Goal: Communication & Community: Share content

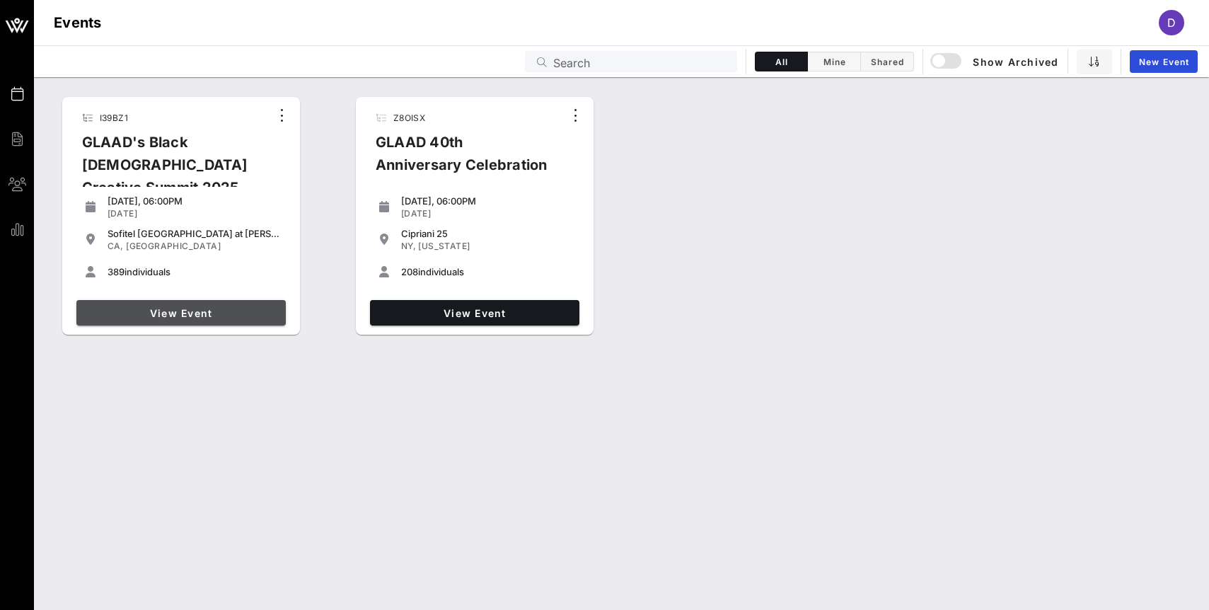
click at [193, 320] on link "View Event" at bounding box center [180, 312] width 209 height 25
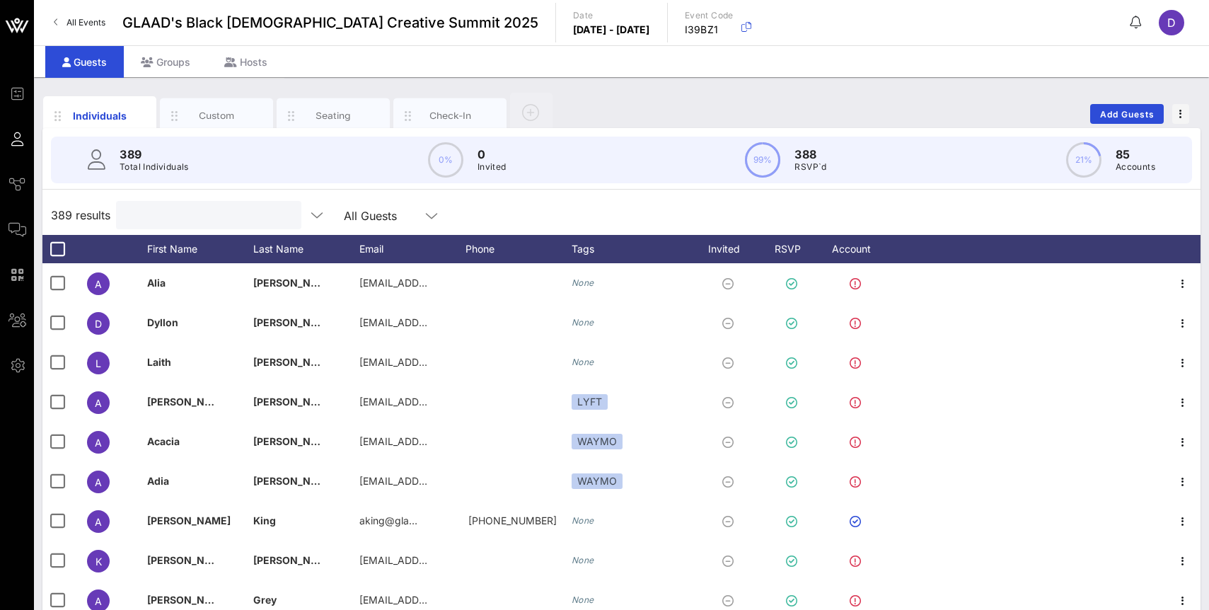
click at [163, 213] on input "text" at bounding box center [208, 215] width 166 height 18
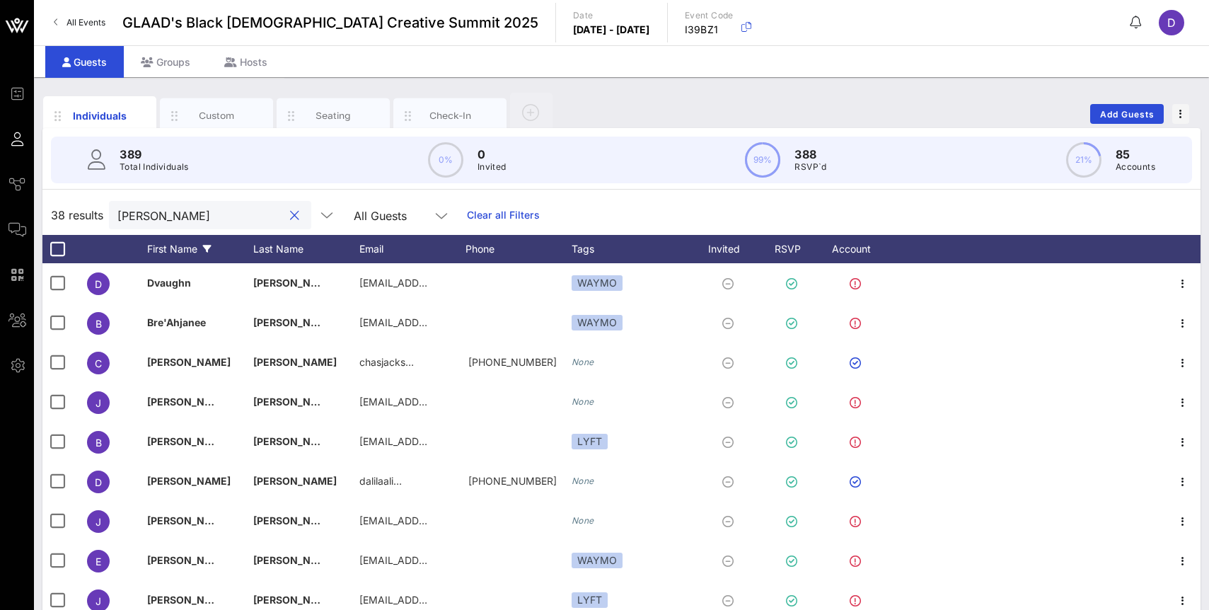
type input "J"
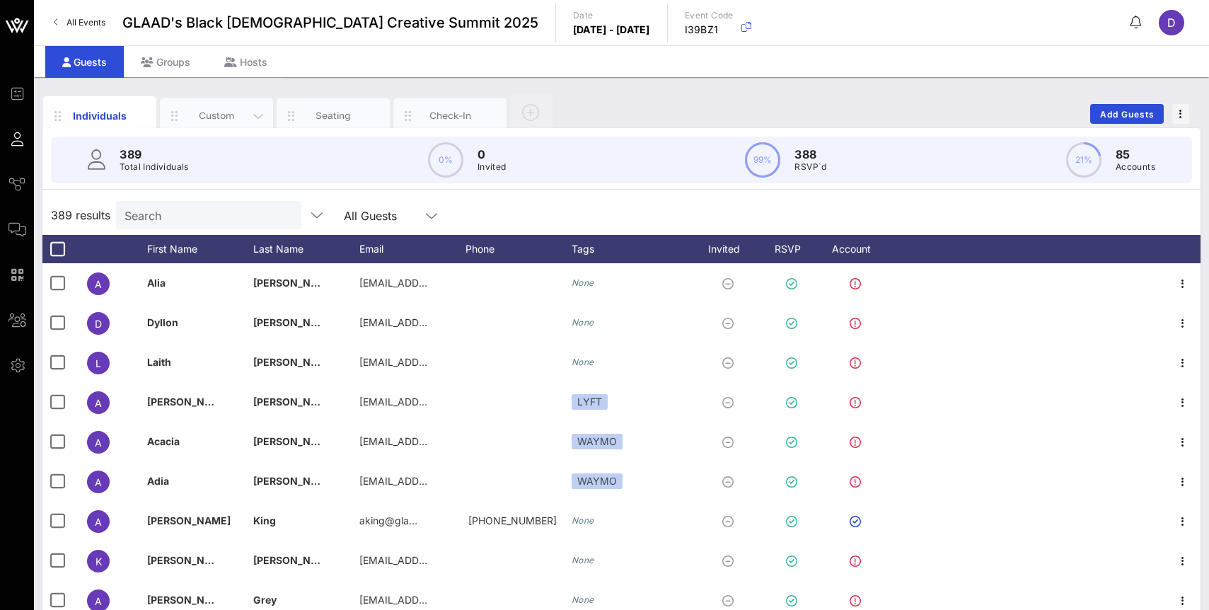
click at [211, 117] on div "Custom" at bounding box center [216, 115] width 63 height 13
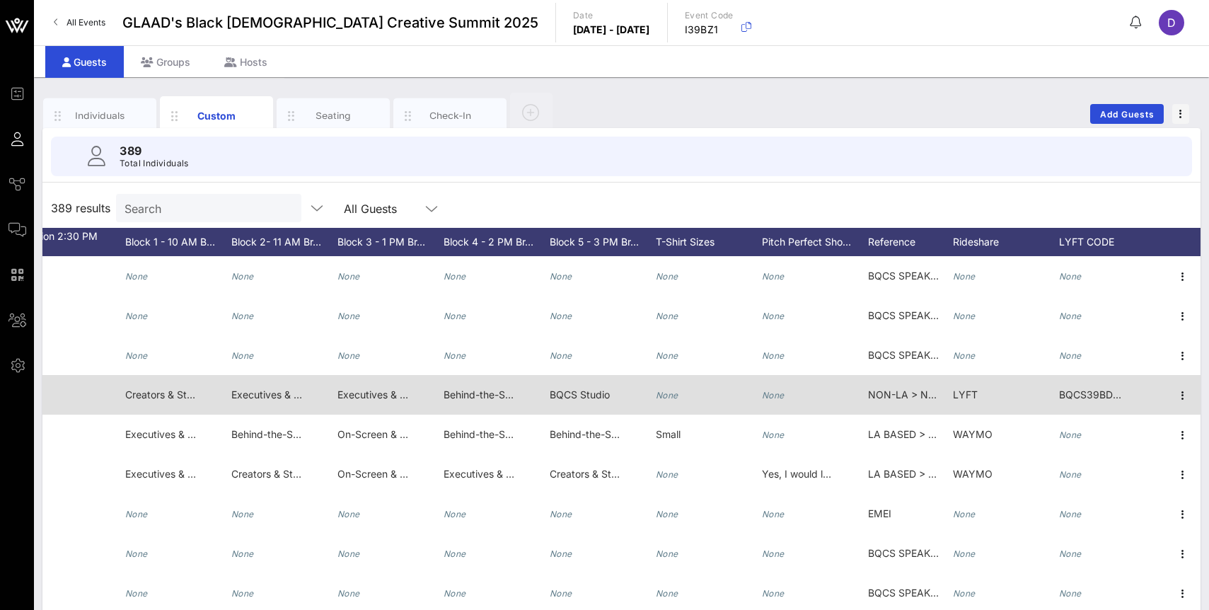
click at [475, 396] on span "Behind-the-Scenes Visionaries > All Black Everything: Telling Our Stories, On S…" at bounding box center [666, 395] width 445 height 12
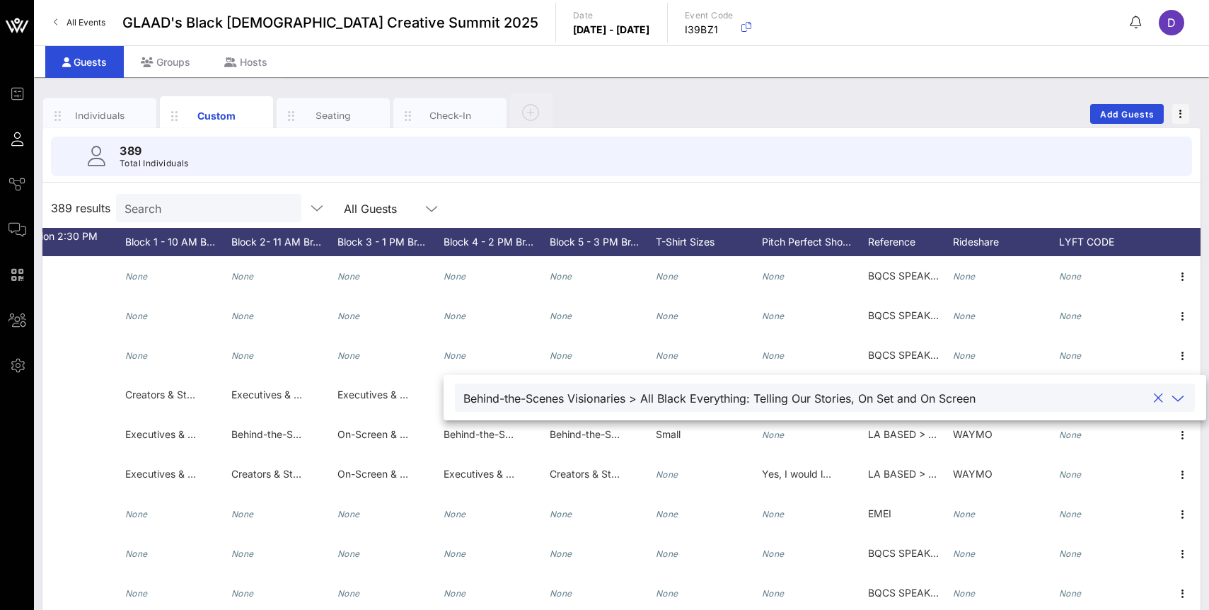
click at [1172, 401] on icon at bounding box center [1178, 398] width 13 height 17
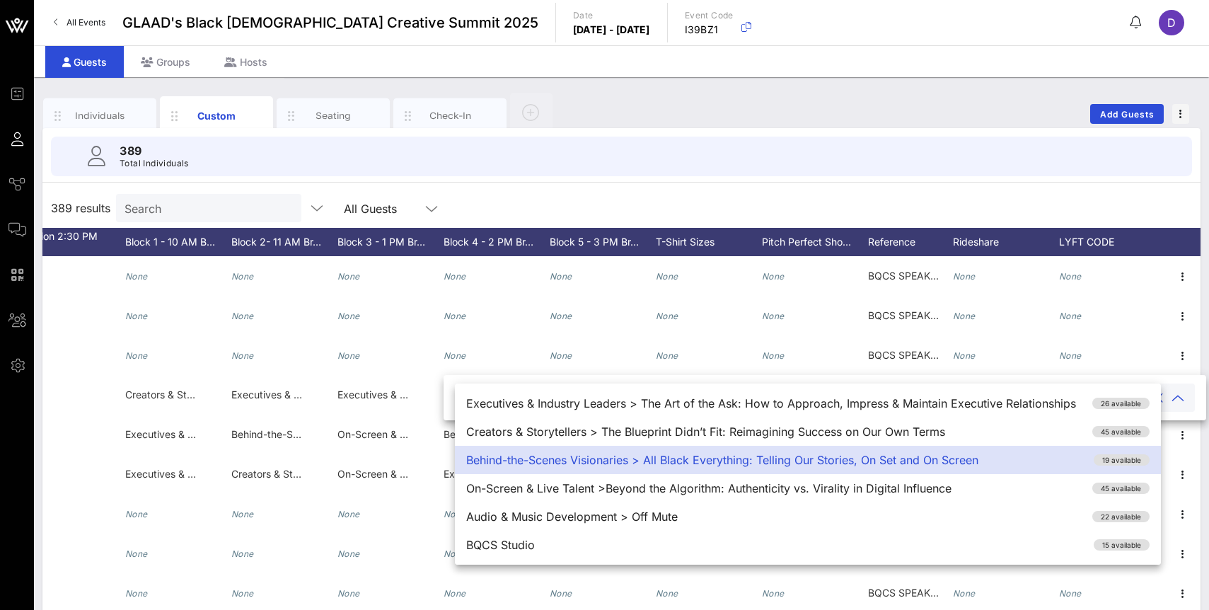
click at [1079, 183] on div "389 Total Individuals" at bounding box center [621, 156] width 1175 height 57
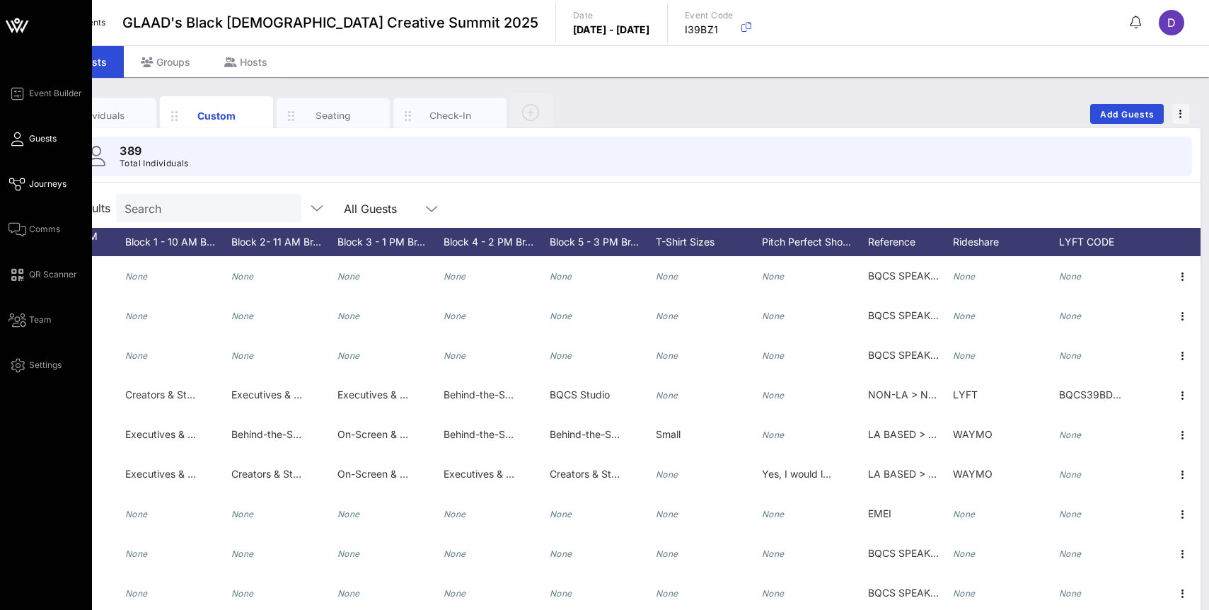
click at [38, 182] on span "Journeys" at bounding box center [48, 184] width 38 height 13
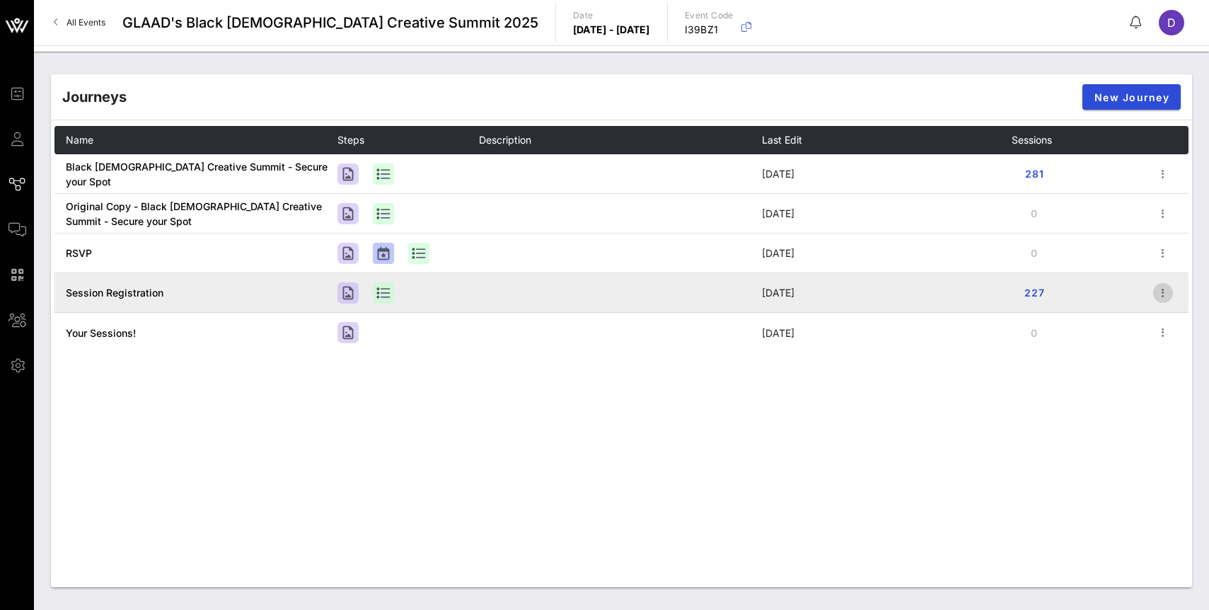
click at [1166, 296] on icon "button" at bounding box center [1163, 292] width 17 height 17
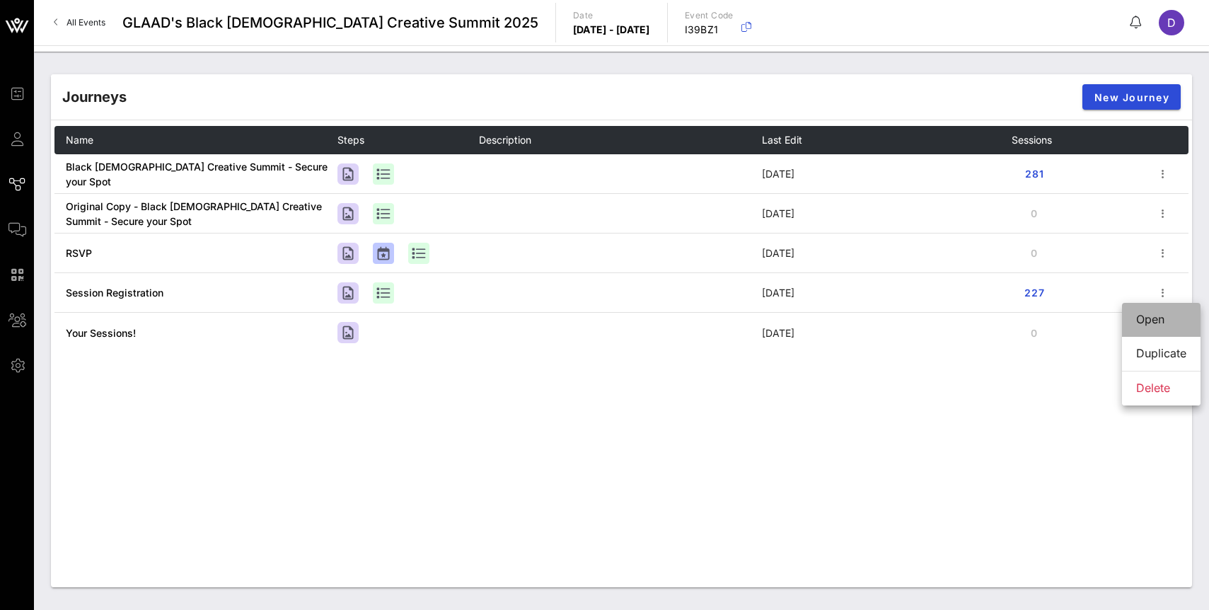
click at [1156, 319] on div "Open" at bounding box center [1162, 319] width 50 height 13
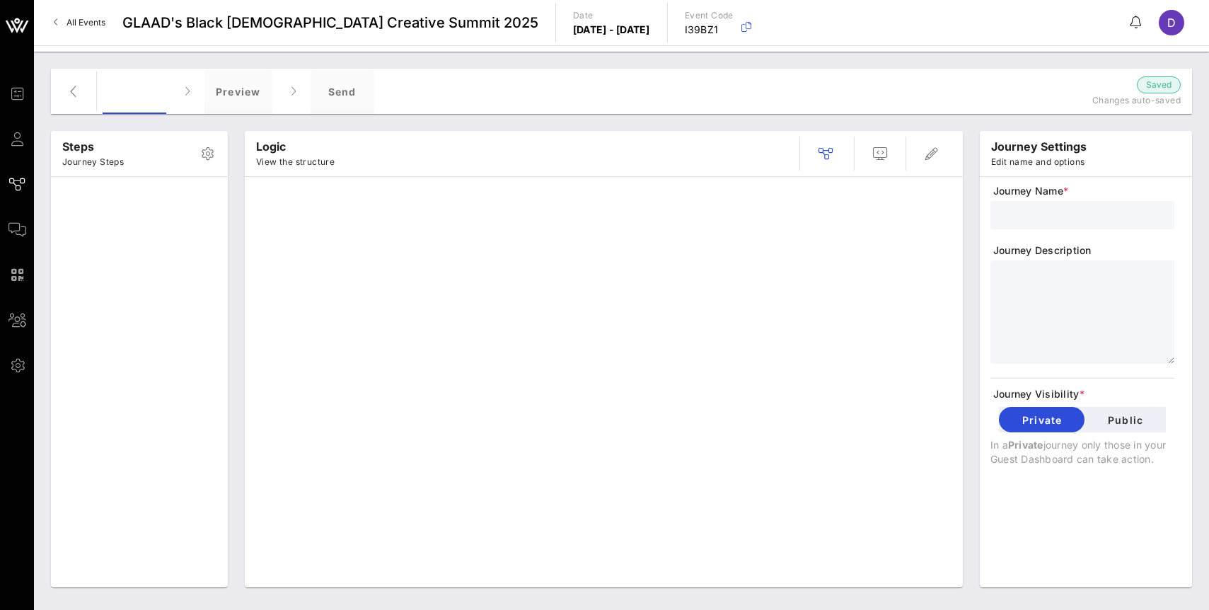
type input "Session Registration"
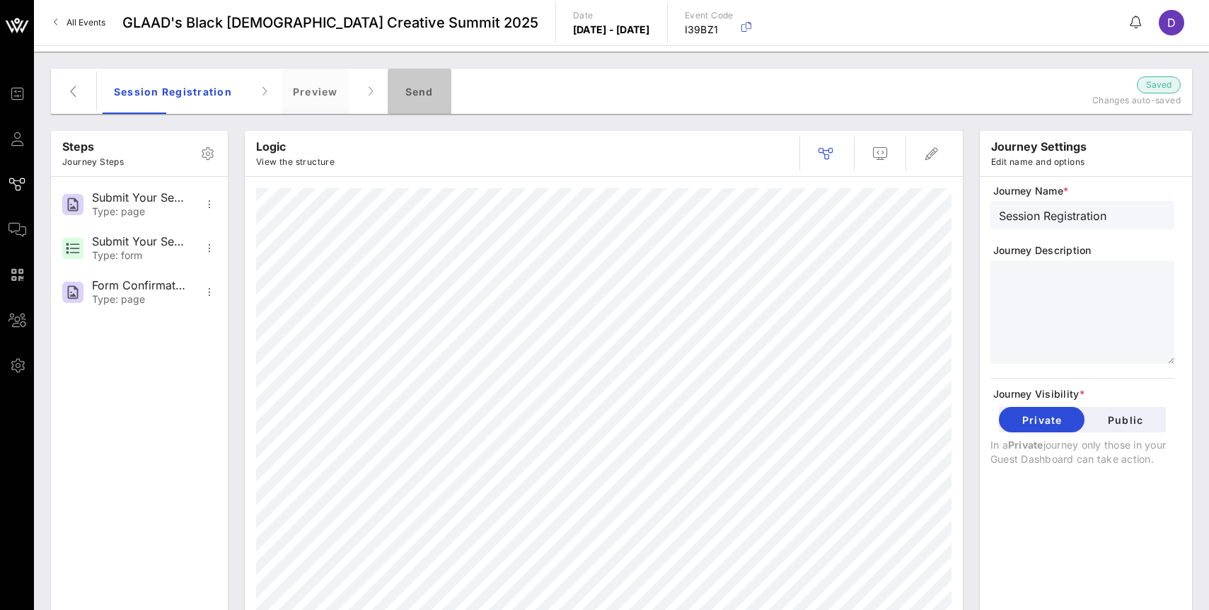
click at [417, 96] on div "Send" at bounding box center [420, 91] width 64 height 45
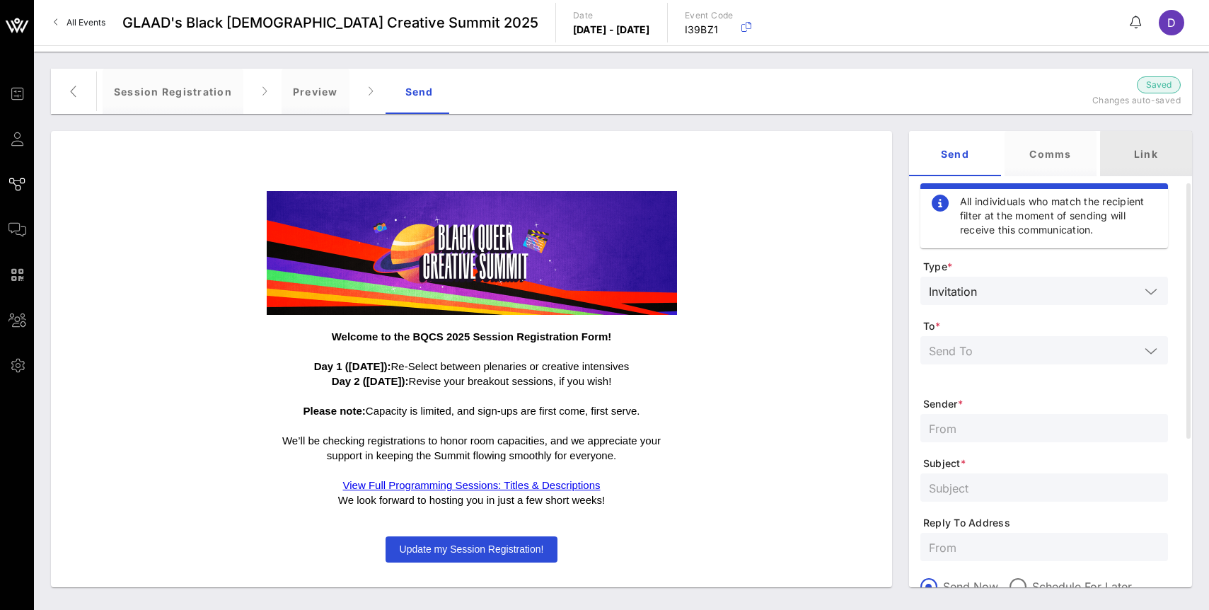
click at [1151, 159] on div "Link" at bounding box center [1146, 153] width 92 height 45
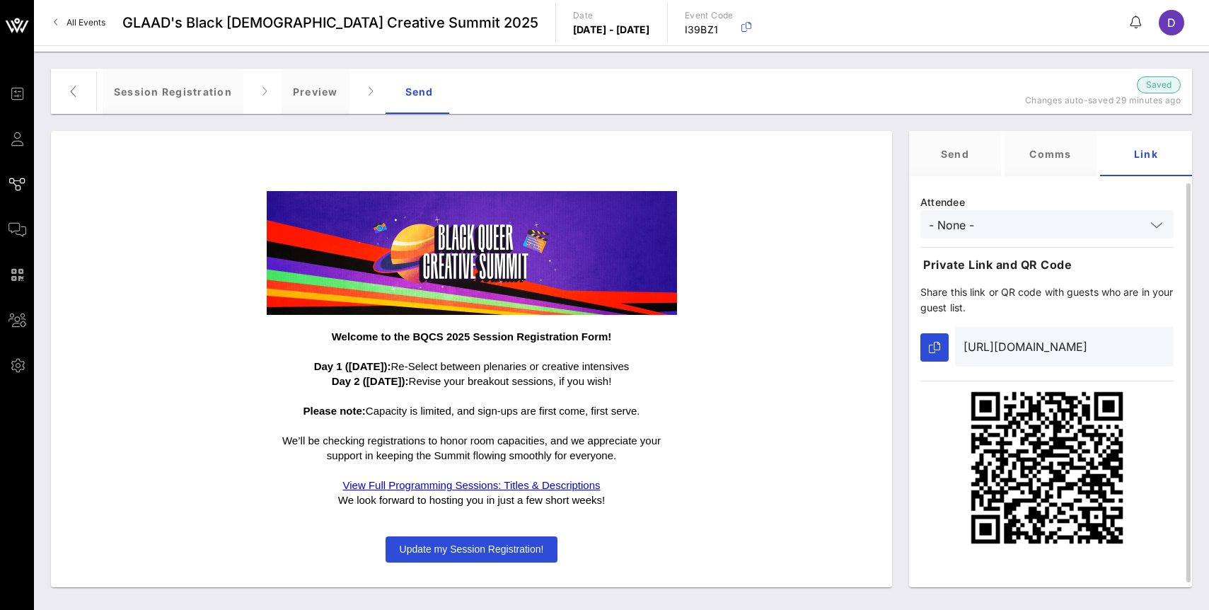
click at [1147, 214] on div "- None -" at bounding box center [1047, 224] width 236 height 28
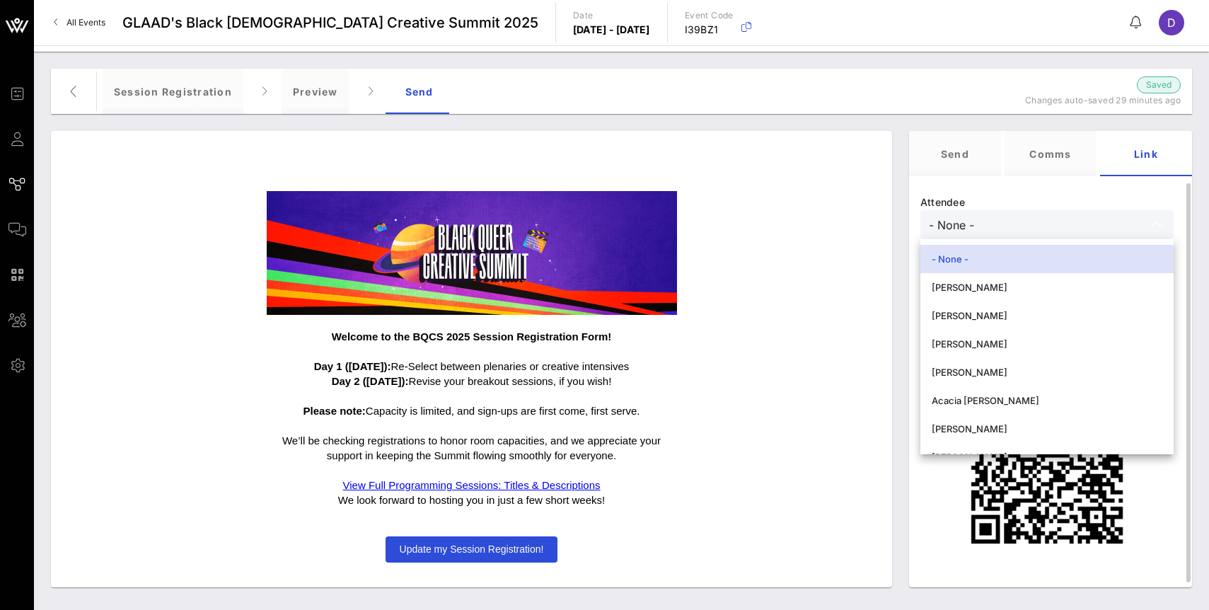
click at [1071, 197] on div "Attendee - None - Private Link and QR Code Share this link or QR code with gues…" at bounding box center [1047, 370] width 276 height 374
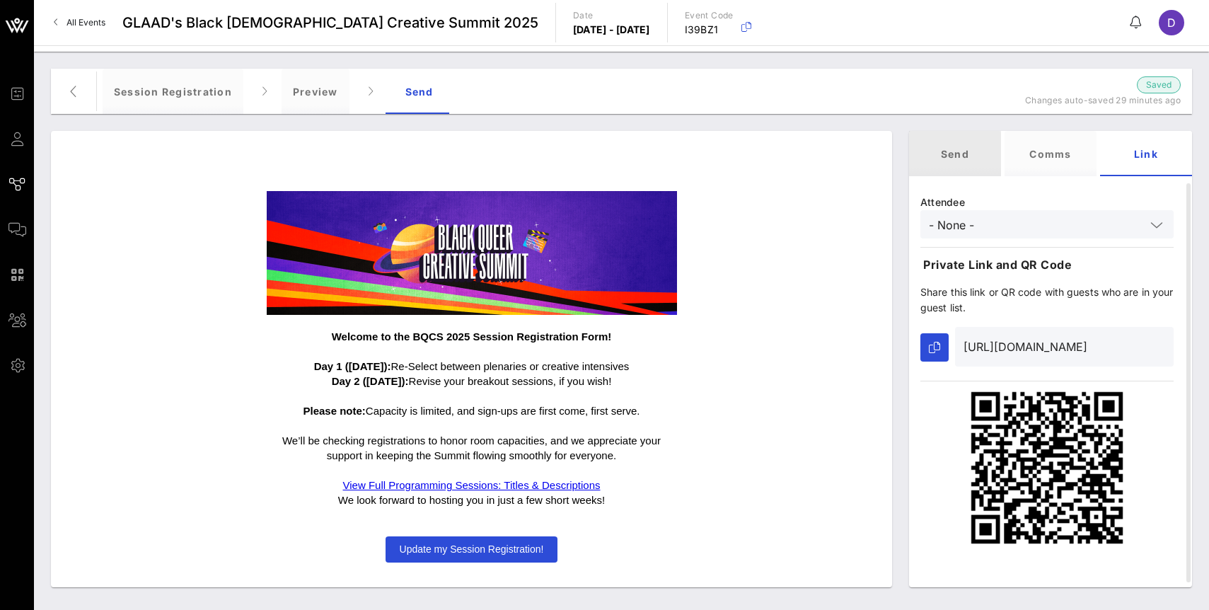
click at [952, 154] on div "Send" at bounding box center [955, 153] width 92 height 45
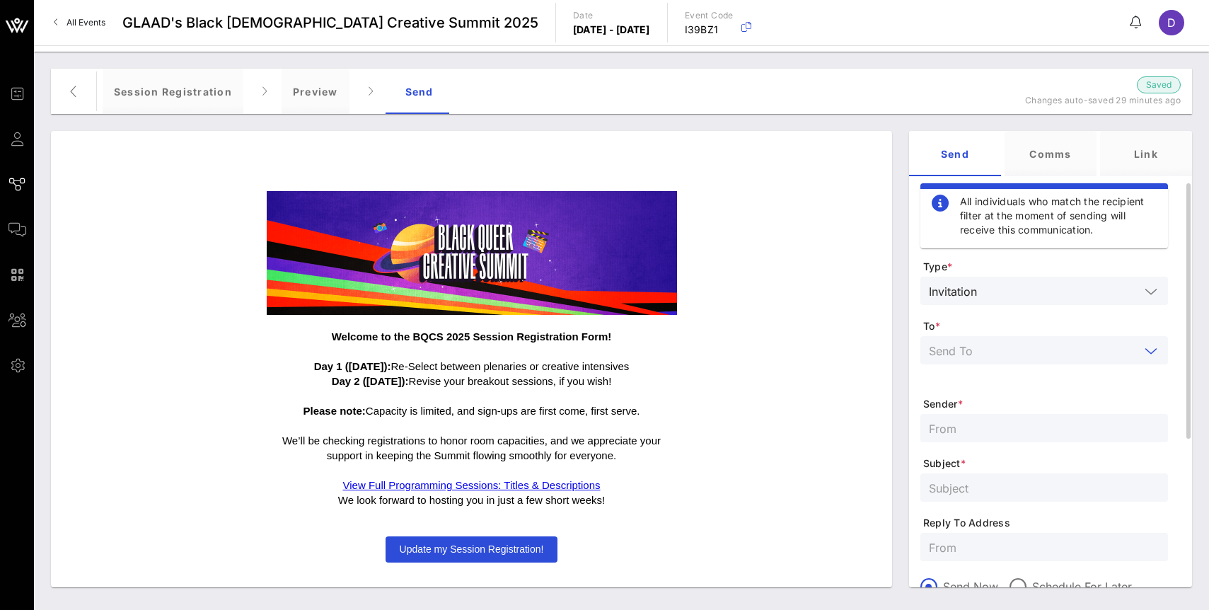
click at [1035, 353] on input "text" at bounding box center [1034, 350] width 211 height 18
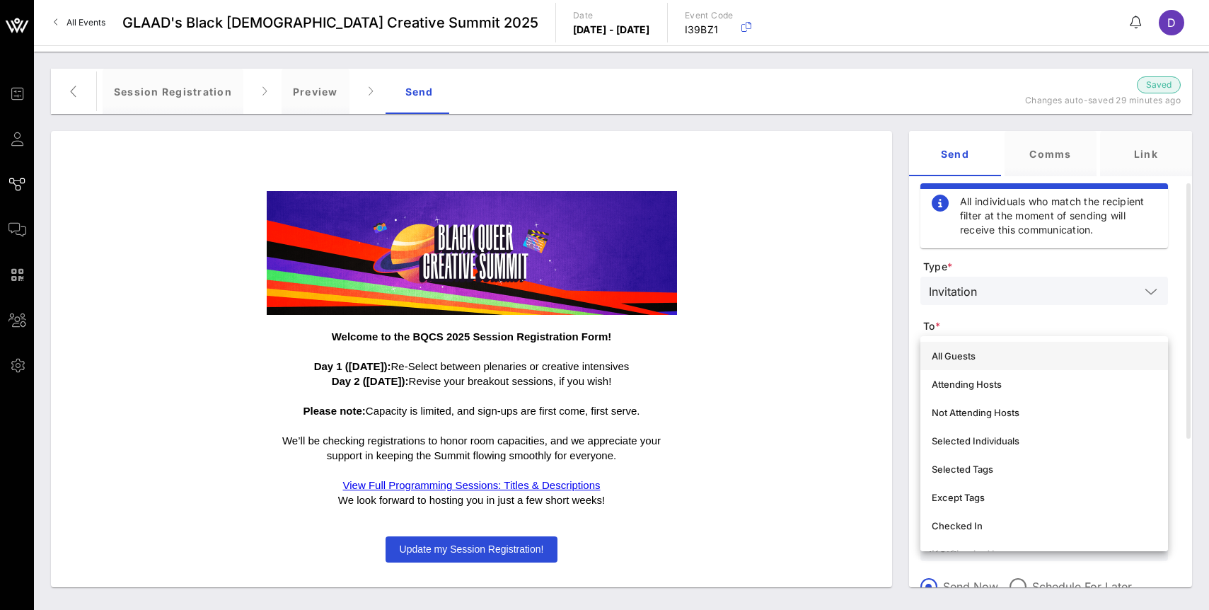
click at [1035, 352] on div "All Guests" at bounding box center [1044, 355] width 225 height 11
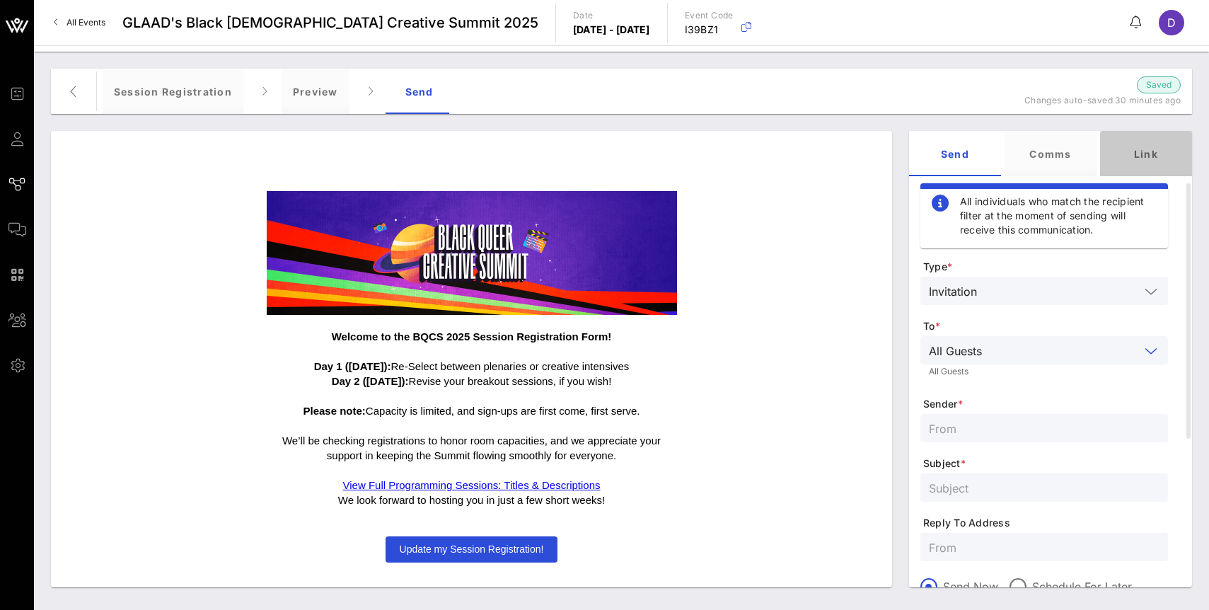
click at [1146, 156] on div "Link" at bounding box center [1146, 153] width 92 height 45
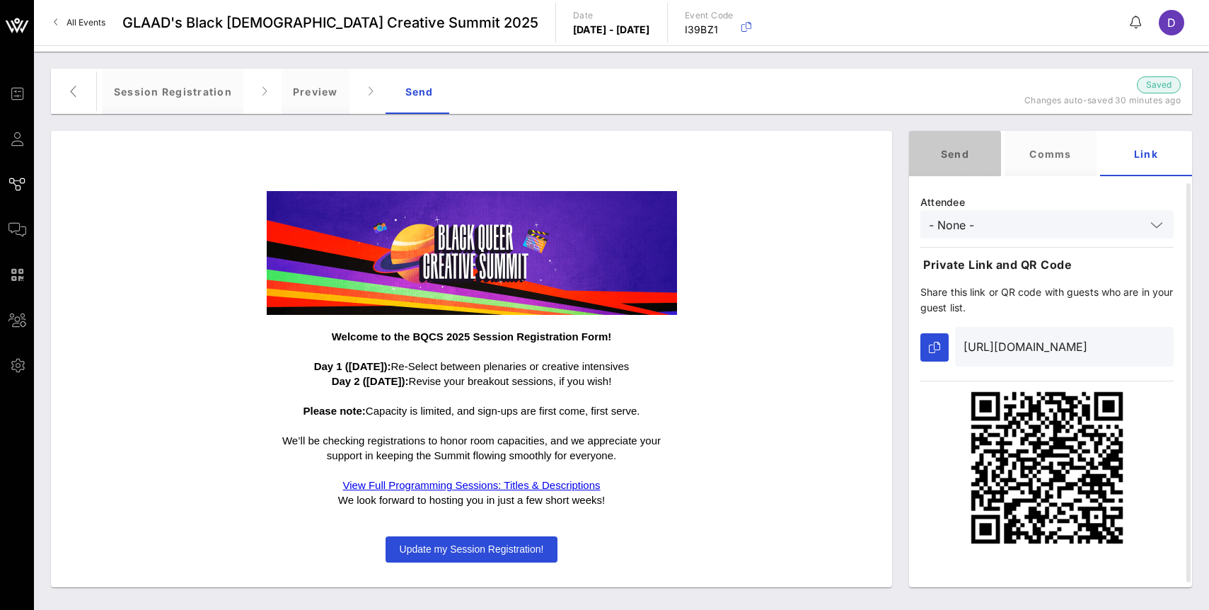
click at [952, 164] on div "Send" at bounding box center [955, 153] width 92 height 45
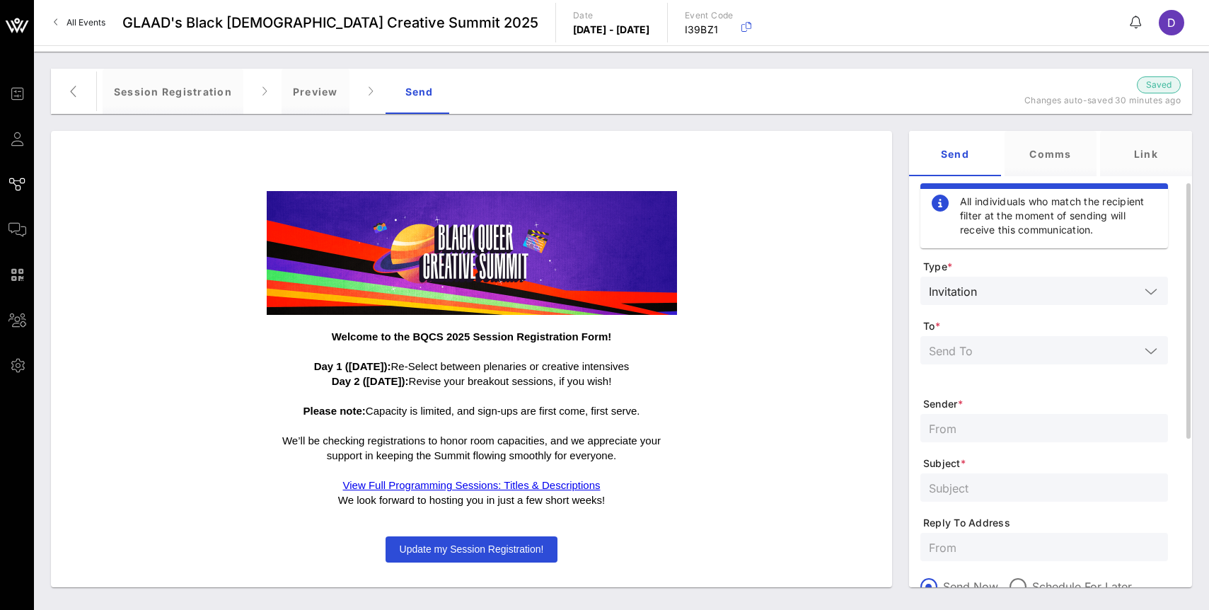
click at [1038, 349] on input "text" at bounding box center [1034, 350] width 211 height 18
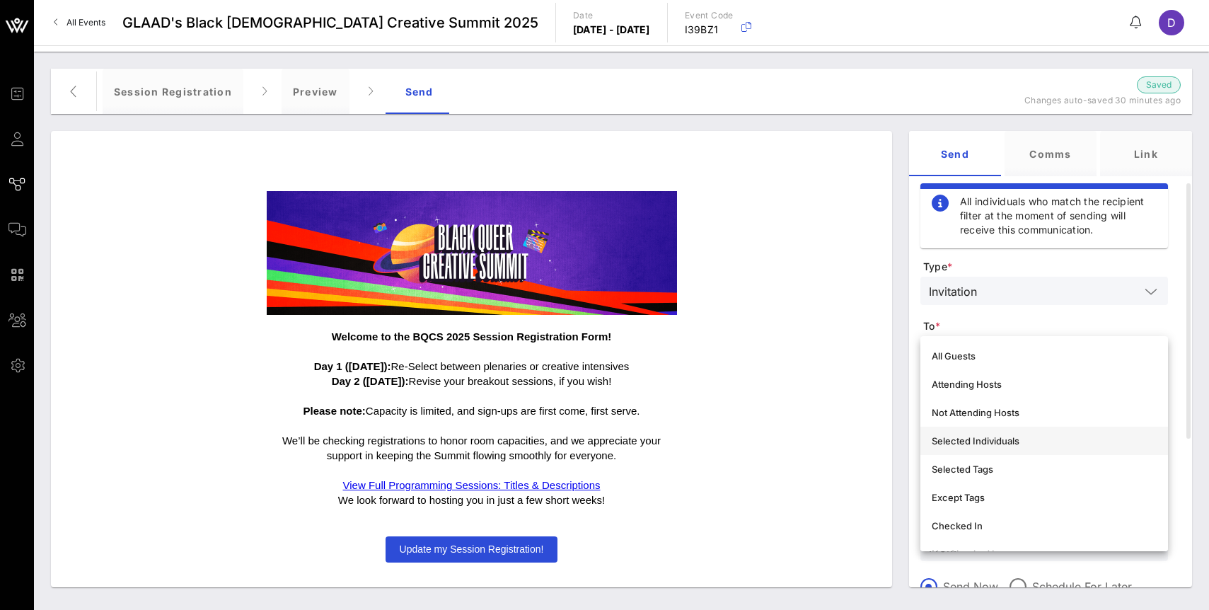
click at [1035, 433] on div "Selected Individuals" at bounding box center [1044, 441] width 225 height 23
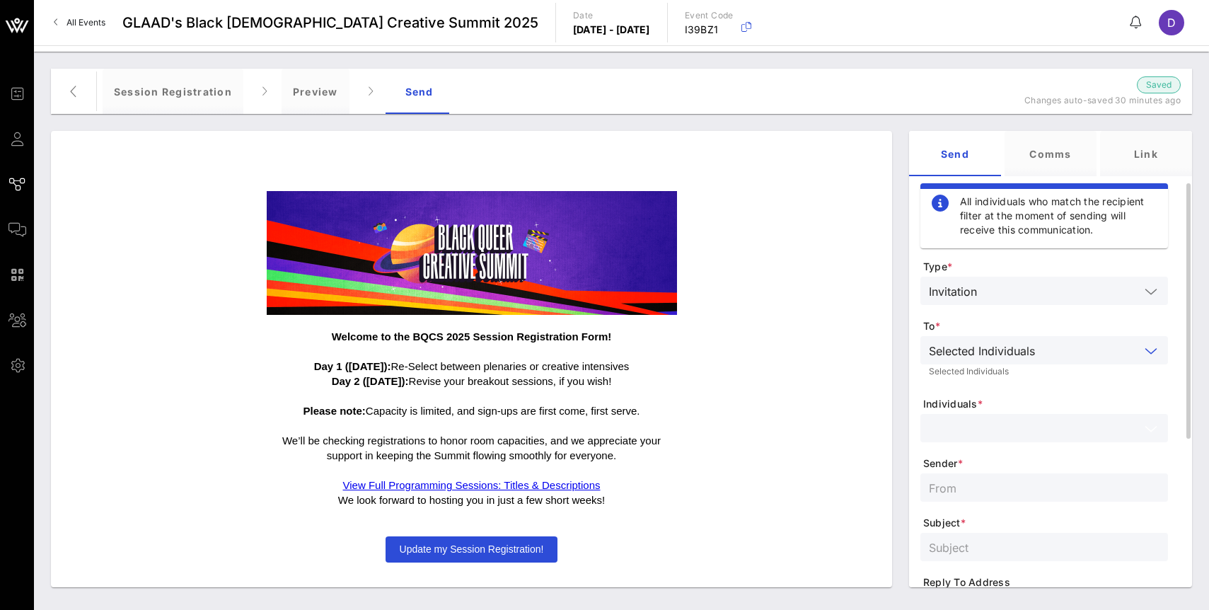
click at [1035, 426] on input "text" at bounding box center [1034, 428] width 211 height 18
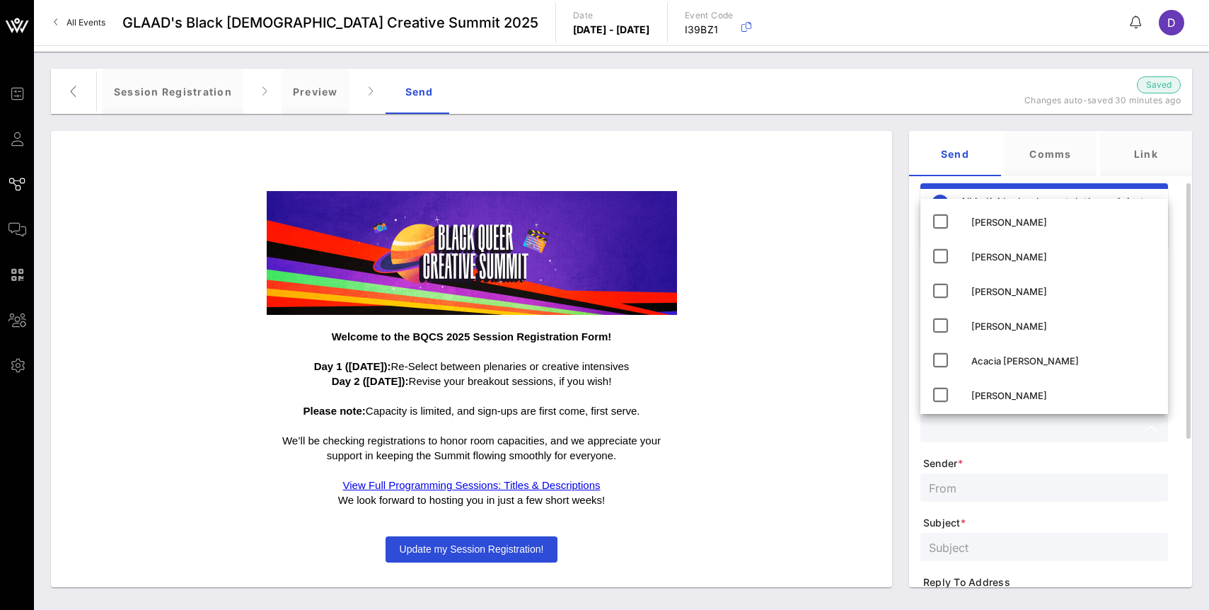
click at [1125, 185] on div at bounding box center [1045, 186] width 248 height 6
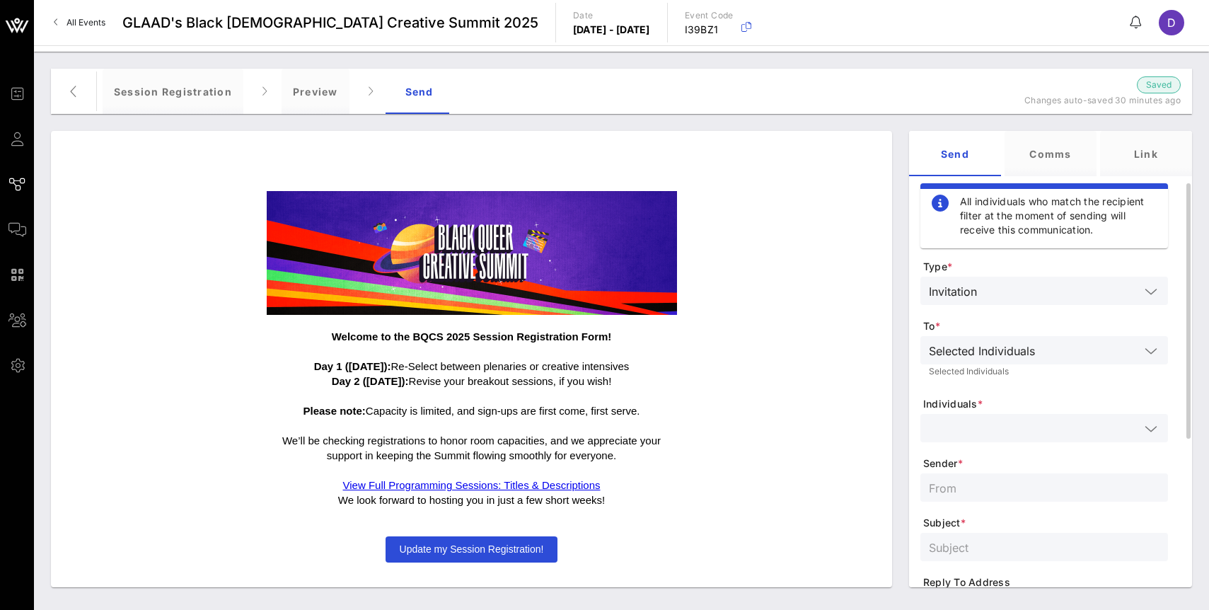
click at [1154, 344] on icon at bounding box center [1151, 351] width 13 height 17
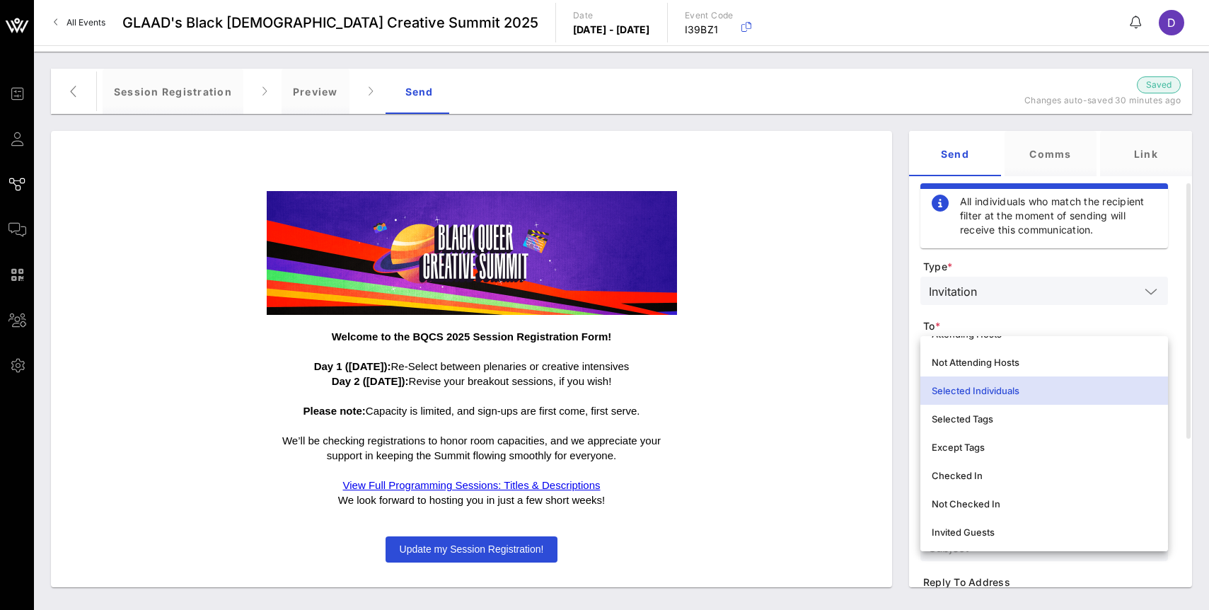
scroll to position [42, 0]
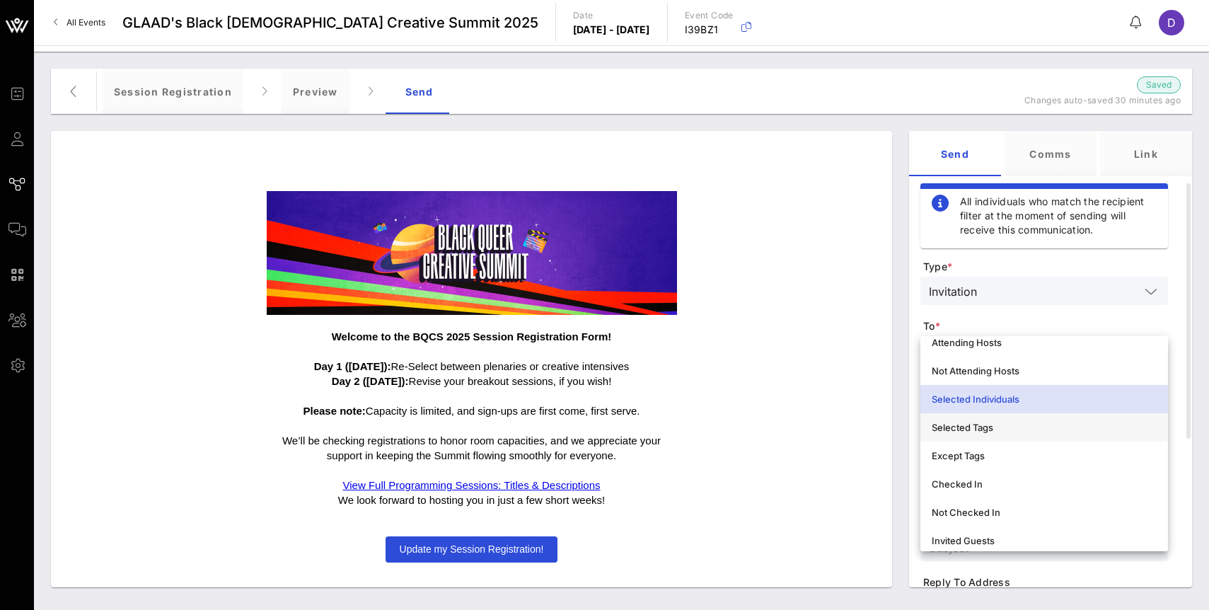
click at [1072, 430] on div "Selected Tags" at bounding box center [1044, 427] width 225 height 11
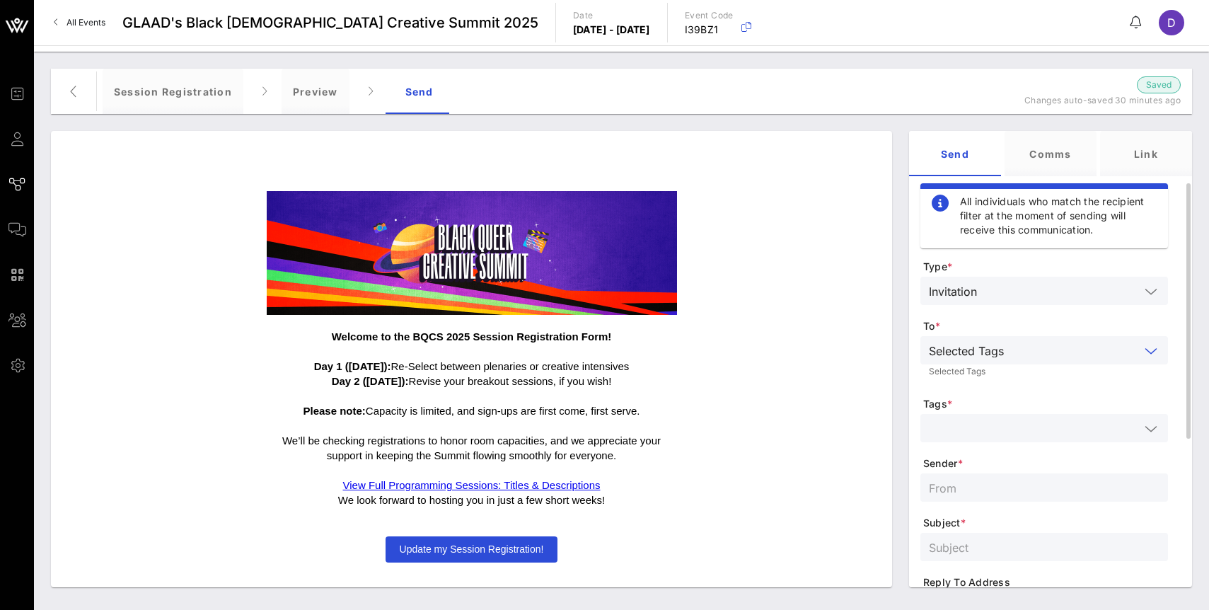
click at [1067, 427] on input "text" at bounding box center [1034, 428] width 211 height 18
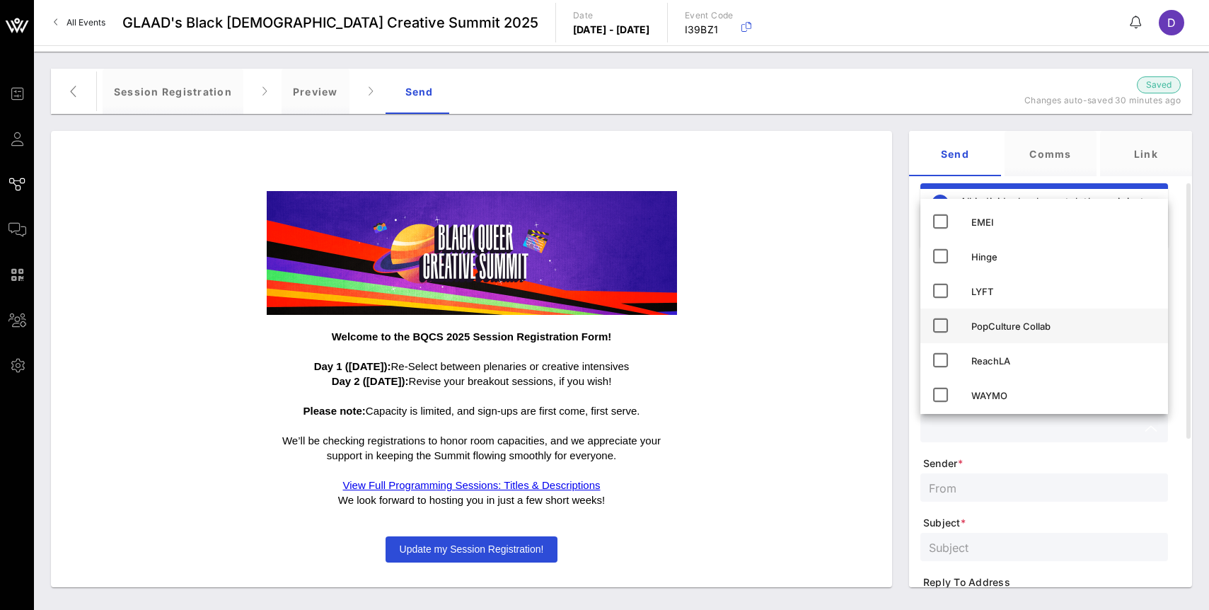
scroll to position [4, 0]
click at [1020, 446] on form "Type * Invitation To * Selected Tags Selected Tags Tags * Sender * Subject * Re…" at bounding box center [1045, 539] width 248 height 558
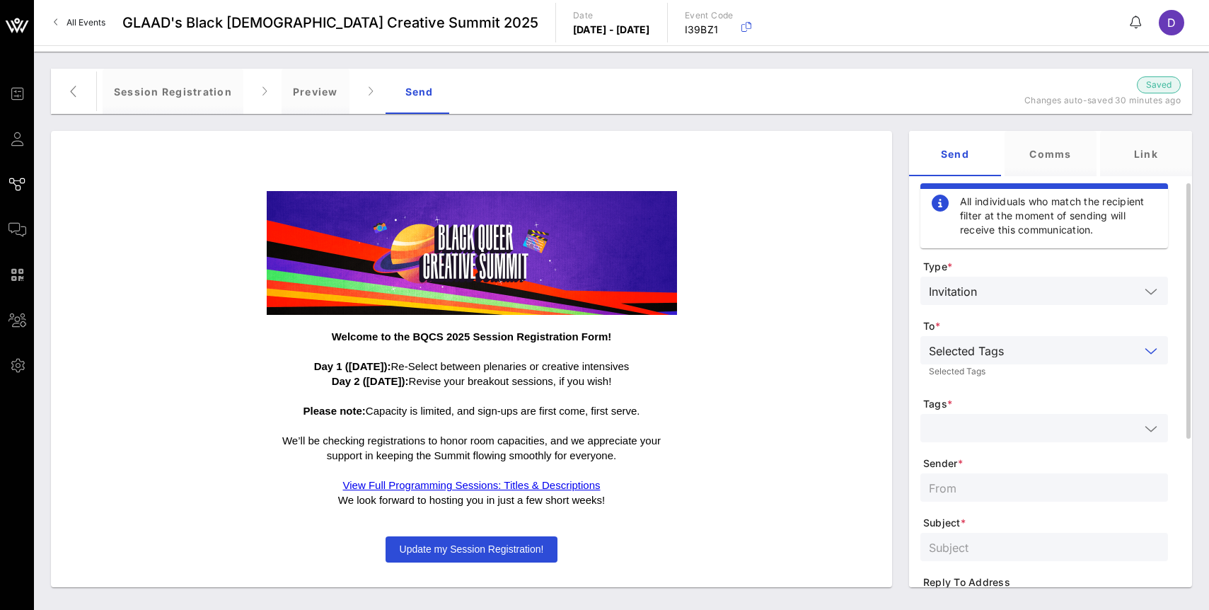
click at [1028, 356] on input "text" at bounding box center [1075, 350] width 130 height 18
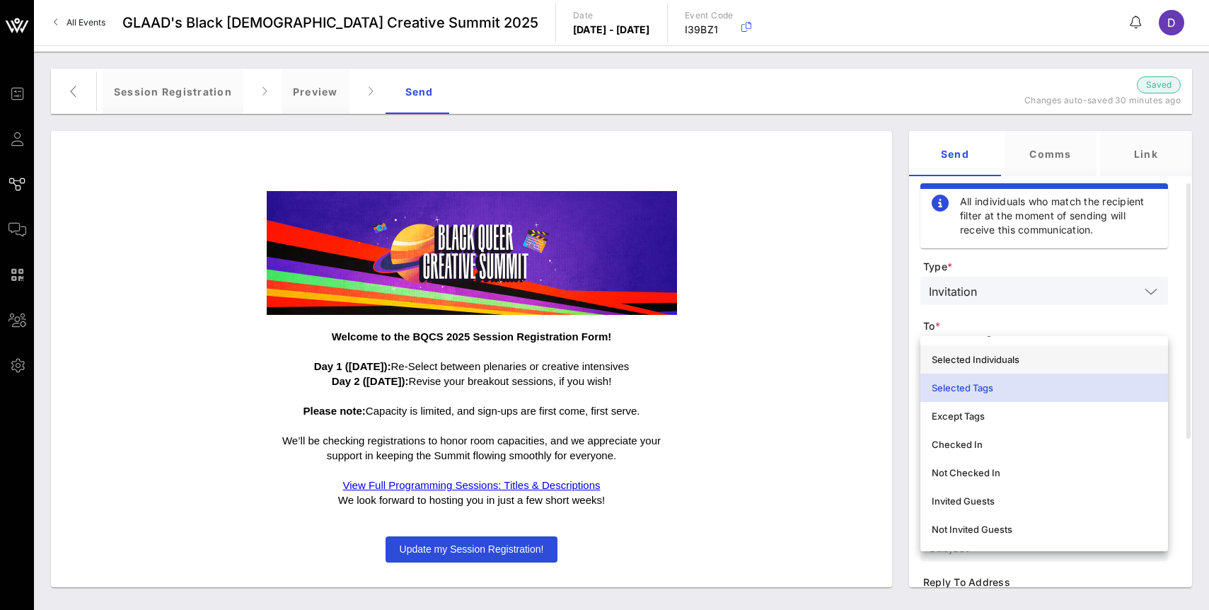
scroll to position [0, 0]
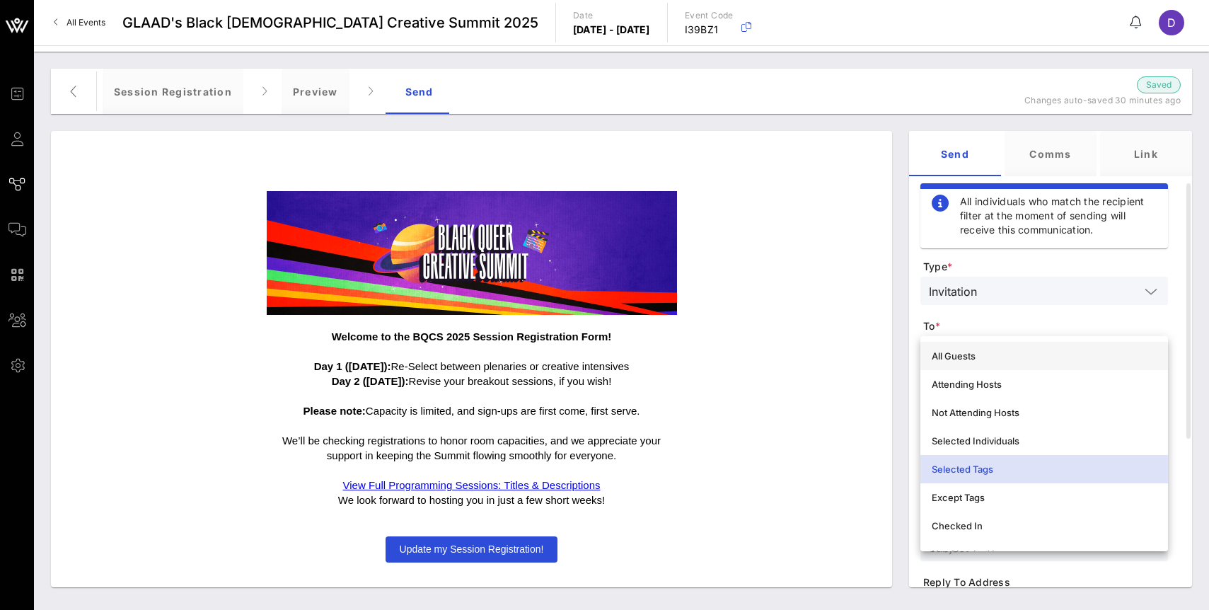
click at [997, 353] on div "All Guests" at bounding box center [1044, 355] width 225 height 11
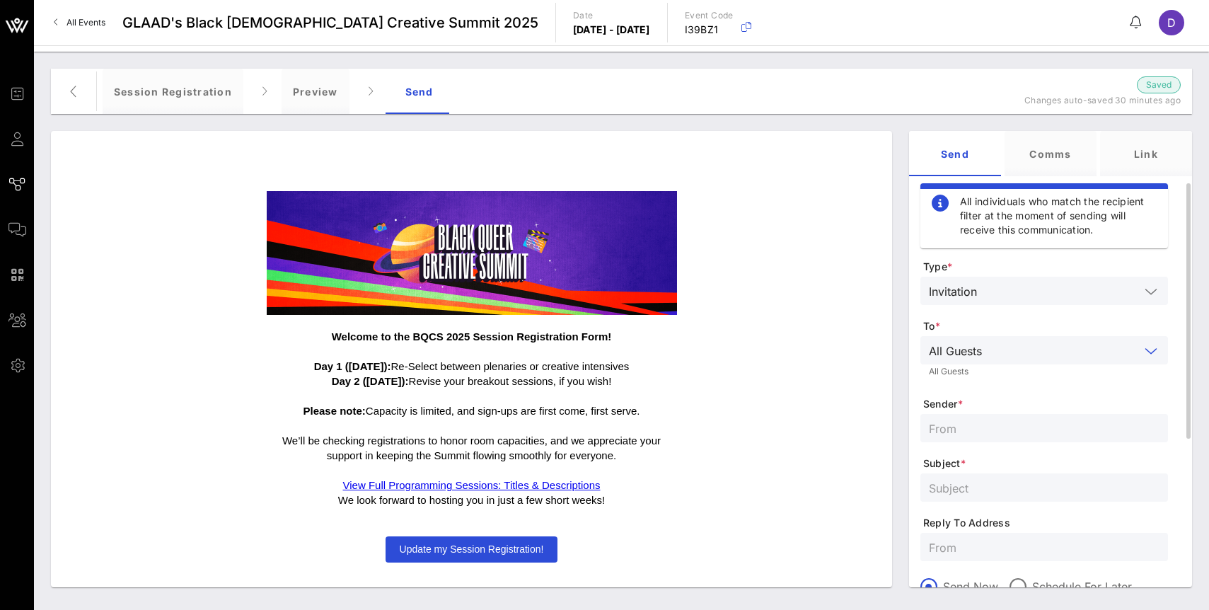
click at [1006, 355] on input "text" at bounding box center [1064, 350] width 152 height 18
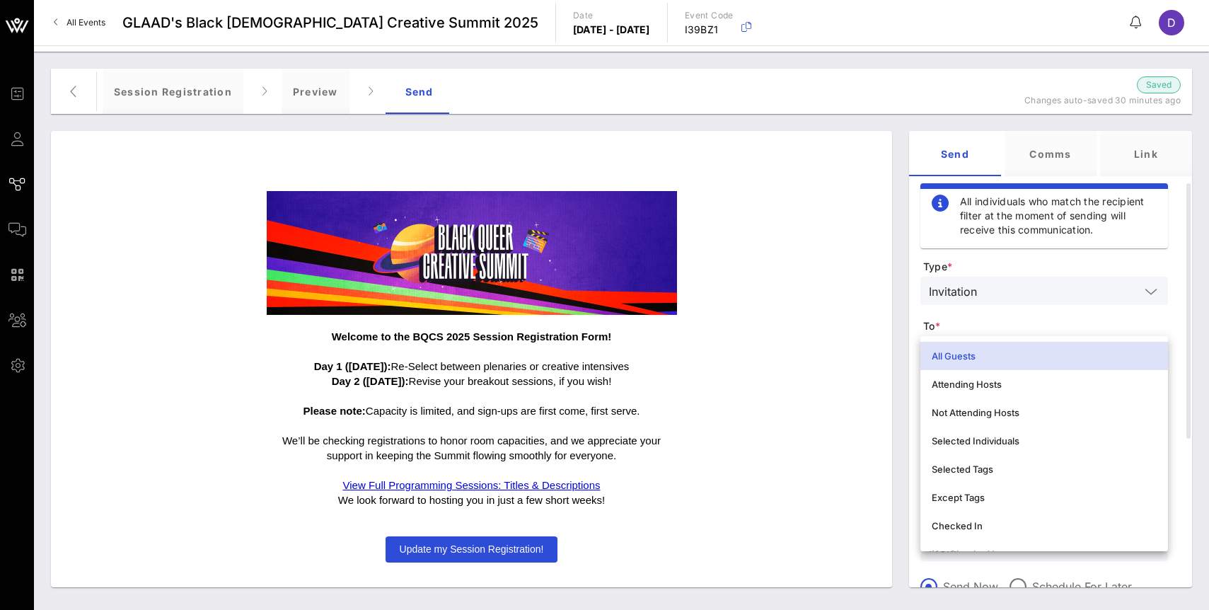
click at [1011, 354] on div "All Guests" at bounding box center [1044, 355] width 225 height 11
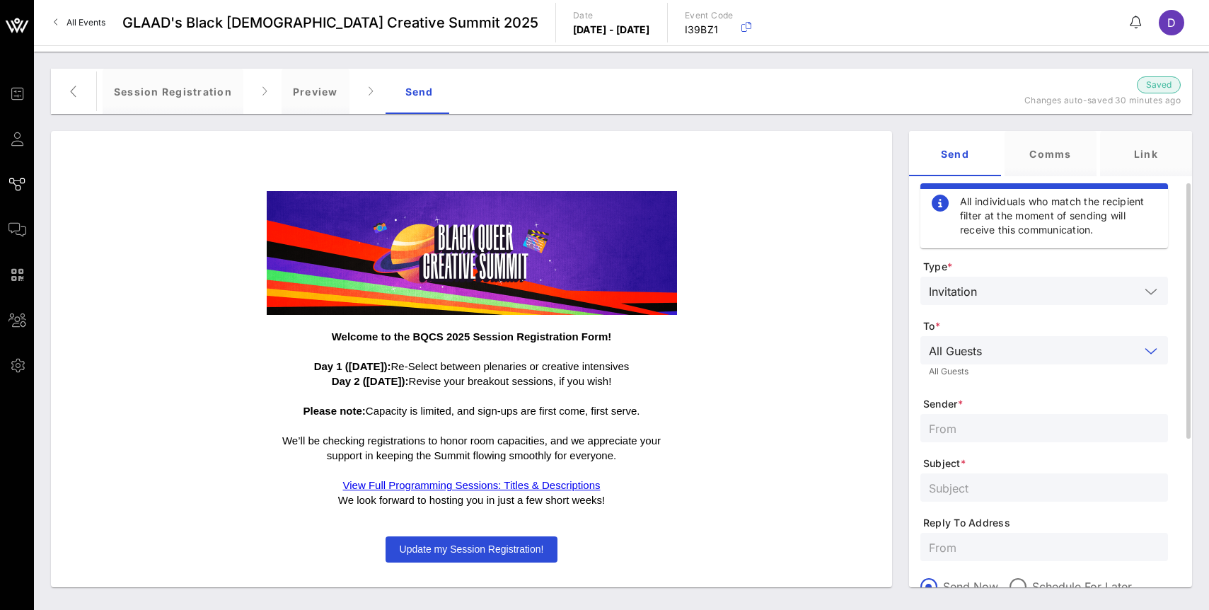
click at [1006, 311] on form "Type * Invitation To * All Guests All Guests Sender * Subject * Reply To Addres…" at bounding box center [1045, 509] width 248 height 498
click at [1010, 420] on input "text" at bounding box center [1044, 428] width 231 height 18
click at [1004, 341] on input "text" at bounding box center [1064, 350] width 152 height 18
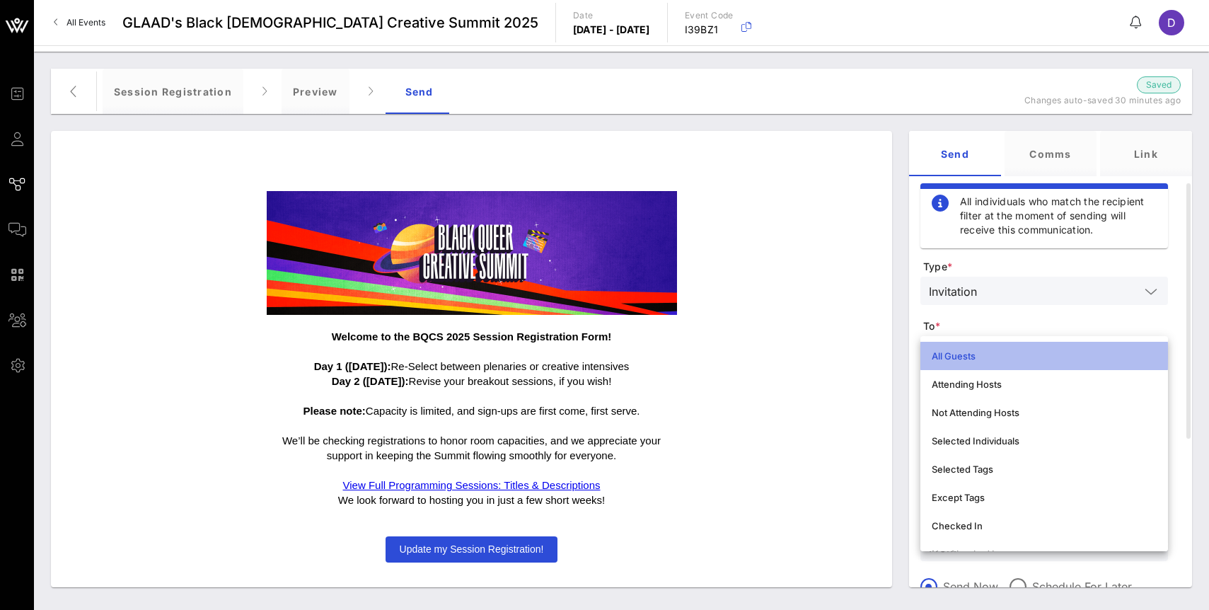
click at [1013, 362] on div "All Guests" at bounding box center [1044, 356] width 225 height 23
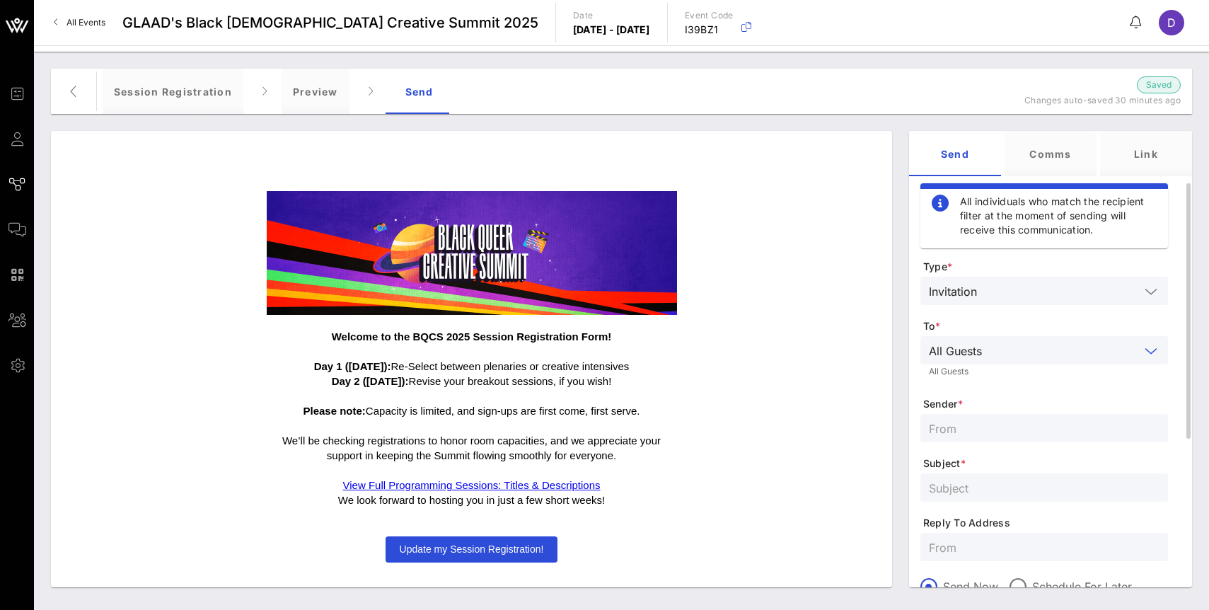
click at [1010, 330] on span "To *" at bounding box center [1046, 326] width 245 height 14
click at [1145, 154] on div "Link" at bounding box center [1146, 153] width 92 height 45
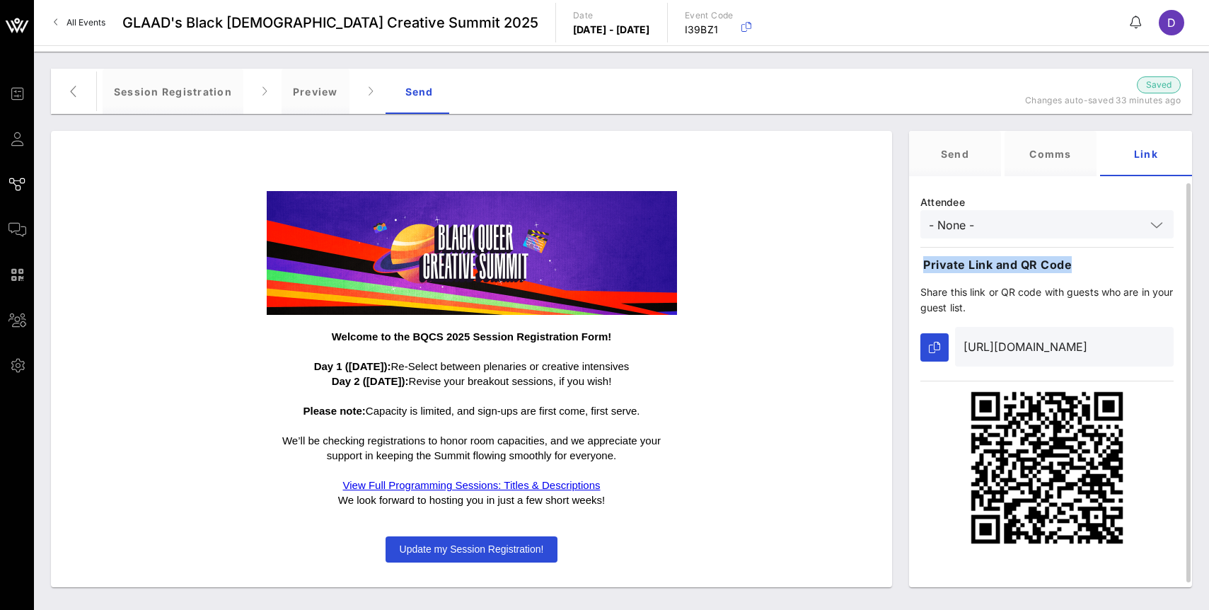
drag, startPoint x: 1077, startPoint y: 268, endPoint x: 924, endPoint y: 269, distance: 153.6
click at [924, 269] on p "Private Link and QR Code" at bounding box center [1049, 264] width 251 height 17
copy p "Private Link and QR Code"
click at [962, 159] on div "Send" at bounding box center [955, 153] width 92 height 45
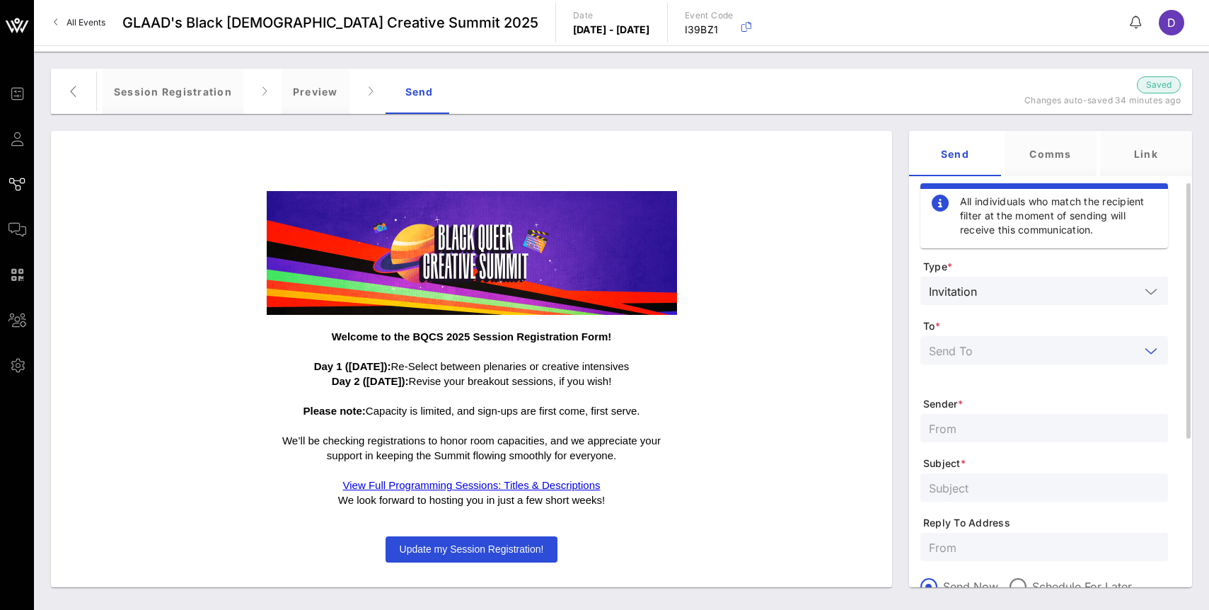
click at [1004, 353] on input "text" at bounding box center [1034, 350] width 211 height 18
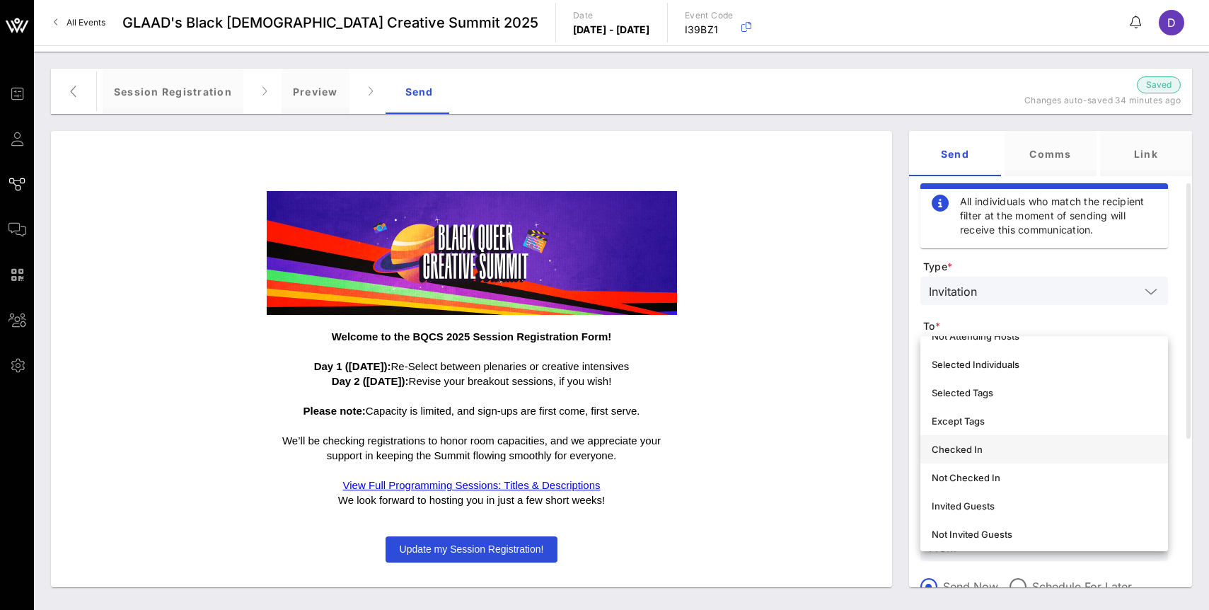
scroll to position [82, 0]
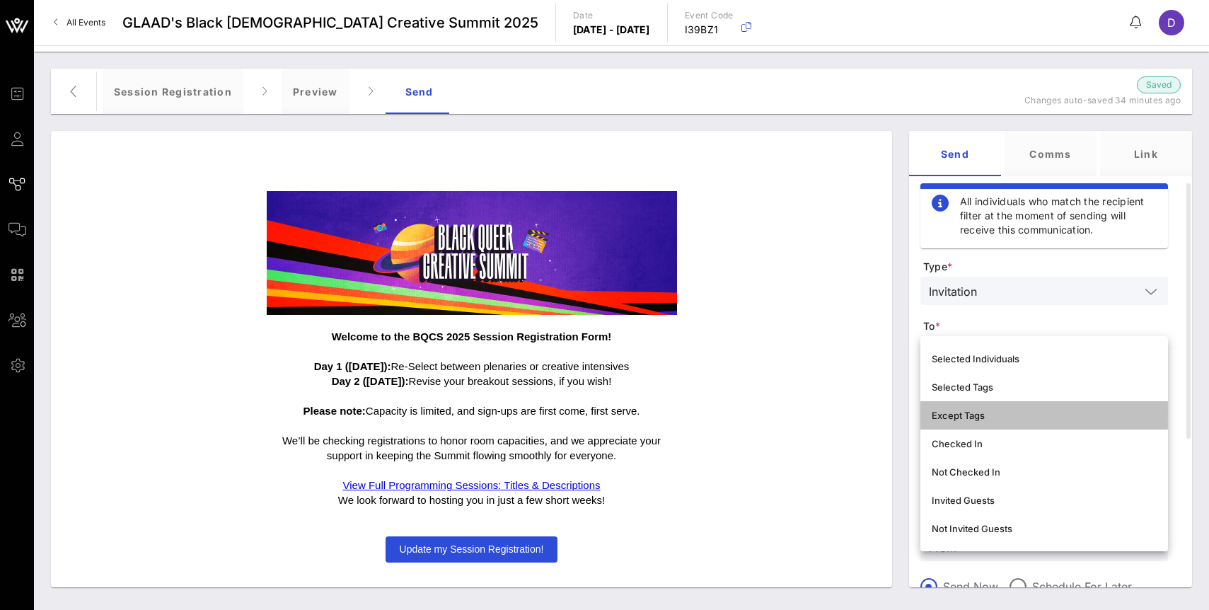
click at [995, 418] on div "Except Tags" at bounding box center [1044, 415] width 225 height 11
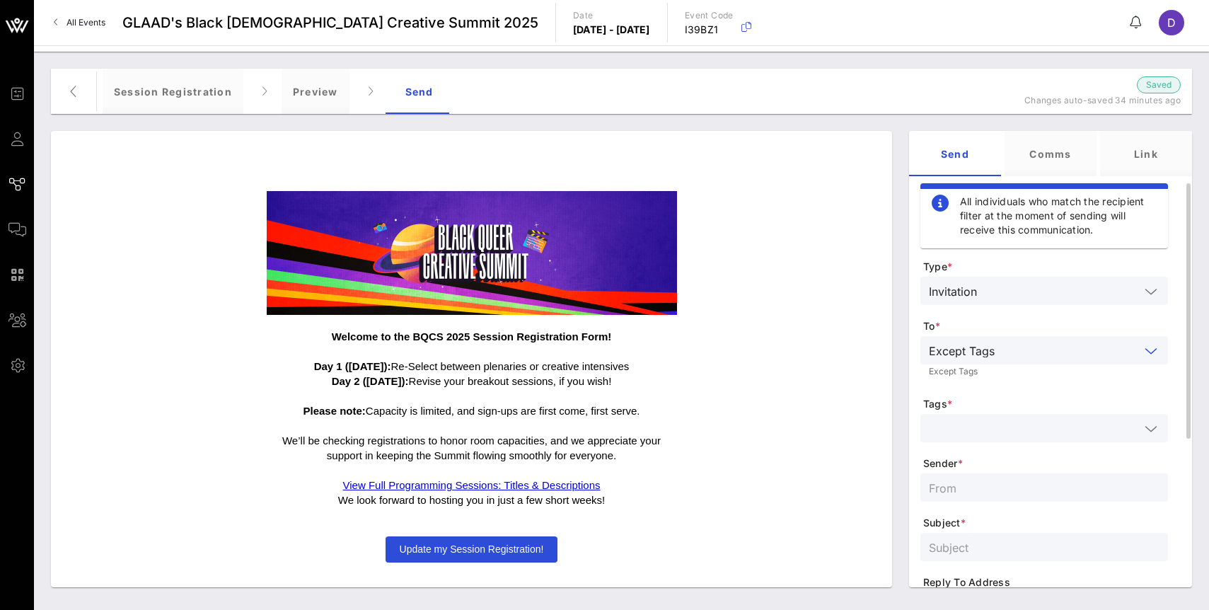
click at [1016, 358] on input "text" at bounding box center [1070, 350] width 139 height 18
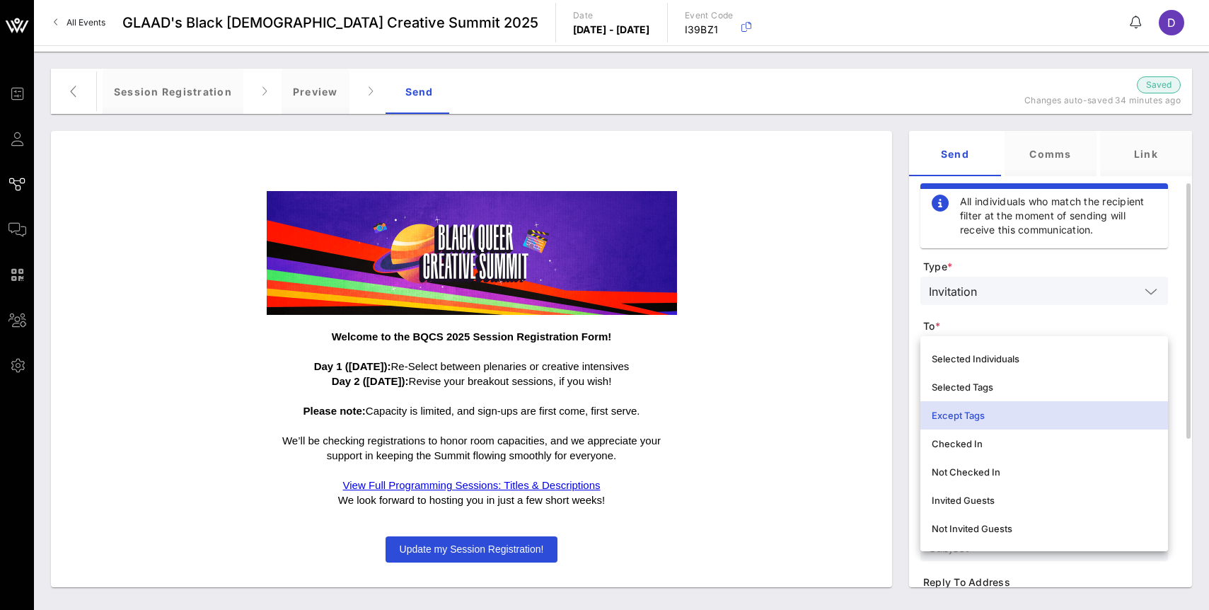
click at [1013, 318] on form "Type * Invitation To * Except Tags Except Tags Tags * Sender * Subject * Reply …" at bounding box center [1045, 539] width 248 height 558
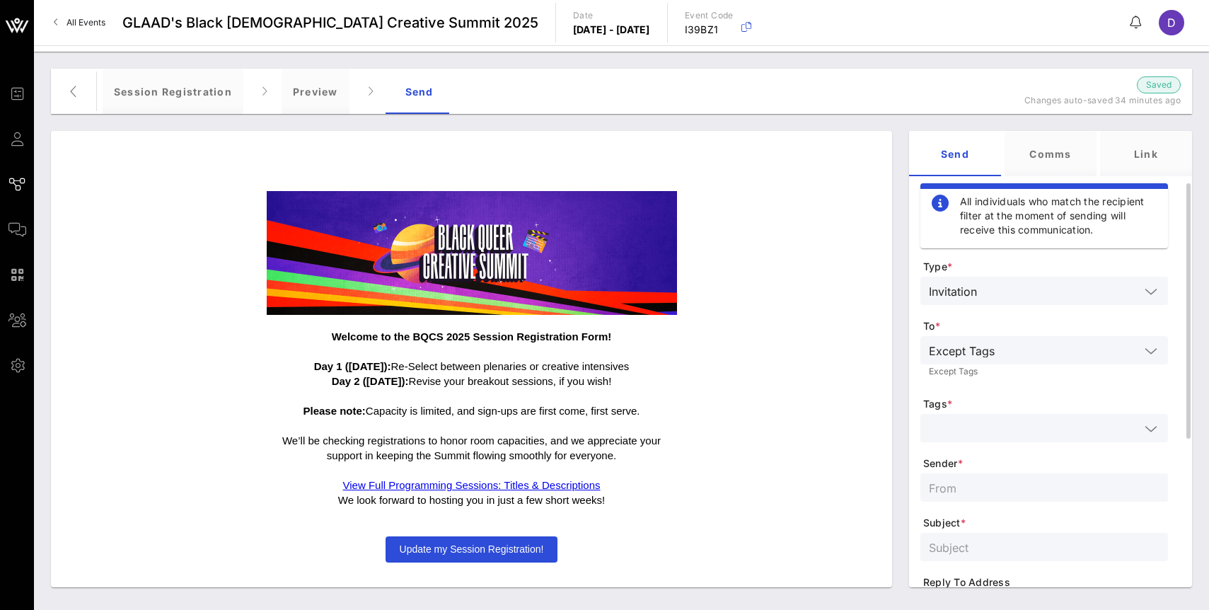
click at [1015, 442] on div at bounding box center [1044, 428] width 231 height 28
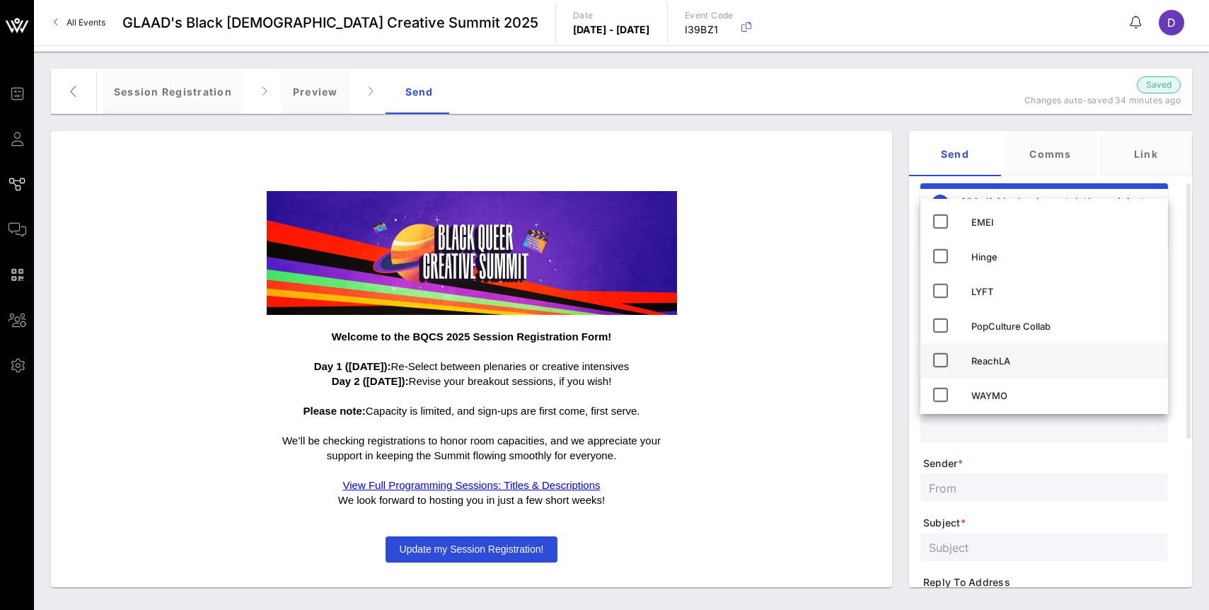
scroll to position [4, 0]
click at [1030, 442] on form "Type * Invitation To * Except Tags Except Tags Tags * Sender * Subject * Reply …" at bounding box center [1045, 539] width 248 height 558
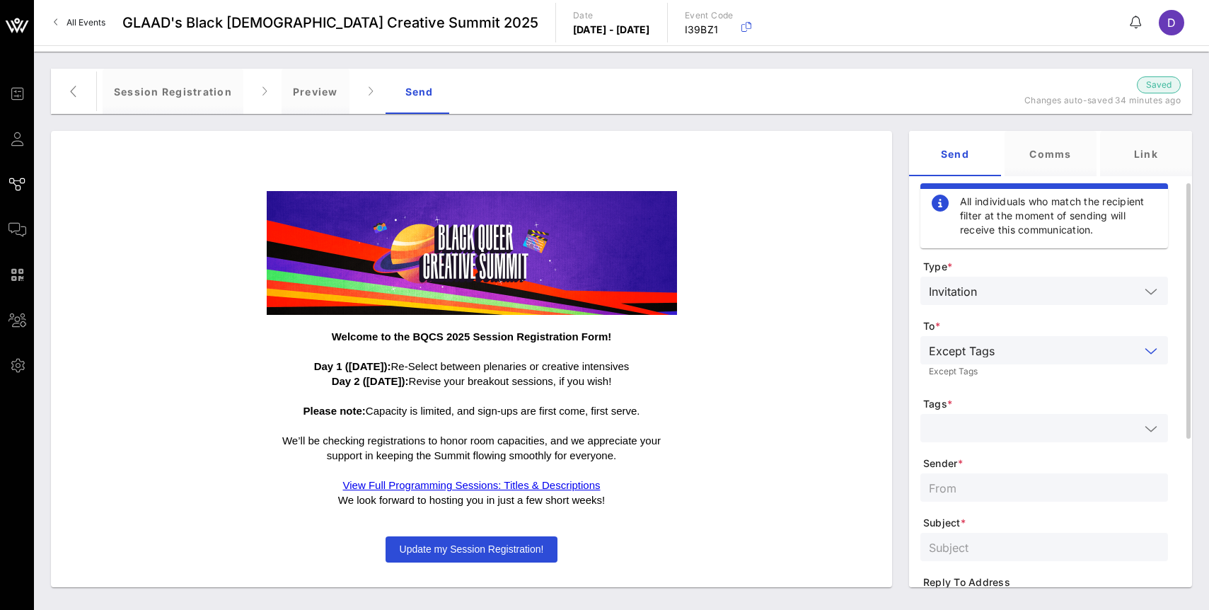
click at [1040, 350] on input "text" at bounding box center [1070, 350] width 139 height 18
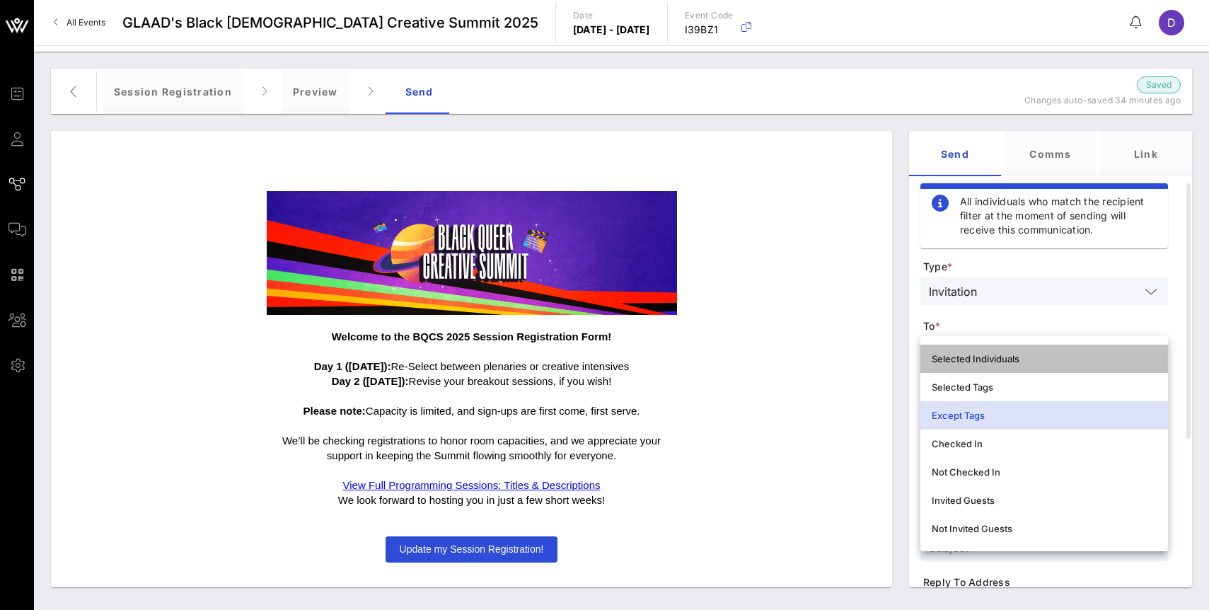
click at [1068, 356] on div "Selected Individuals" at bounding box center [1044, 358] width 225 height 11
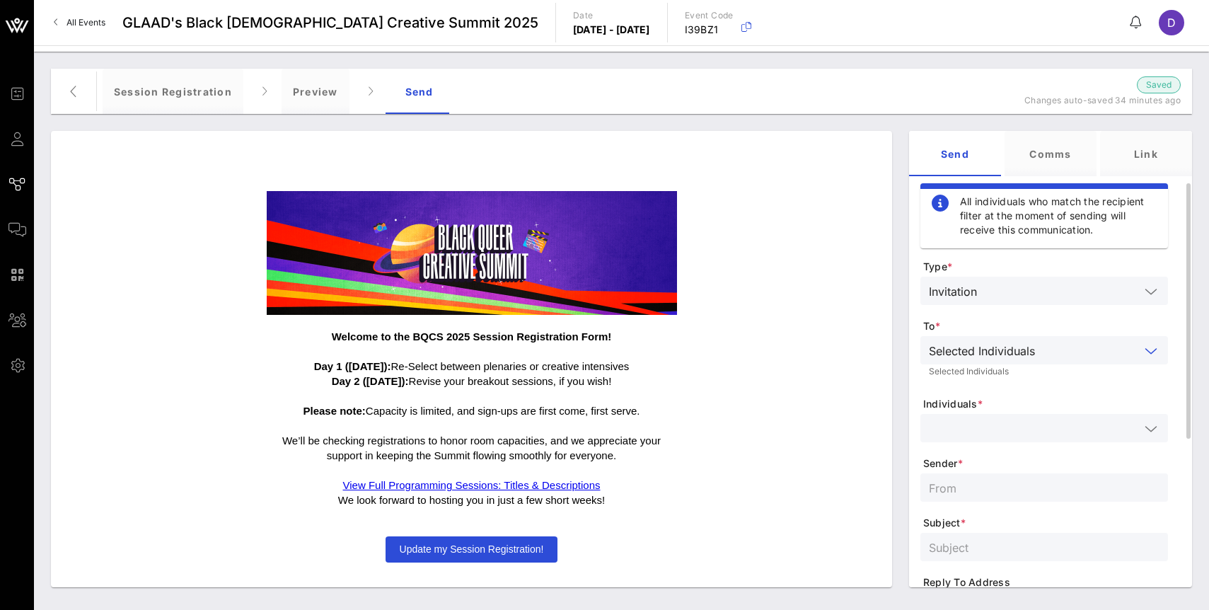
click at [1052, 328] on span "To *" at bounding box center [1046, 326] width 245 height 14
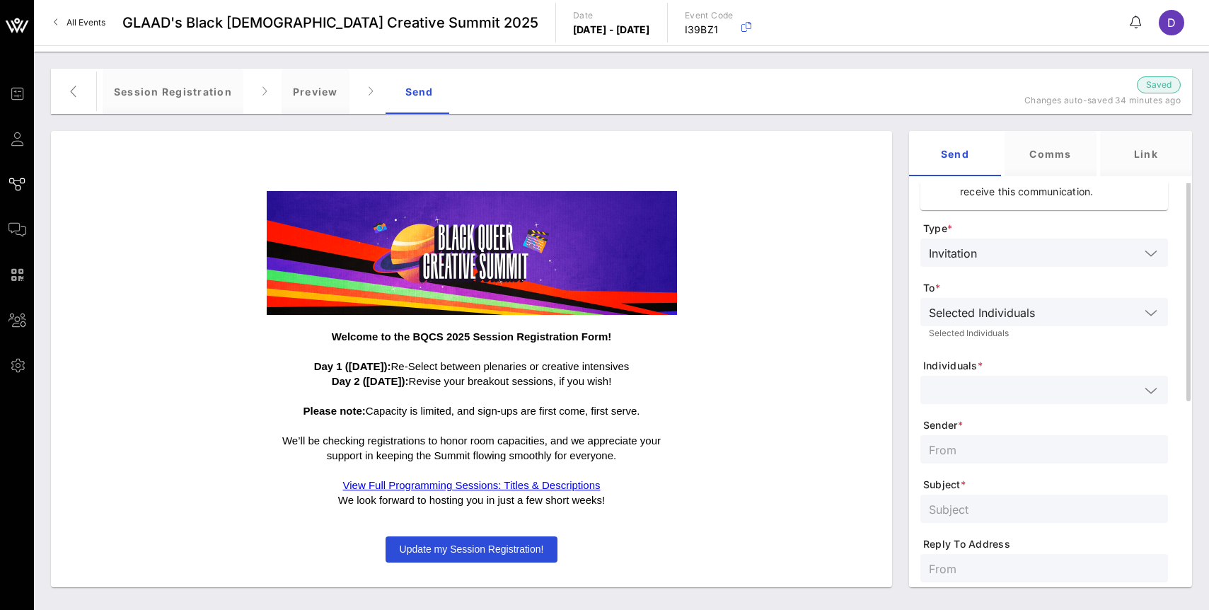
scroll to position [40, 0]
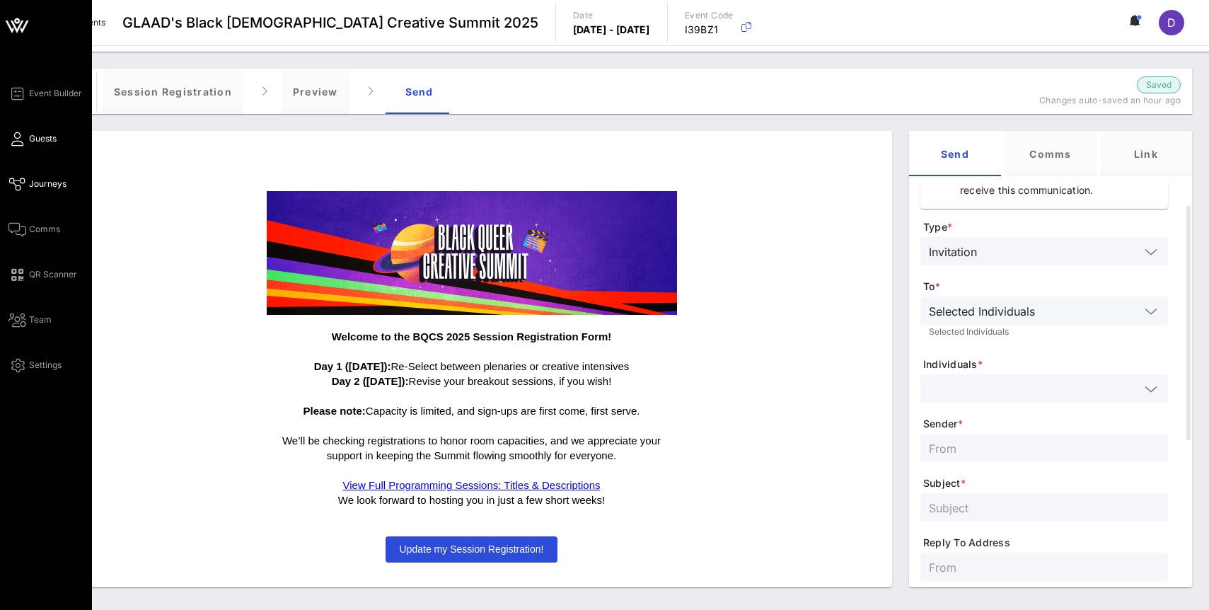
click at [27, 142] on link "Guests" at bounding box center [32, 138] width 48 height 17
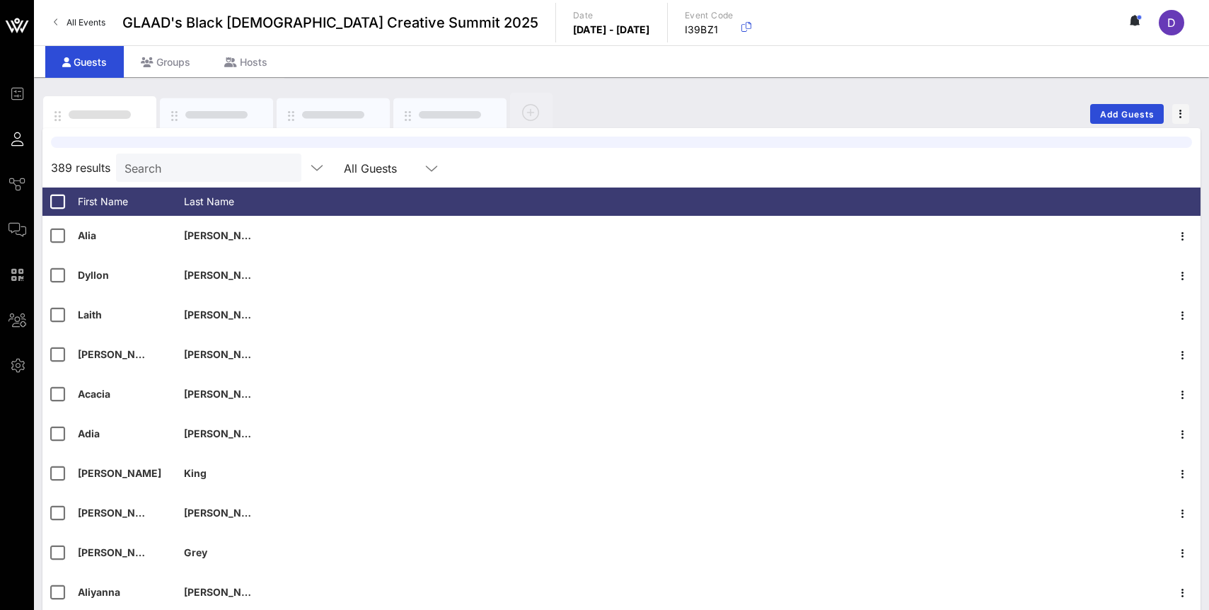
click at [199, 173] on input "Search" at bounding box center [208, 168] width 166 height 18
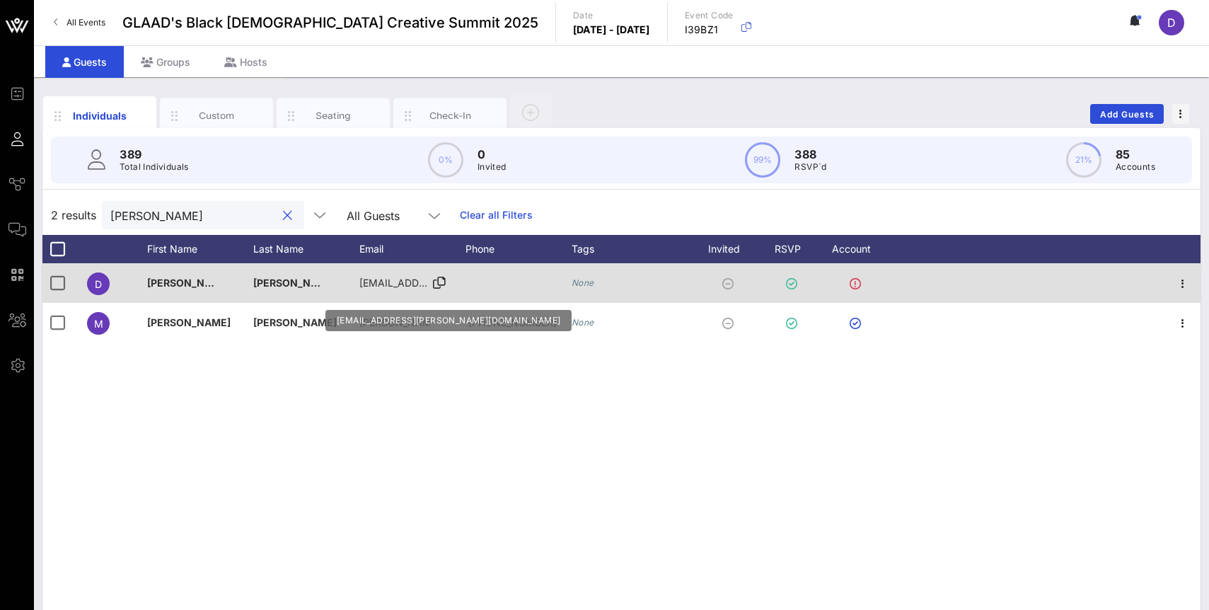
type input "Everett"
click at [389, 290] on div "kayla.m.earley@viivhealthcare.com" at bounding box center [395, 283] width 71 height 40
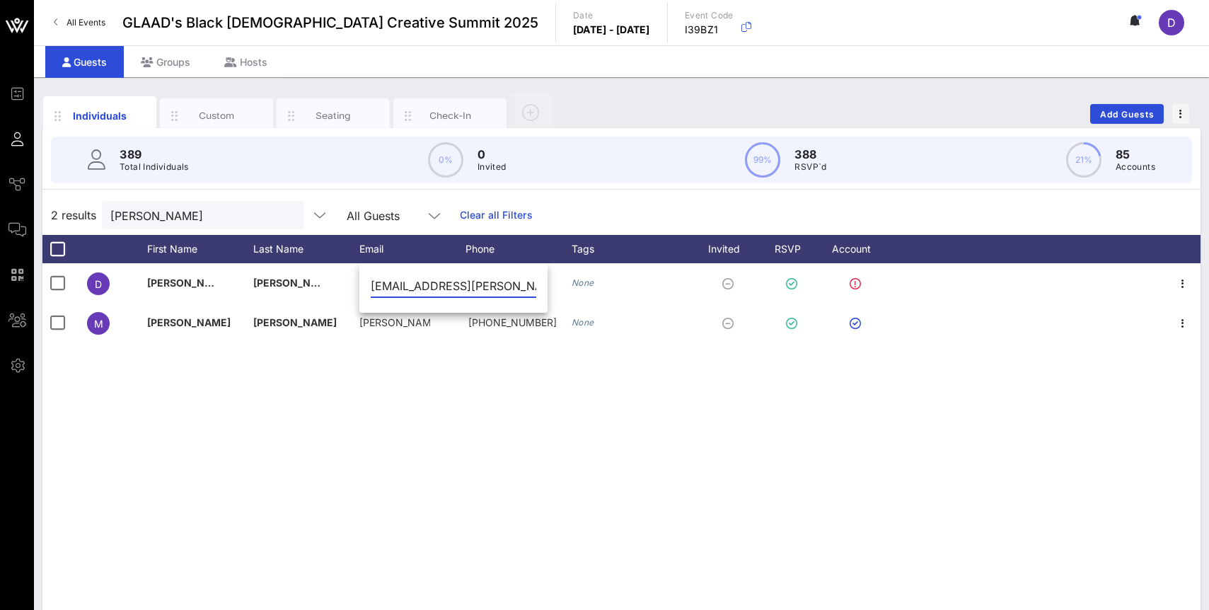
scroll to position [0, 61]
click at [440, 290] on input "kayla.m.earley@viivhealthcare.com" at bounding box center [454, 286] width 166 height 23
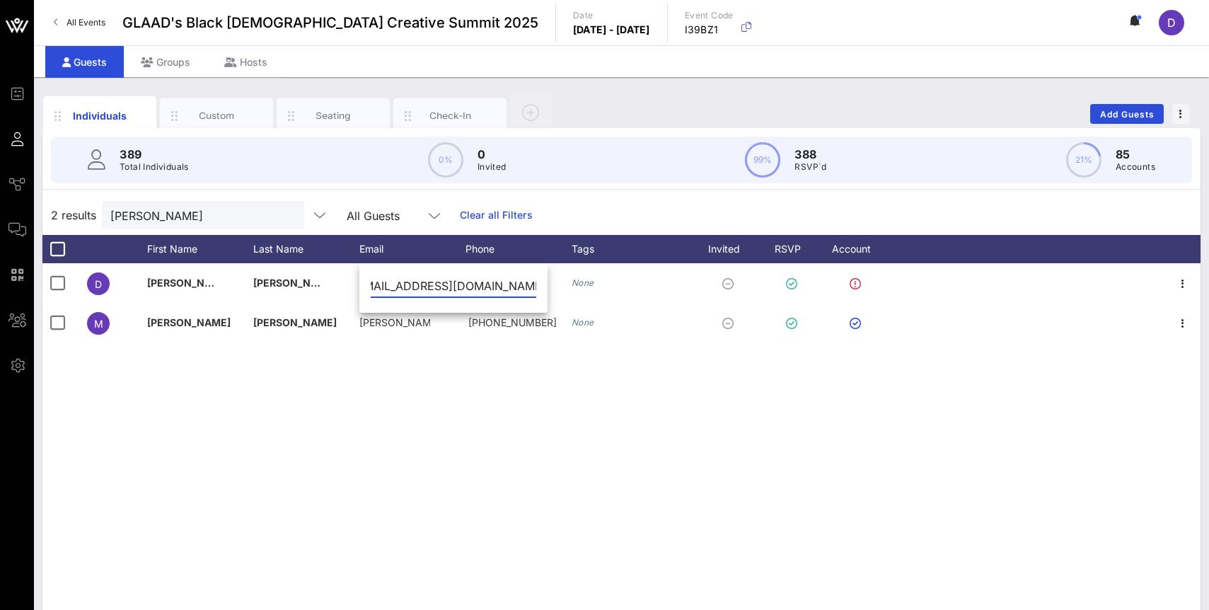
type input "Intimacyincolor@proton.me"
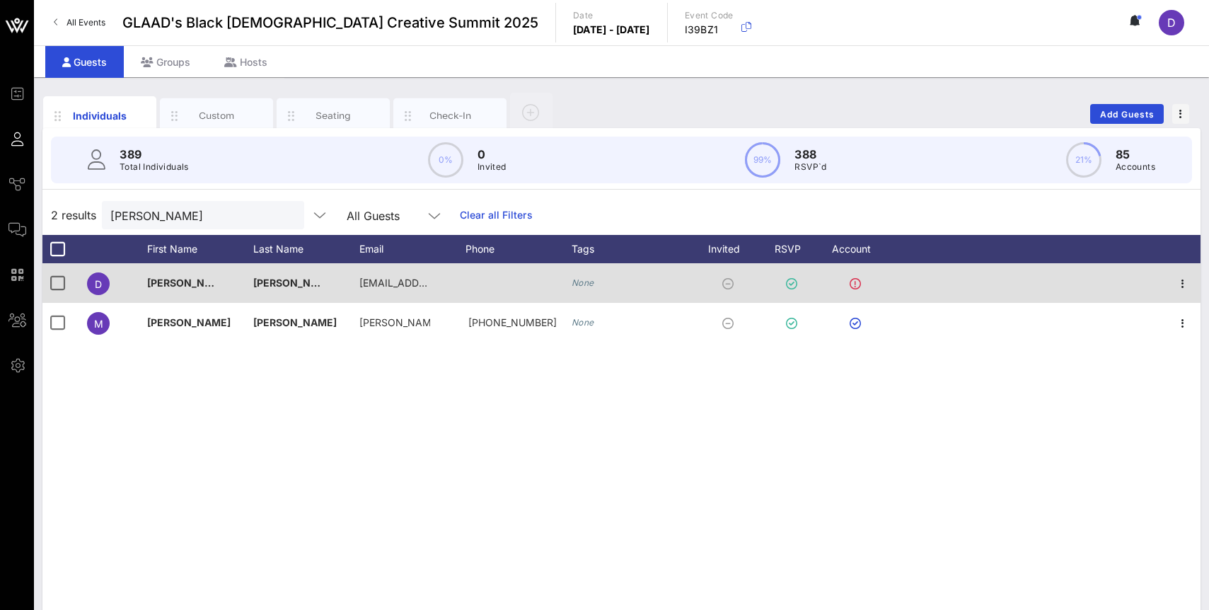
click at [579, 282] on icon "None" at bounding box center [583, 282] width 23 height 11
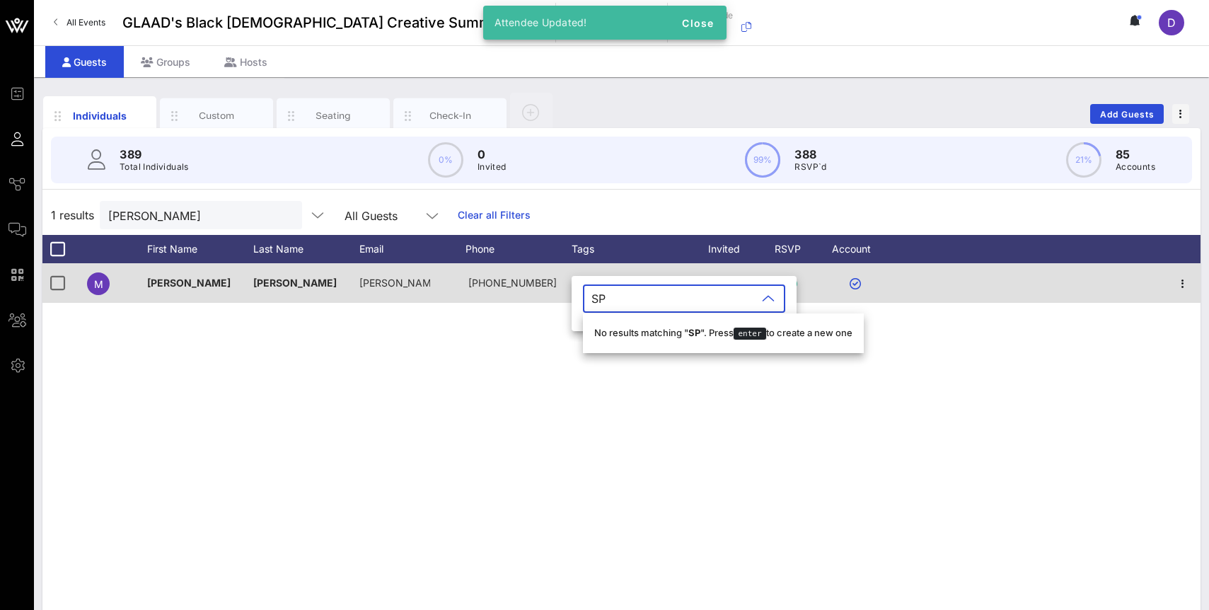
type input "S"
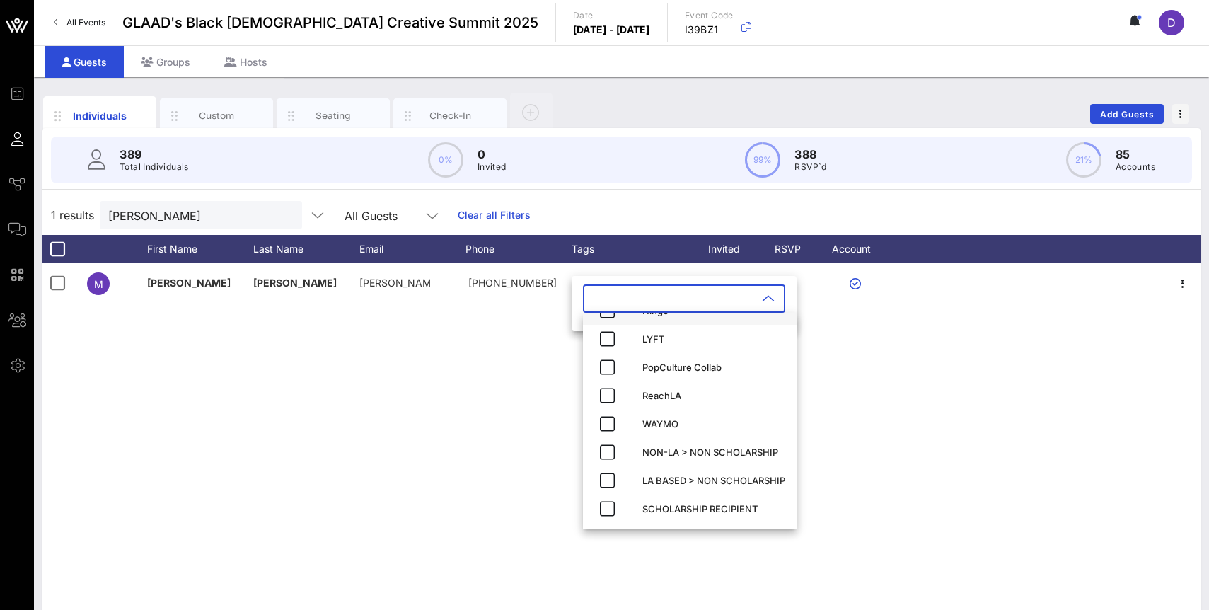
scroll to position [0, 0]
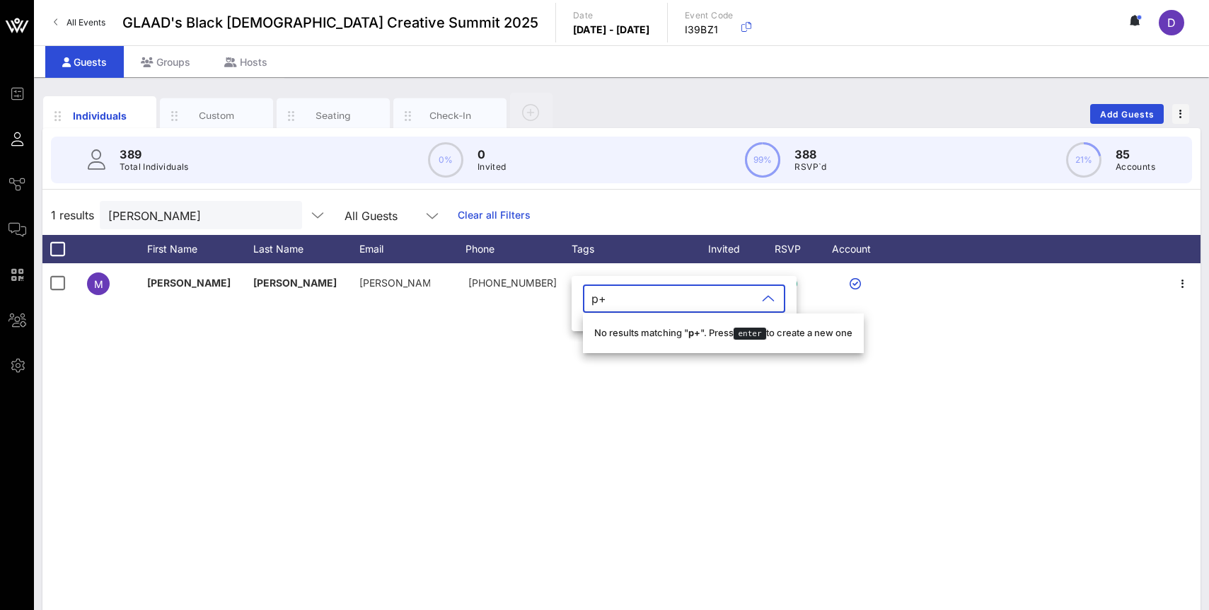
type input "p"
type input "ViiV"
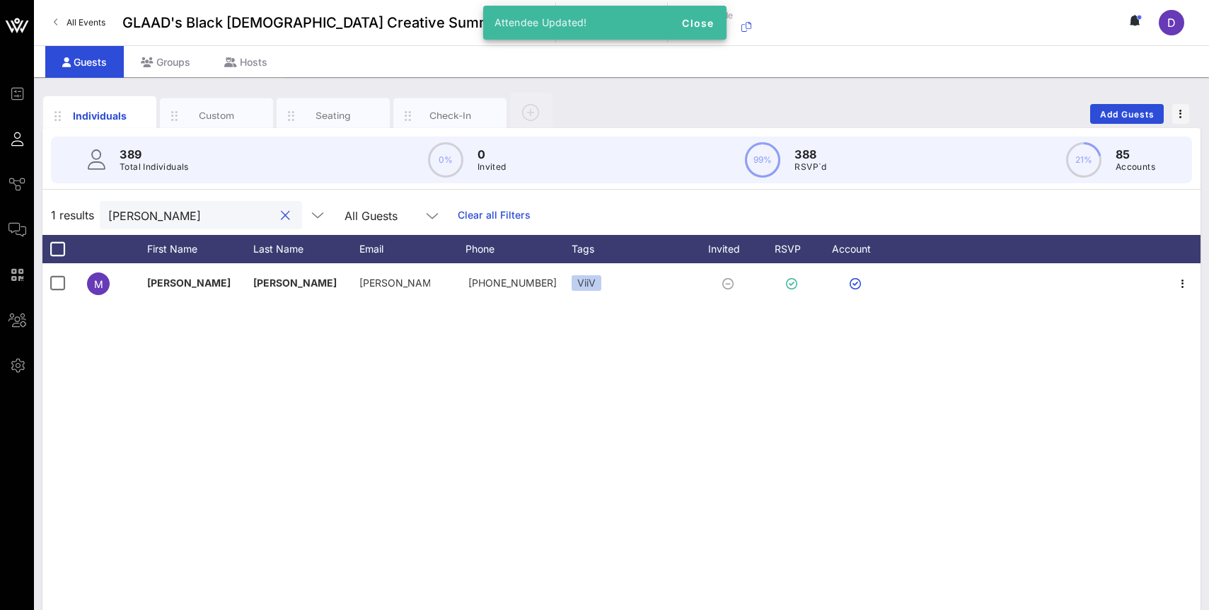
click at [135, 214] on input "Everett" at bounding box center [191, 215] width 166 height 18
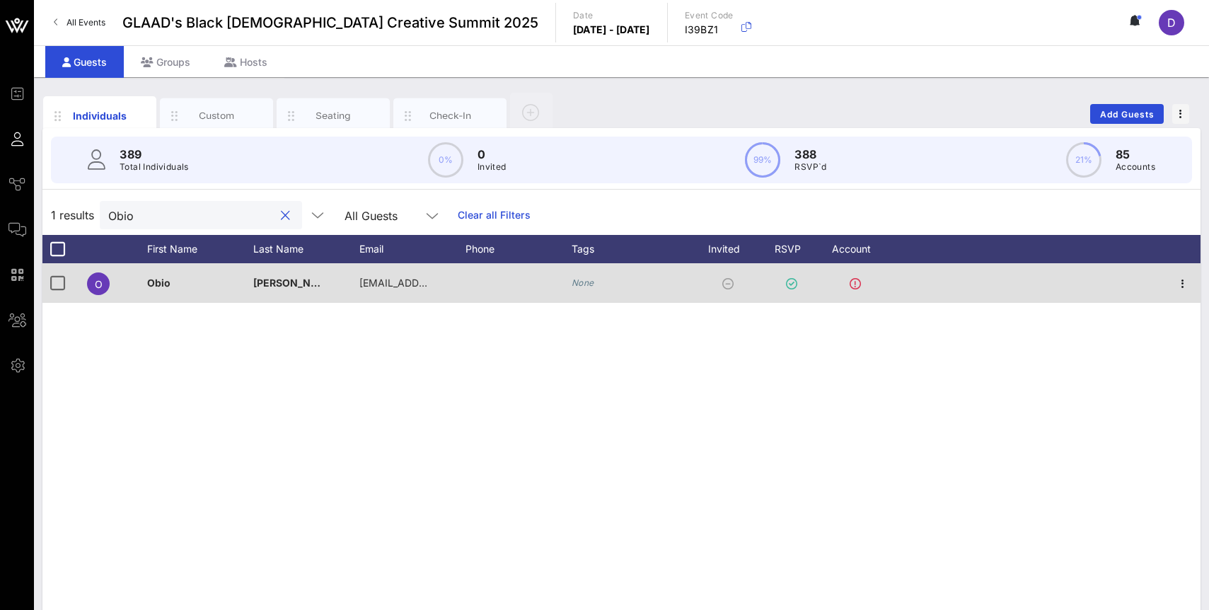
type input "Obio"
click at [575, 277] on icon "None" at bounding box center [583, 282] width 23 height 11
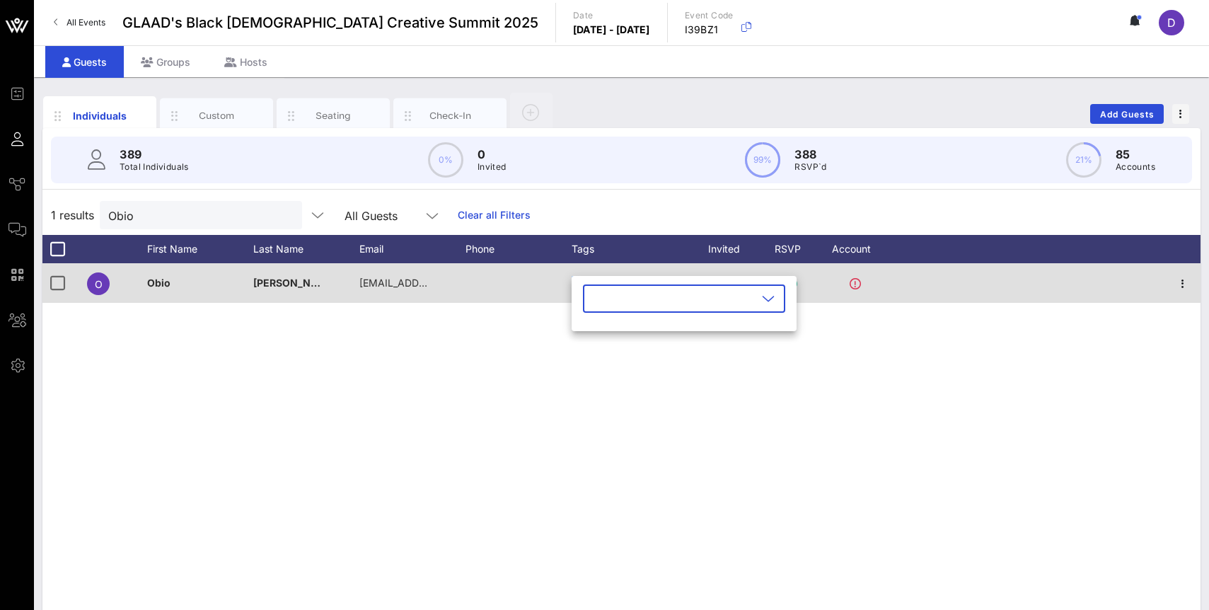
click at [575, 277] on div "Event Builder Guests Journeys Comms QR Scanner Team Settings GLAAD's Black Quee…" at bounding box center [604, 351] width 1209 height 702
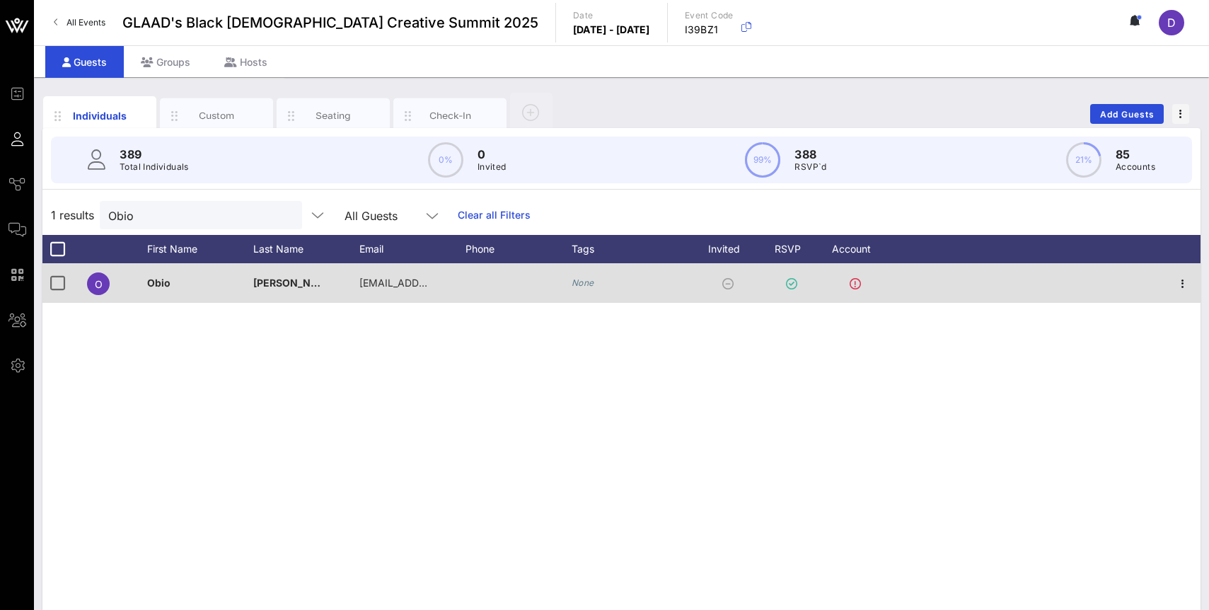
click at [584, 283] on icon "None" at bounding box center [583, 282] width 23 height 11
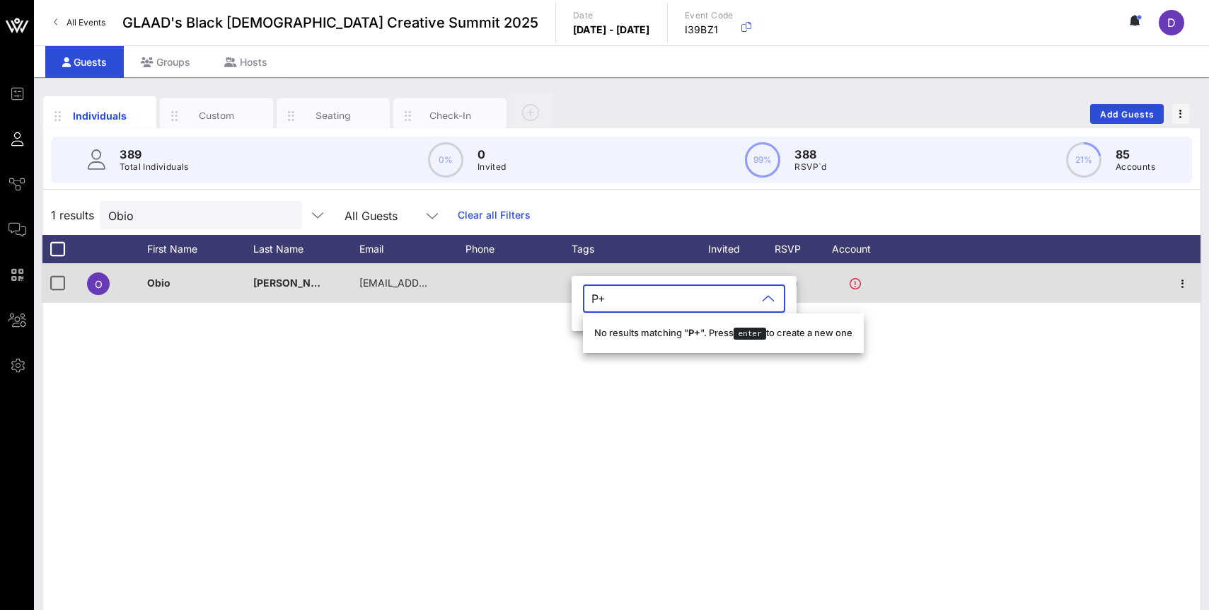
type input "P+G"
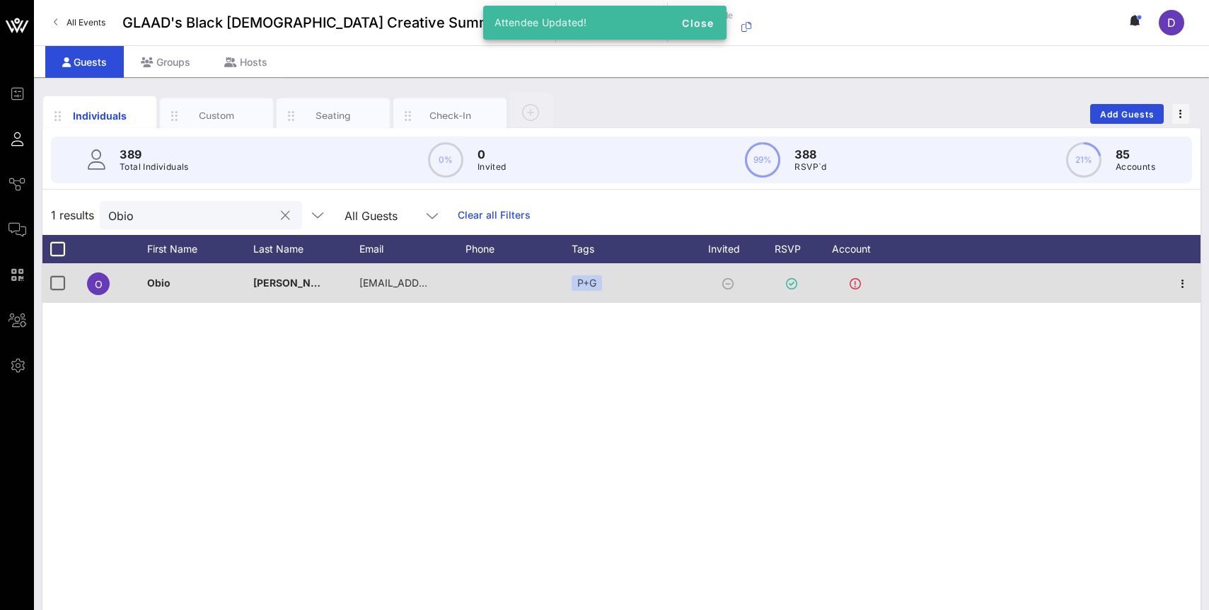
click at [183, 209] on input "Obio" at bounding box center [191, 215] width 166 height 18
type input "="
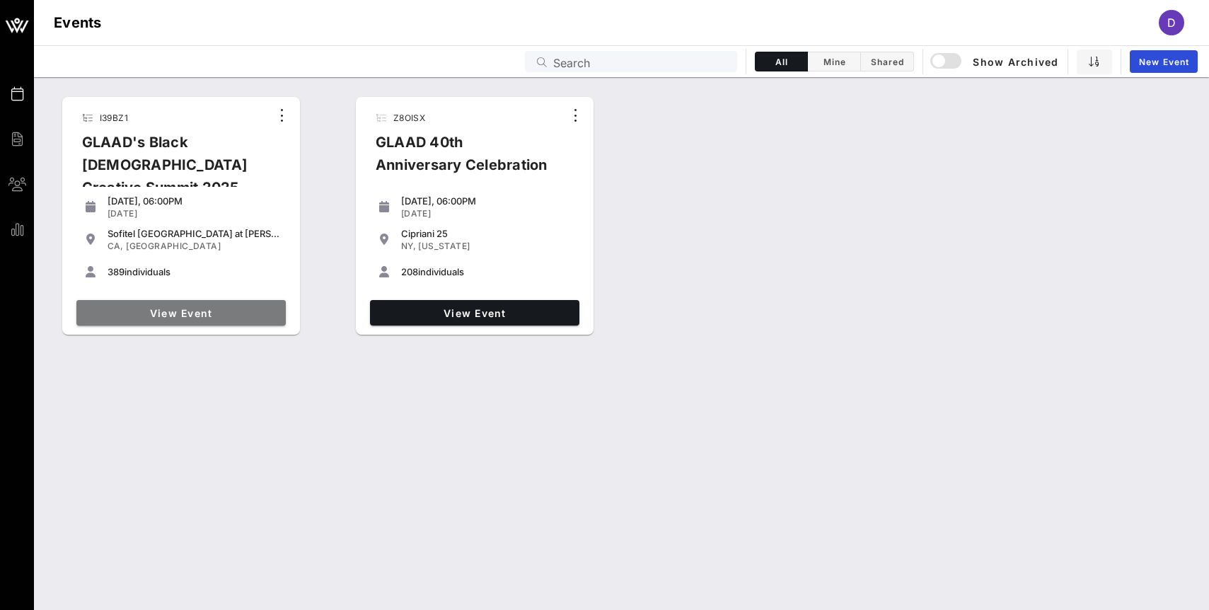
click at [202, 316] on span "View Event" at bounding box center [181, 313] width 198 height 12
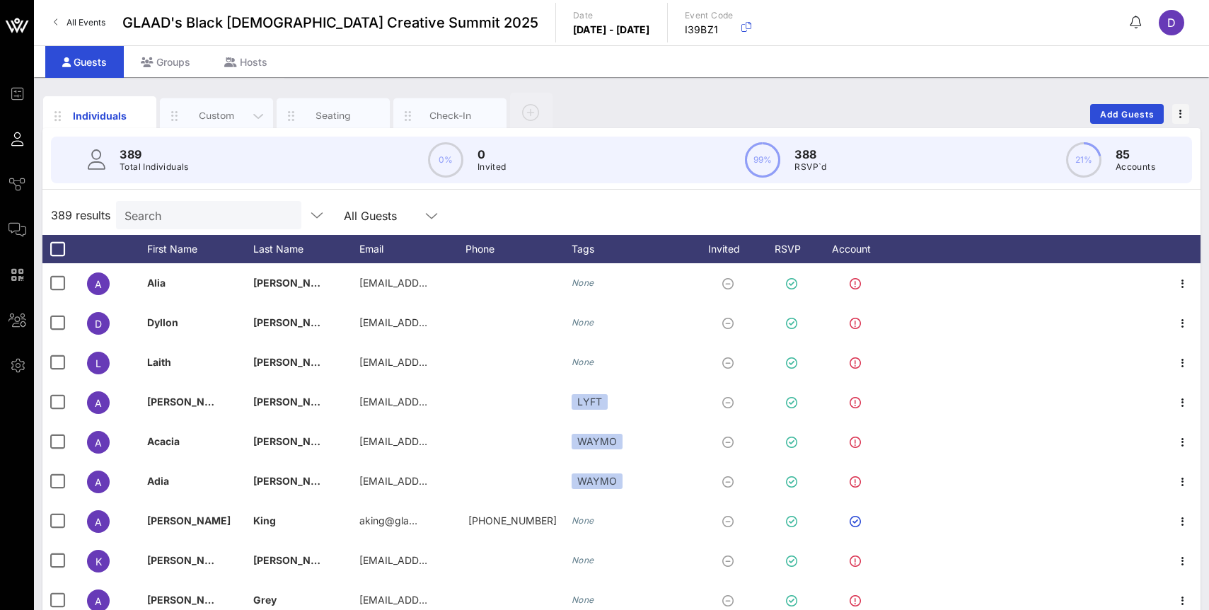
click at [230, 113] on div "Custom" at bounding box center [216, 115] width 63 height 13
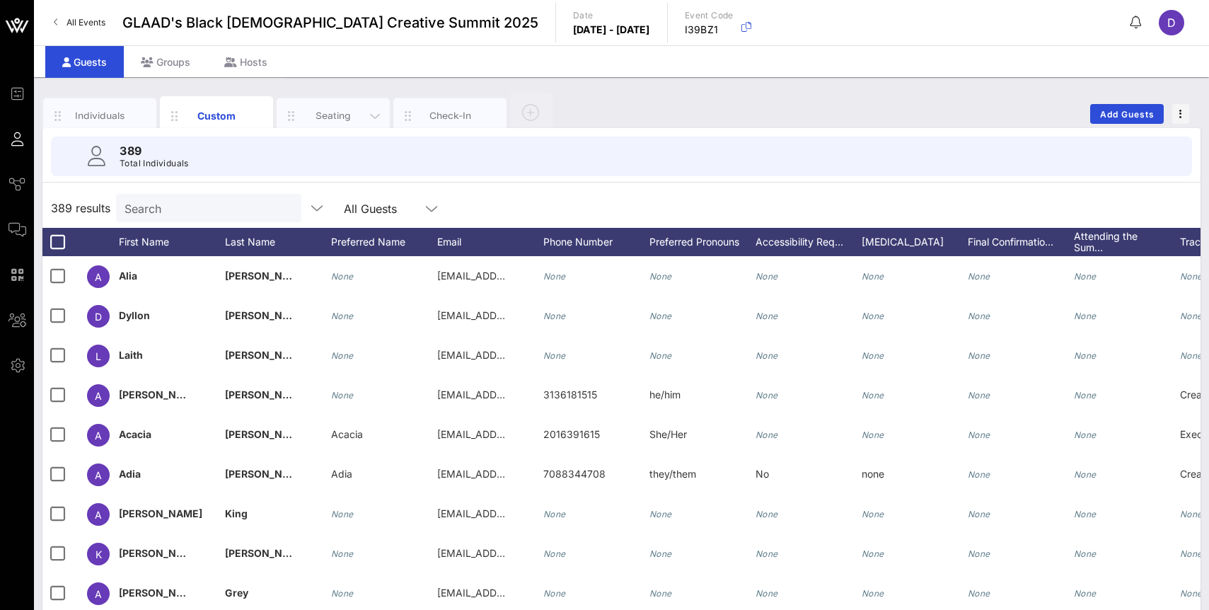
click at [333, 120] on div "Seating" at bounding box center [333, 115] width 63 height 13
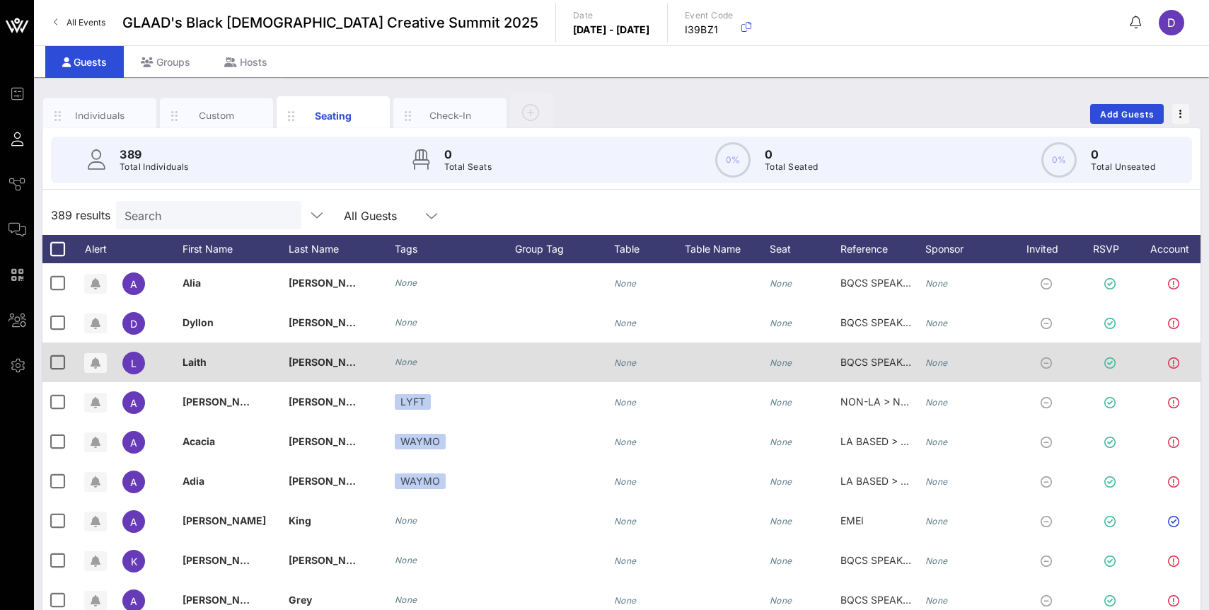
scroll to position [0, 50]
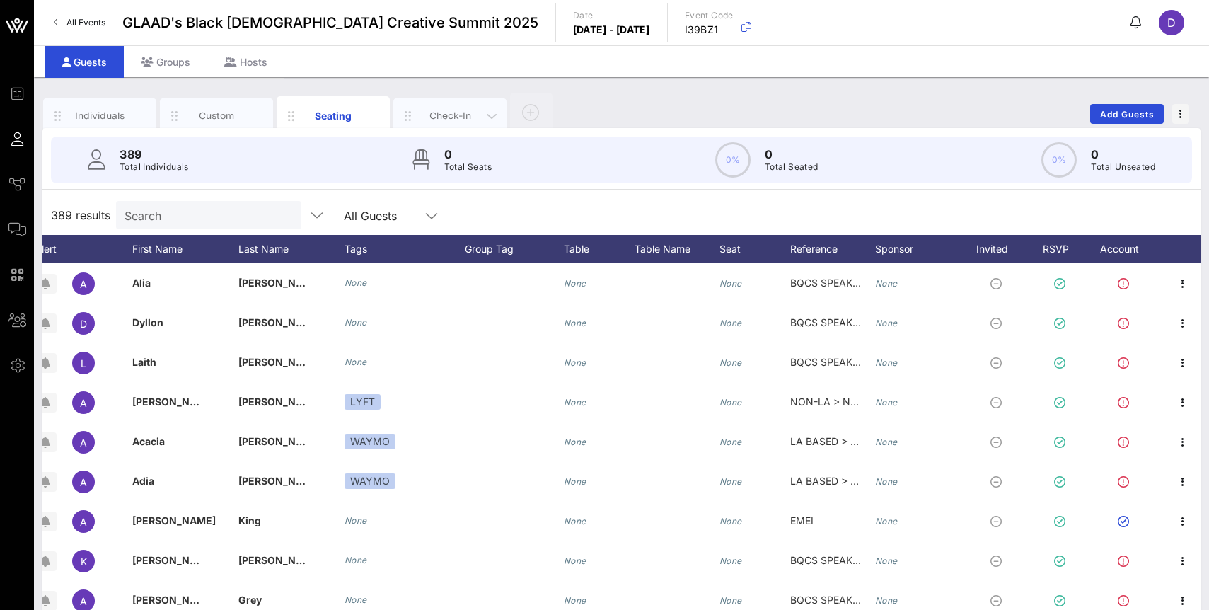
click at [440, 113] on div "Check-In" at bounding box center [450, 115] width 63 height 13
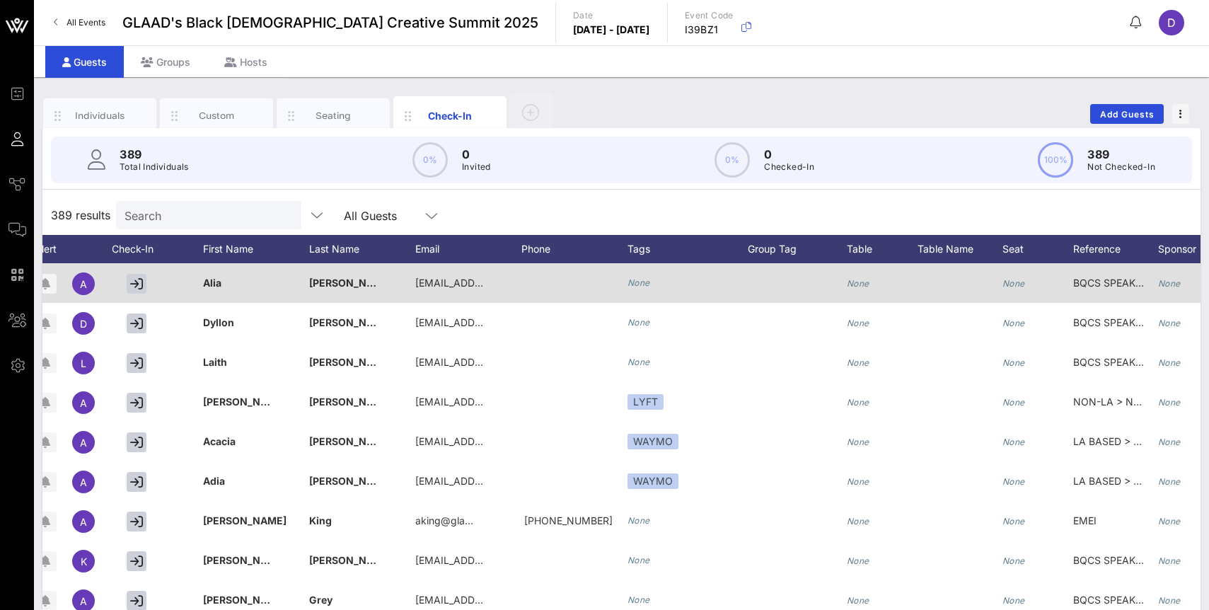
scroll to position [0, 128]
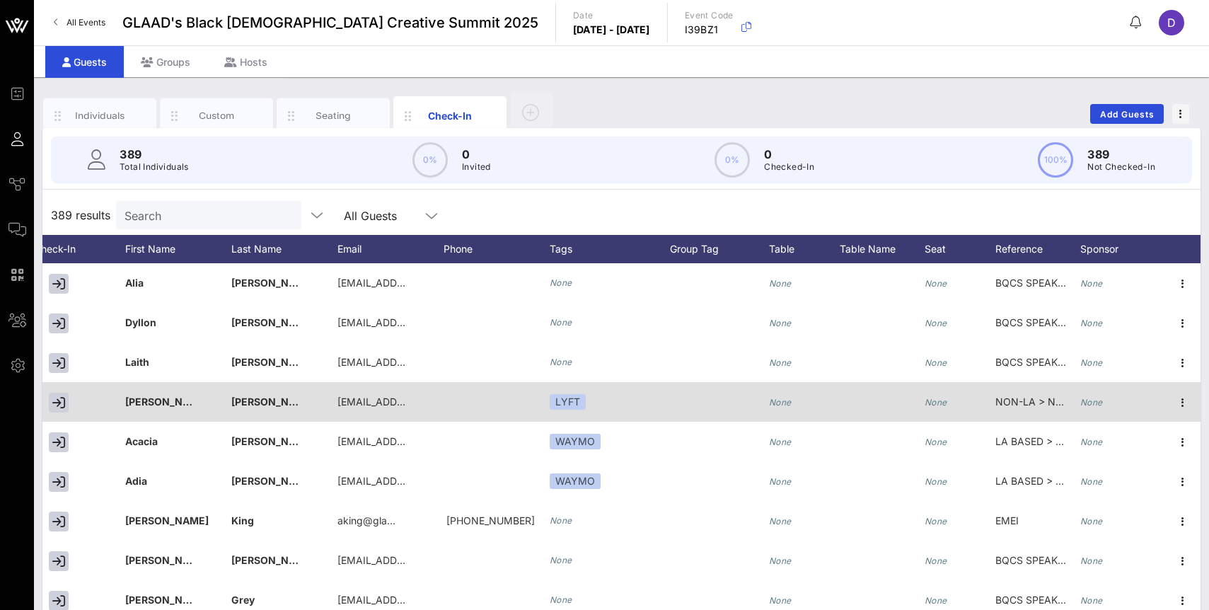
click at [1029, 399] on span "NON-LA > NON SCHOLARSHIP" at bounding box center [1070, 402] width 149 height 12
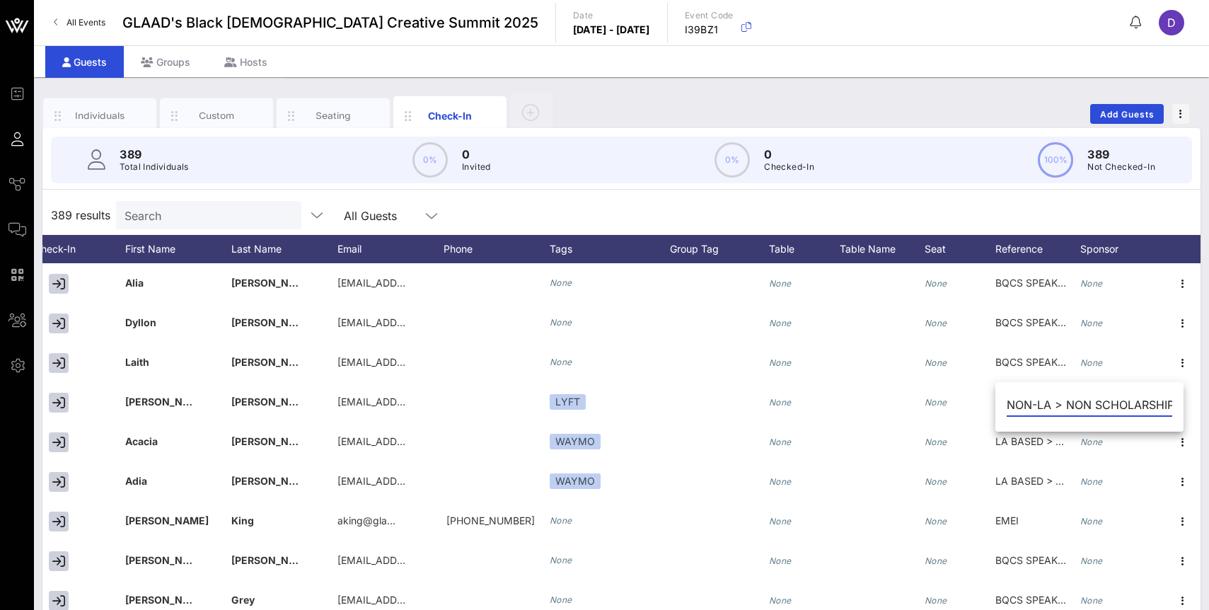
click at [1040, 401] on input "NON-LA > NON SCHOLARSHIP" at bounding box center [1090, 404] width 166 height 23
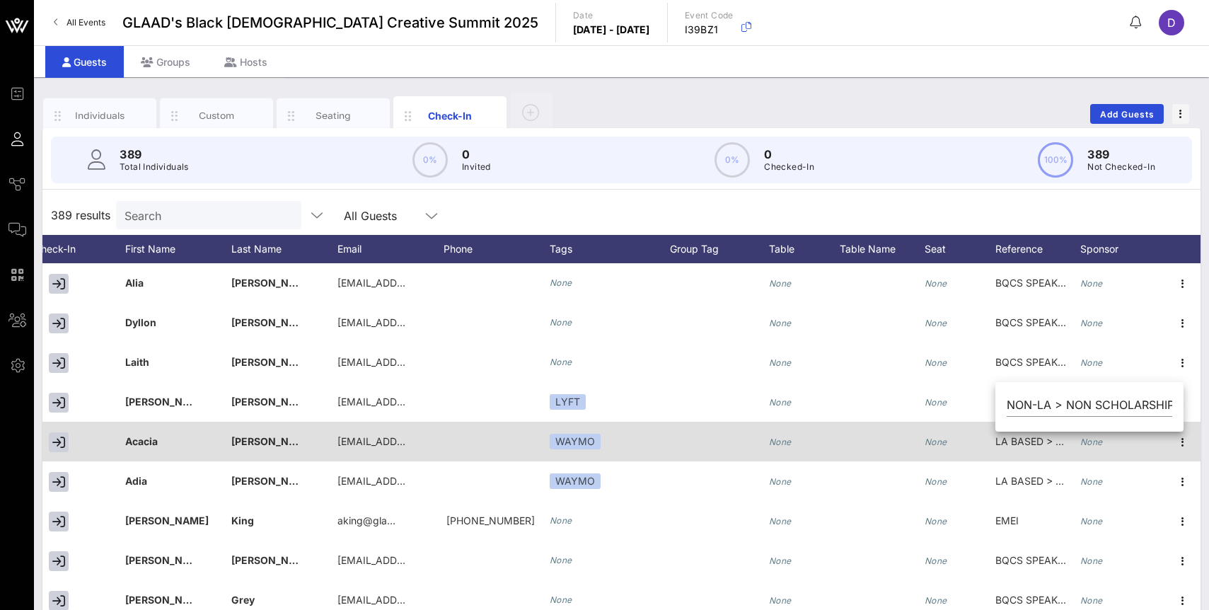
click at [1020, 445] on span "LA BASED > NON SCHOLARSHIP" at bounding box center [1074, 441] width 156 height 12
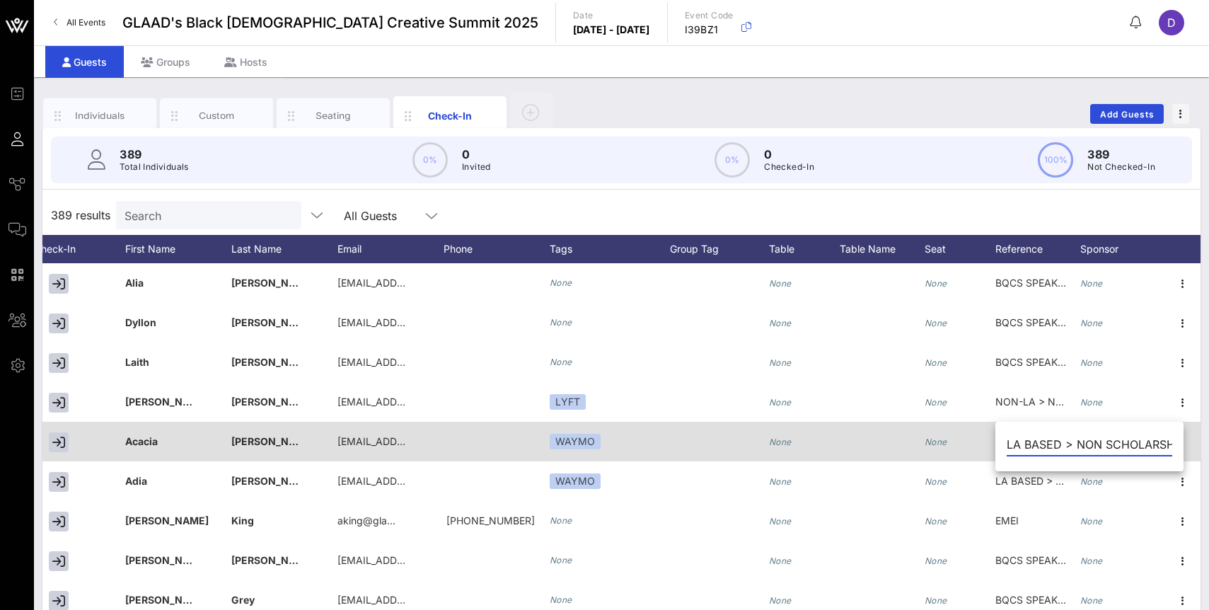
click at [1020, 445] on input "LA BASED > NON SCHOLARSHIP" at bounding box center [1090, 444] width 166 height 23
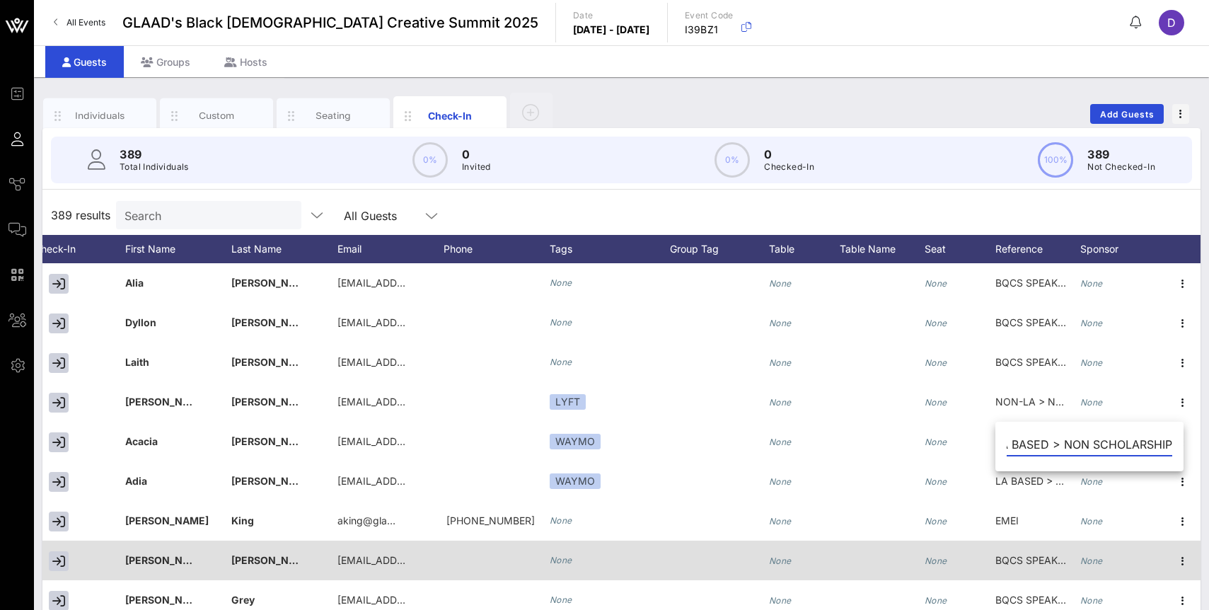
scroll to position [0, 0]
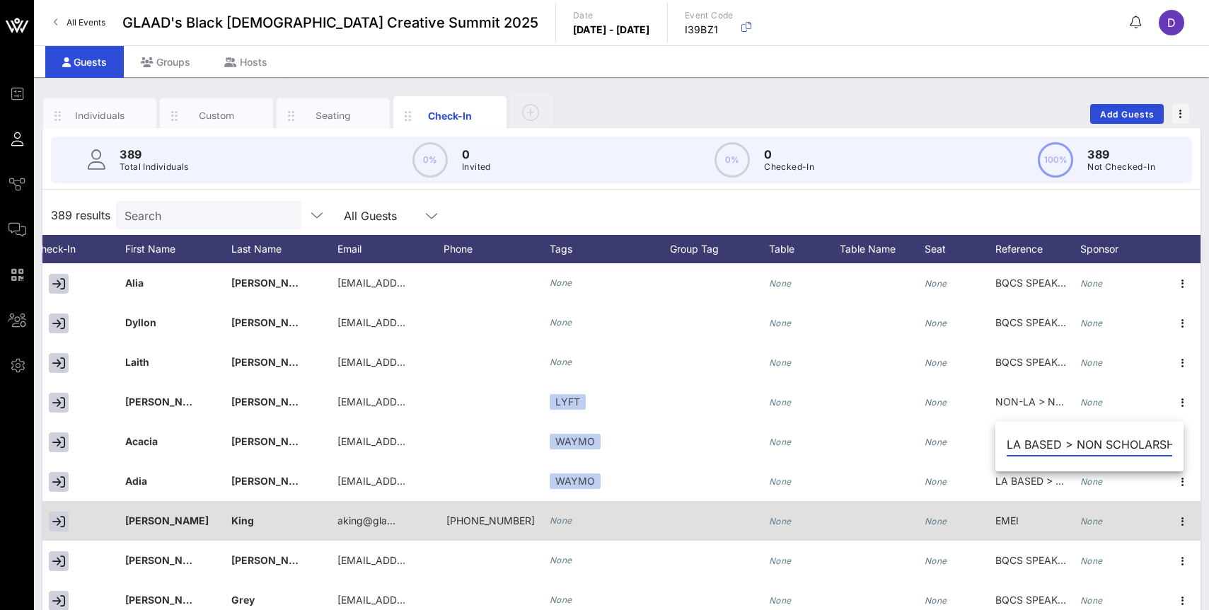
click at [1006, 521] on span "EMEI" at bounding box center [1007, 520] width 23 height 12
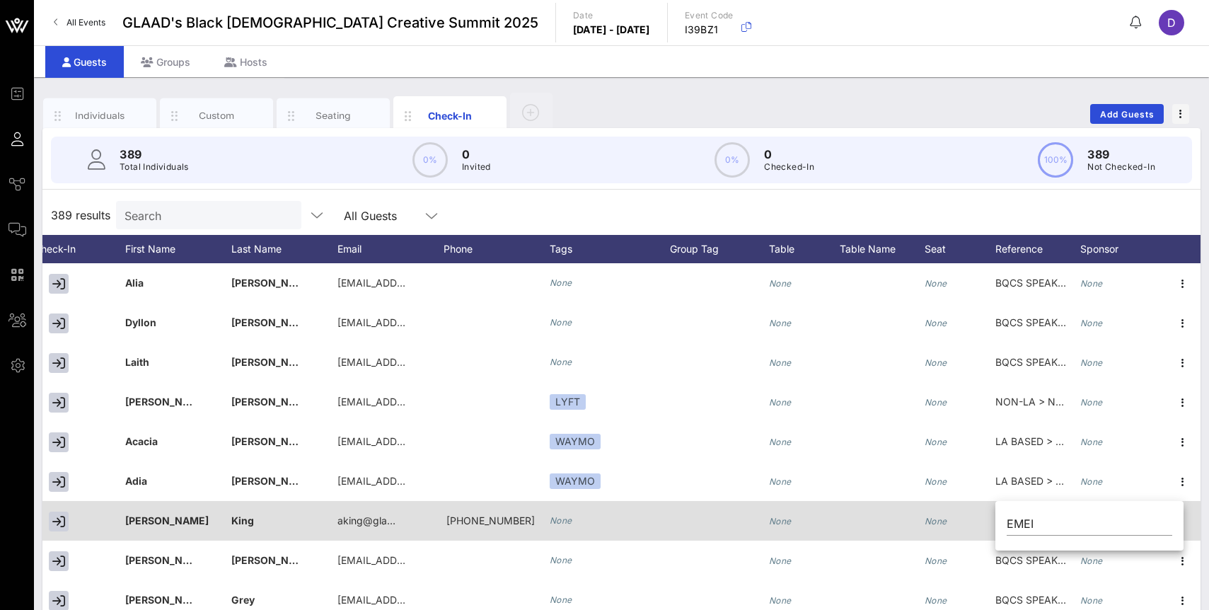
click at [1006, 521] on div "EMEI" at bounding box center [1090, 527] width 188 height 47
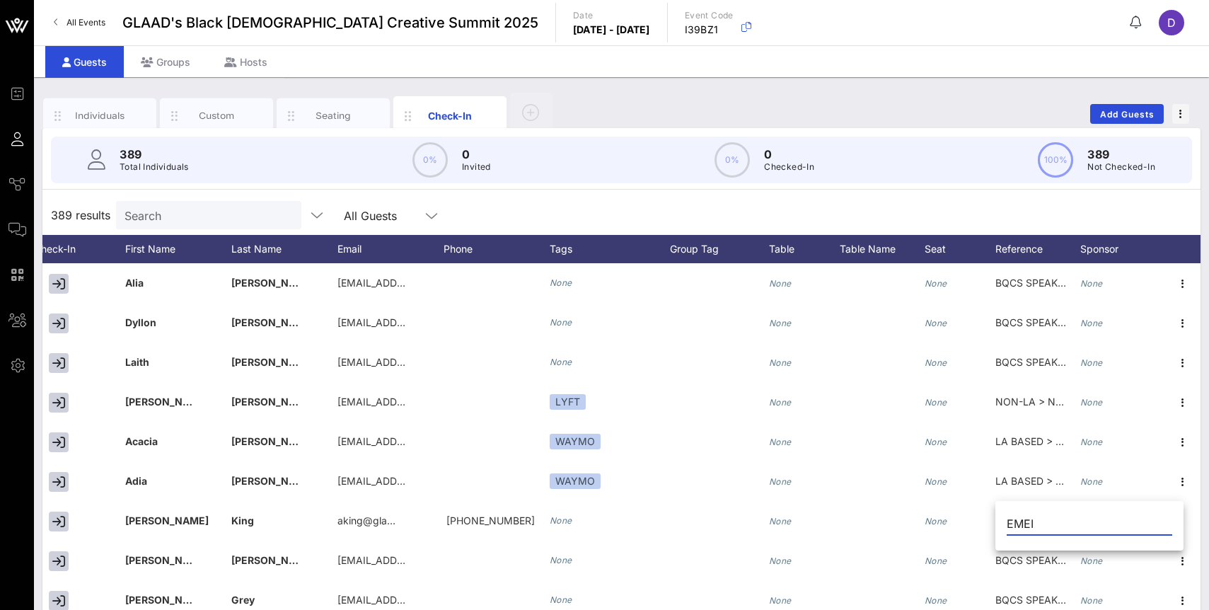
click at [1017, 522] on input "EMEI" at bounding box center [1090, 523] width 166 height 23
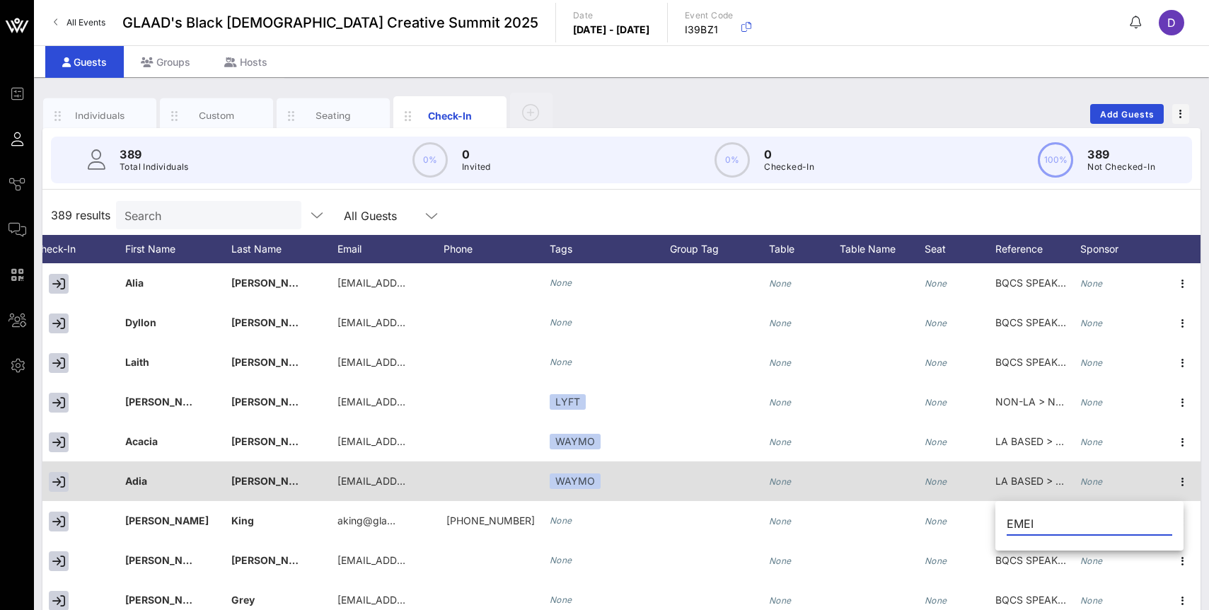
click at [1032, 483] on span "LA BASED > NON SCHOLARSHIP" at bounding box center [1074, 481] width 156 height 12
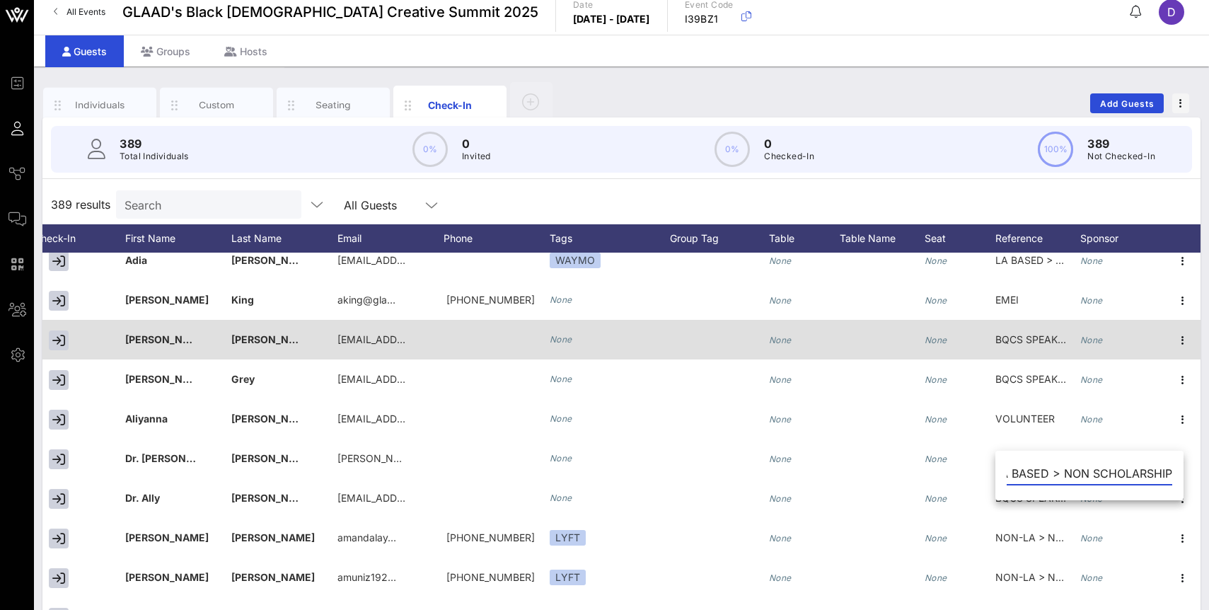
scroll to position [211, 128]
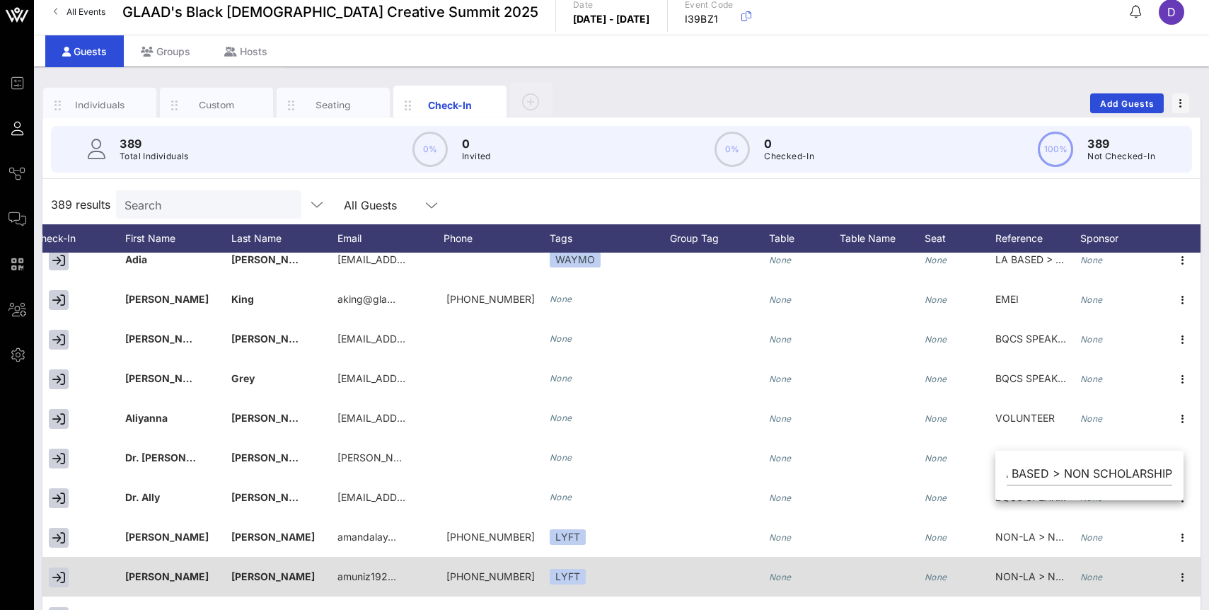
click at [1035, 572] on span "NON-LA > NON SCHOLARSHIP" at bounding box center [1070, 576] width 149 height 12
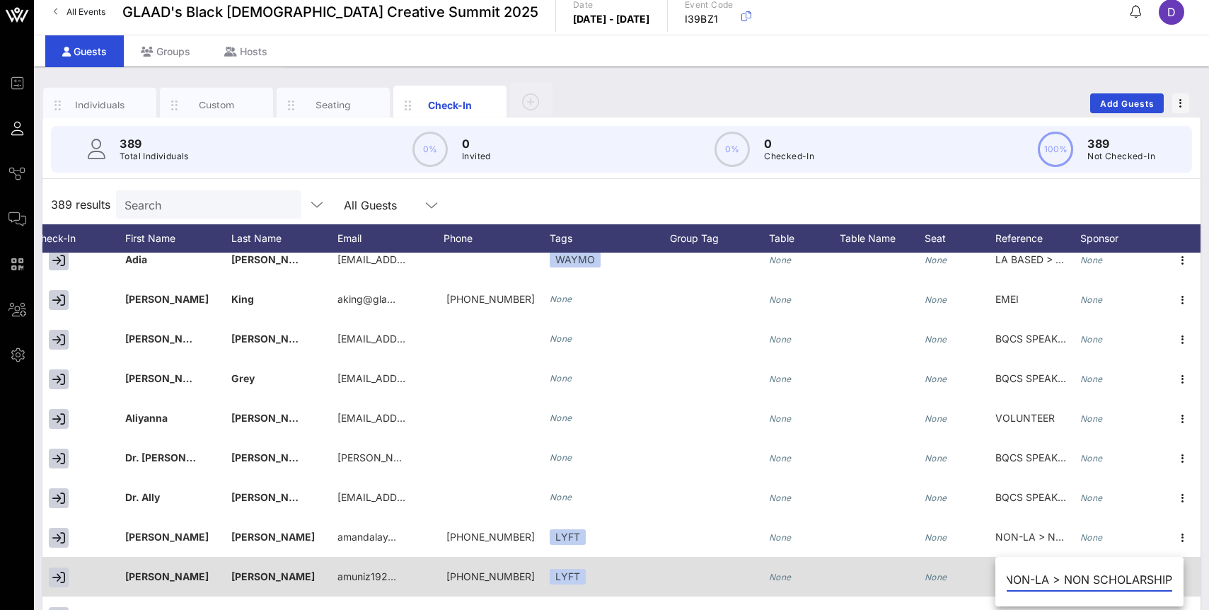
scroll to position [92, 0]
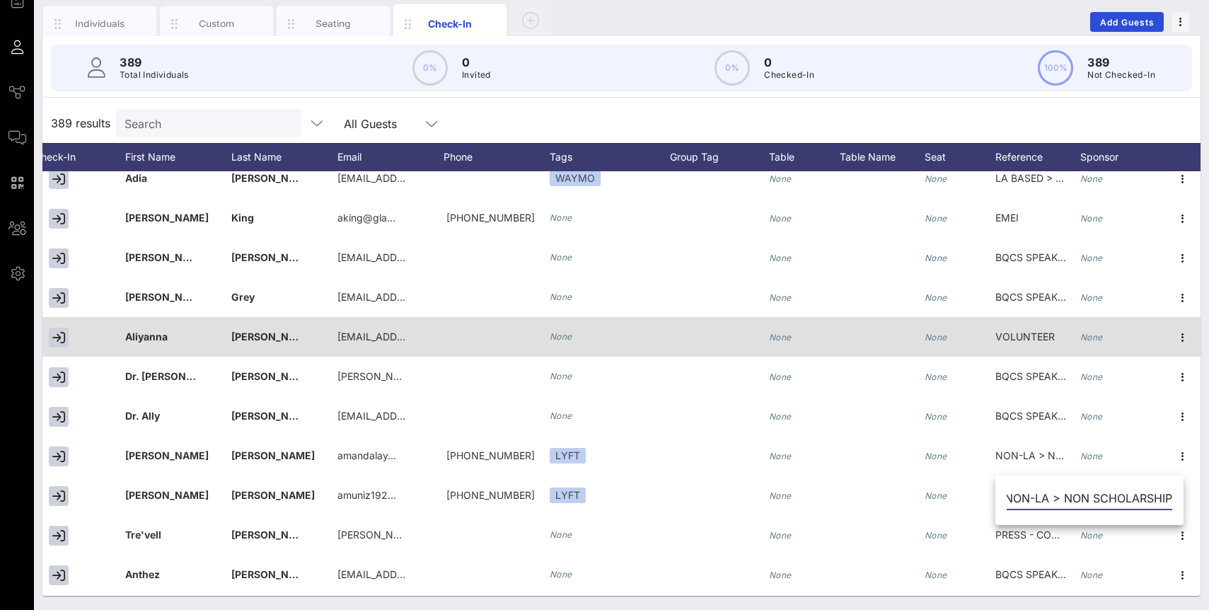
click at [1026, 338] on span "VOLUNTEER" at bounding box center [1025, 336] width 59 height 12
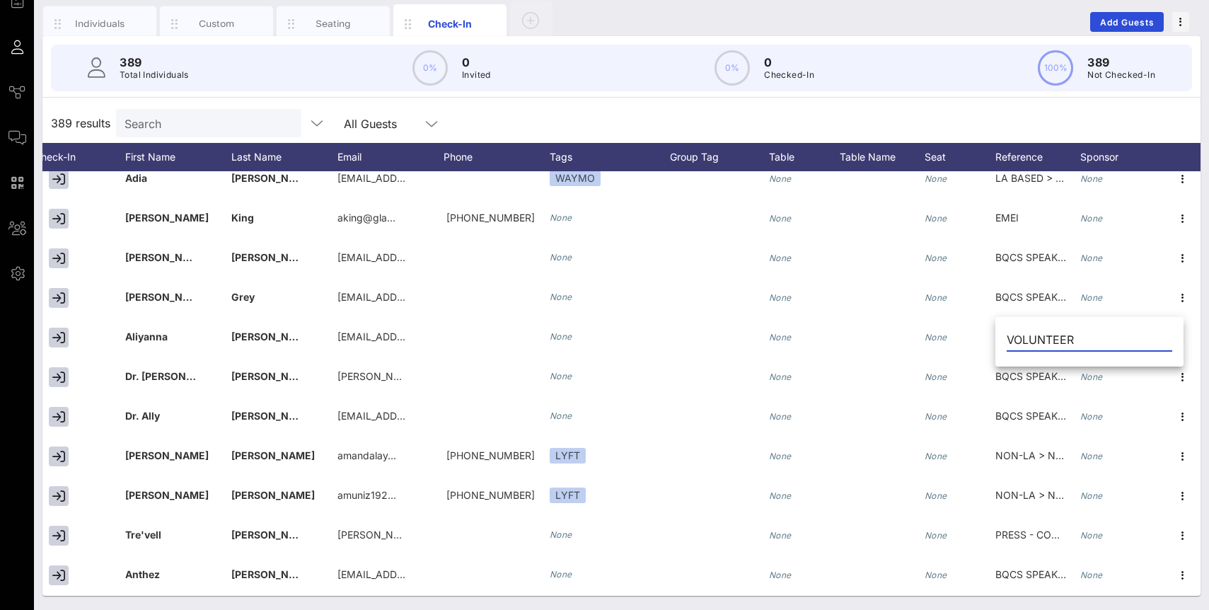
click at [977, 102] on div "389 Total Individuals 0% 0 Invited 0% 0 Checked-In 100% 389 Not Checked-In 389 …" at bounding box center [621, 316] width 1158 height 560
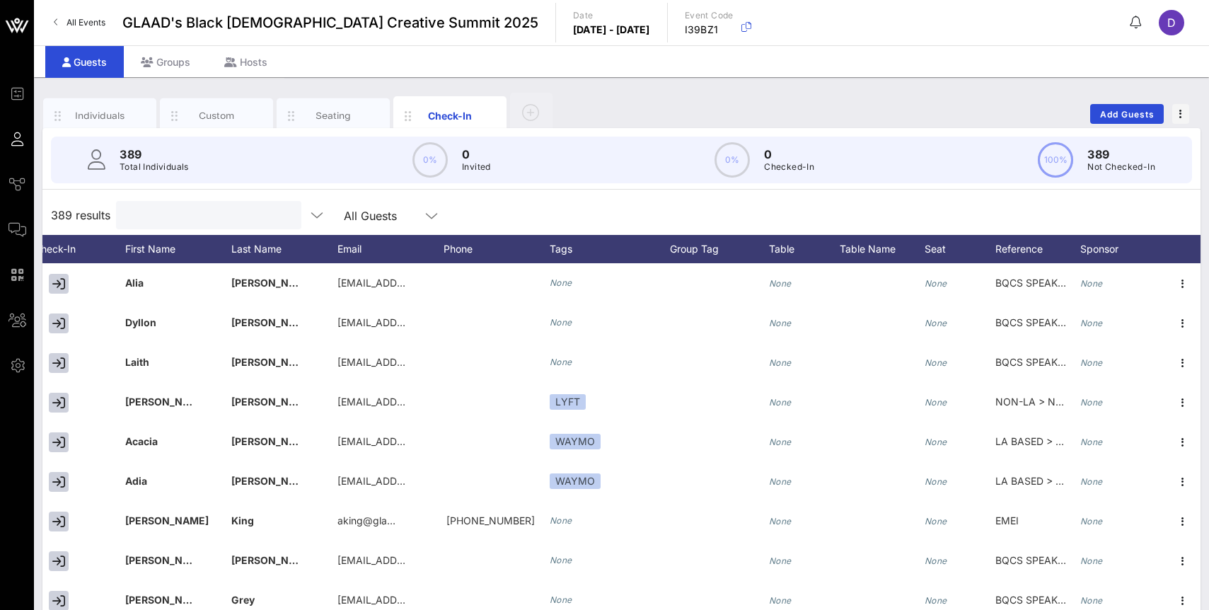
click at [151, 222] on input "text" at bounding box center [208, 215] width 166 height 18
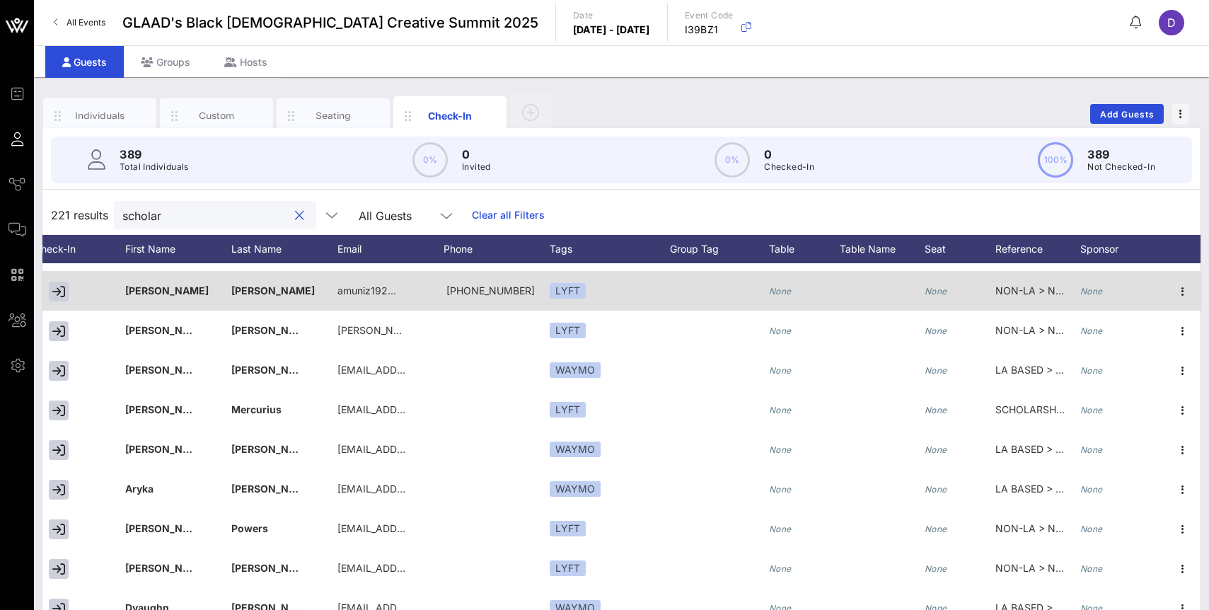
scroll to position [195, 128]
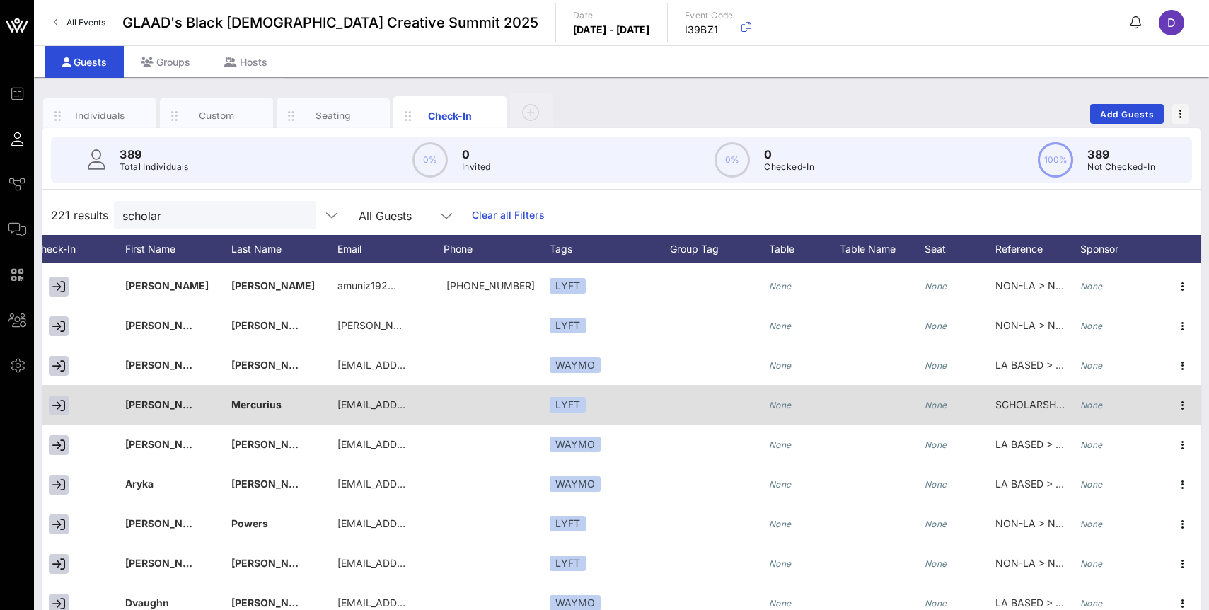
click at [1023, 402] on span "SCHOLARSHIP RECIPIENT" at bounding box center [1058, 404] width 124 height 12
click at [1023, 402] on input "SCHOLARSHIP RECIPIENT" at bounding box center [1090, 407] width 166 height 23
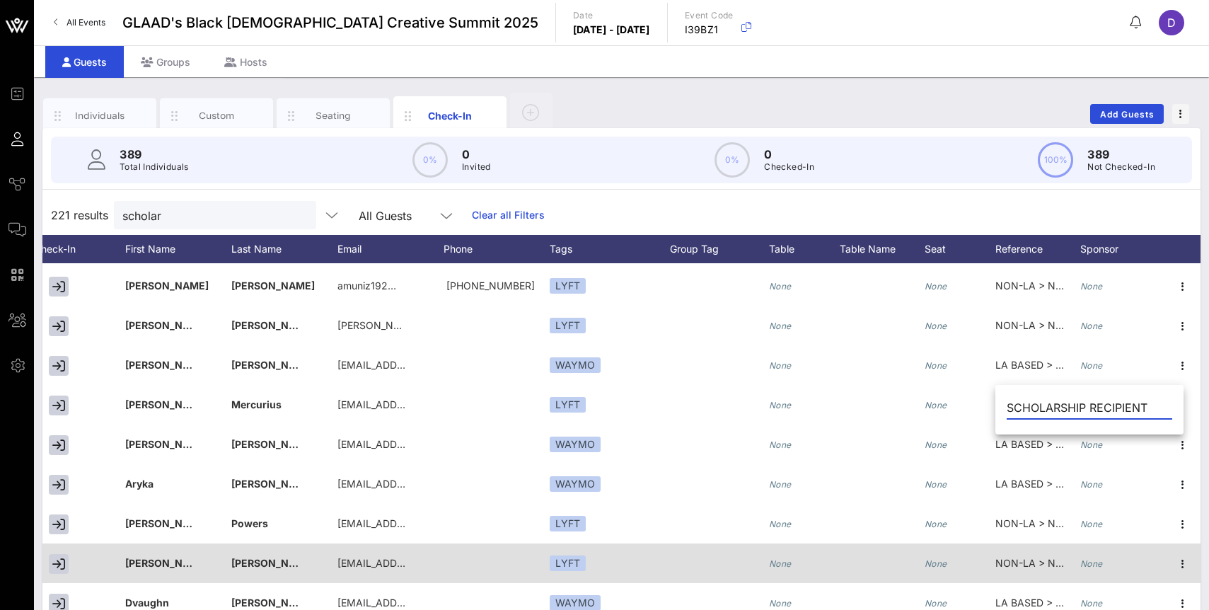
scroll to position [0, 0]
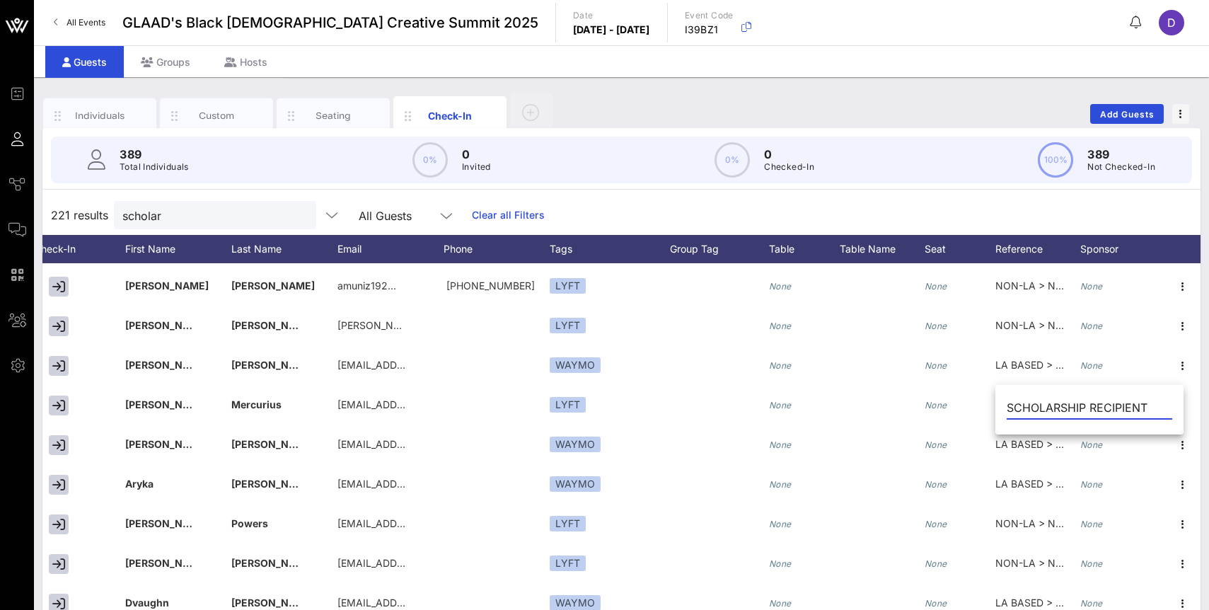
click at [970, 203] on div "221 results scholar All Guests Clear all Filters" at bounding box center [621, 215] width 1158 height 40
click at [180, 209] on input "scholar" at bounding box center [205, 215] width 166 height 18
paste input "NON-LA > NON SCHOLARSHIP"
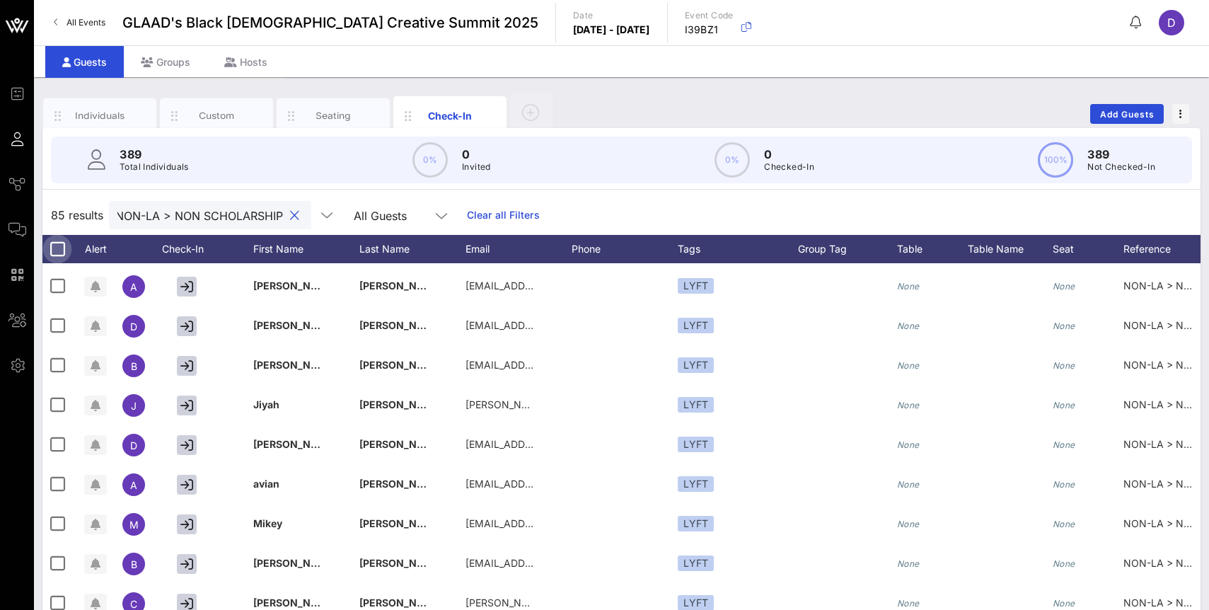
type input "NON-LA > NON SCHOLARSHIP"
click at [53, 243] on div at bounding box center [57, 249] width 24 height 24
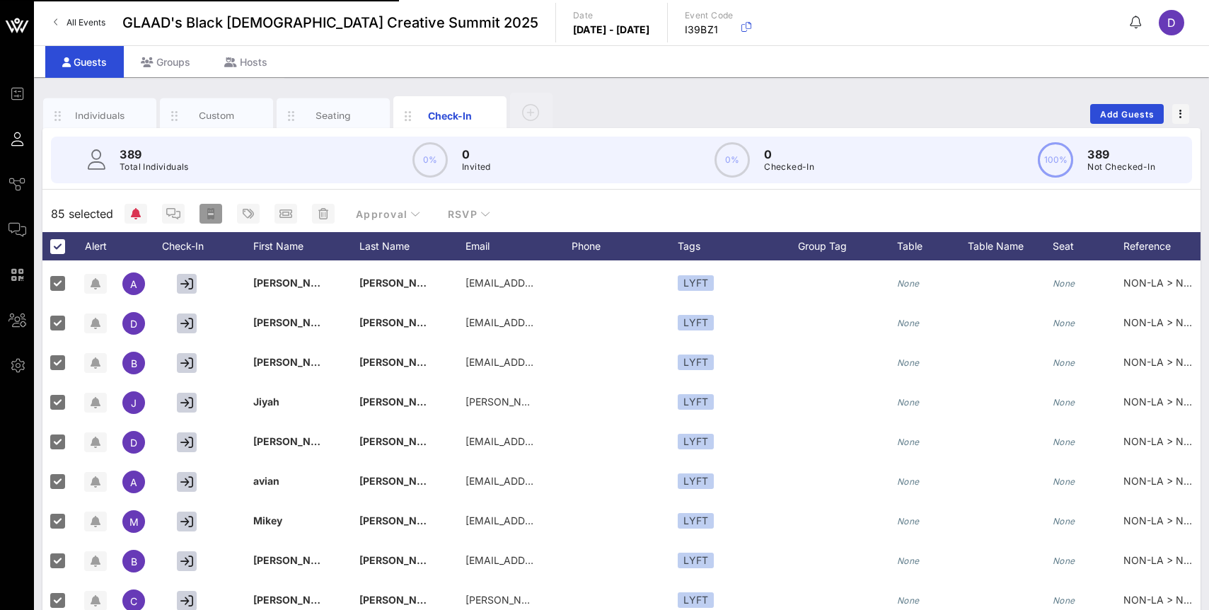
click at [212, 213] on rect "button" at bounding box center [211, 214] width 6 height 2
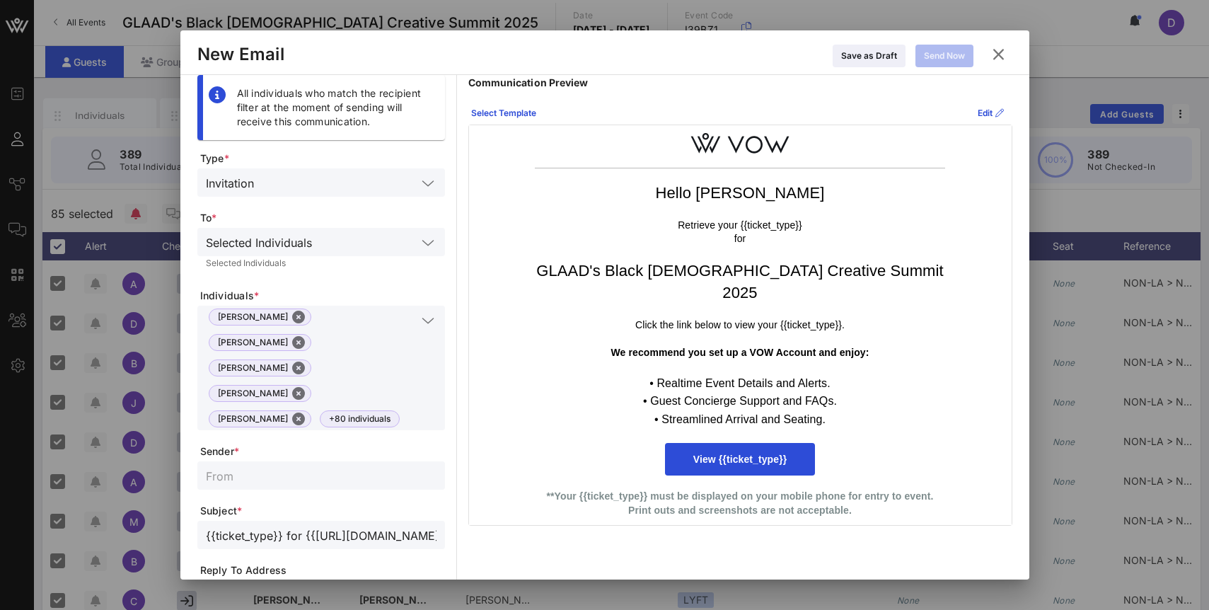
click at [1000, 52] on icon at bounding box center [998, 54] width 25 height 25
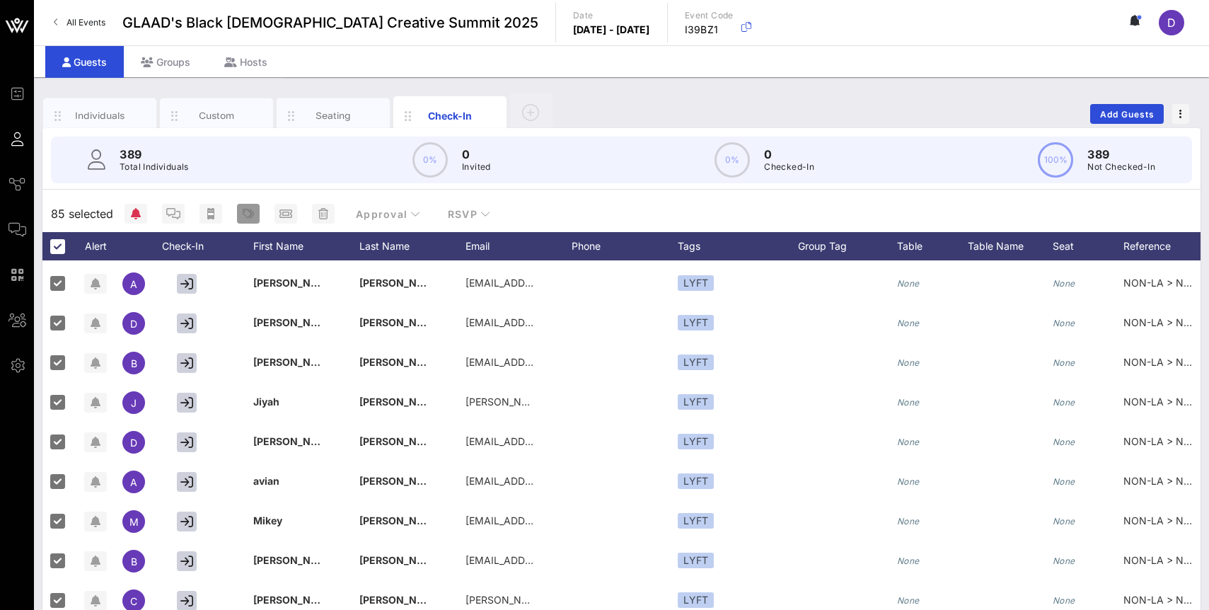
click at [248, 216] on icon "button" at bounding box center [248, 213] width 11 height 11
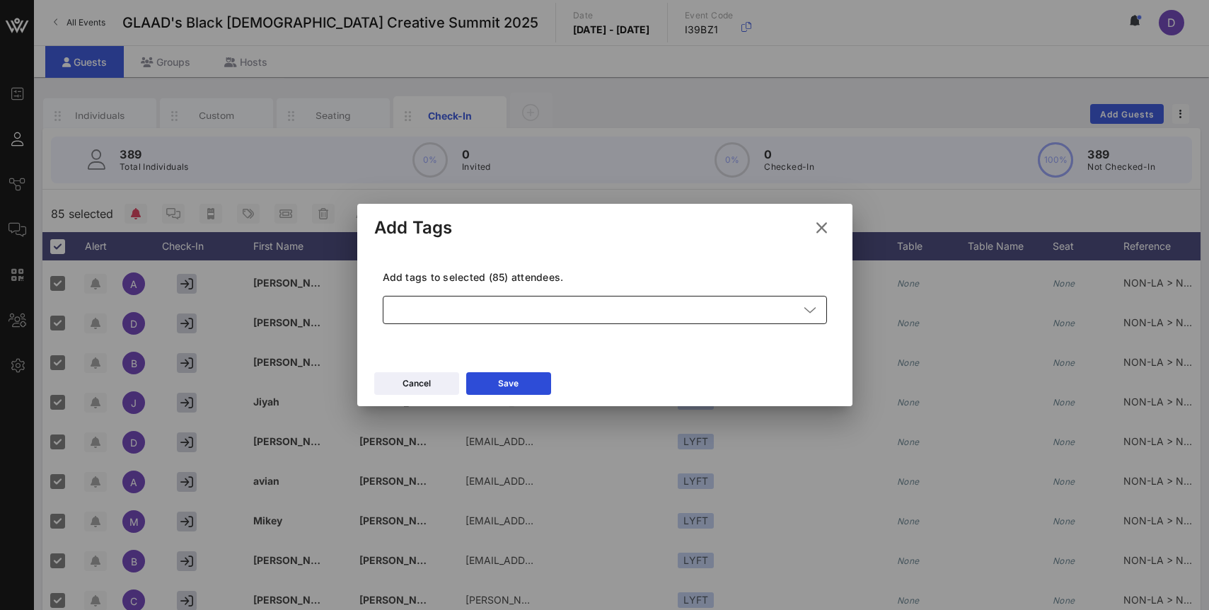
click at [529, 323] on div at bounding box center [595, 310] width 408 height 28
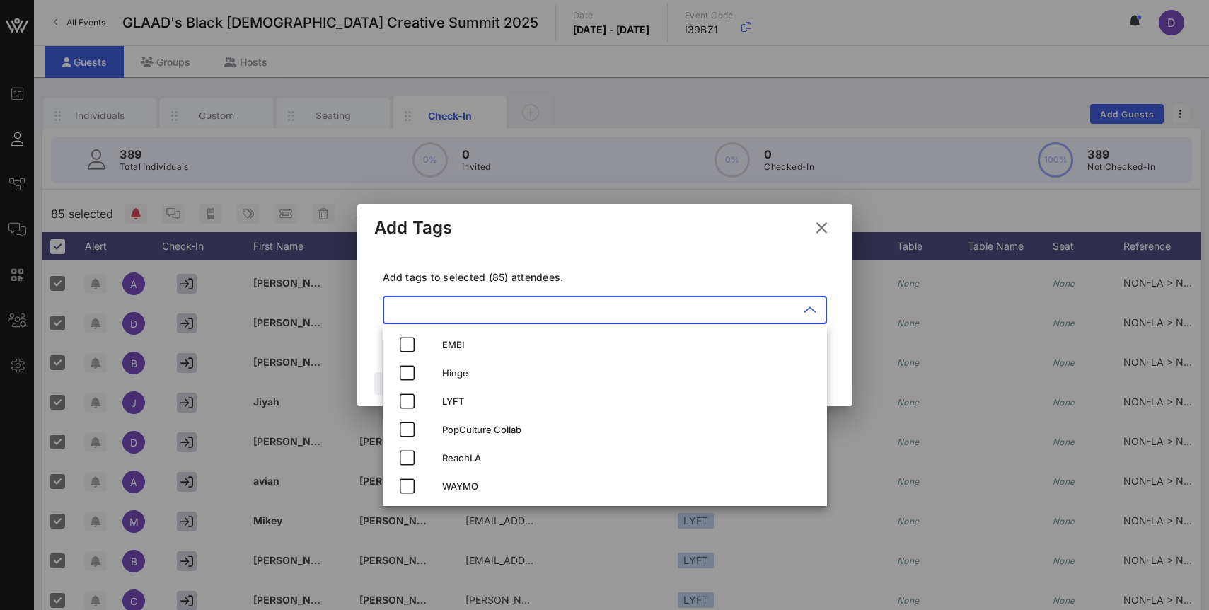
paste input "NON-LA > NON SCHOLARSHIP"
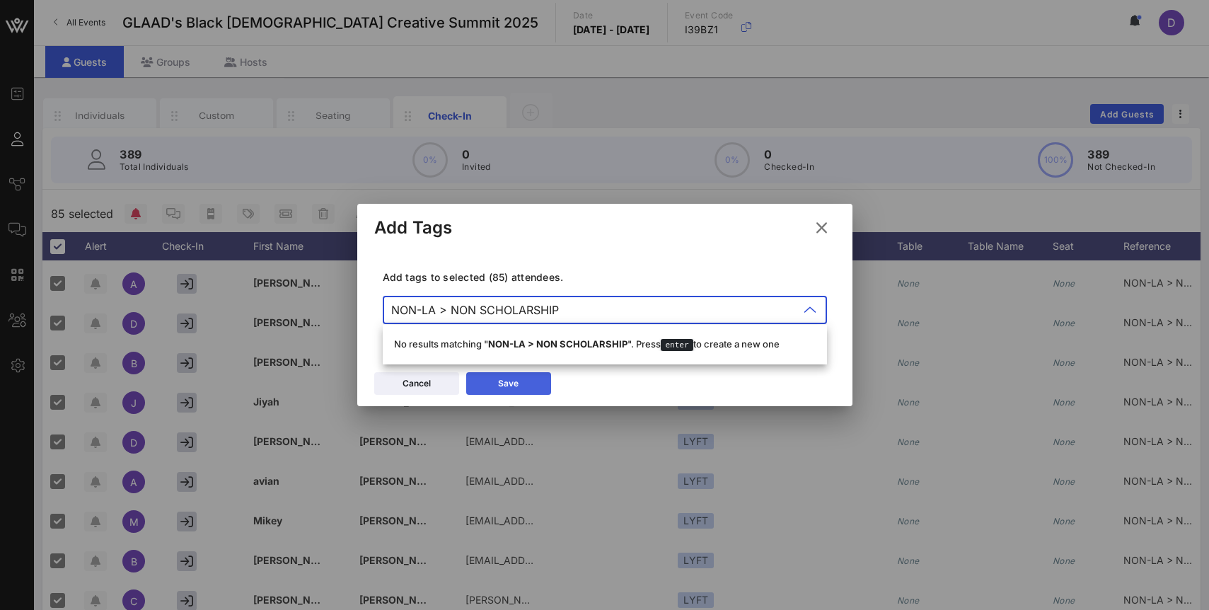
type input "NON-LA > NON SCHOLARSHIP"
click at [522, 390] on button "Save" at bounding box center [508, 383] width 85 height 23
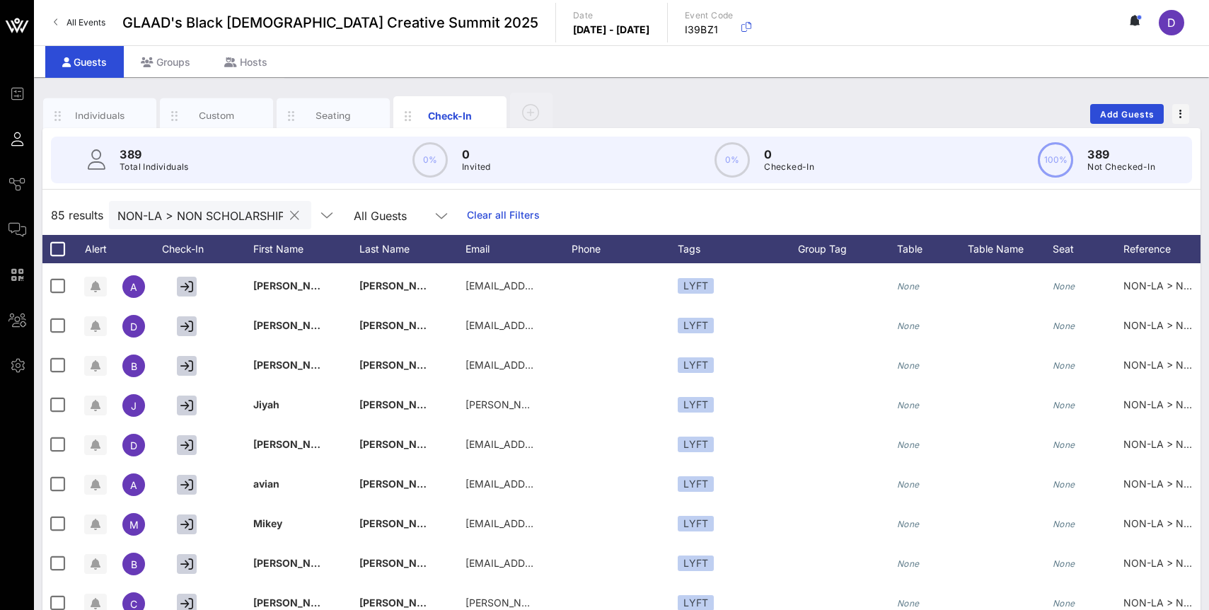
click at [190, 215] on input "NON-LA > NON SCHOLARSHIP" at bounding box center [200, 215] width 166 height 18
paste input "LA BASED"
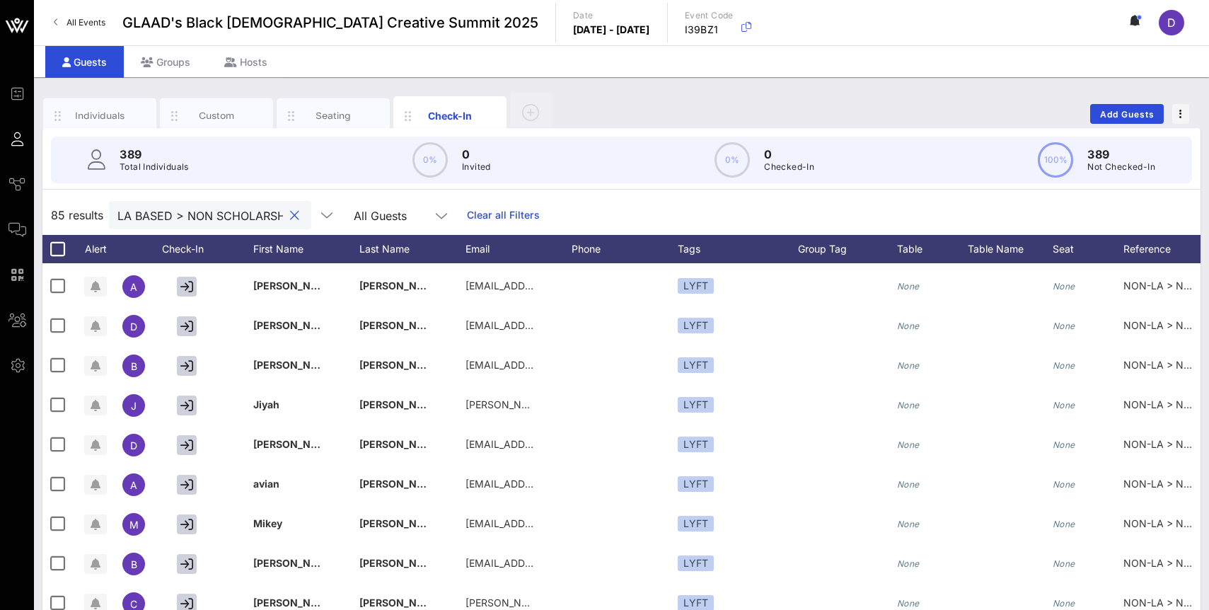
scroll to position [0, 49]
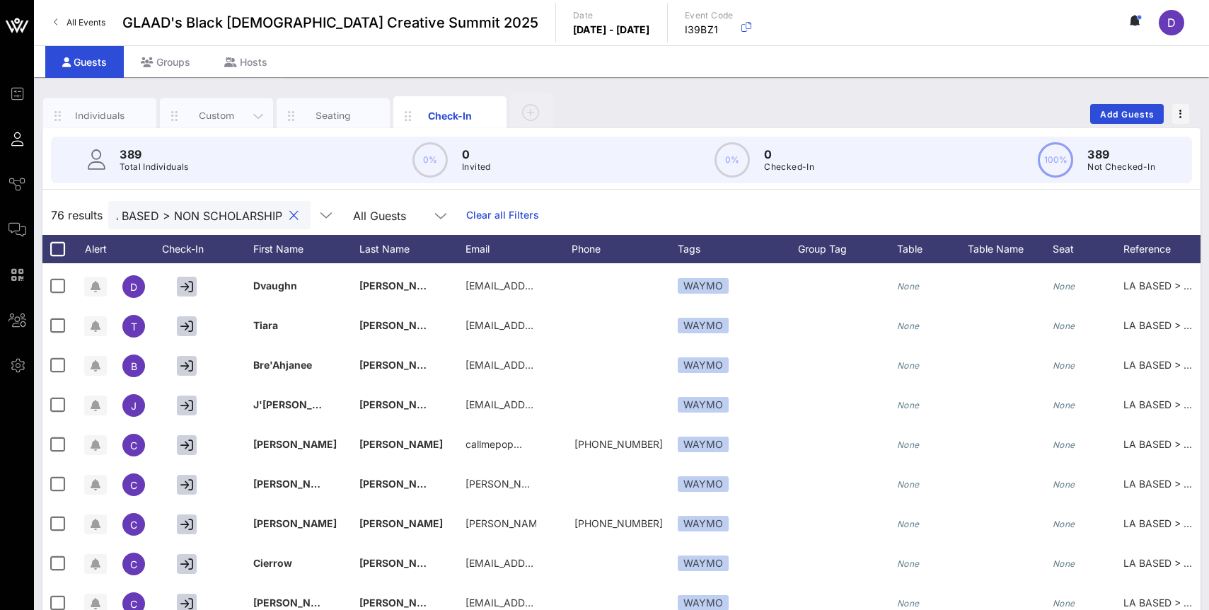
type input "LA BASED > NON SCHOLARSHIP"
click at [189, 115] on div "Custom" at bounding box center [216, 115] width 63 height 13
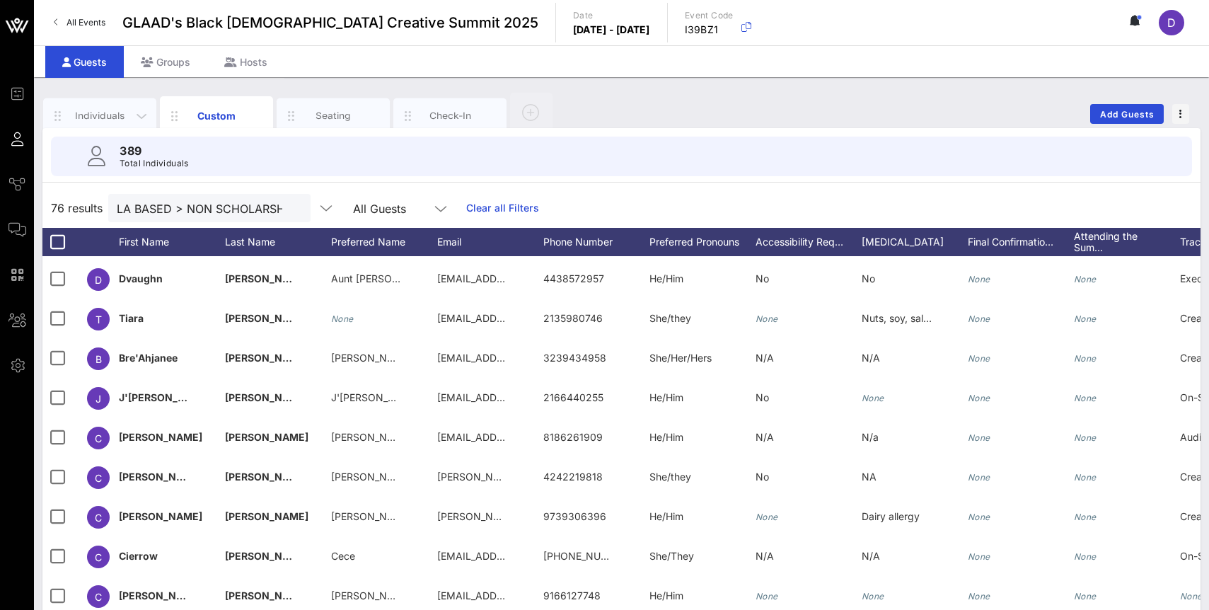
click at [114, 114] on div "Individuals" at bounding box center [100, 115] width 63 height 13
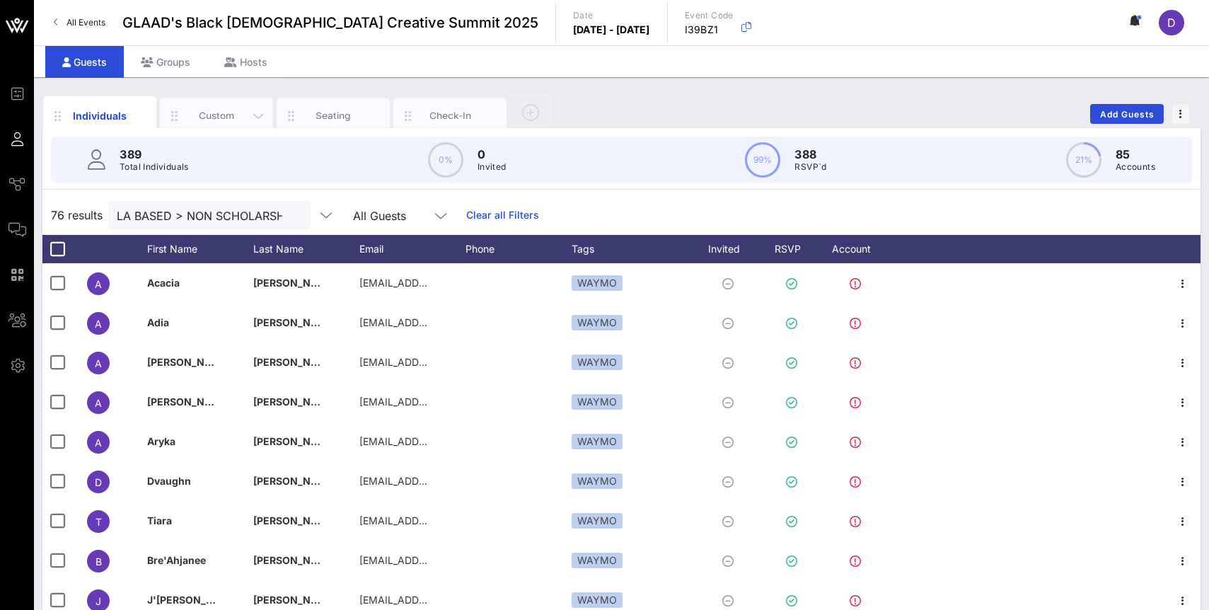
click at [210, 110] on div "Custom" at bounding box center [216, 115] width 63 height 13
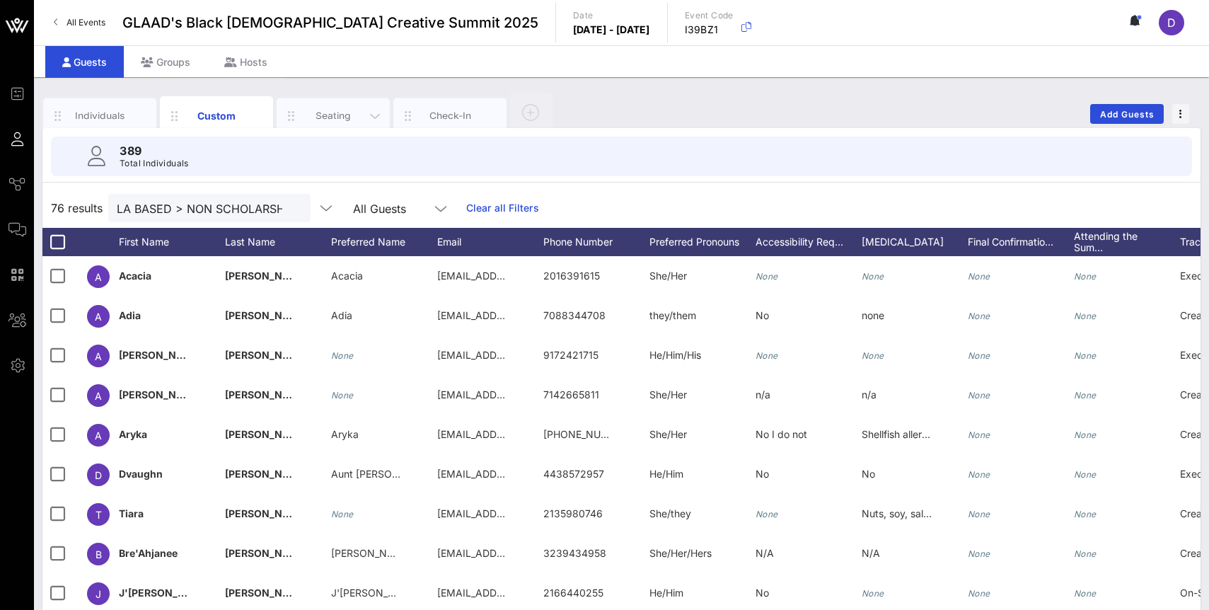
click at [329, 123] on div "Seating" at bounding box center [333, 115] width 113 height 35
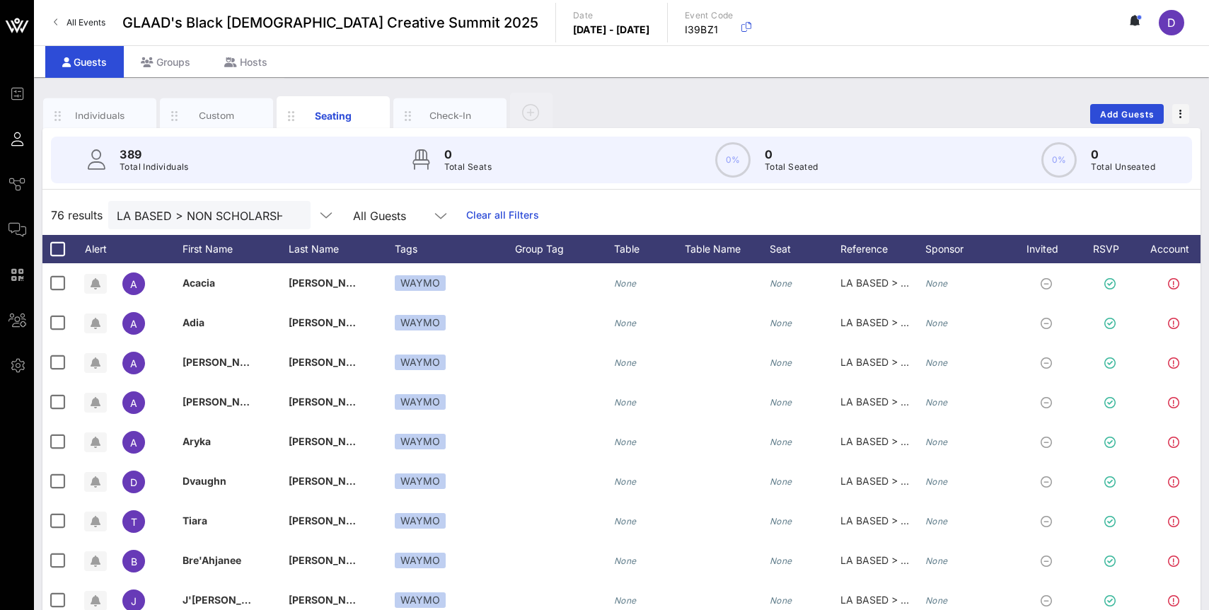
click at [425, 127] on div "Individuals Custom Seating Check-In Add Guests 389 Total Individuals 0 Total Se…" at bounding box center [621, 389] width 1158 height 597
click at [427, 115] on div "Check-In" at bounding box center [450, 115] width 63 height 13
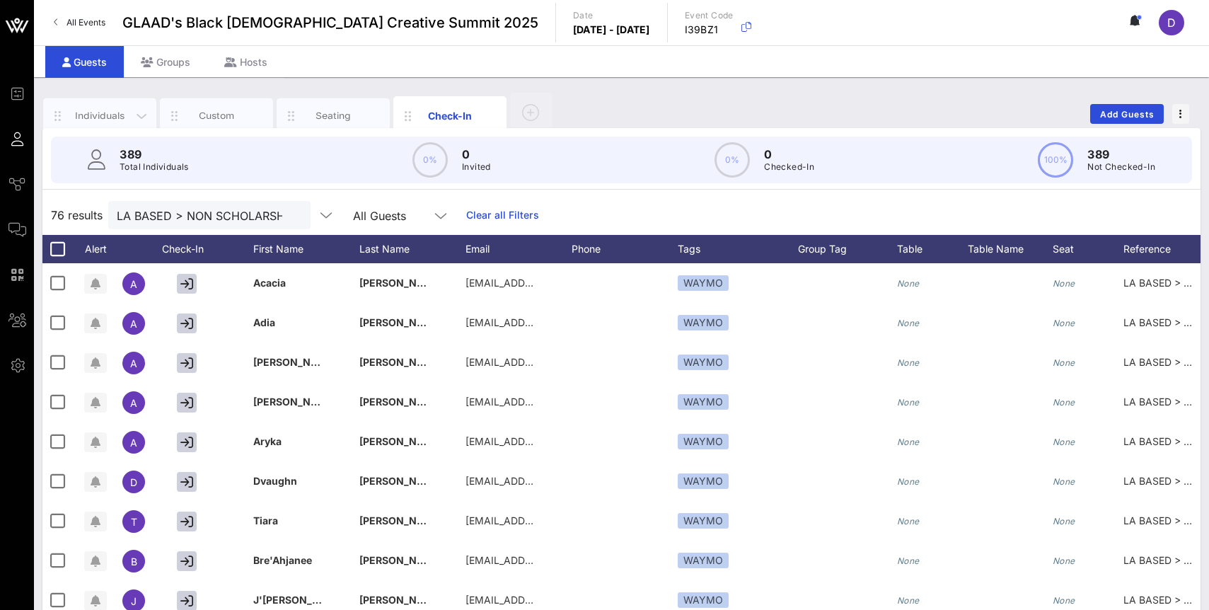
click at [84, 99] on div "Individuals" at bounding box center [99, 115] width 113 height 35
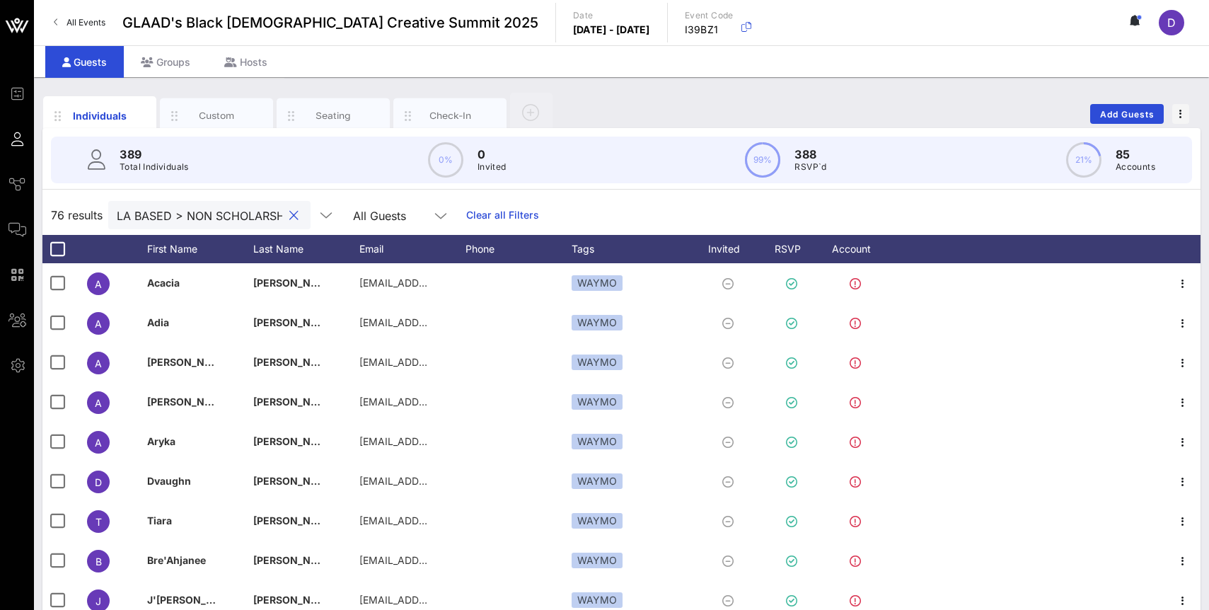
click at [178, 215] on input "LA BASED > NON SCHOLARSHIP" at bounding box center [200, 215] width 166 height 18
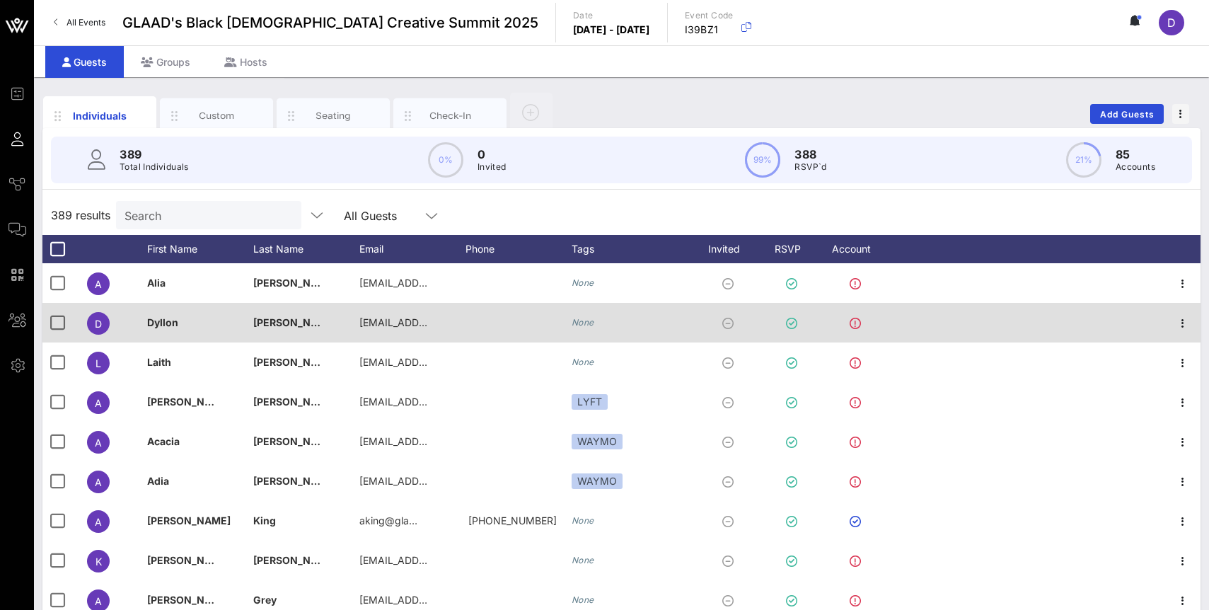
click at [583, 322] on icon "None" at bounding box center [583, 322] width 23 height 11
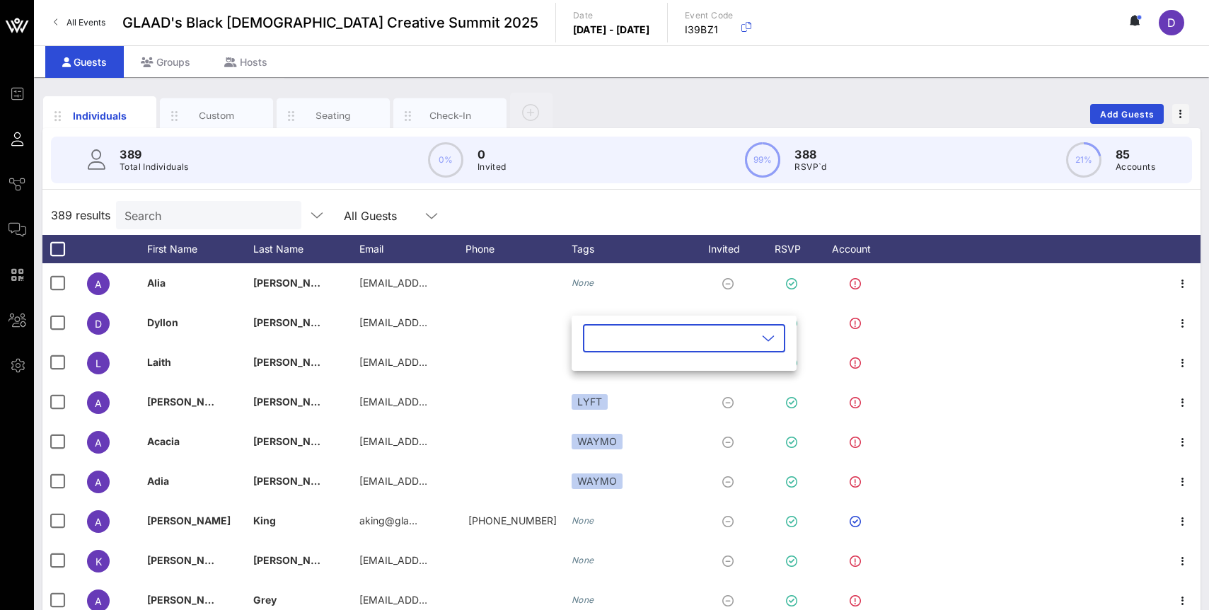
click at [762, 336] on icon at bounding box center [768, 338] width 13 height 17
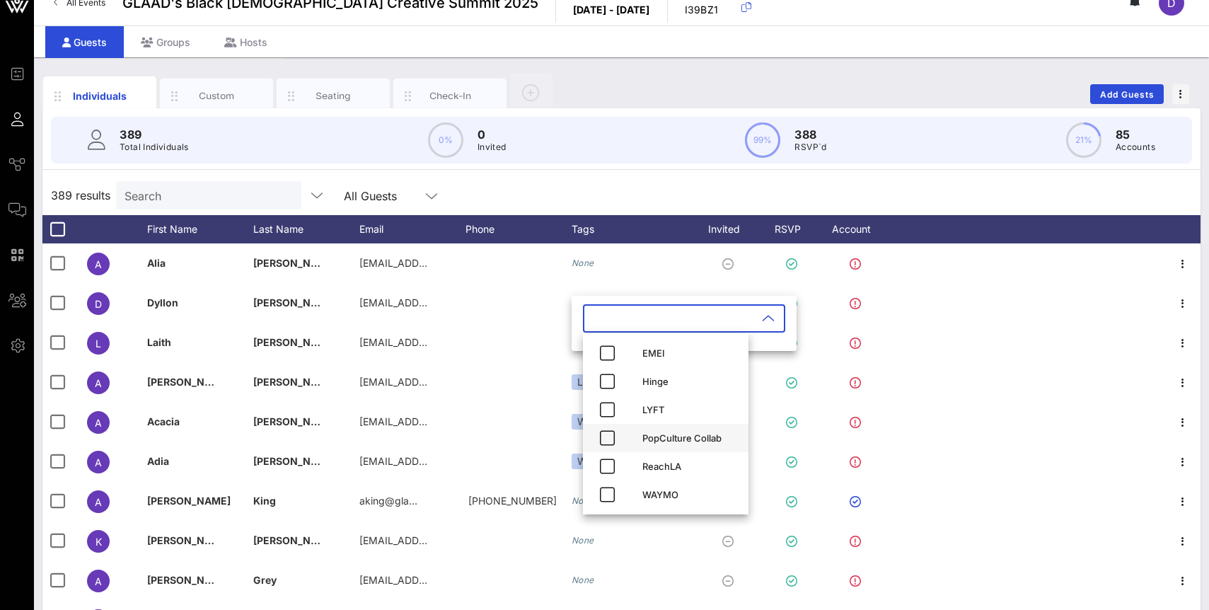
scroll to position [13, 0]
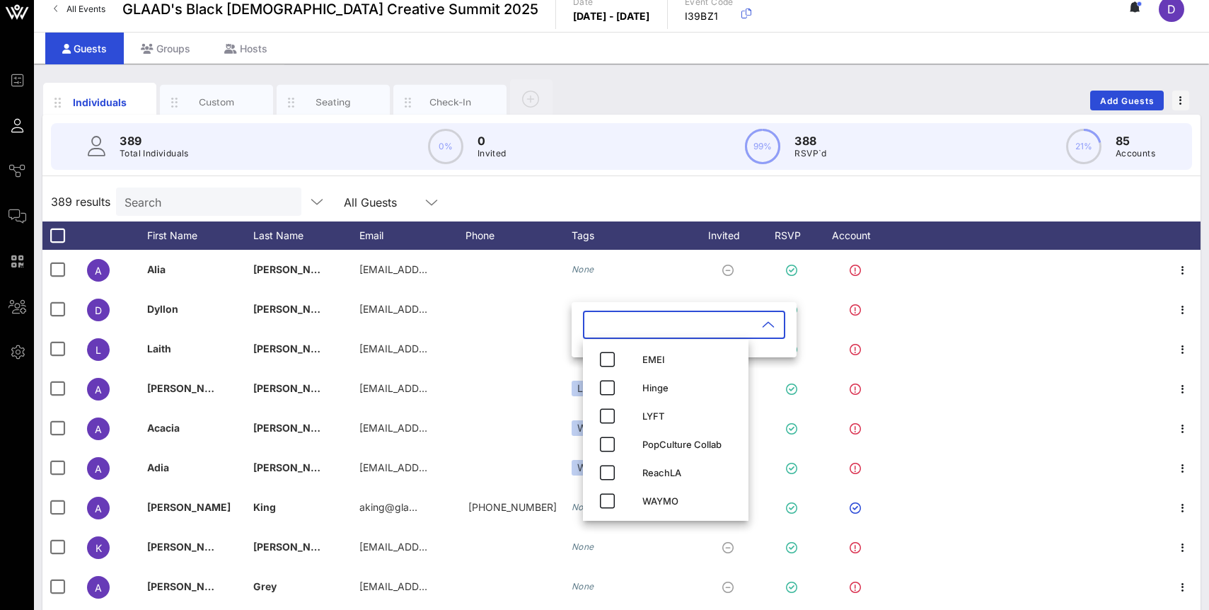
click at [661, 205] on div "389 results Search All Guests" at bounding box center [621, 202] width 1158 height 40
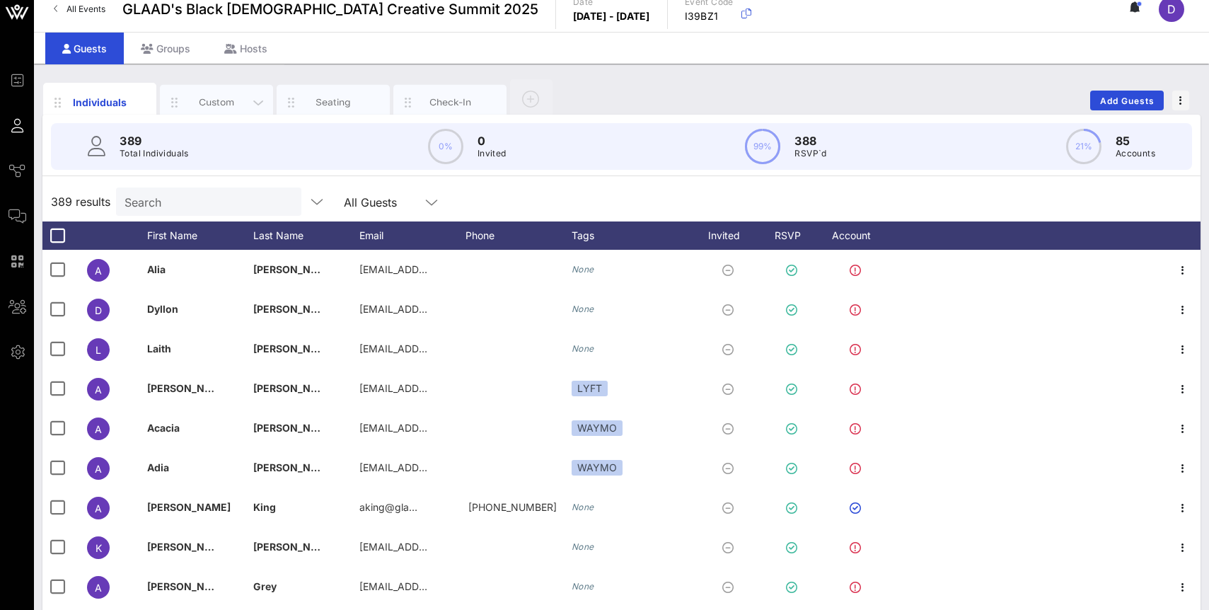
click at [203, 101] on div "Custom" at bounding box center [216, 102] width 63 height 13
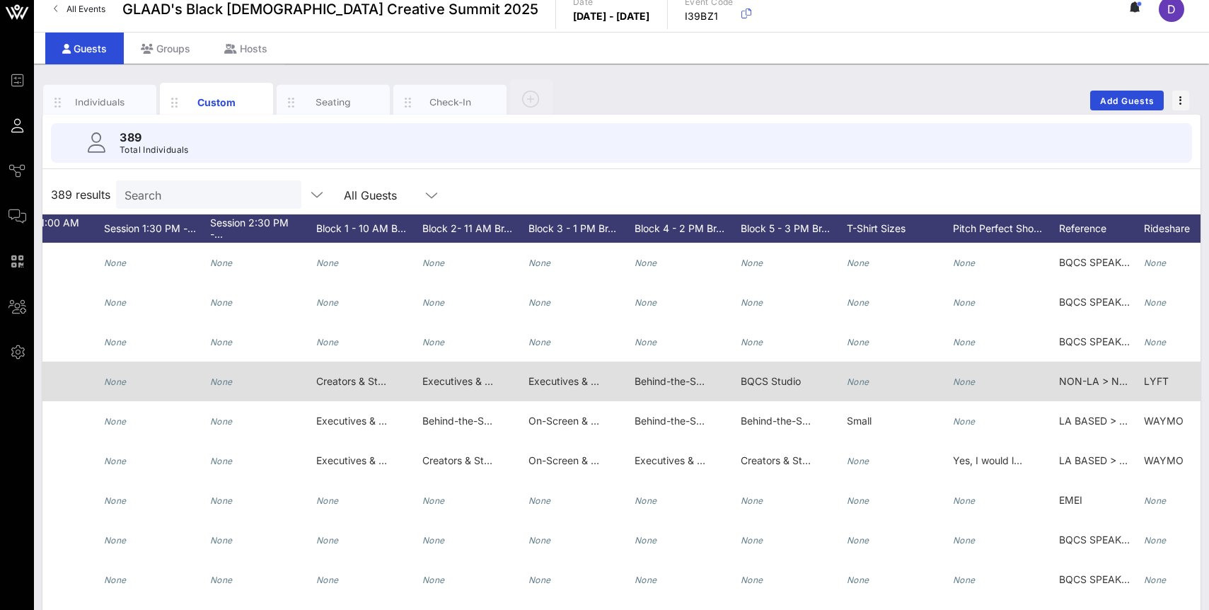
scroll to position [0, 1863]
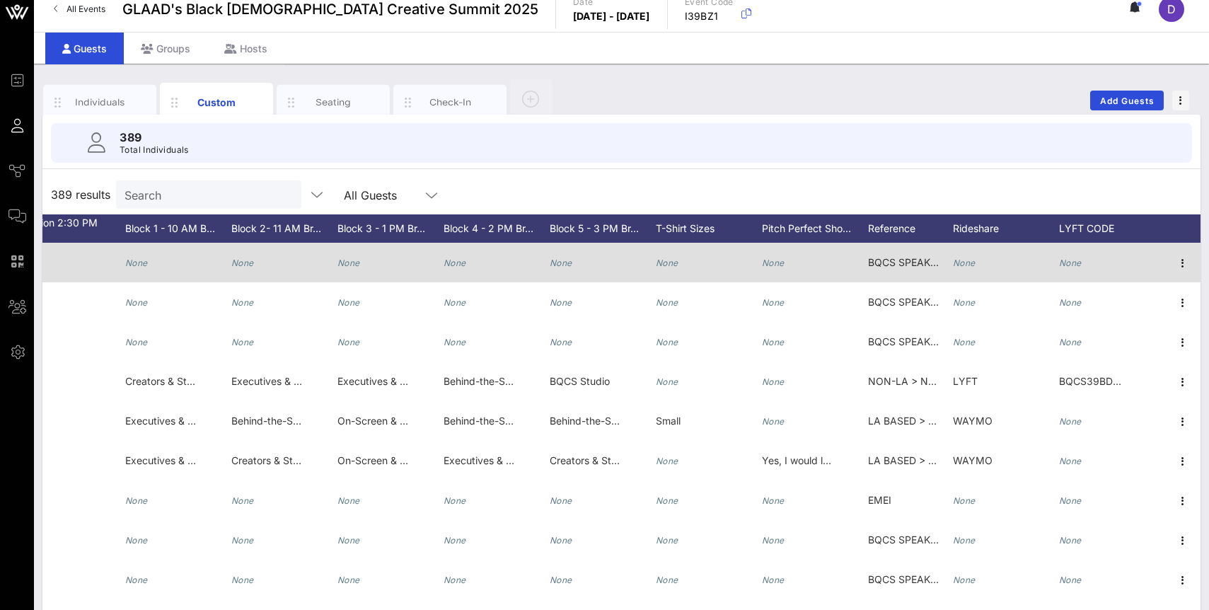
click at [893, 263] on span "BQCS SPEAKER" at bounding box center [905, 262] width 74 height 12
click at [893, 263] on input "BQCS SPEAKER" at bounding box center [963, 265] width 166 height 23
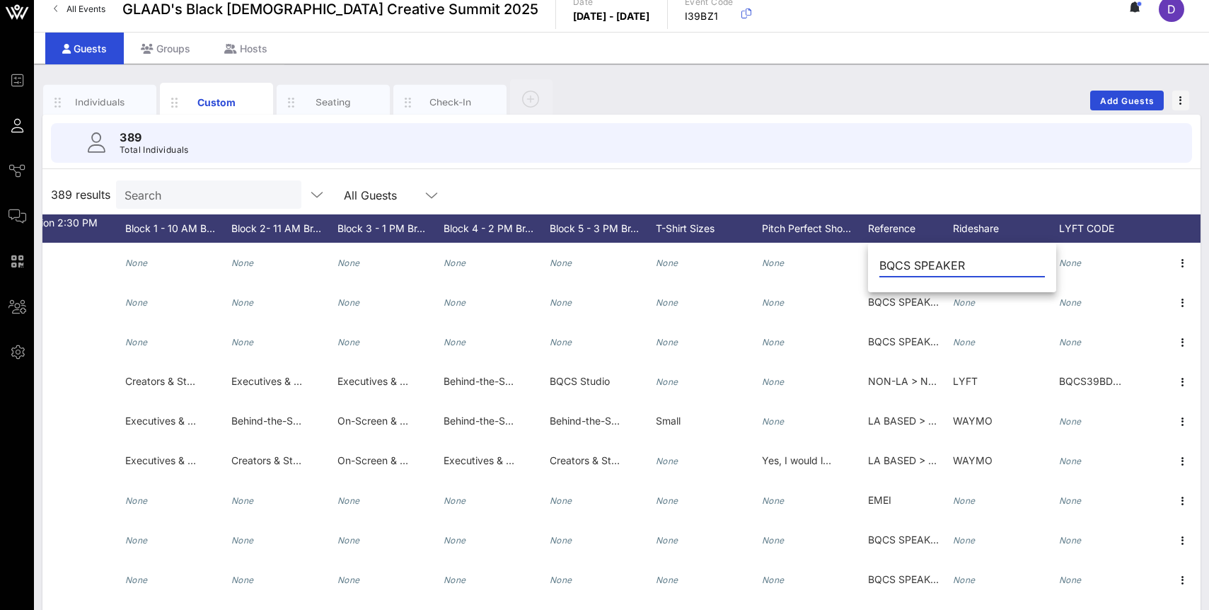
click at [805, 191] on div "389 results Search All Guests" at bounding box center [621, 195] width 1158 height 40
click at [91, 96] on div "Individuals" at bounding box center [100, 102] width 63 height 13
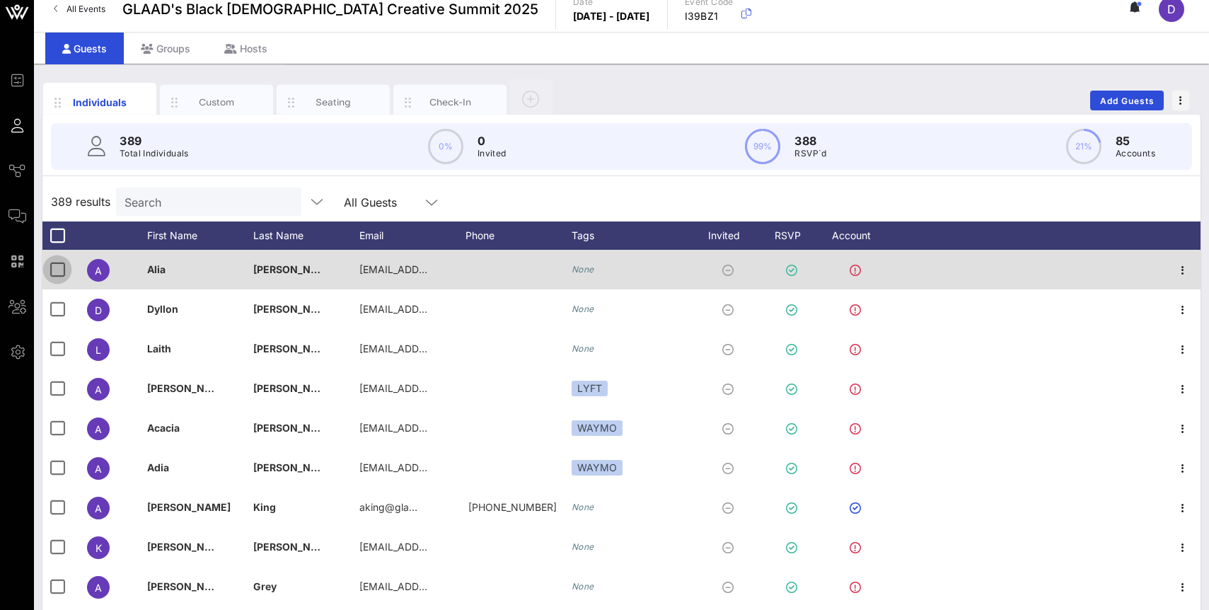
click at [60, 272] on div at bounding box center [57, 270] width 24 height 24
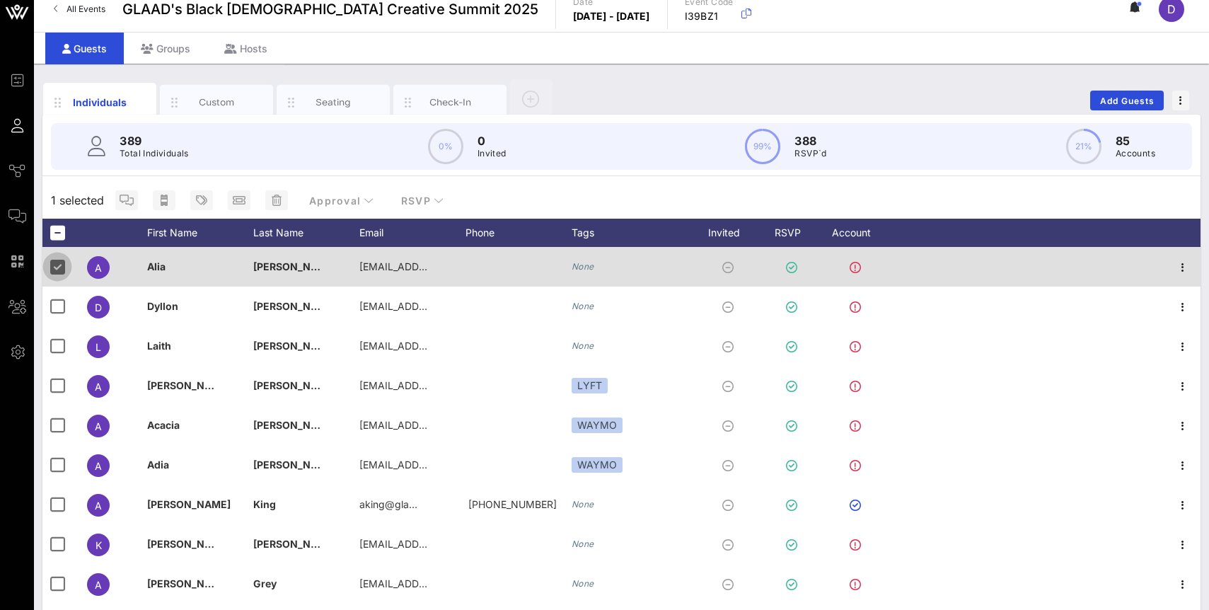
click at [60, 272] on div at bounding box center [57, 267] width 24 height 24
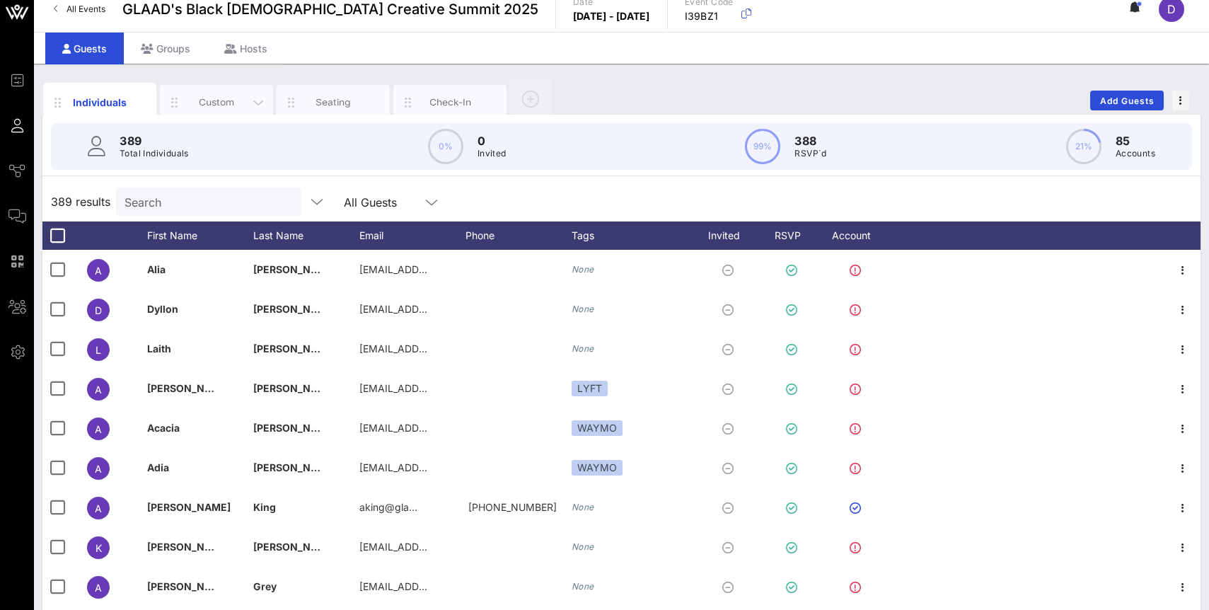
click at [219, 111] on div "Custom" at bounding box center [216, 102] width 113 height 35
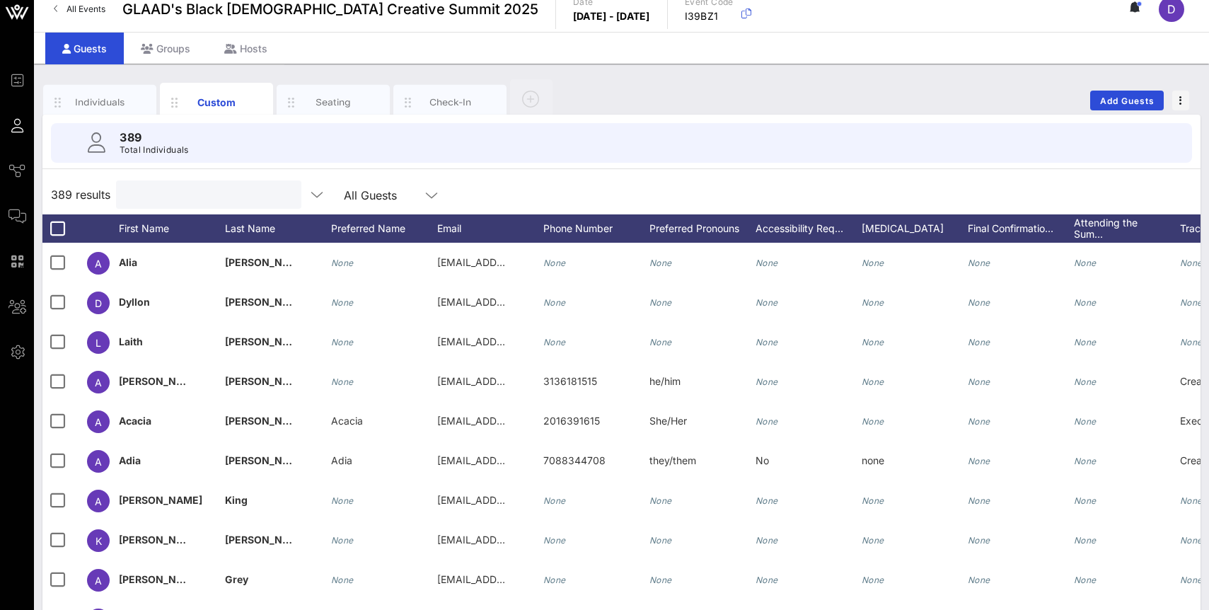
click at [195, 190] on input "text" at bounding box center [208, 194] width 166 height 18
paste input "NON-LA > NON SCHOLARSHIP"
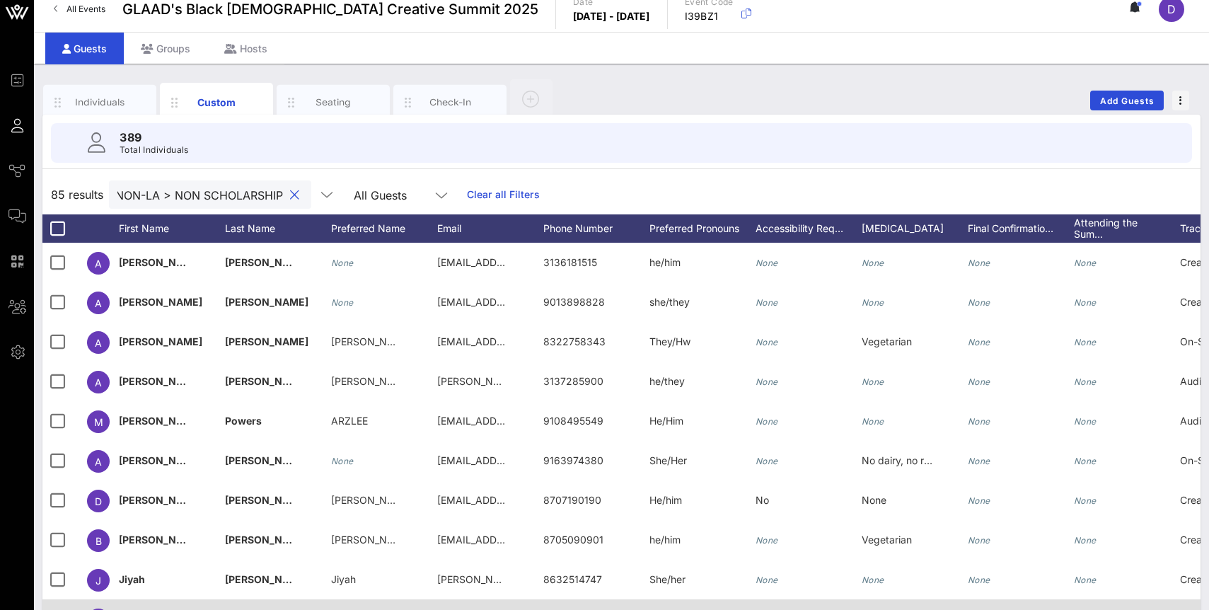
type input "NON-LA > NON SCHOLARSHIP"
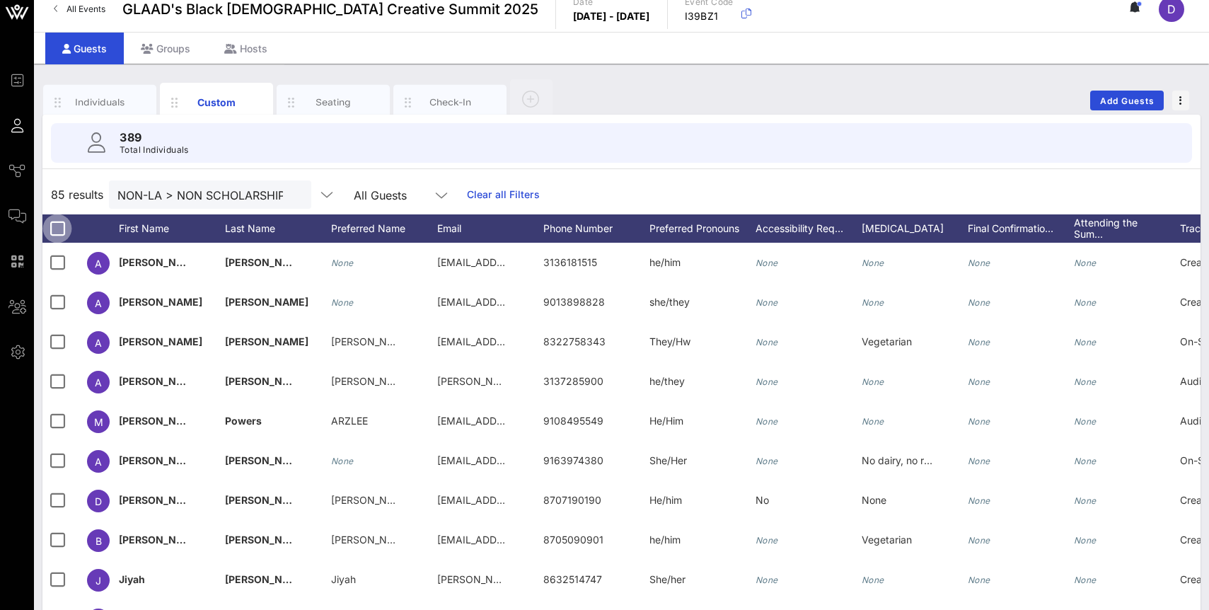
click at [56, 232] on div at bounding box center [57, 229] width 24 height 24
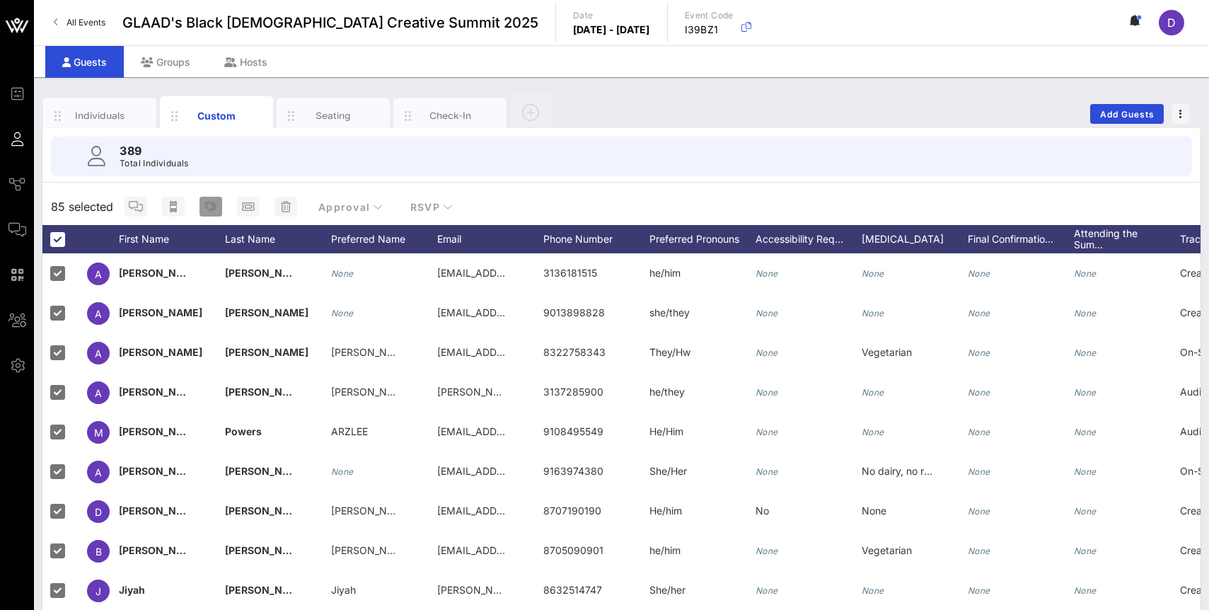
click at [206, 209] on icon "button" at bounding box center [210, 206] width 11 height 11
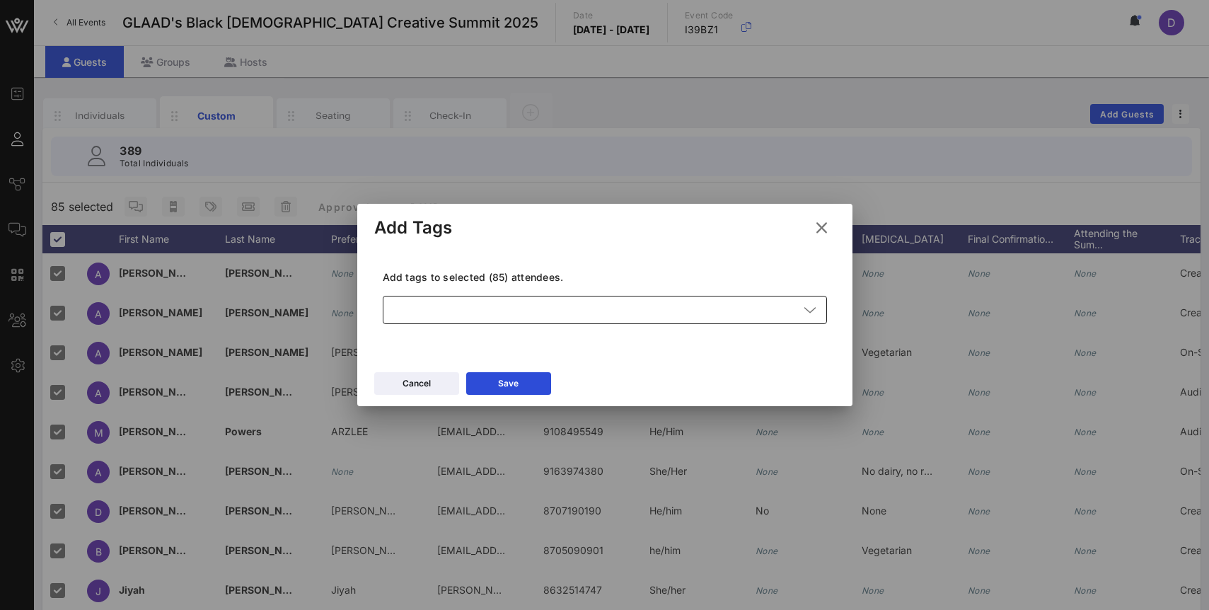
click at [505, 311] on div at bounding box center [595, 310] width 408 height 28
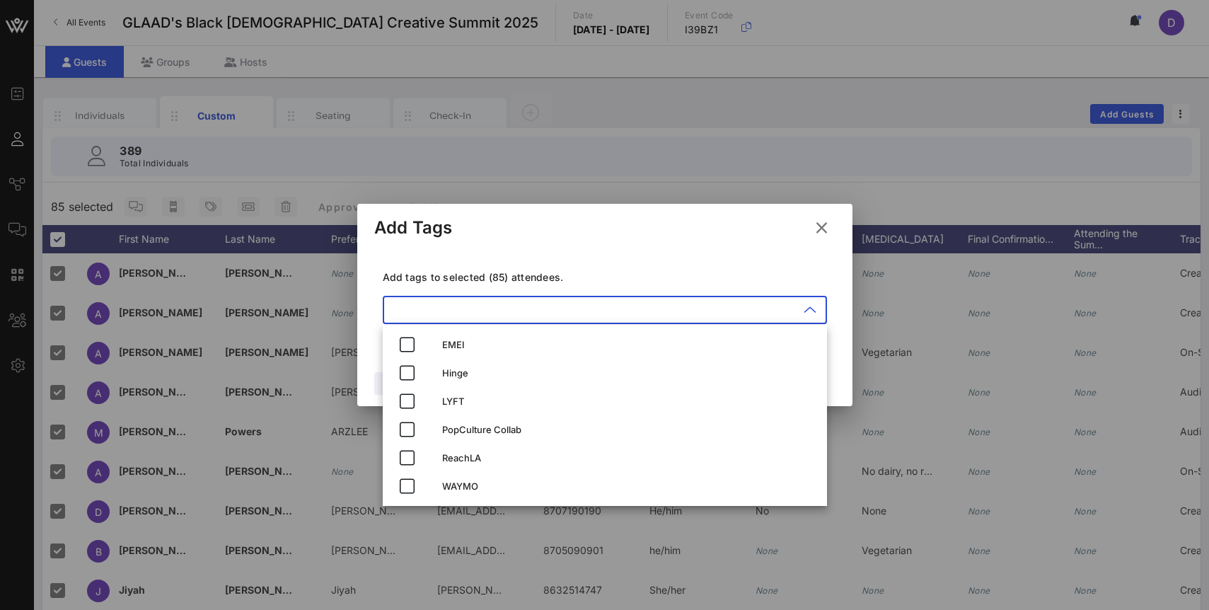
paste input "NON-LA > NON SCHOLARSHIP"
type input "NON-LA > NON SCHOLARSHIP"
click at [602, 275] on p "Add tags to selected (85) attendees." at bounding box center [605, 277] width 444 height 14
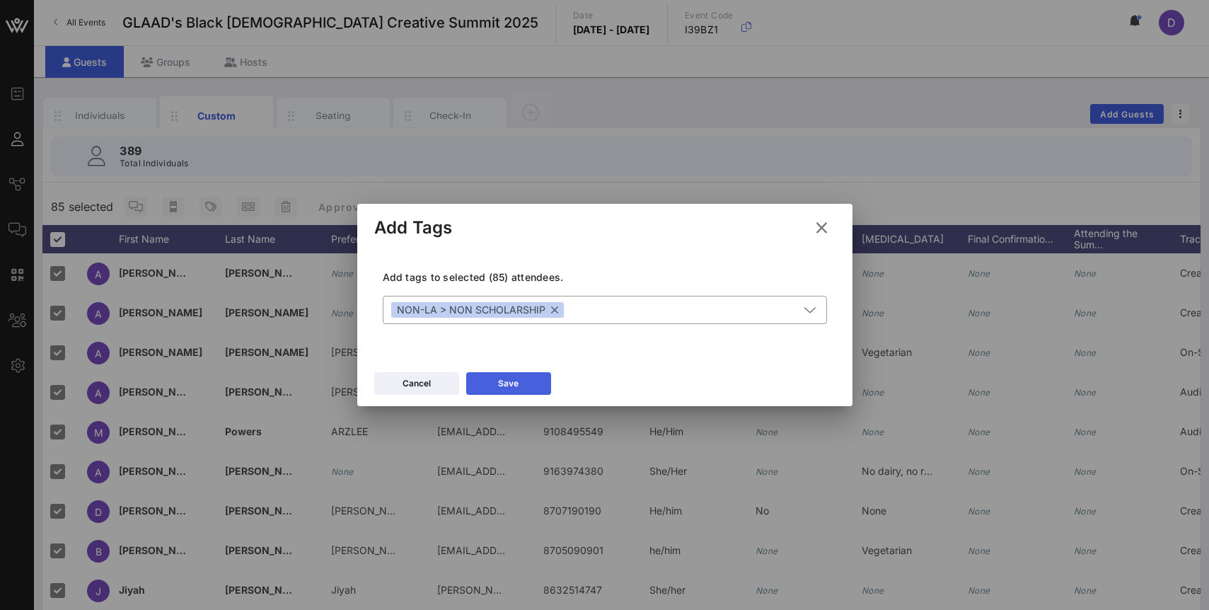
click at [522, 379] on button "Save" at bounding box center [508, 383] width 85 height 23
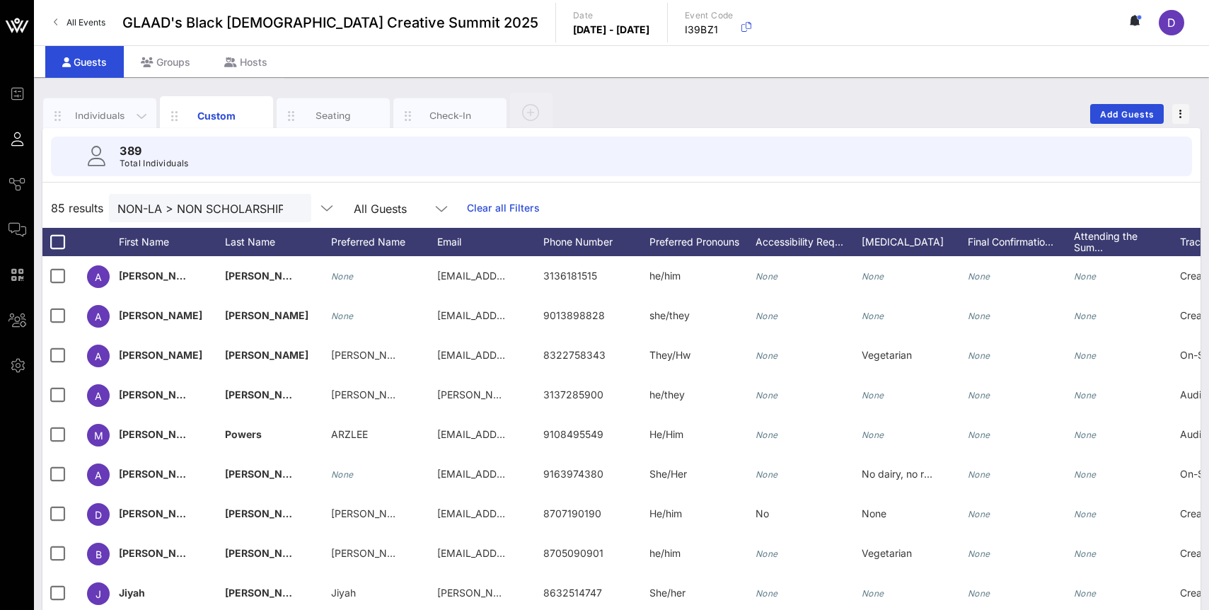
click at [108, 118] on div "Individuals" at bounding box center [100, 115] width 63 height 13
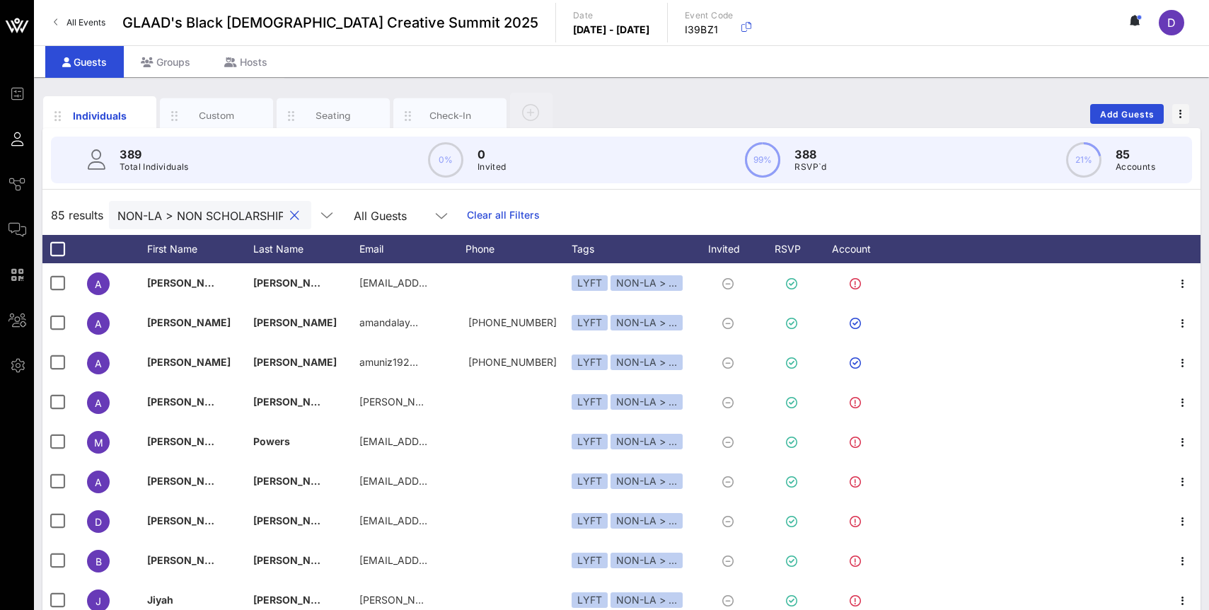
click at [222, 214] on input "NON-LA > NON SCHOLARSHIP" at bounding box center [200, 215] width 166 height 18
paste input "LA BASED"
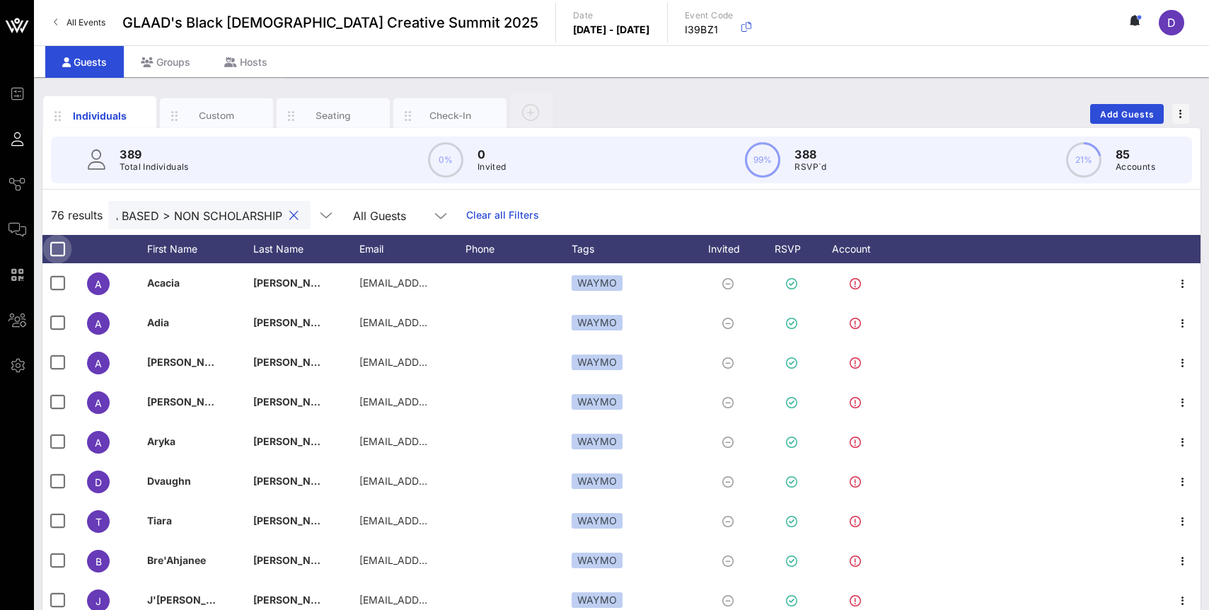
type input "LA BASED > NON SCHOLARSHIP"
click at [54, 248] on div at bounding box center [57, 249] width 24 height 24
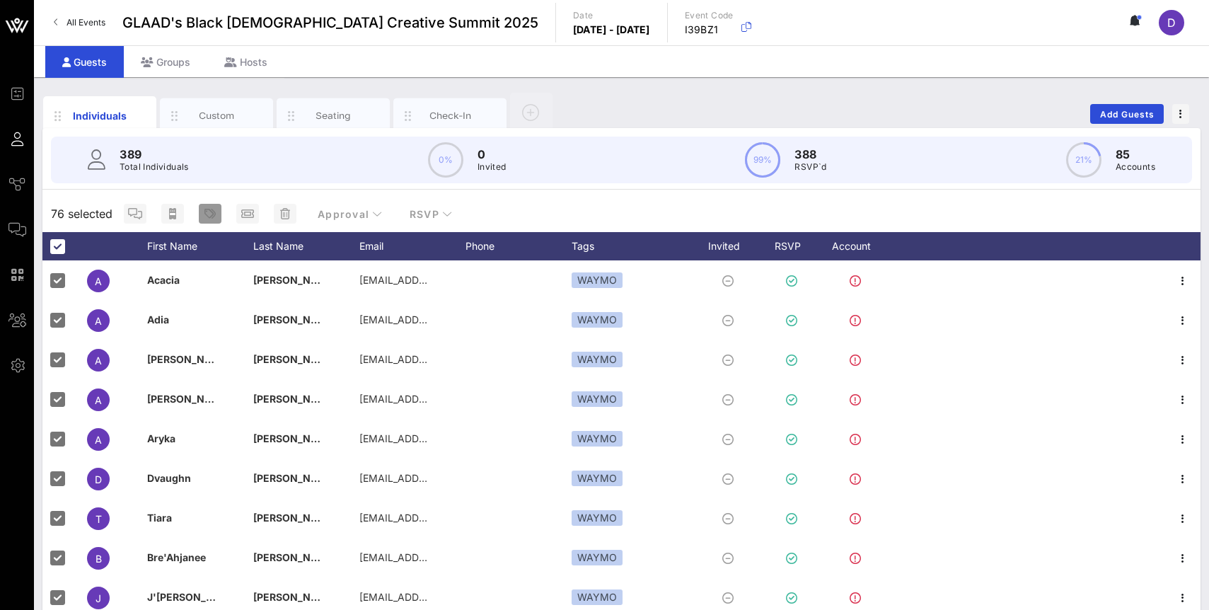
click at [213, 212] on icon "button" at bounding box center [210, 213] width 11 height 11
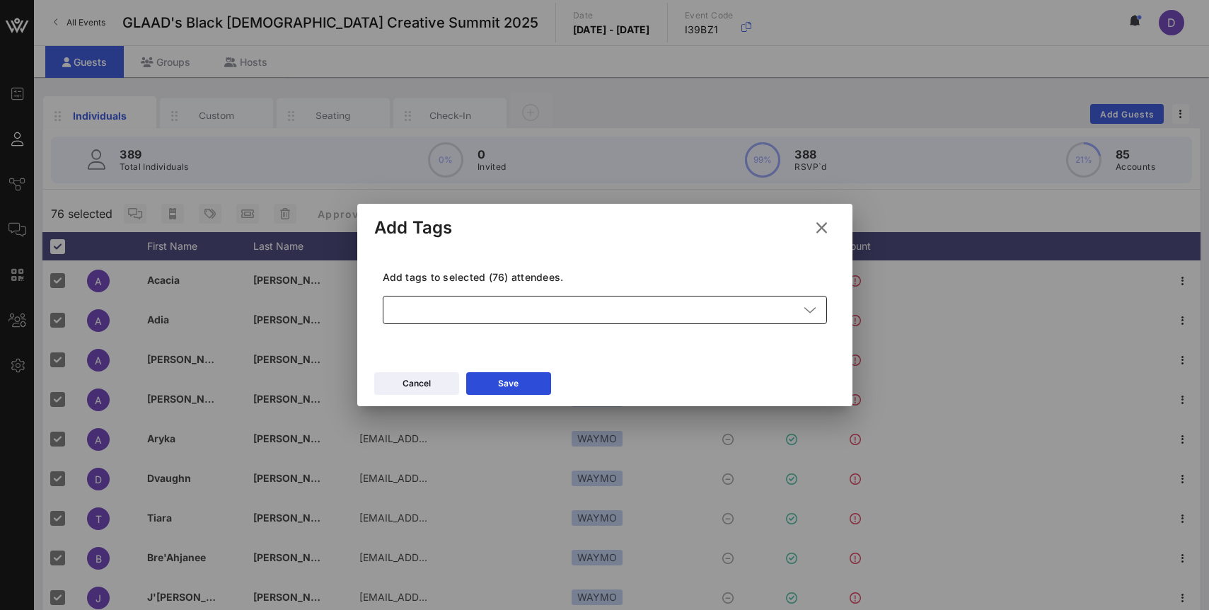
click at [476, 315] on div at bounding box center [595, 310] width 408 height 28
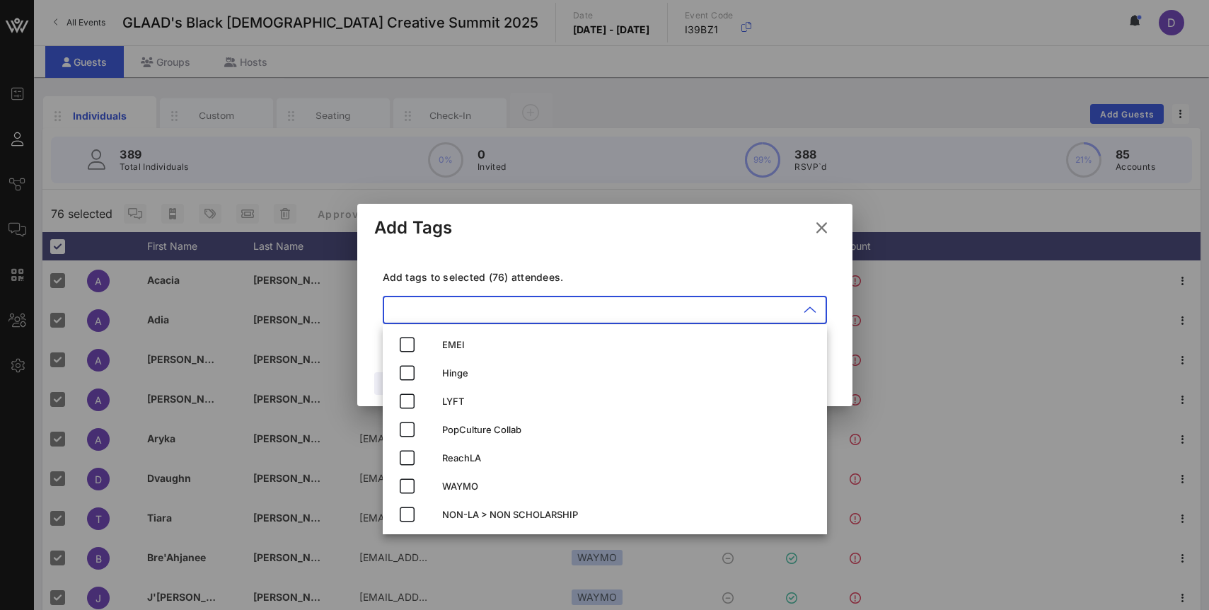
paste input "LA BASED > NON SCHOLARSHIP"
type input "LA BASED > NON SCHOLARSHIP"
click at [585, 268] on div "Add tags to selected (76) attendees. ​ LA BASED > NON SCHOLARSHIP" at bounding box center [604, 299] width 461 height 103
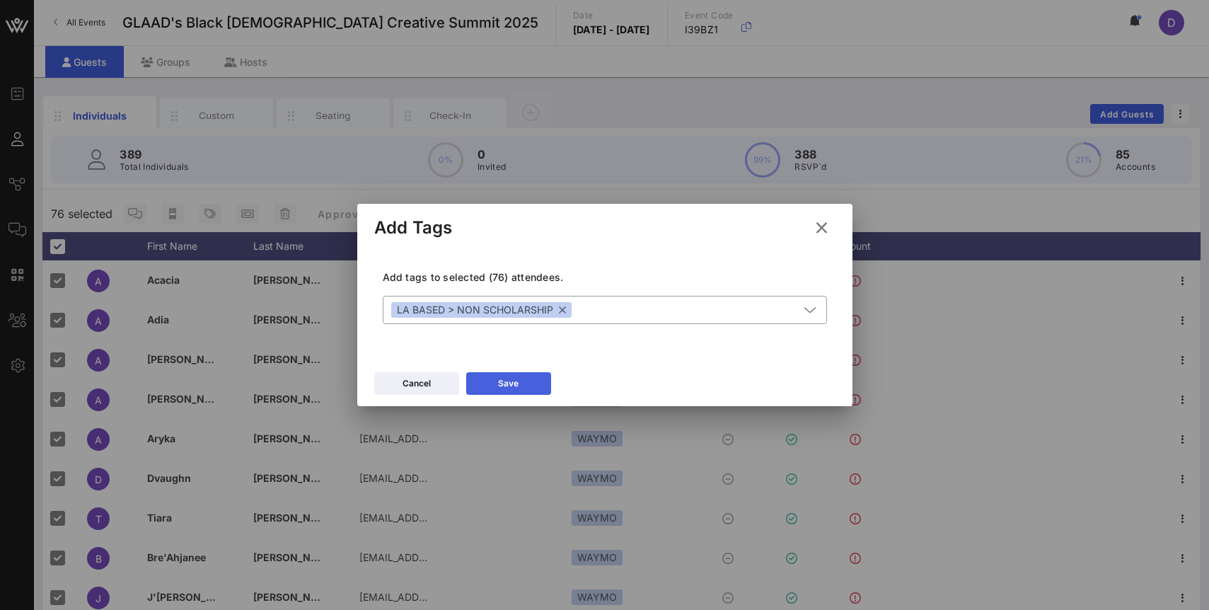
click at [514, 384] on button "Save" at bounding box center [508, 383] width 85 height 23
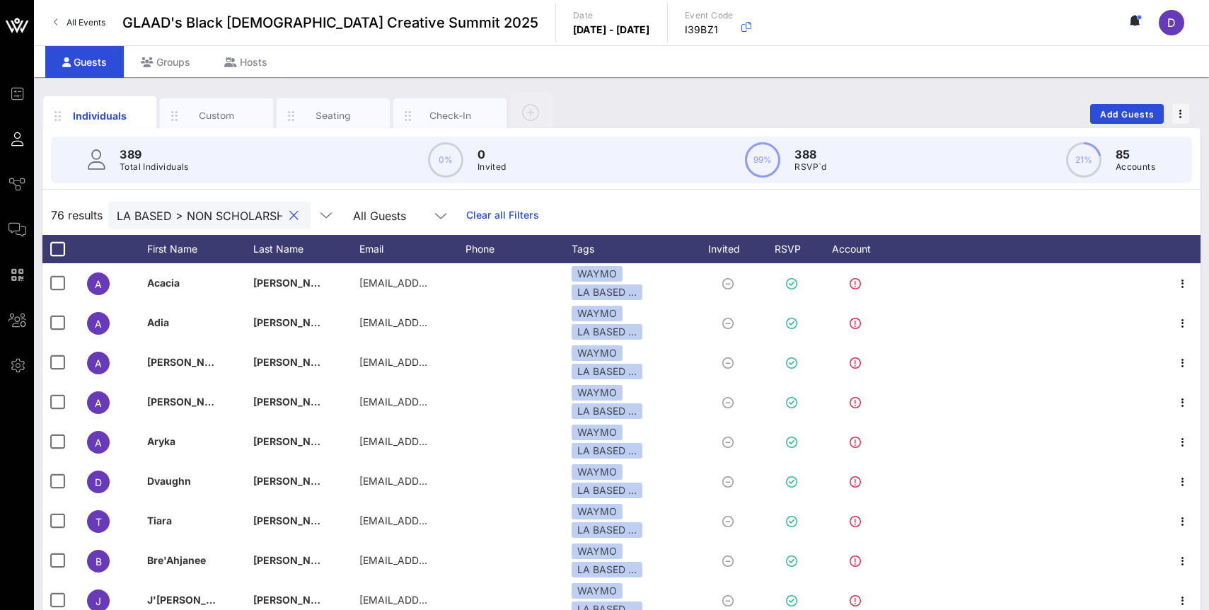
click at [181, 214] on input "LA BASED > NON SCHOLARSHIP" at bounding box center [200, 215] width 166 height 18
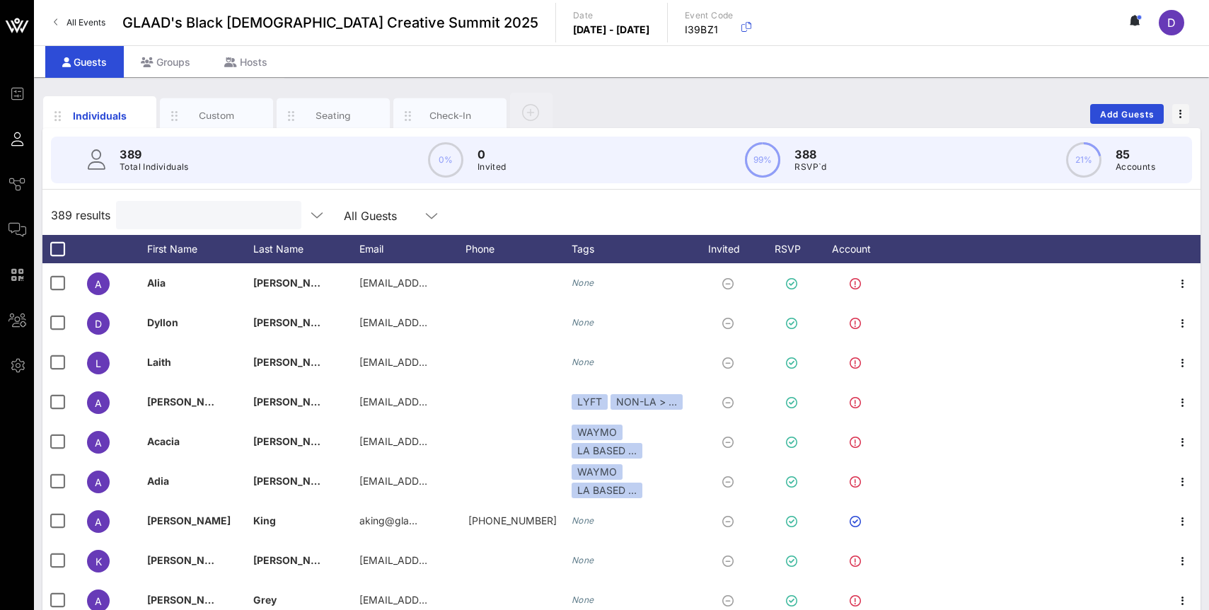
paste input "EMEI"
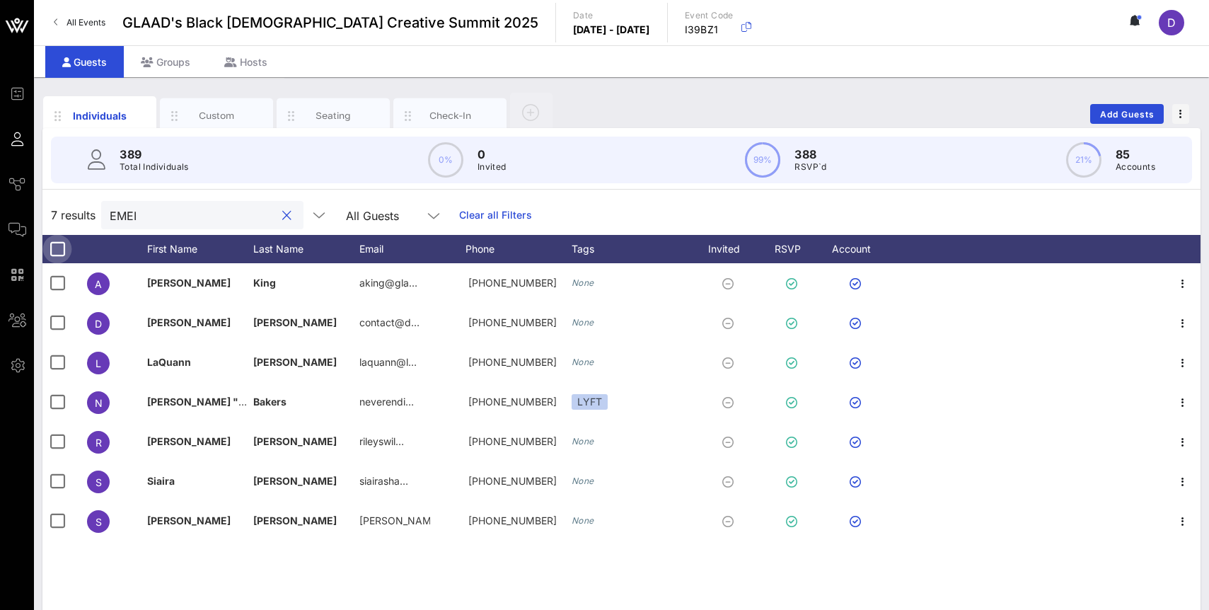
type input "EMEI"
click at [52, 256] on div at bounding box center [57, 249] width 24 height 24
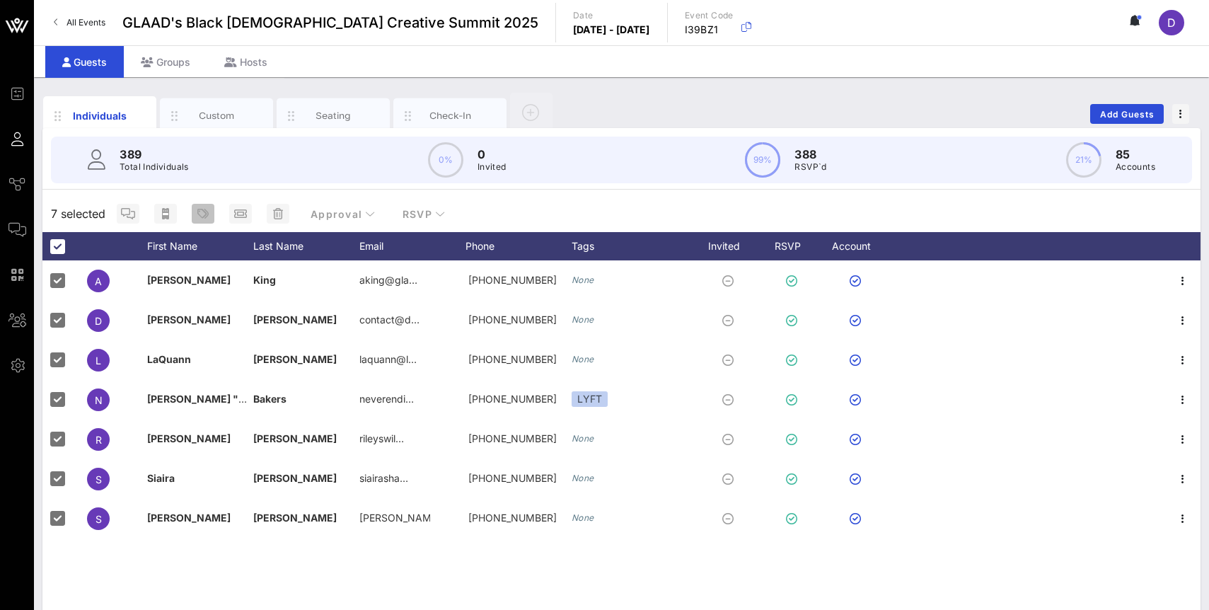
click at [202, 216] on icon "button" at bounding box center [202, 213] width 11 height 11
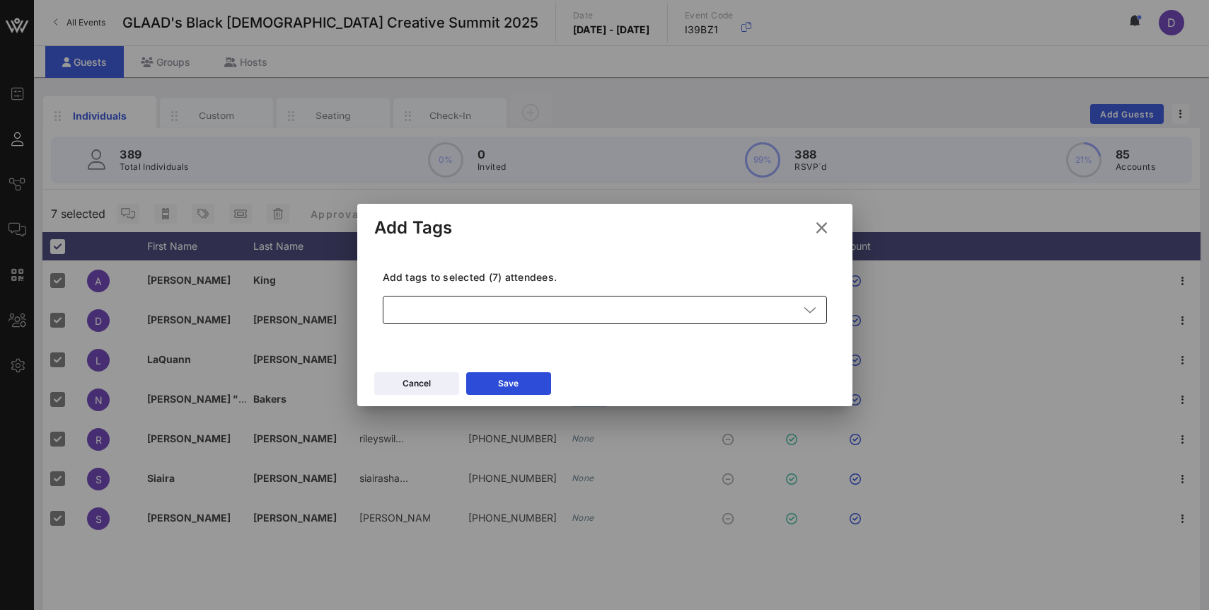
click at [425, 314] on div at bounding box center [595, 310] width 408 height 28
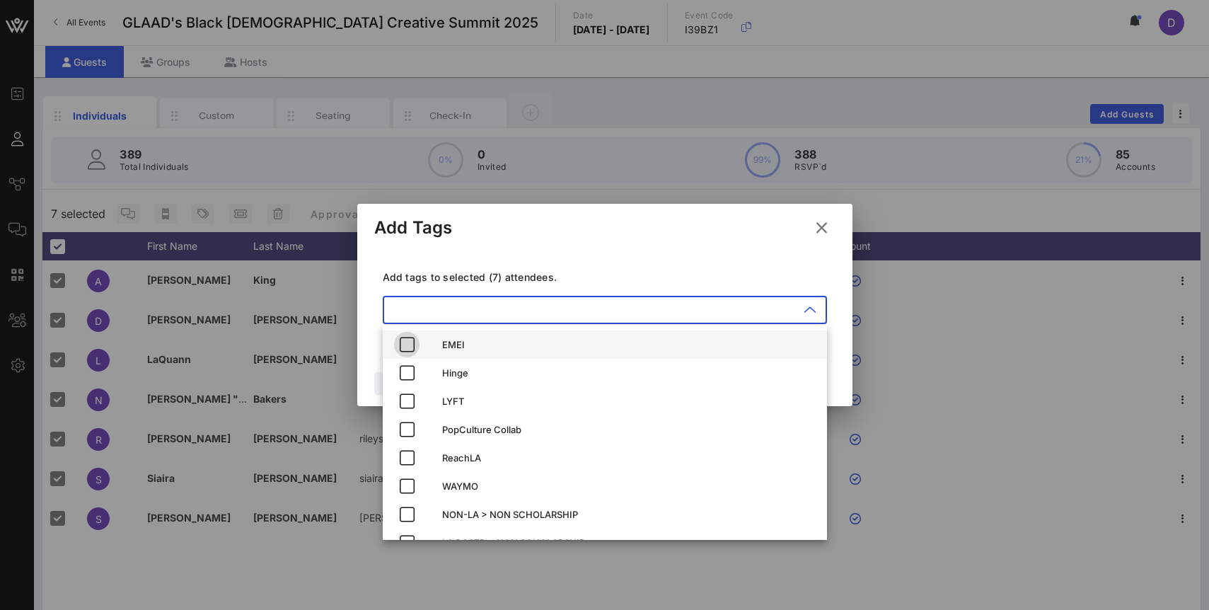
click at [409, 341] on icon "button" at bounding box center [406, 344] width 17 height 17
click at [822, 234] on icon at bounding box center [822, 228] width 24 height 23
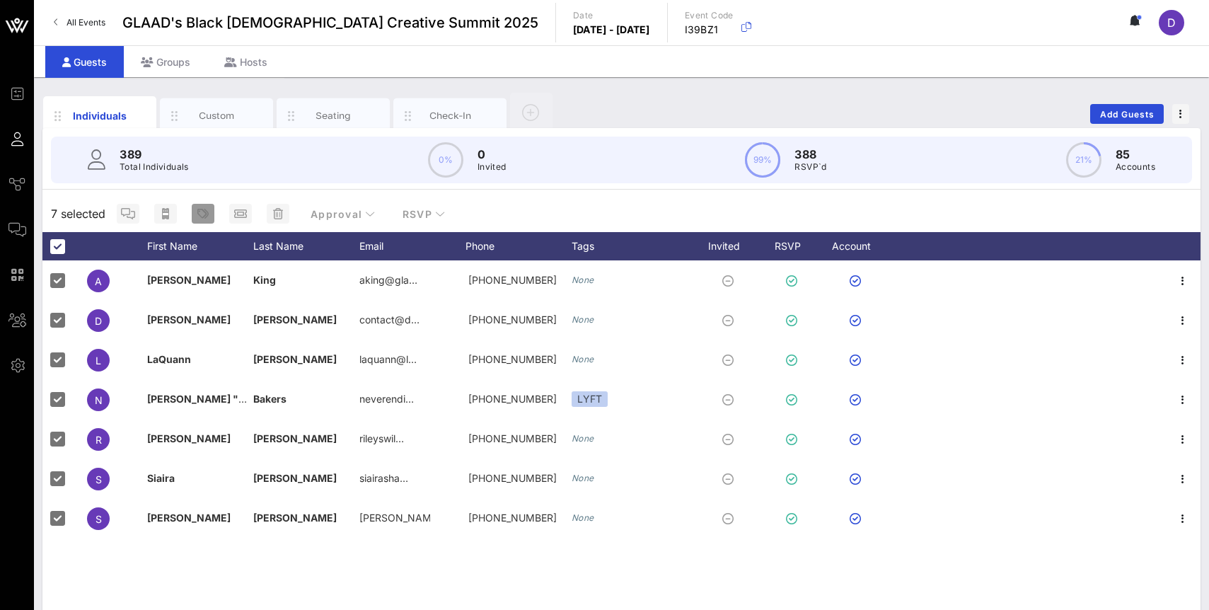
click at [207, 215] on icon "button" at bounding box center [202, 213] width 11 height 11
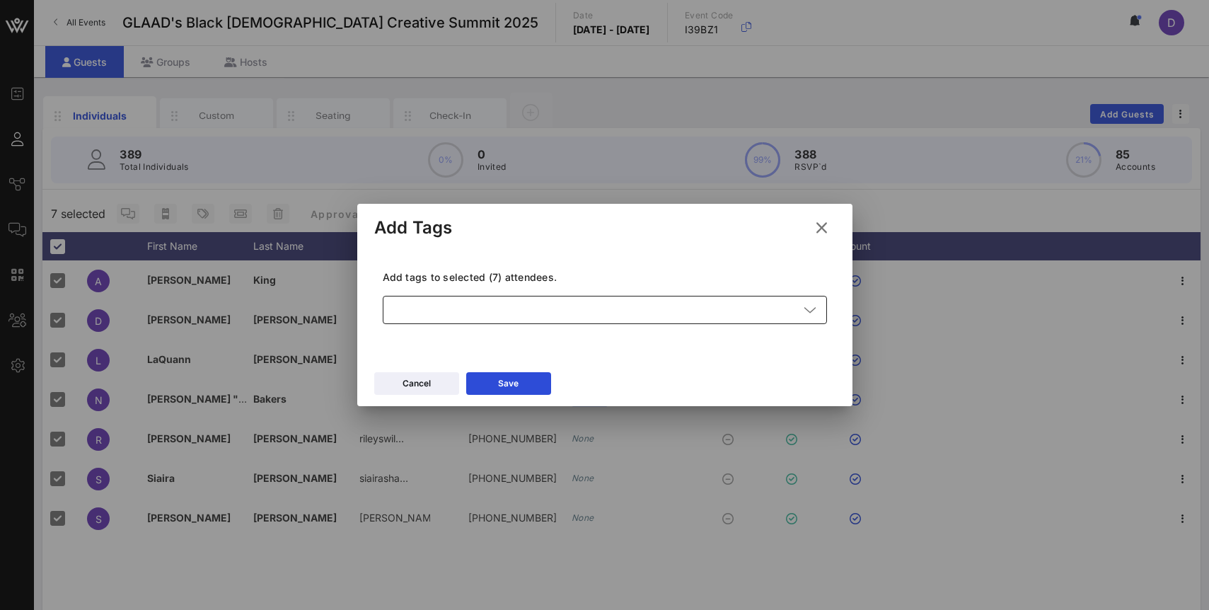
click at [442, 314] on div at bounding box center [595, 310] width 408 height 28
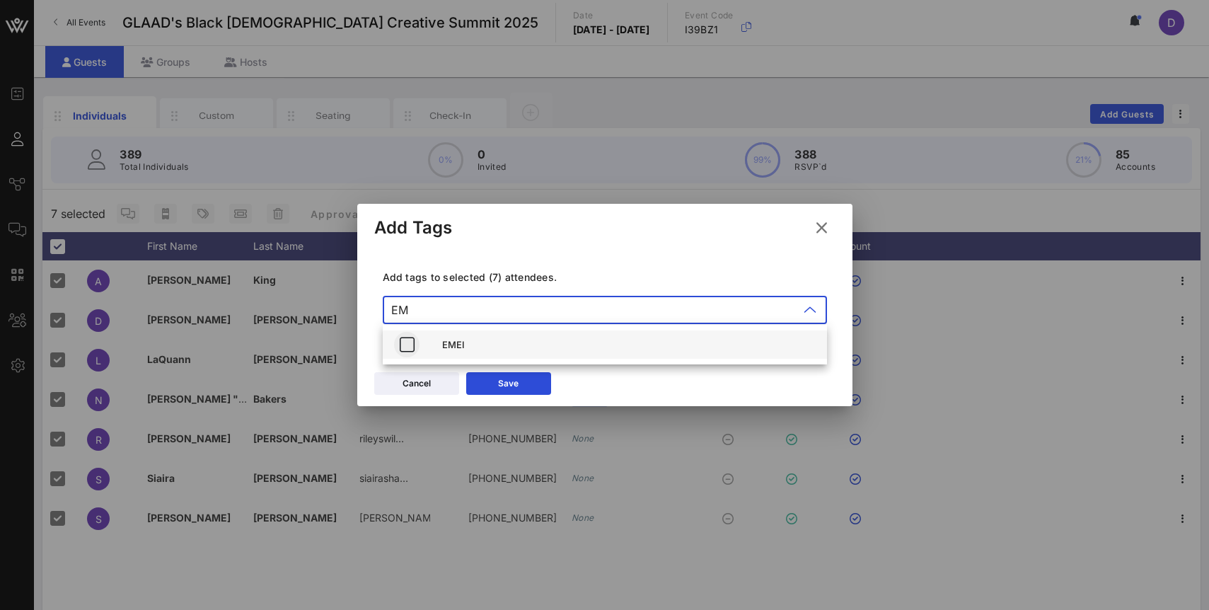
type input "EM"
click at [406, 347] on icon "button" at bounding box center [406, 344] width 17 height 17
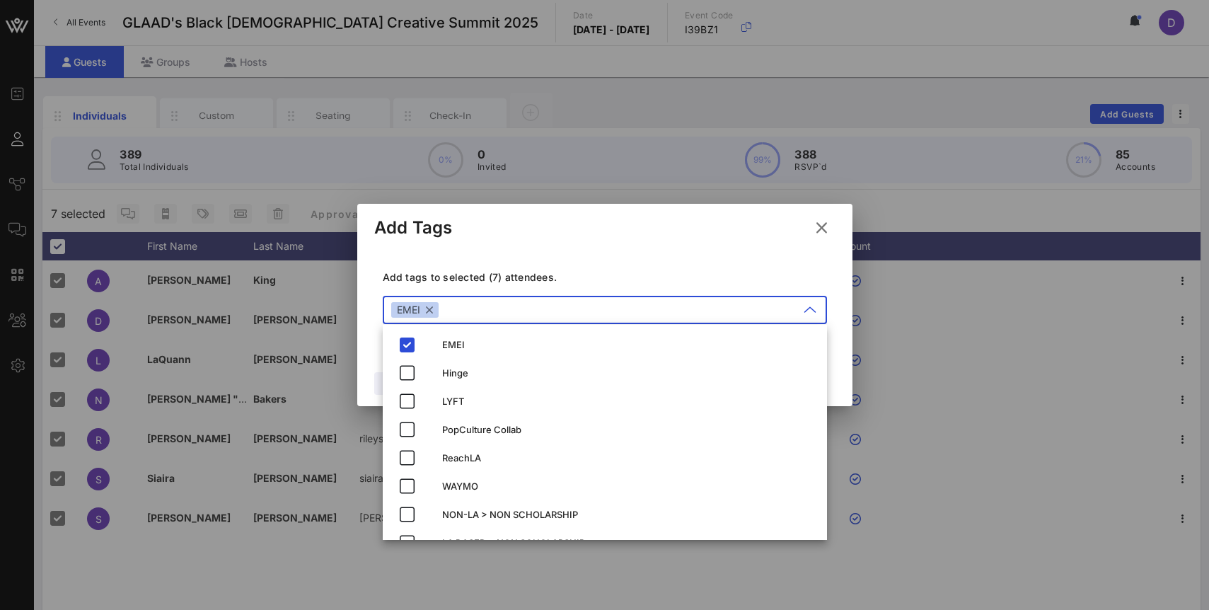
click at [556, 267] on div "Add tags to selected (7) attendees. ​ EMEI" at bounding box center [604, 299] width 461 height 103
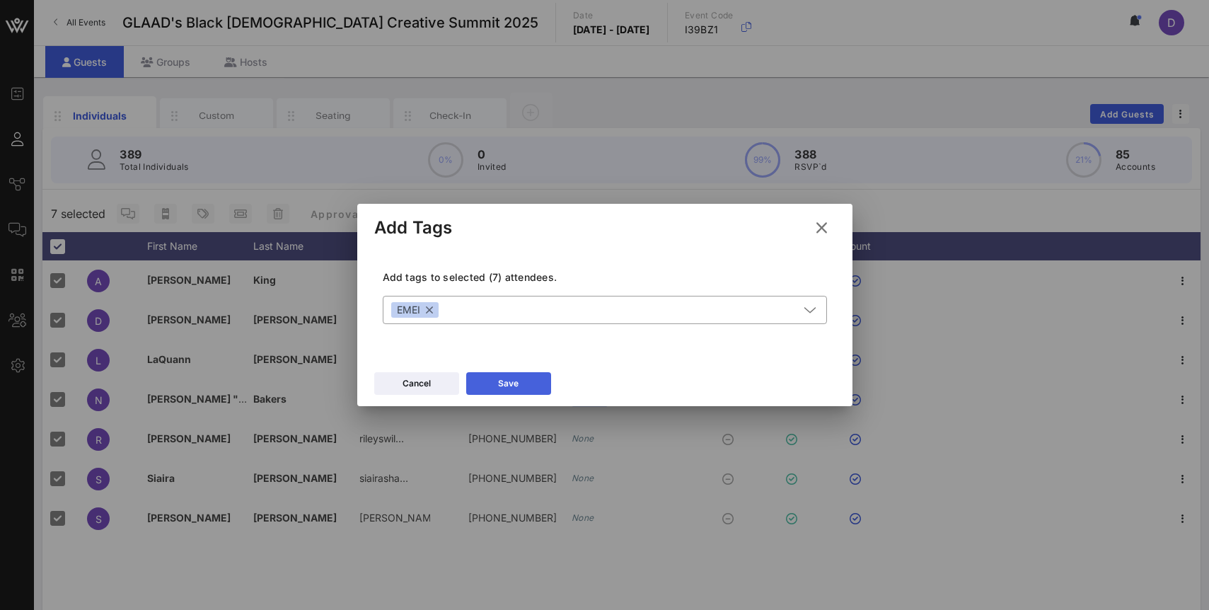
click at [502, 393] on button "Save" at bounding box center [508, 383] width 85 height 23
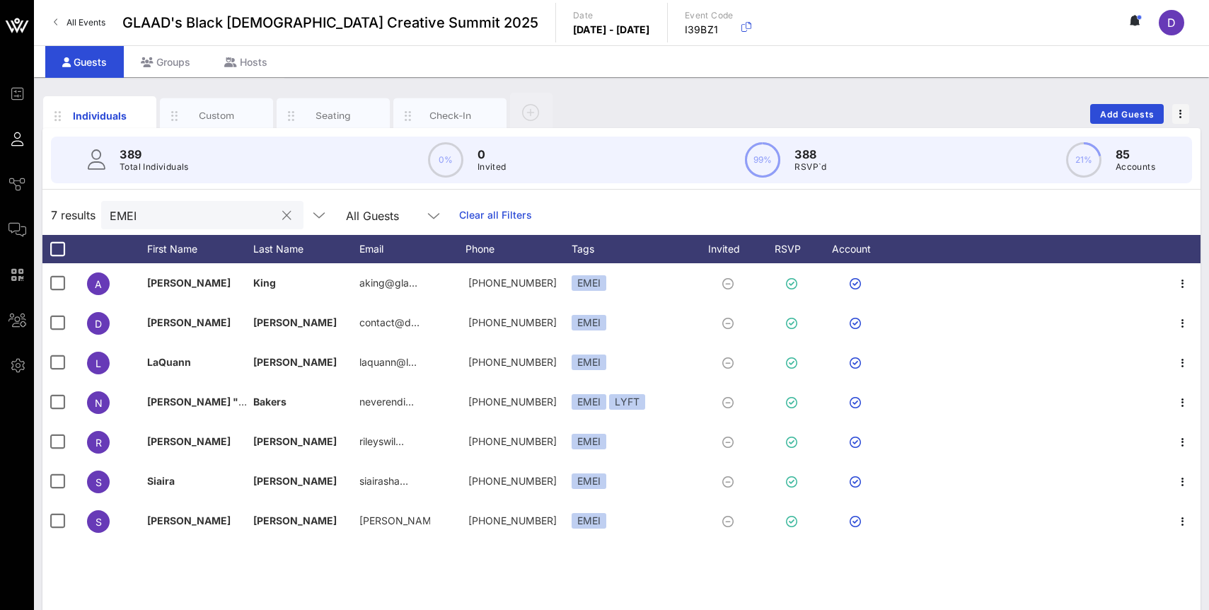
click at [220, 217] on input "EMEI" at bounding box center [193, 215] width 166 height 18
paste input "SCHOLARSHIP RECIPIENT"
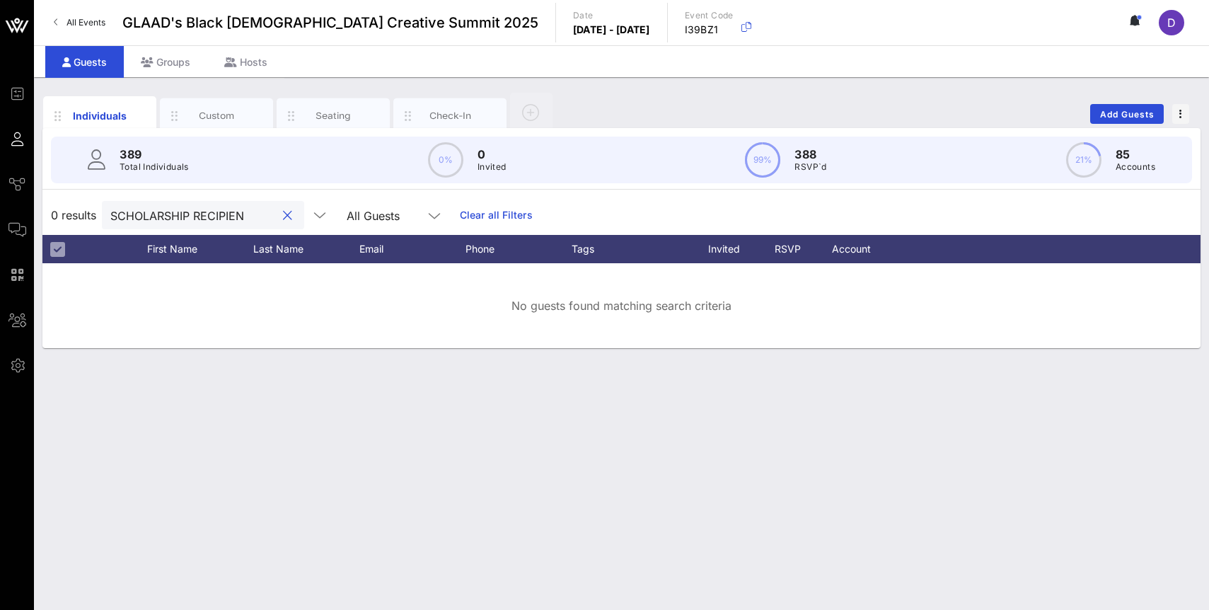
scroll to position [0, 8]
click at [212, 219] on input "SCHOLARSHIP RECIPIEN" at bounding box center [193, 215] width 166 height 18
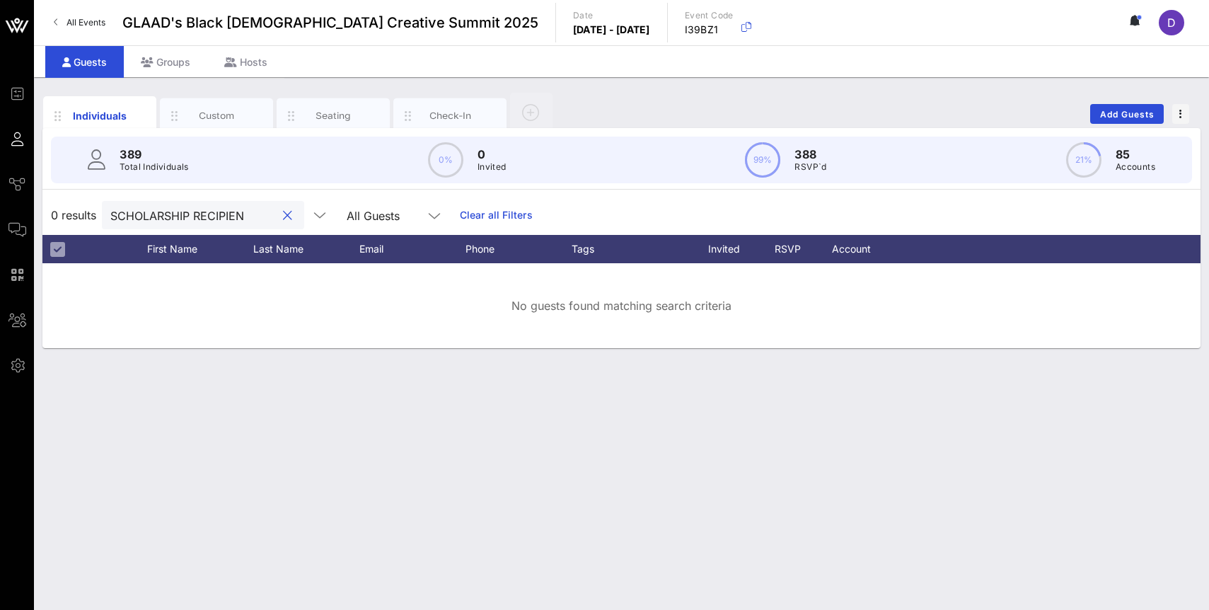
click at [199, 218] on input "SCHOLARSHIP RECIPIEN" at bounding box center [193, 215] width 166 height 18
drag, startPoint x: 188, startPoint y: 216, endPoint x: 247, endPoint y: 215, distance: 58.7
click at [247, 215] on div "SCHOLARSHIP RECIPIEN" at bounding box center [203, 215] width 202 height 28
type input "SCHOLARSHIP"
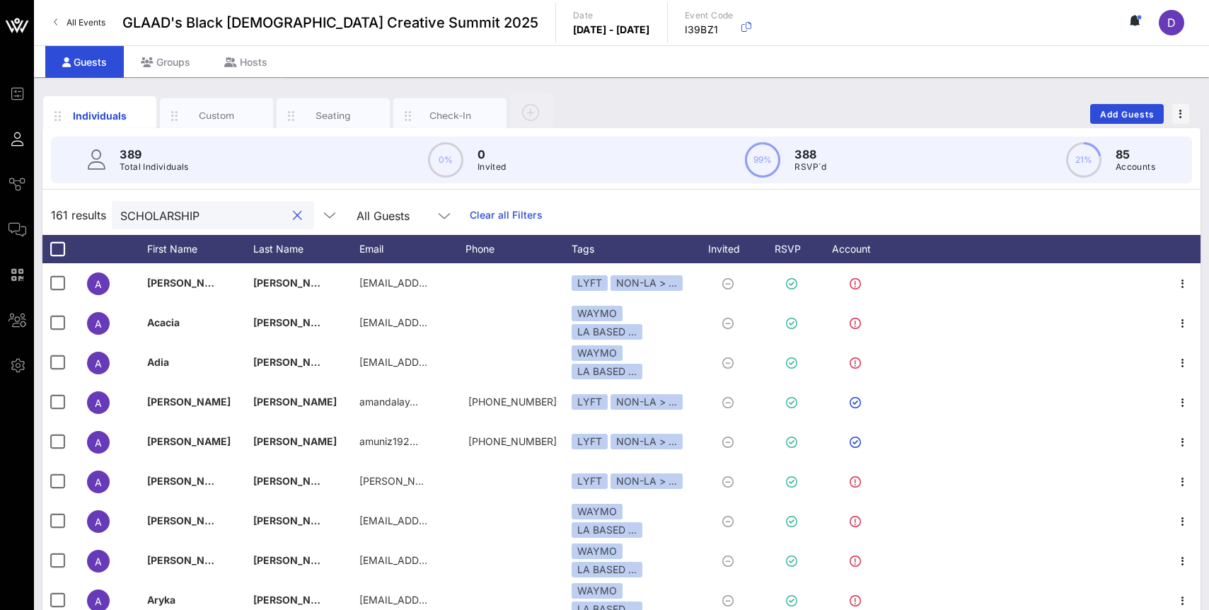
click at [143, 219] on input "SCHOLARSHIP" at bounding box center [203, 215] width 166 height 18
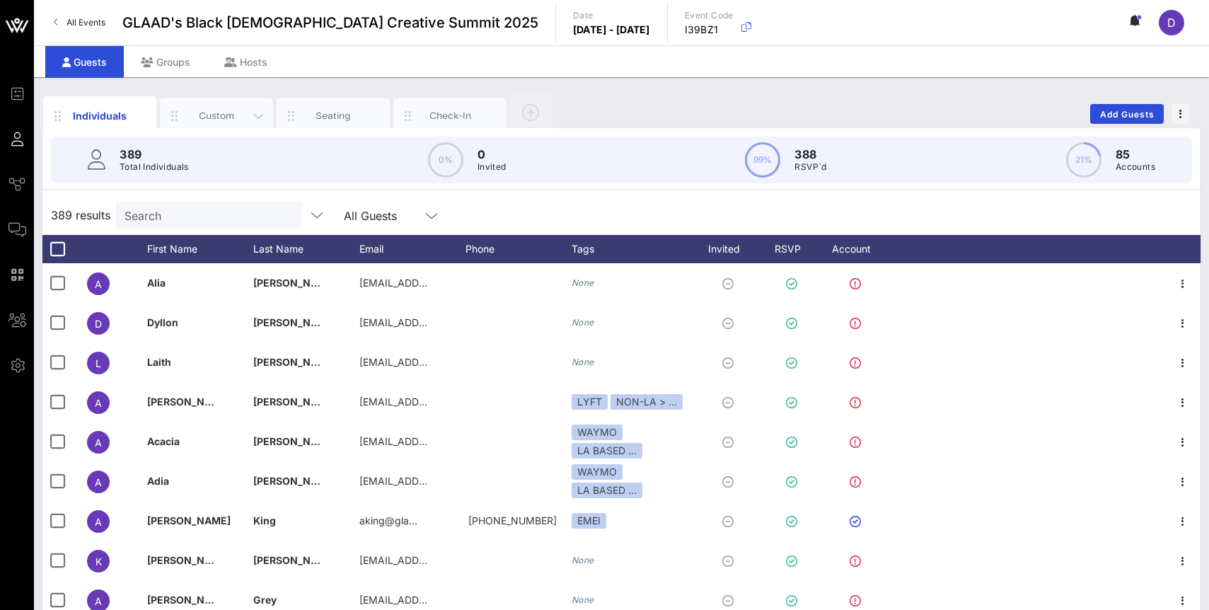
click at [200, 115] on div "Custom" at bounding box center [216, 115] width 63 height 13
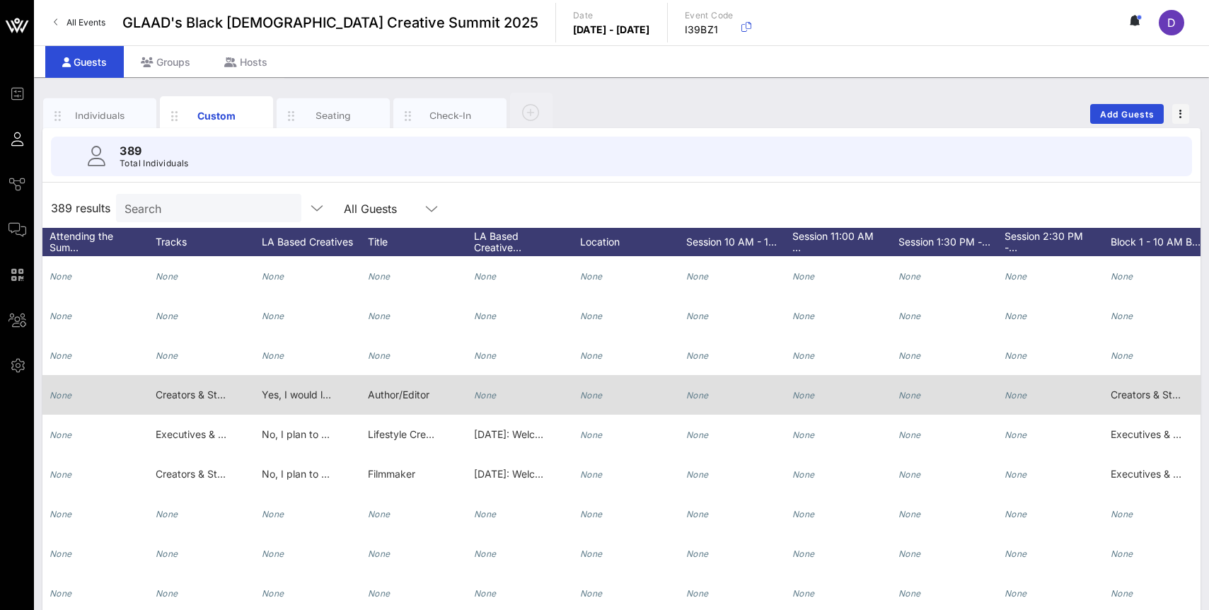
scroll to position [0, 1151]
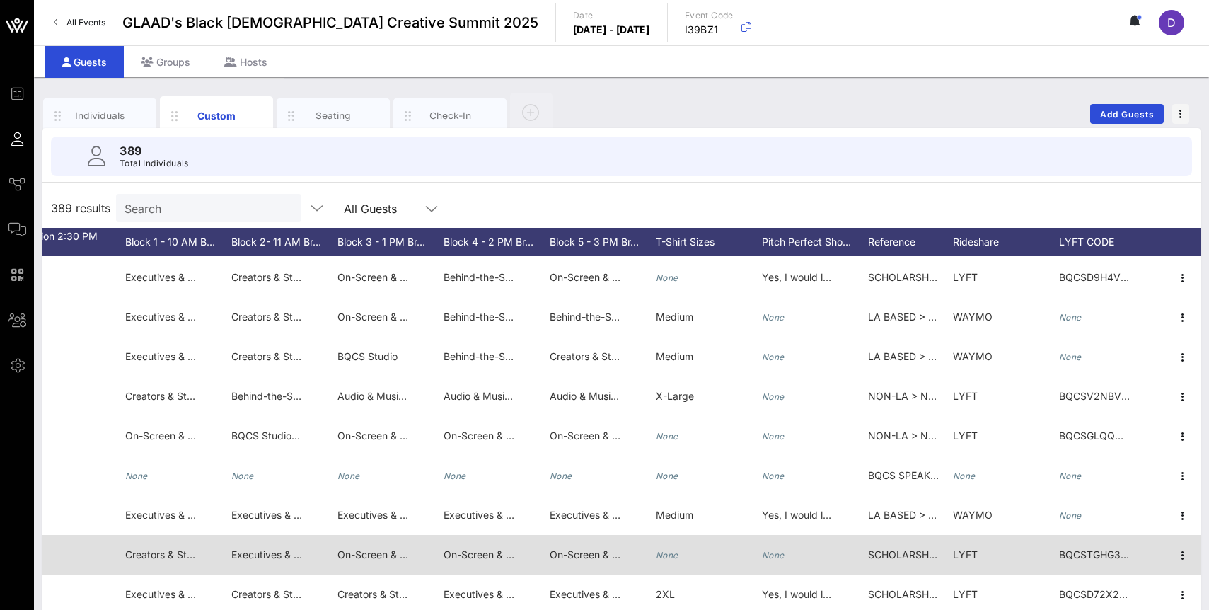
click at [902, 558] on span "SCHOLARSHIP RECIPIENT" at bounding box center [930, 554] width 124 height 12
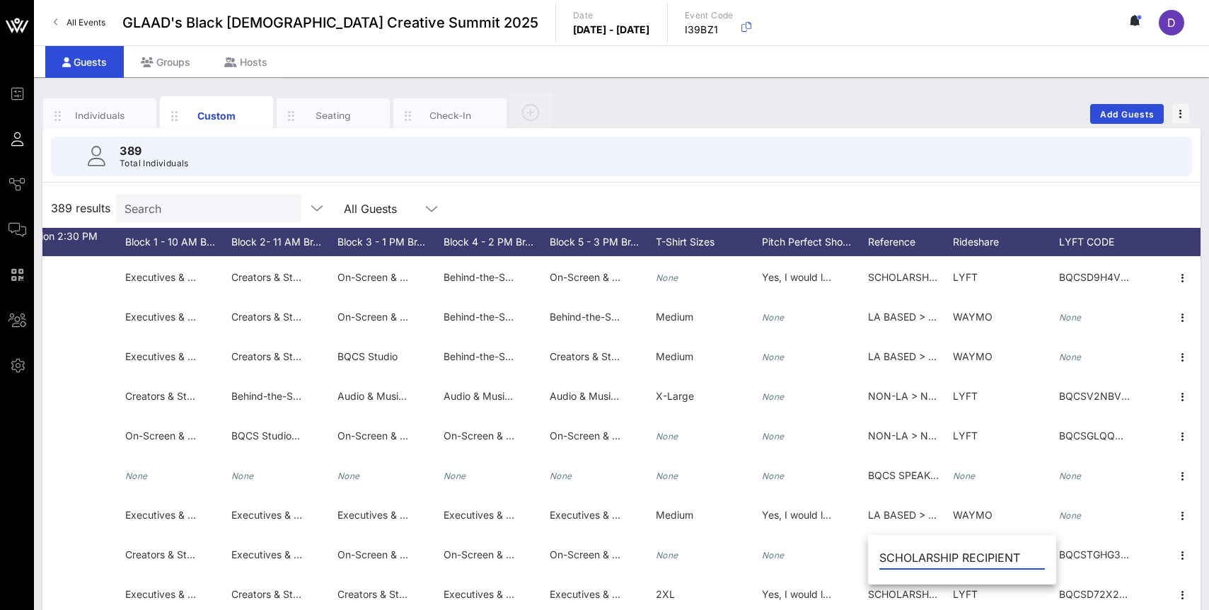
click at [906, 558] on input "SCHOLARSHIP RECIPIENT" at bounding box center [963, 557] width 166 height 23
click at [822, 206] on div "389 results Search All Guests" at bounding box center [621, 208] width 1158 height 40
click at [195, 213] on input "Search" at bounding box center [208, 208] width 166 height 18
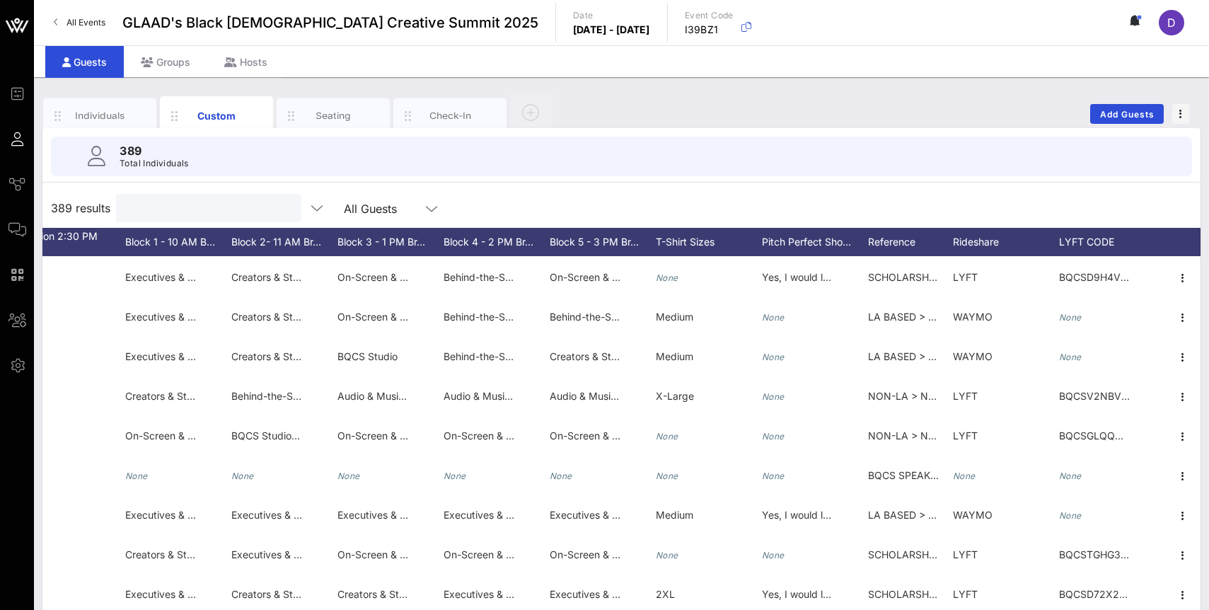
paste input "SCHOLARSHIP RECIPIENT"
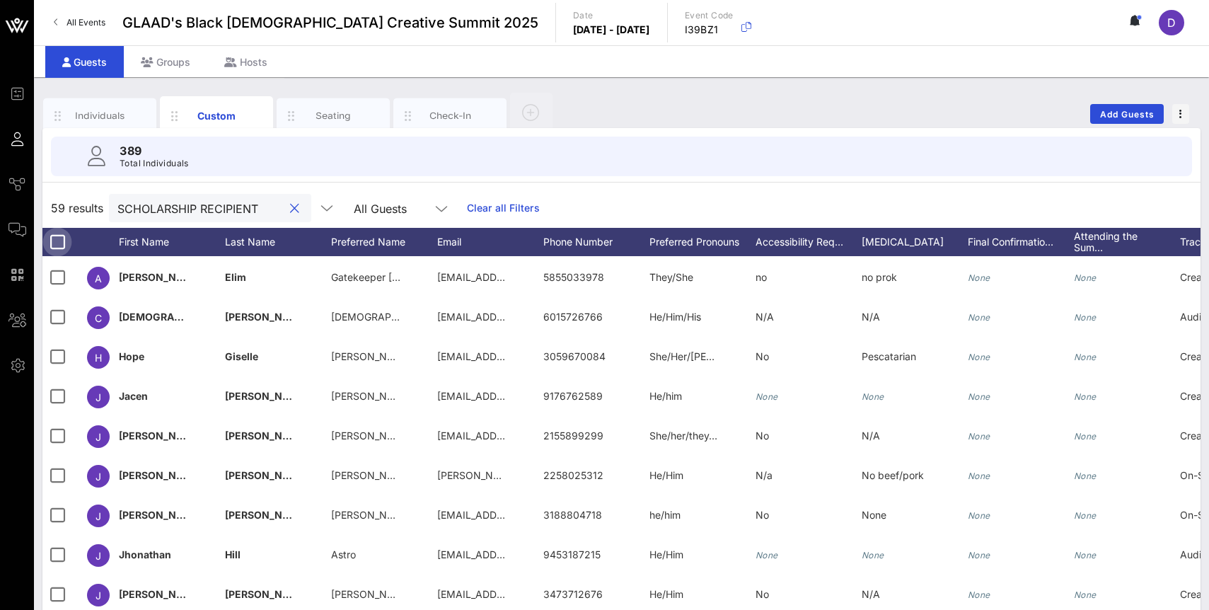
type input "SCHOLARSHIP RECIPIENT"
click at [58, 241] on div at bounding box center [57, 242] width 24 height 24
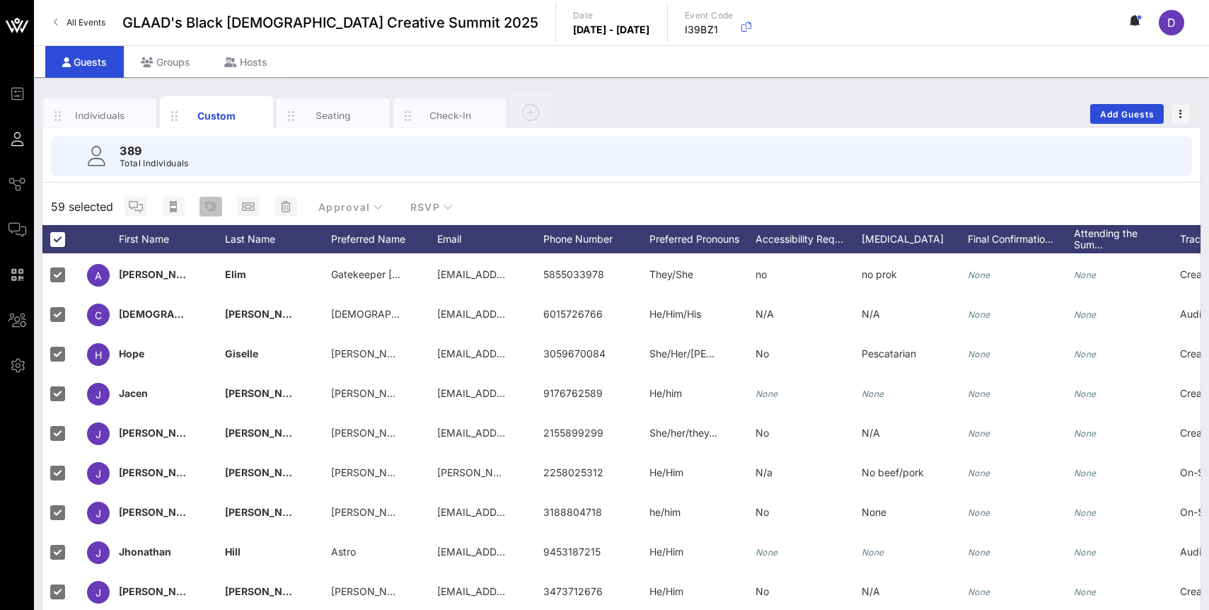
click at [217, 210] on span "button" at bounding box center [211, 206] width 23 height 11
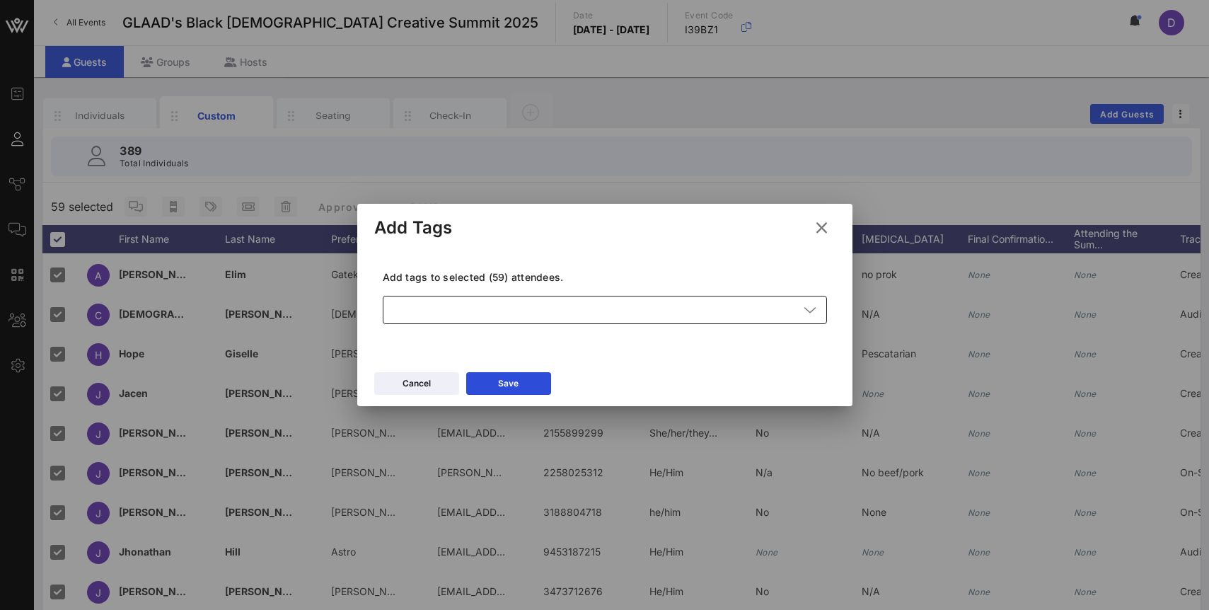
click at [437, 308] on div at bounding box center [595, 310] width 408 height 28
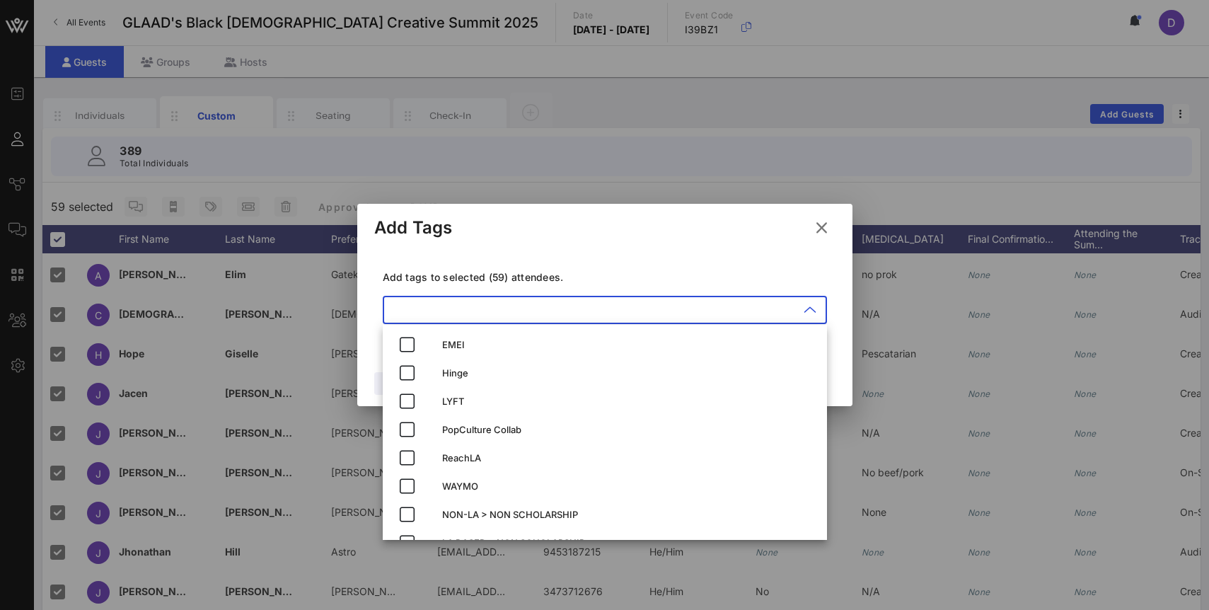
paste input "SCHOLARSHIP RECIPIENT"
type input "SCHOLARSHIP RECIPIENT"
click at [606, 270] on p "Add tags to selected (59) attendees." at bounding box center [605, 277] width 444 height 14
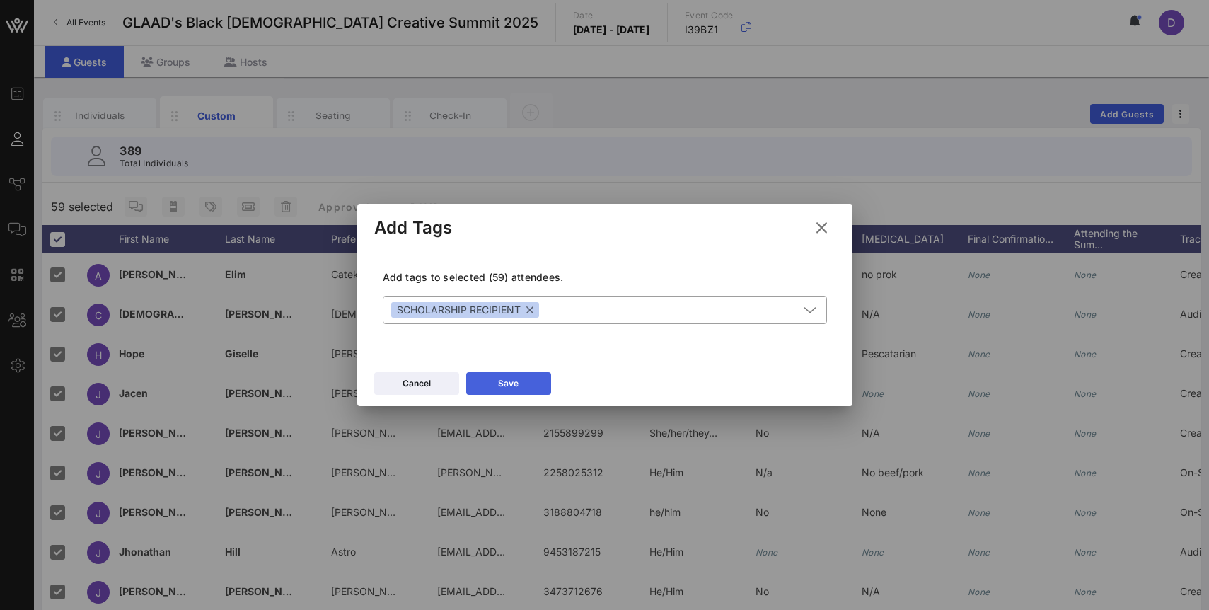
click at [510, 383] on icon at bounding box center [508, 383] width 12 height 11
click at [717, 66] on div at bounding box center [604, 305] width 1209 height 610
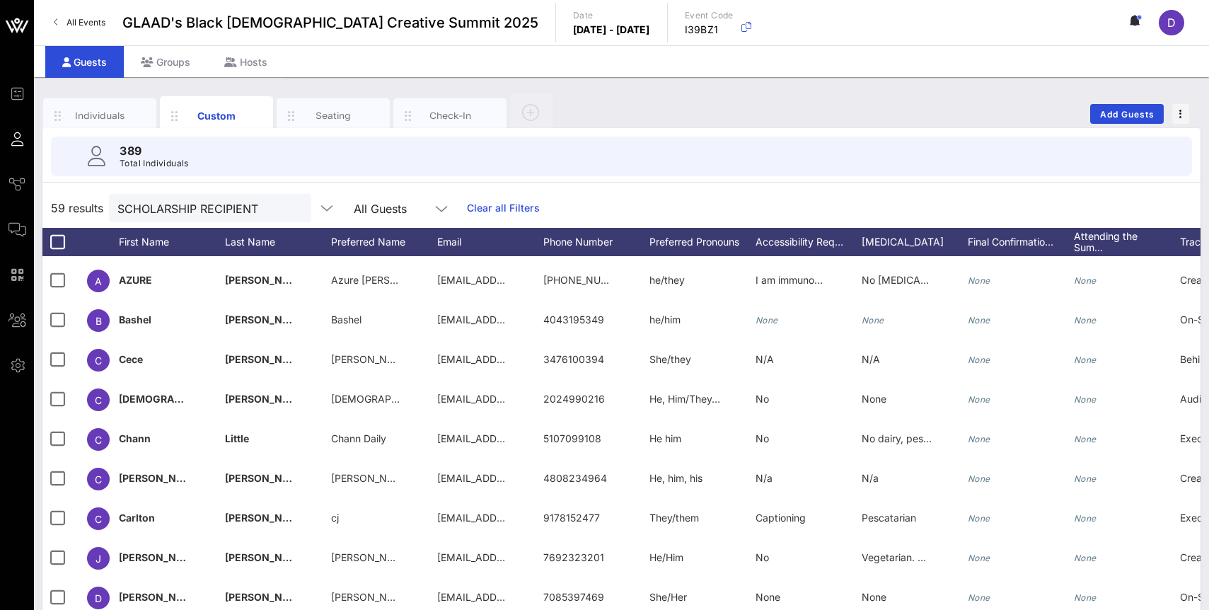
scroll to position [0, 0]
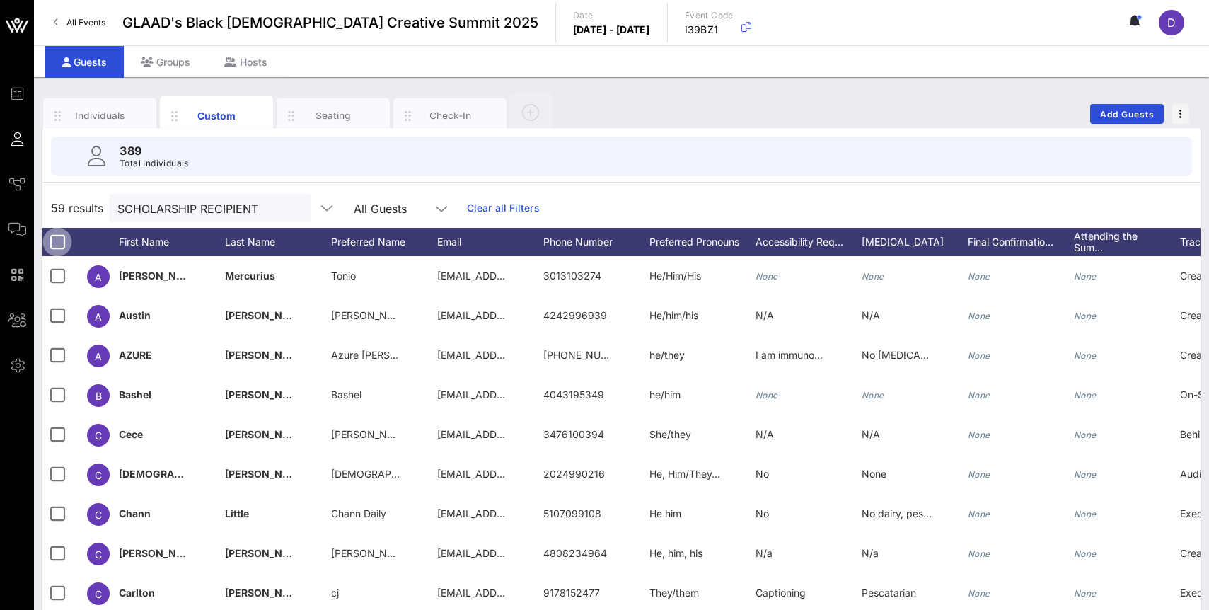
click at [53, 237] on div at bounding box center [57, 242] width 24 height 24
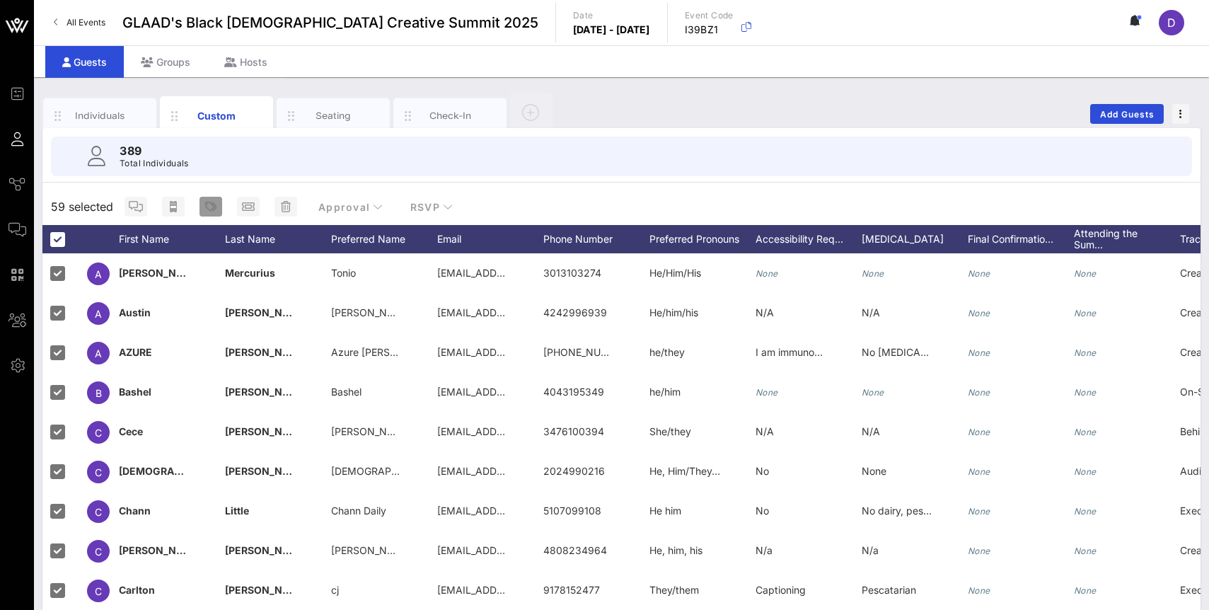
click at [217, 207] on span "button" at bounding box center [211, 206] width 23 height 11
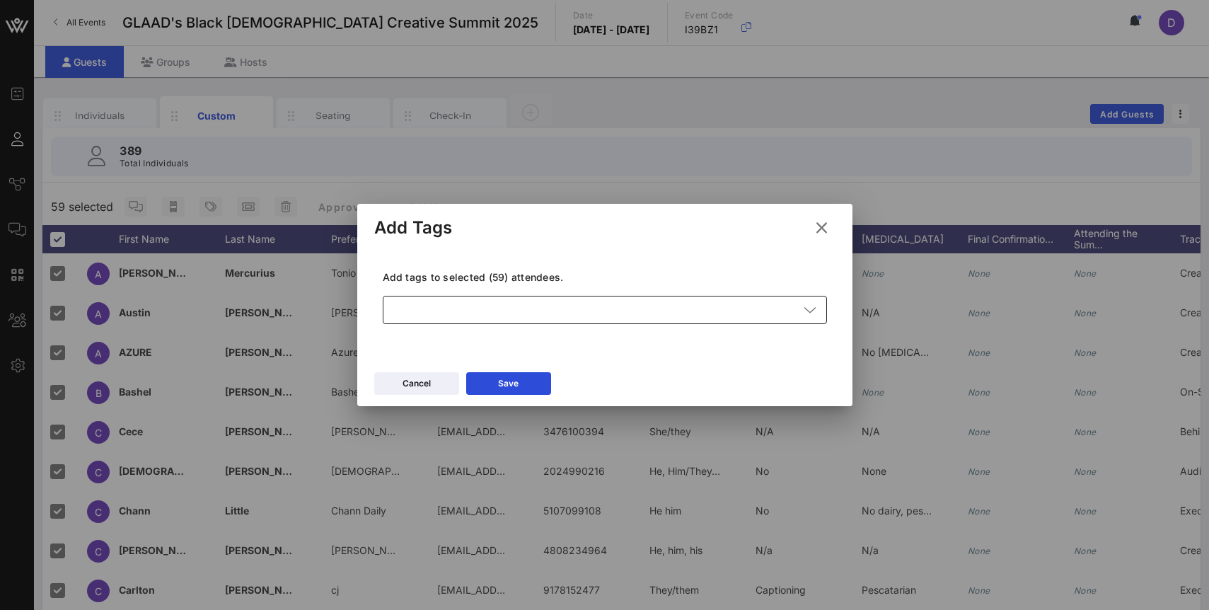
click at [518, 312] on div at bounding box center [595, 310] width 408 height 28
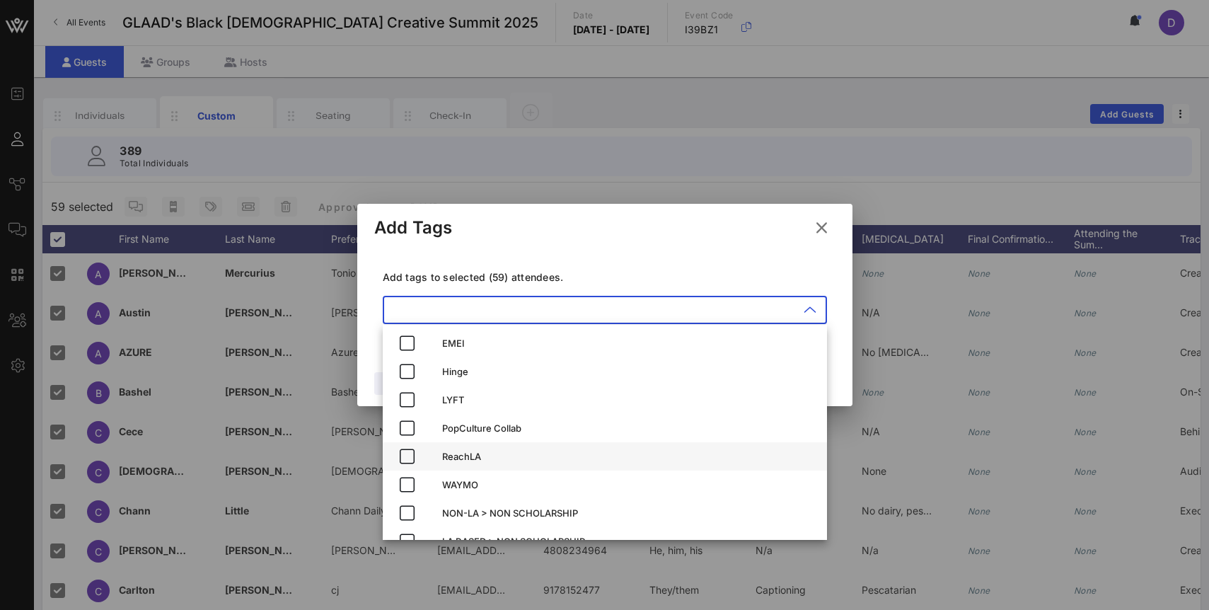
scroll to position [23, 0]
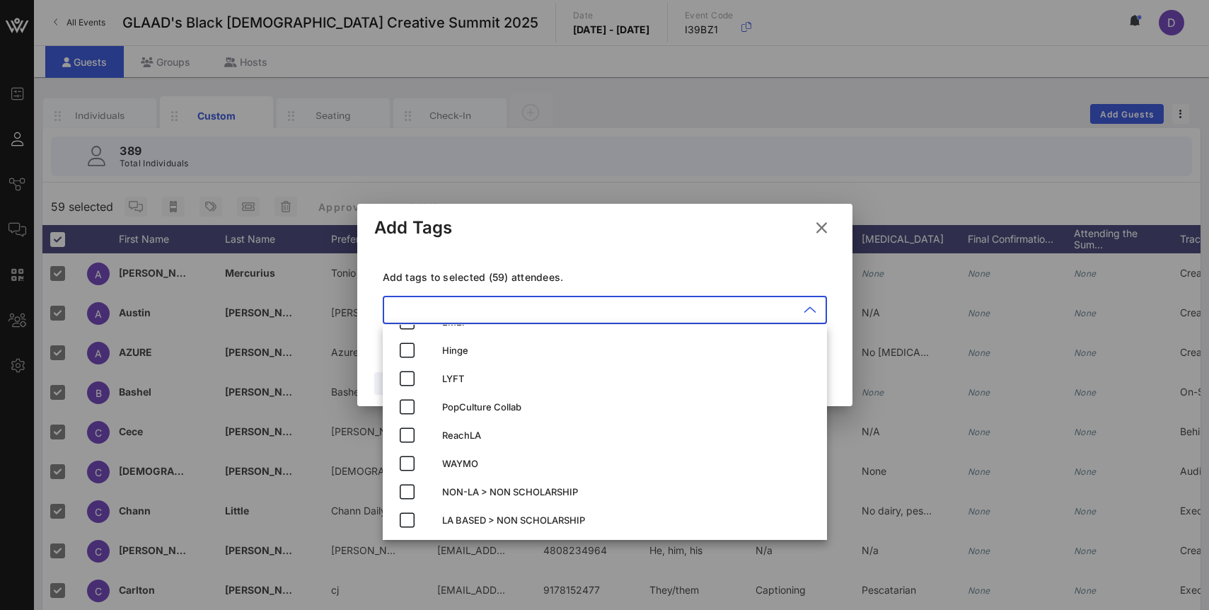
paste input "SCHOLARSHIP RECIPIENT"
type input "SCHOLARSHIP RECIPIENT"
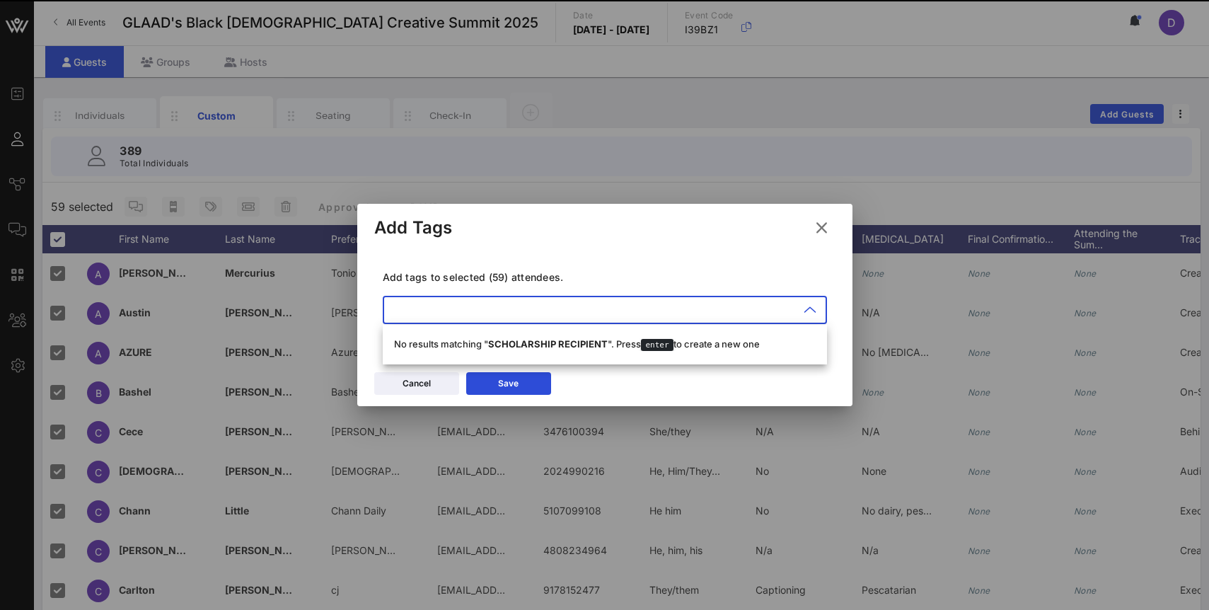
type input "\"
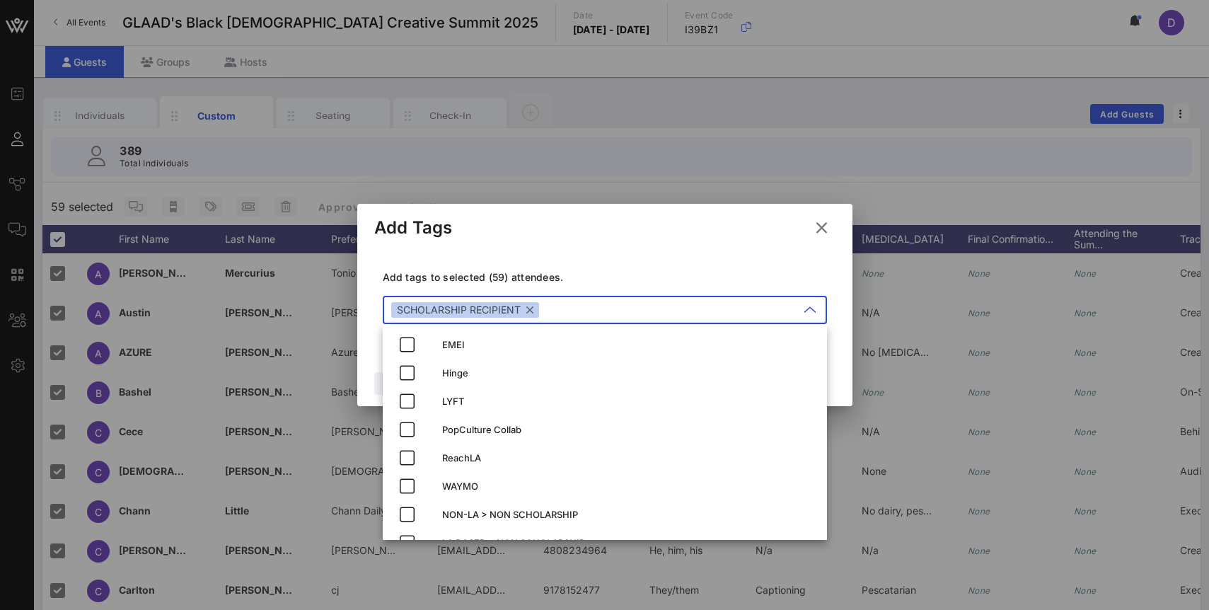
click at [562, 234] on div "Add Tags" at bounding box center [604, 226] width 495 height 44
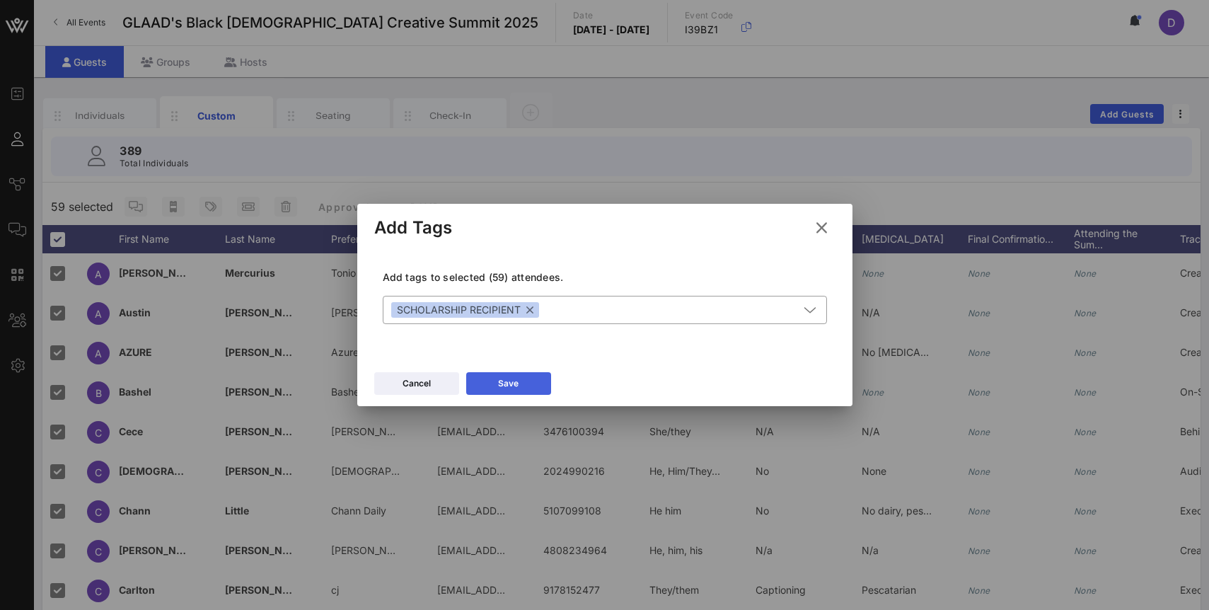
click at [501, 386] on div "Save" at bounding box center [508, 383] width 21 height 14
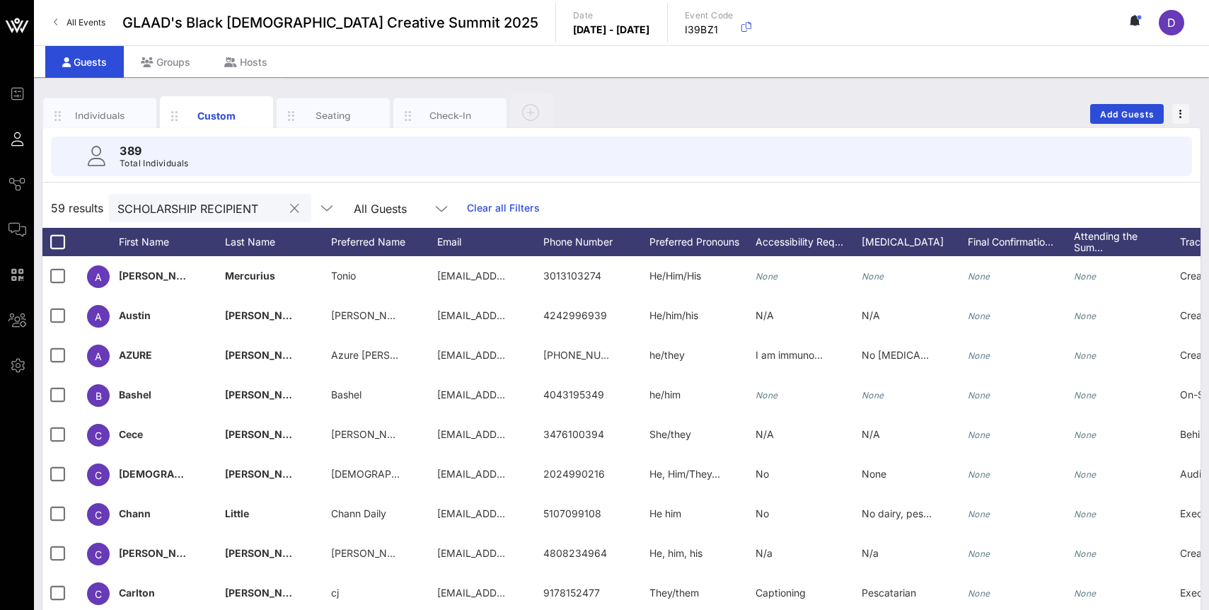
click at [290, 202] on button "clear icon" at bounding box center [294, 209] width 9 height 14
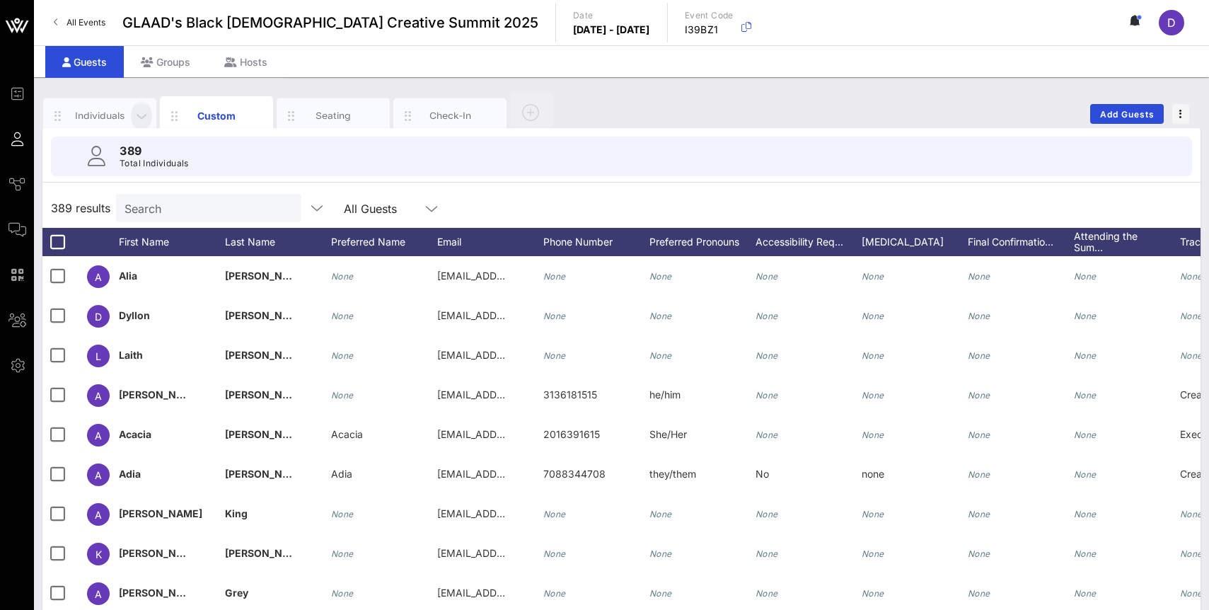
click at [131, 118] on span "button" at bounding box center [141, 116] width 21 height 16
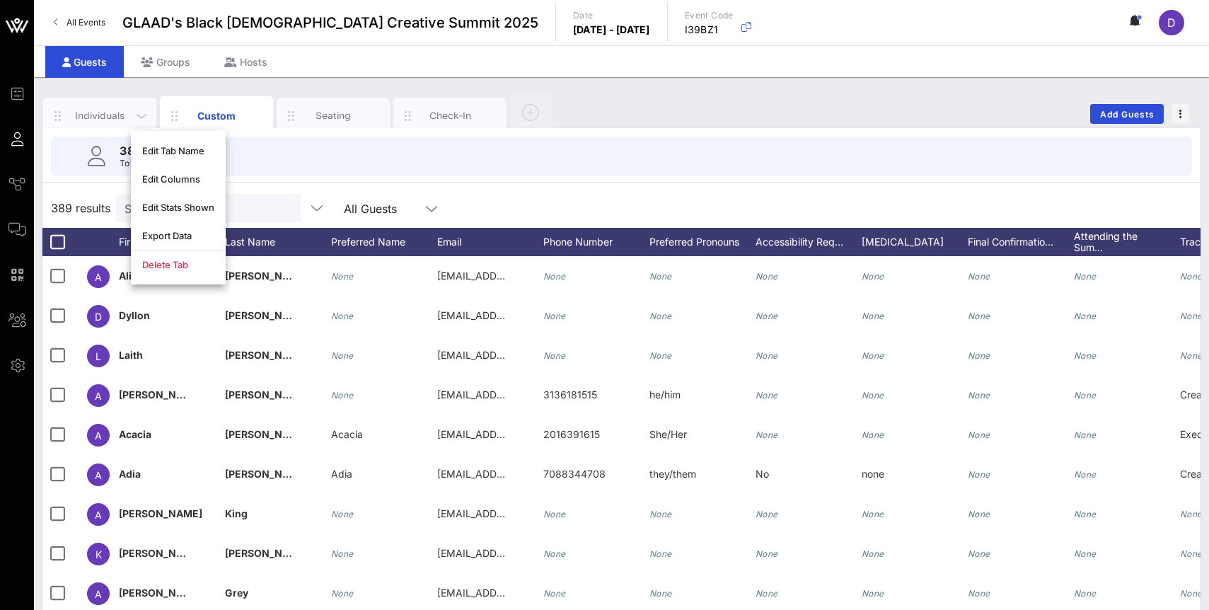
click at [115, 113] on div "Individuals" at bounding box center [100, 115] width 63 height 13
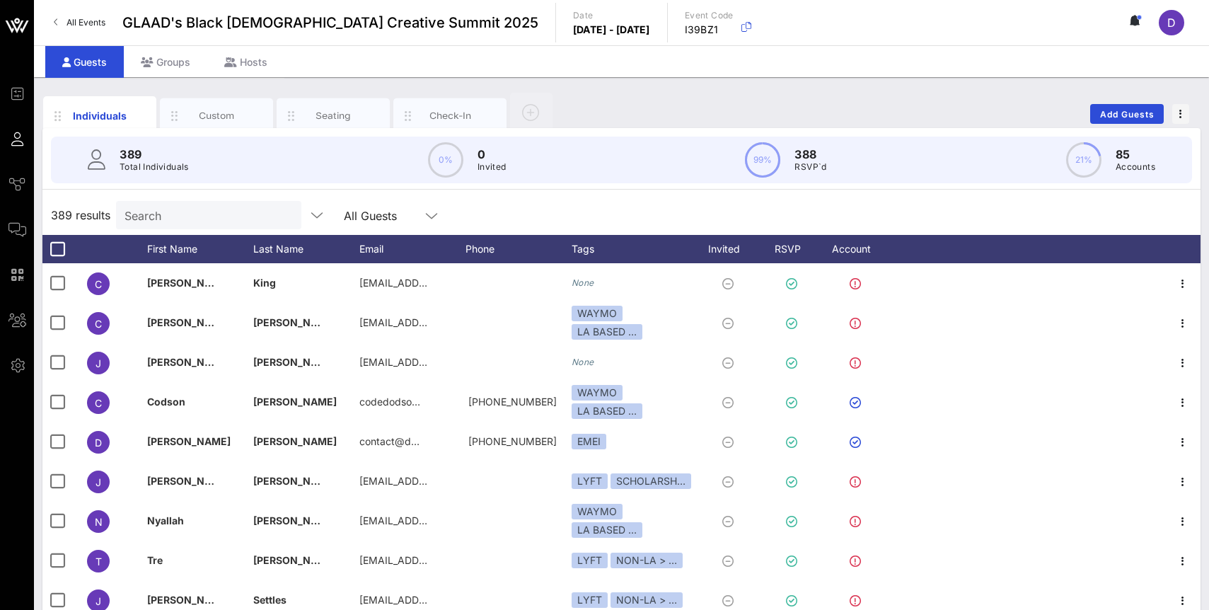
scroll to position [2807, 0]
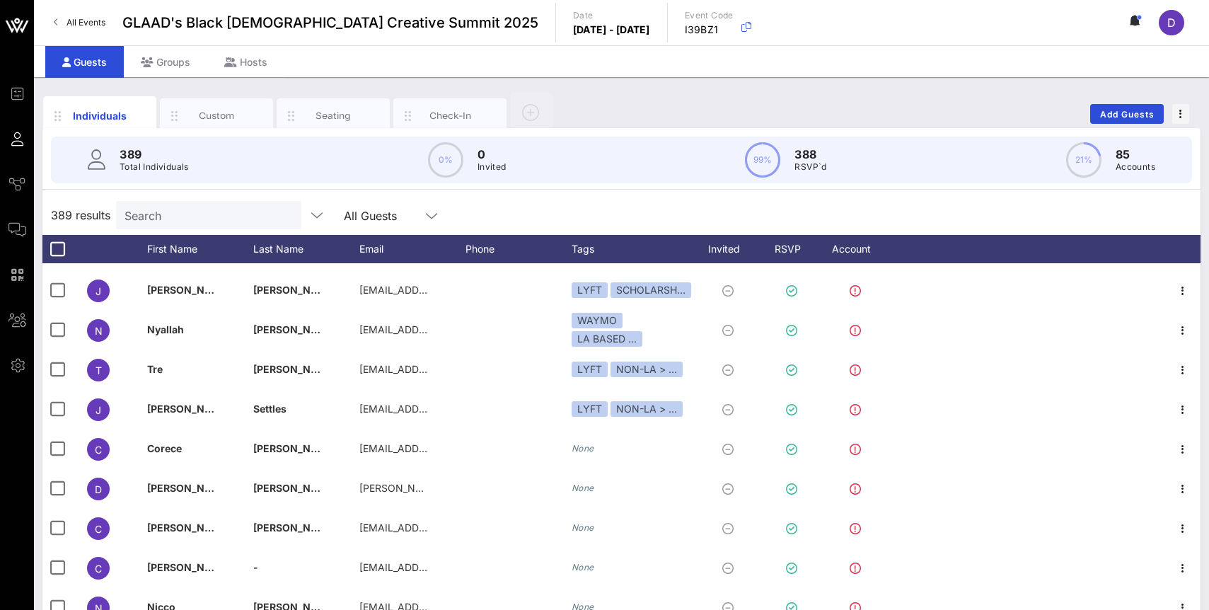
click at [194, 228] on div "Search" at bounding box center [208, 215] width 166 height 28
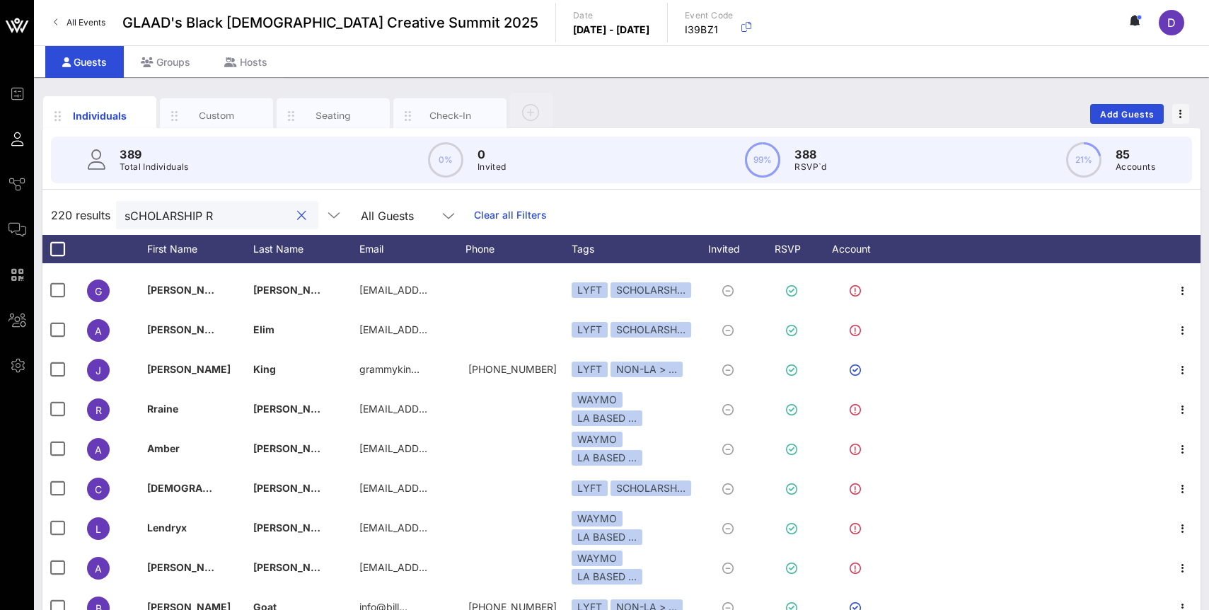
scroll to position [1914, 0]
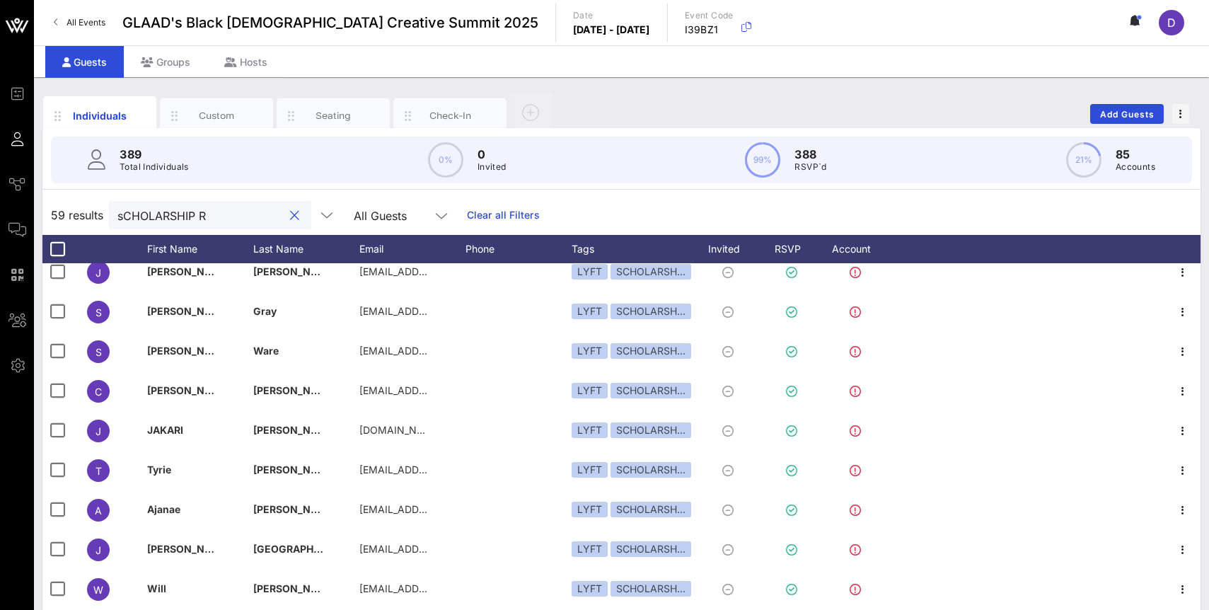
type input "sCHOLARSHIP RE"
click at [168, 214] on input "sCHOLARSHIP RE" at bounding box center [200, 215] width 166 height 18
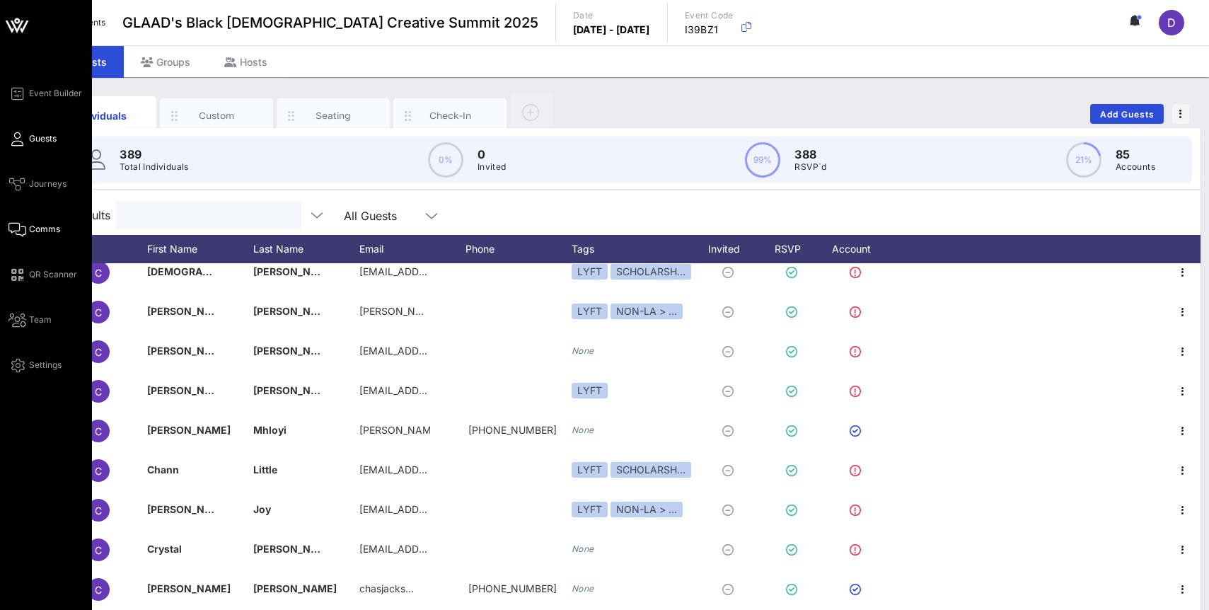
click at [37, 236] on link "Comms" at bounding box center [34, 229] width 52 height 17
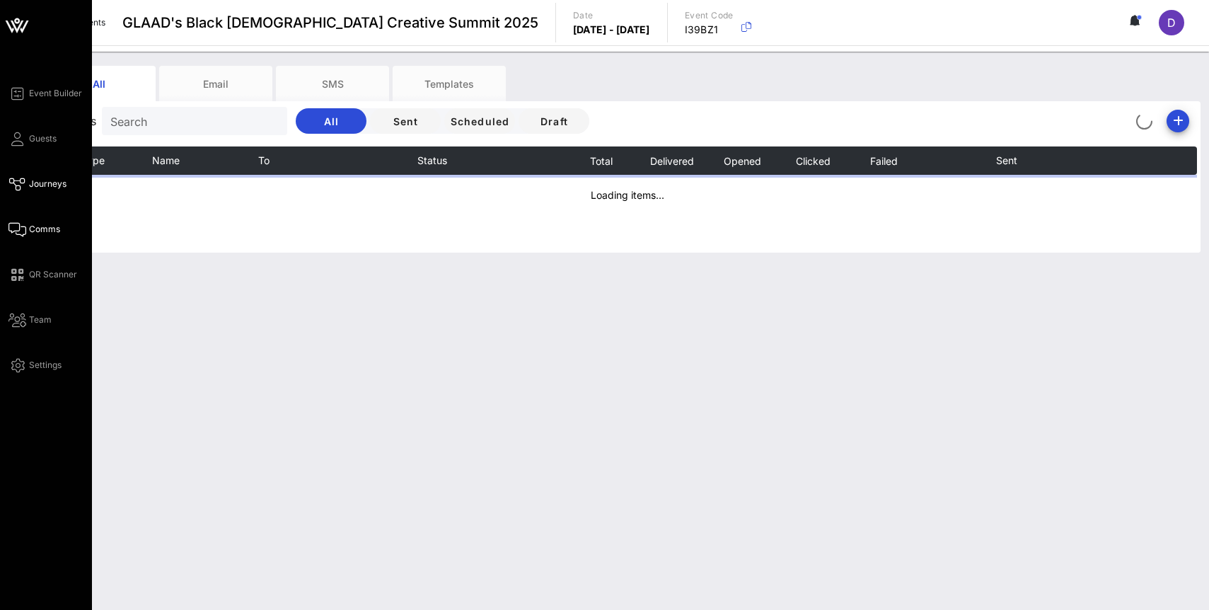
click at [42, 181] on span "Journeys" at bounding box center [48, 184] width 38 height 13
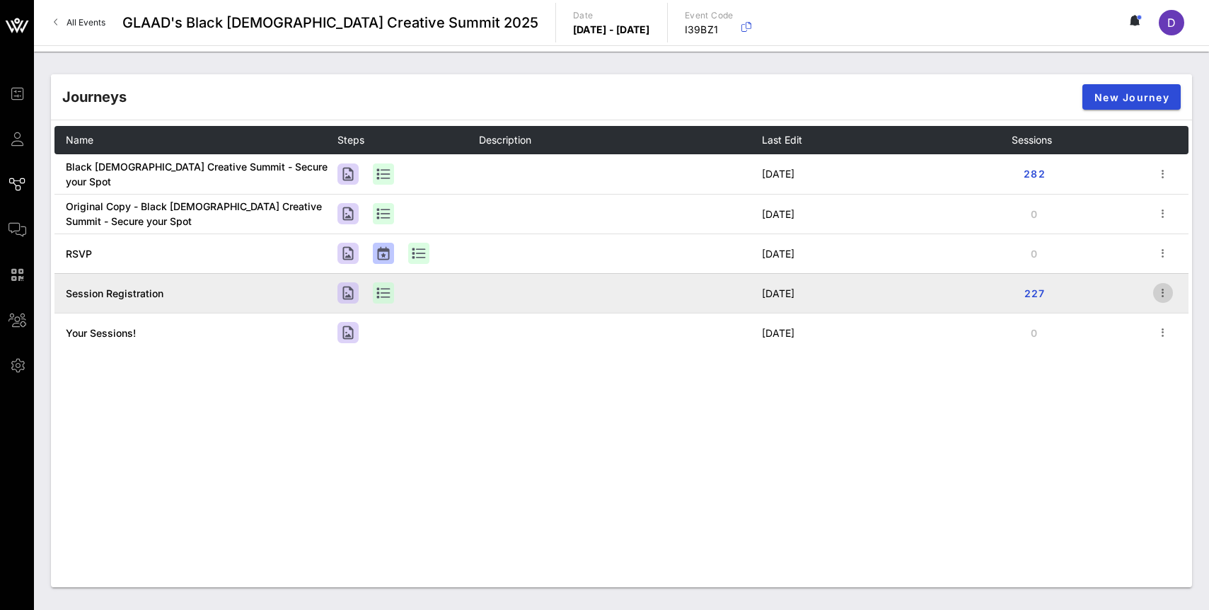
click at [1165, 292] on icon "button" at bounding box center [1163, 292] width 17 height 17
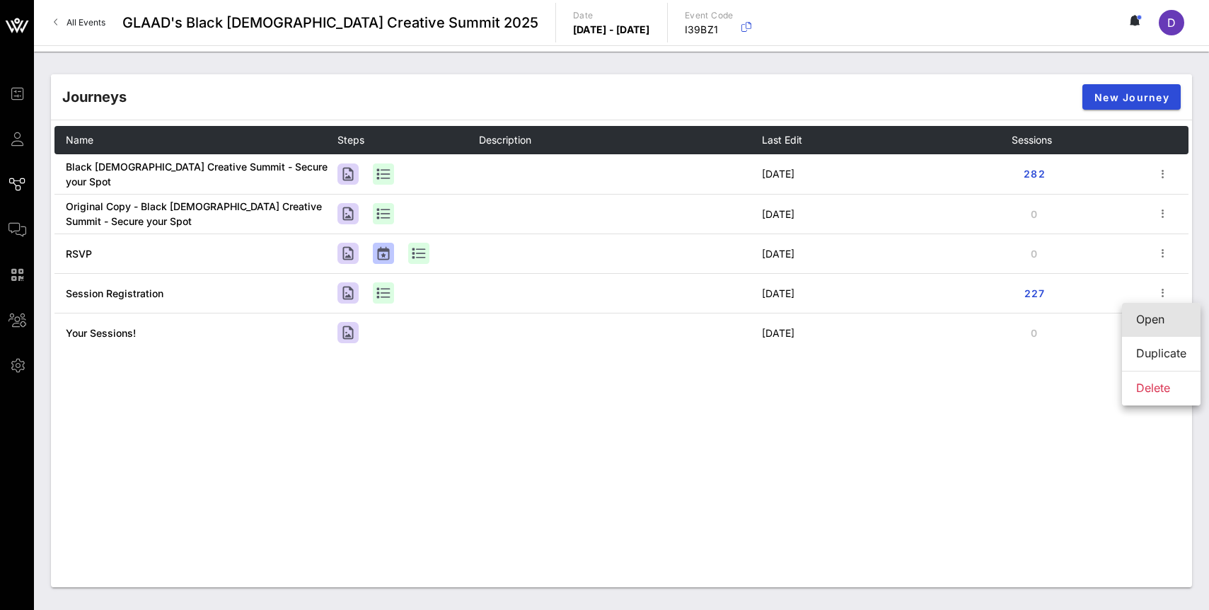
click at [1157, 323] on div "Open" at bounding box center [1162, 319] width 50 height 13
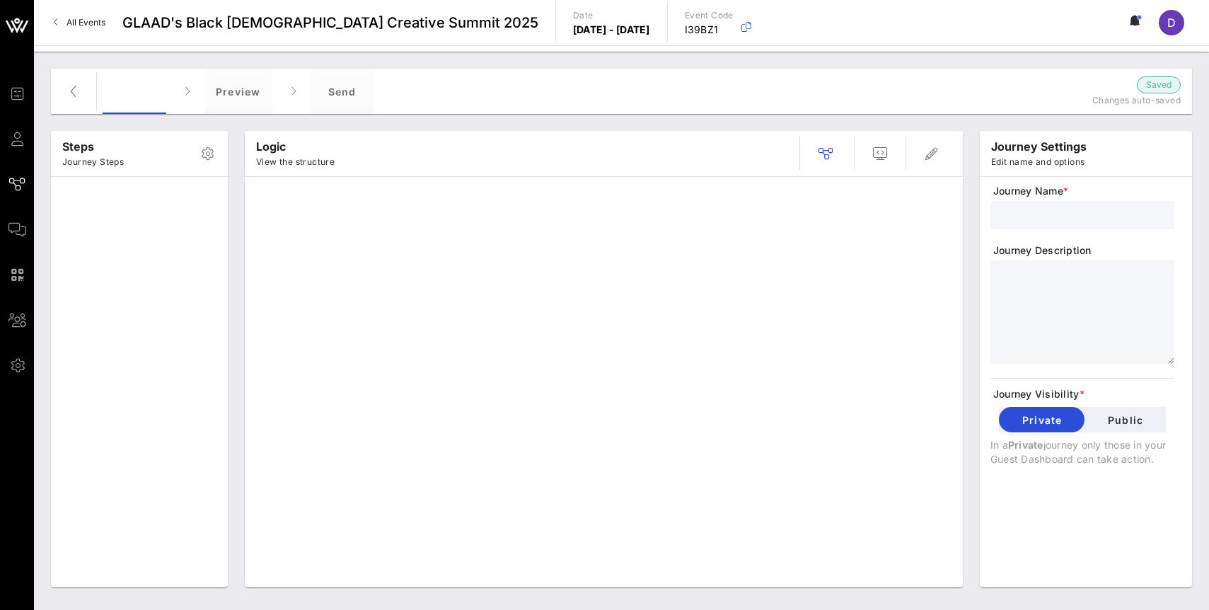
type input "Session Registration"
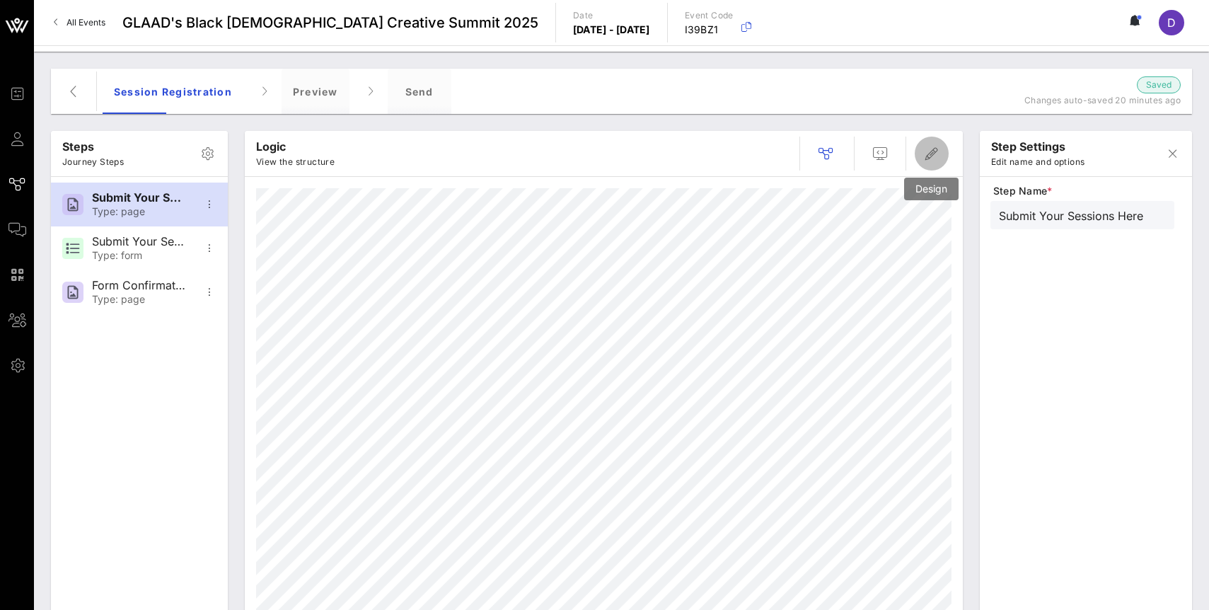
click at [941, 145] on span "button" at bounding box center [932, 153] width 34 height 17
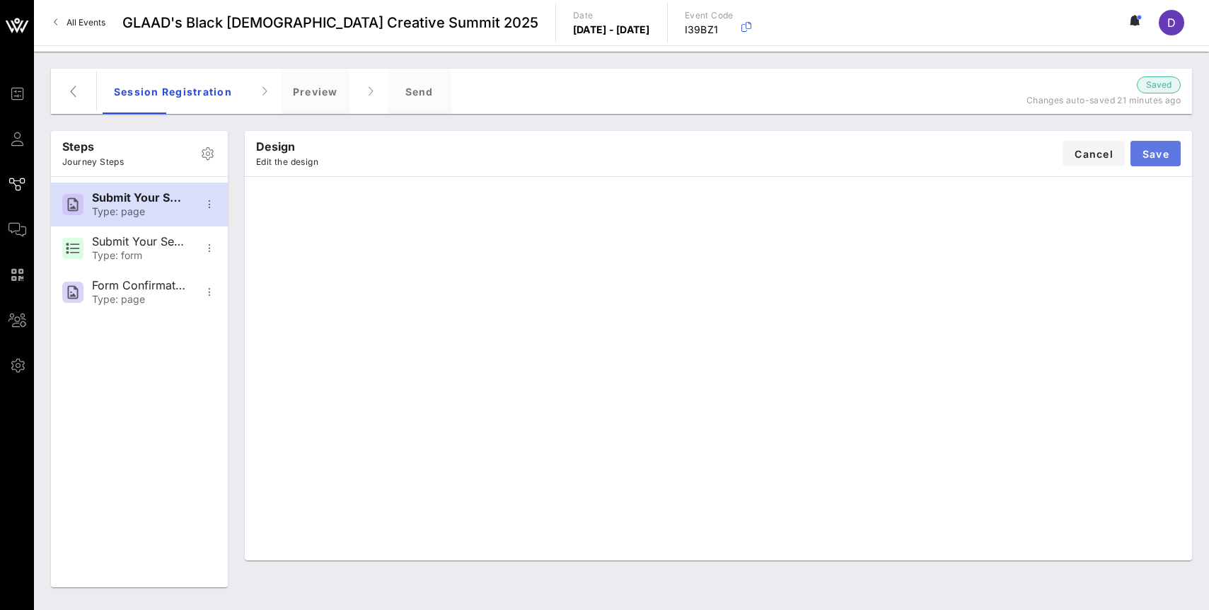
click at [1149, 153] on span "Save" at bounding box center [1156, 154] width 28 height 12
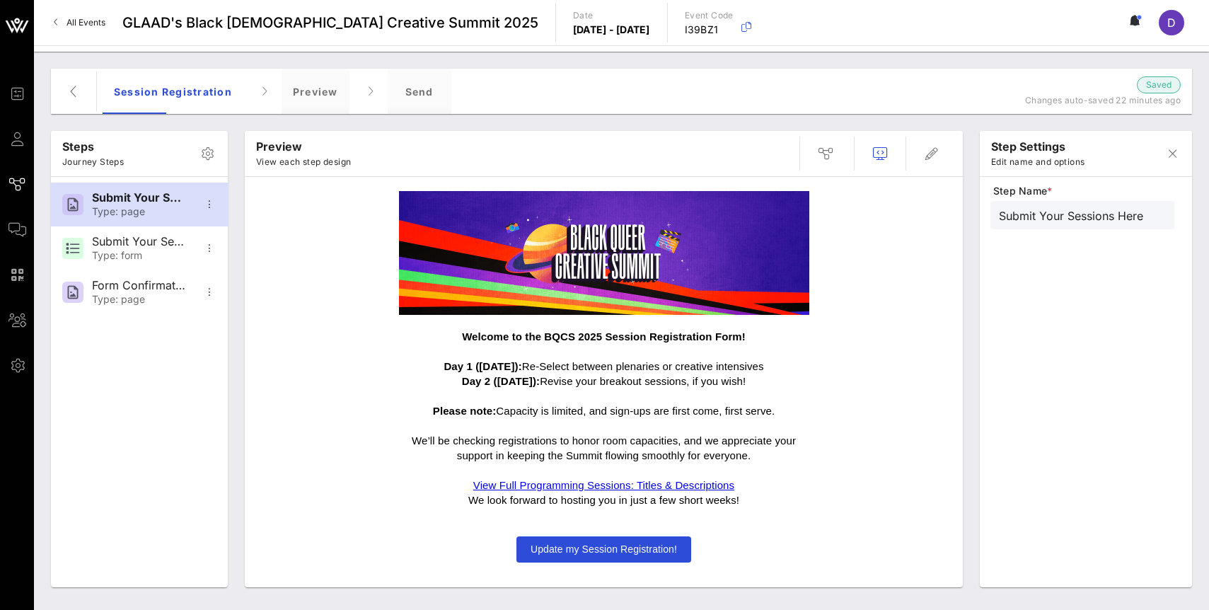
click at [627, 544] on span "Update my Session Registration!" at bounding box center [604, 549] width 146 height 11
type input "Submit Your Sessions Form"
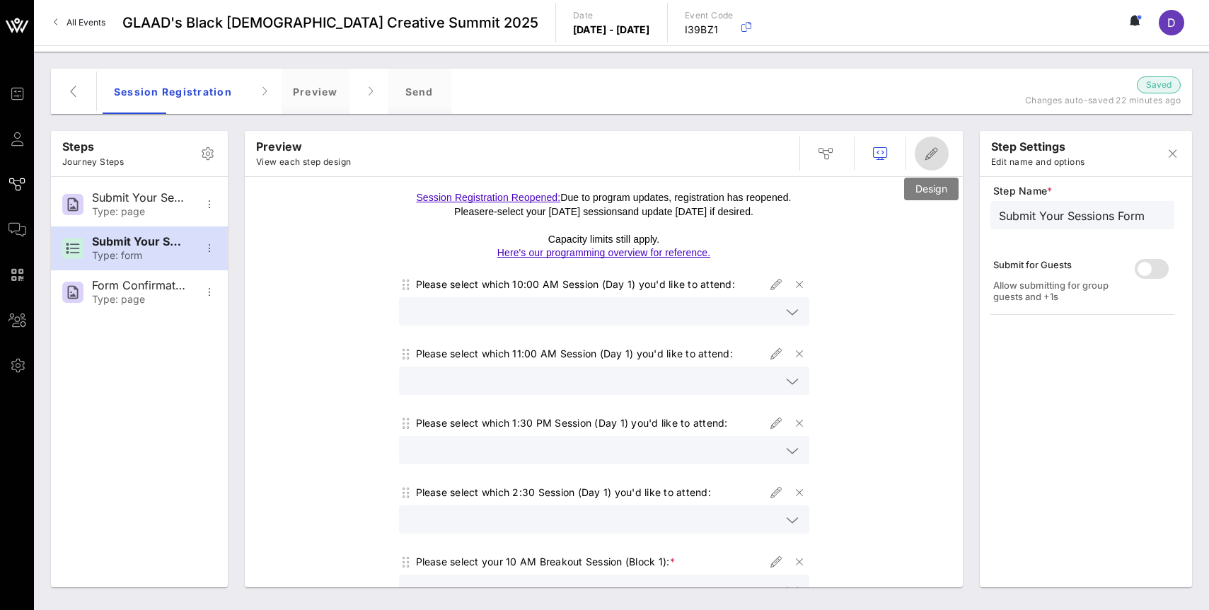
click at [932, 160] on icon "button" at bounding box center [932, 153] width 17 height 17
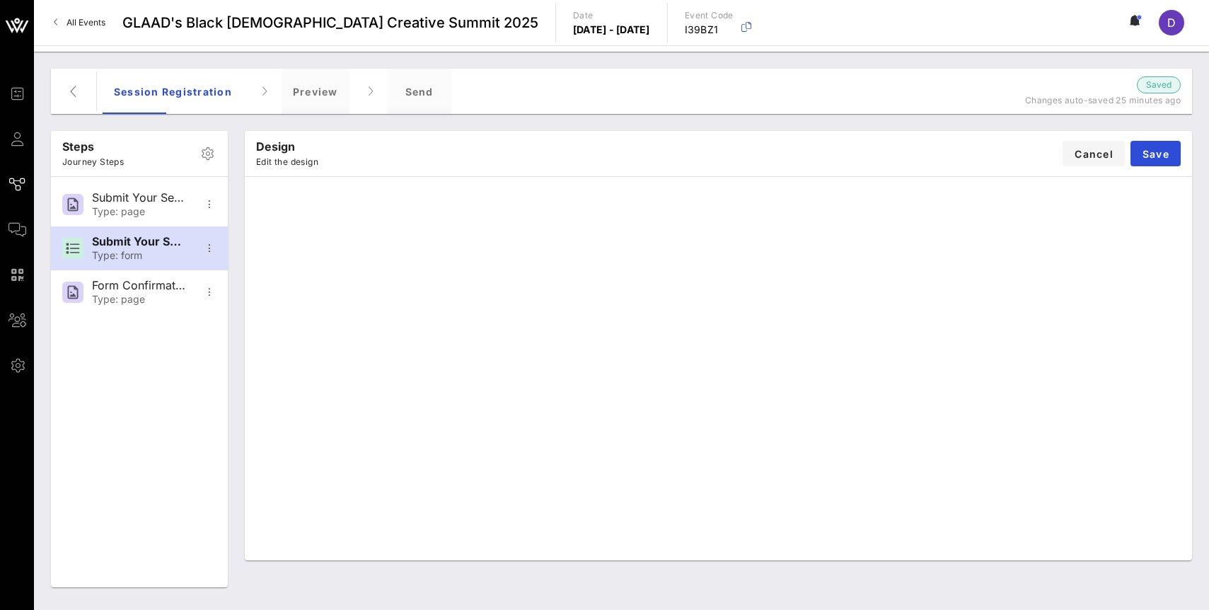
click at [1153, 168] on div "Design Edit the design Cancel Save" at bounding box center [719, 153] width 948 height 45
click at [1151, 161] on button "Save" at bounding box center [1156, 153] width 50 height 25
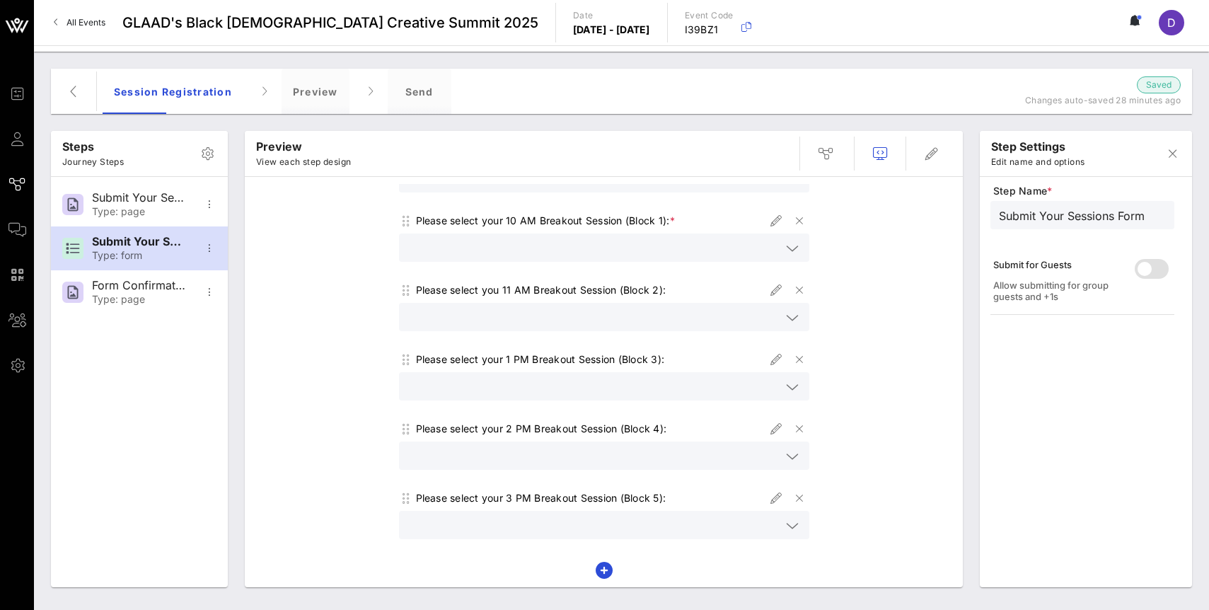
scroll to position [398, 0]
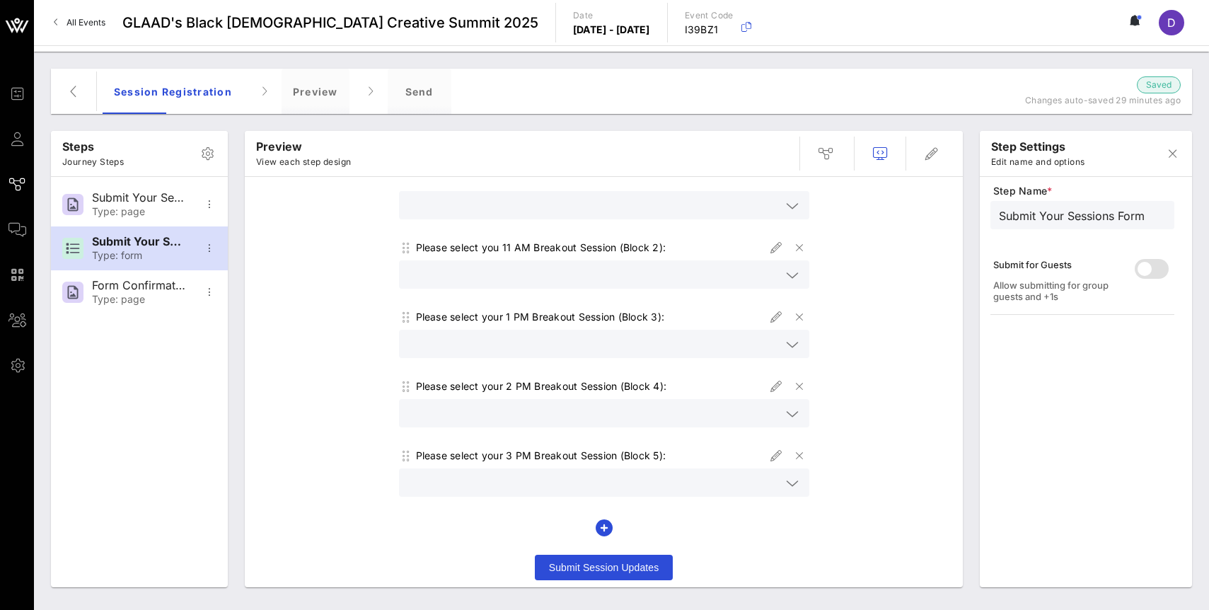
click at [607, 567] on span "Submit Session Updates" at bounding box center [604, 567] width 110 height 11
type input "Form Confirmation Message"
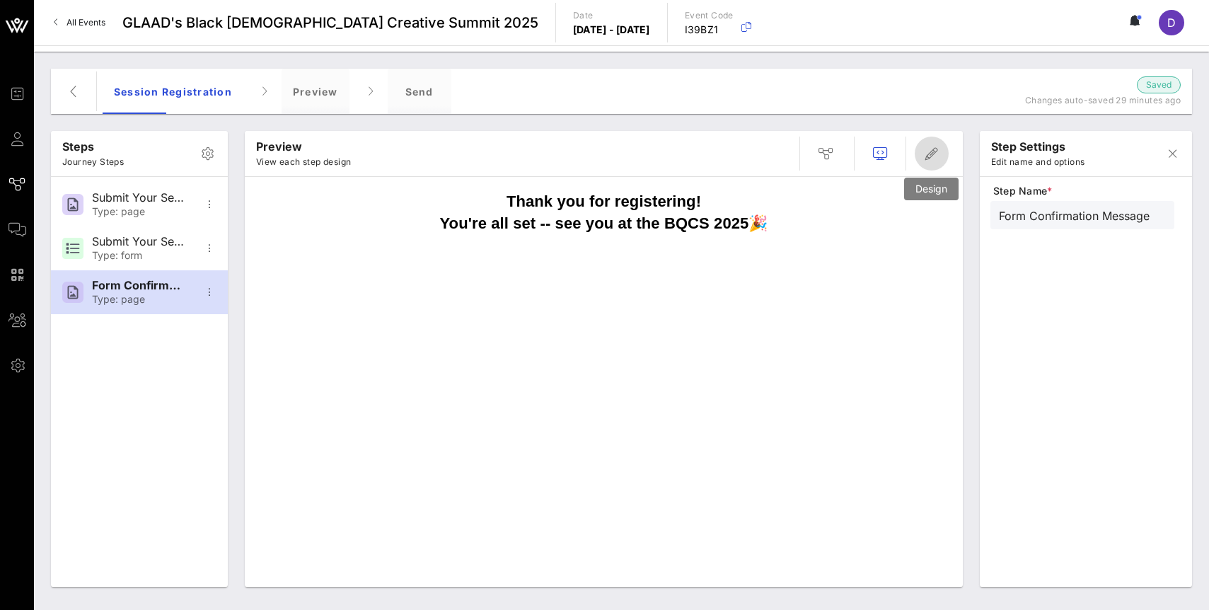
click at [928, 143] on button "button" at bounding box center [932, 154] width 34 height 34
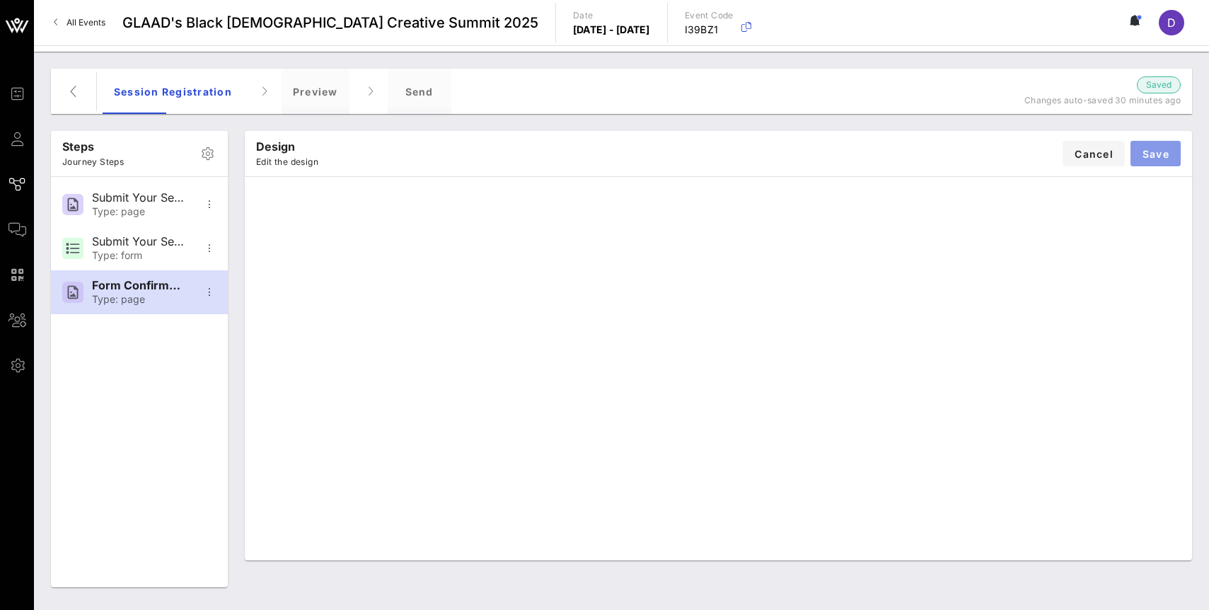
click at [1164, 155] on span "Save" at bounding box center [1156, 154] width 28 height 12
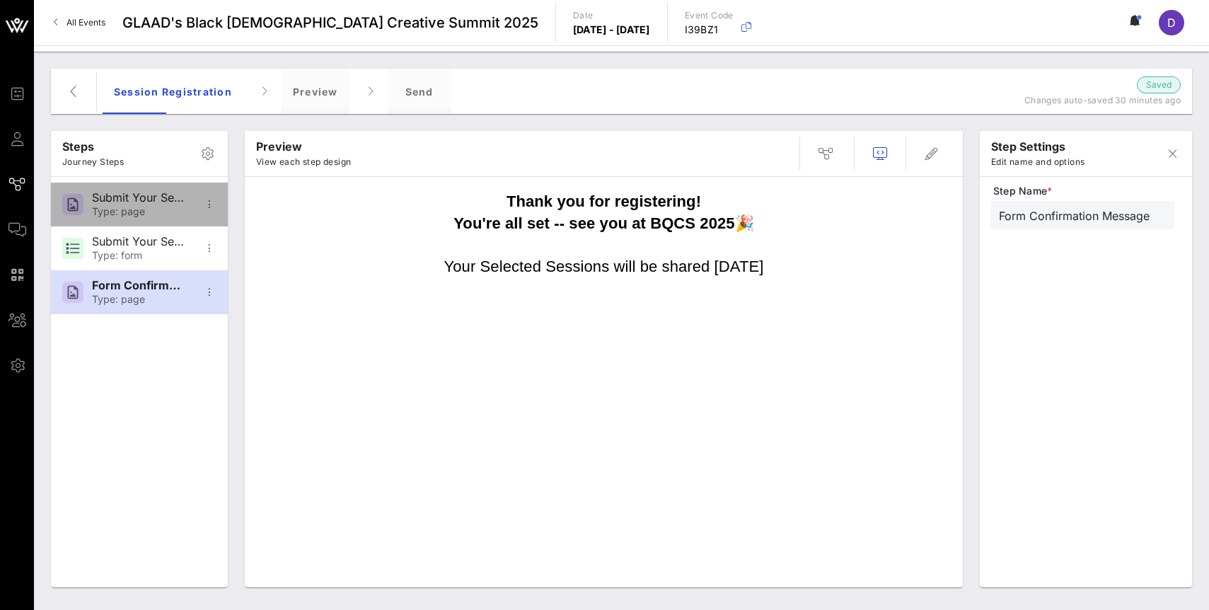
click at [127, 212] on div "Type: page" at bounding box center [138, 212] width 93 height 12
type input "Submit Your Sessions Here"
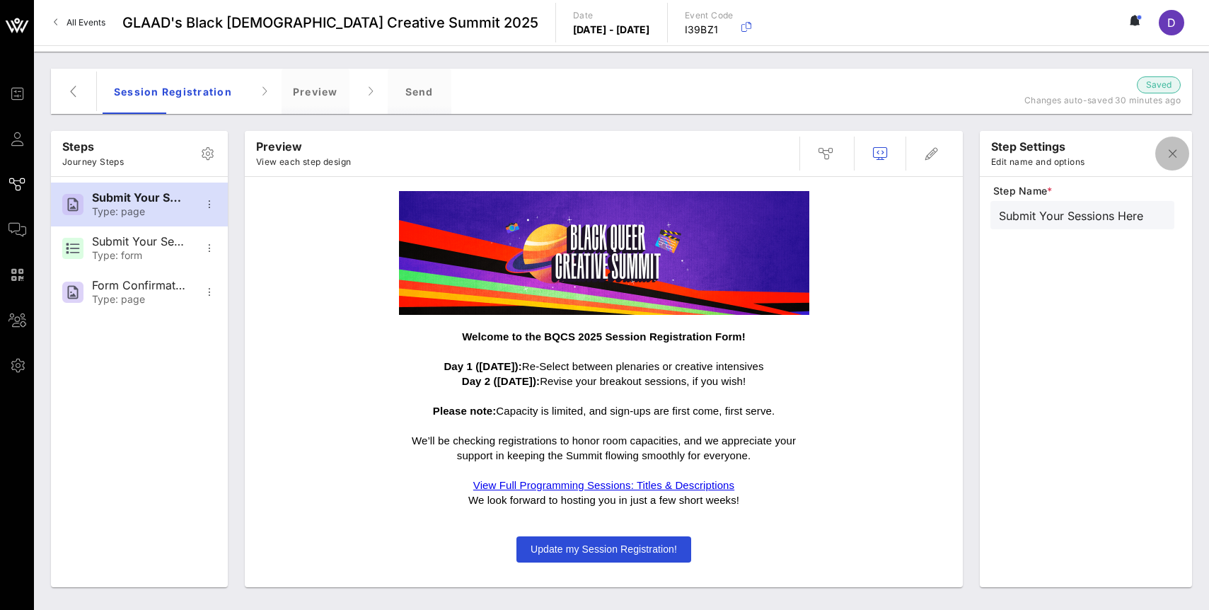
click at [1178, 153] on icon "button" at bounding box center [1172, 153] width 17 height 17
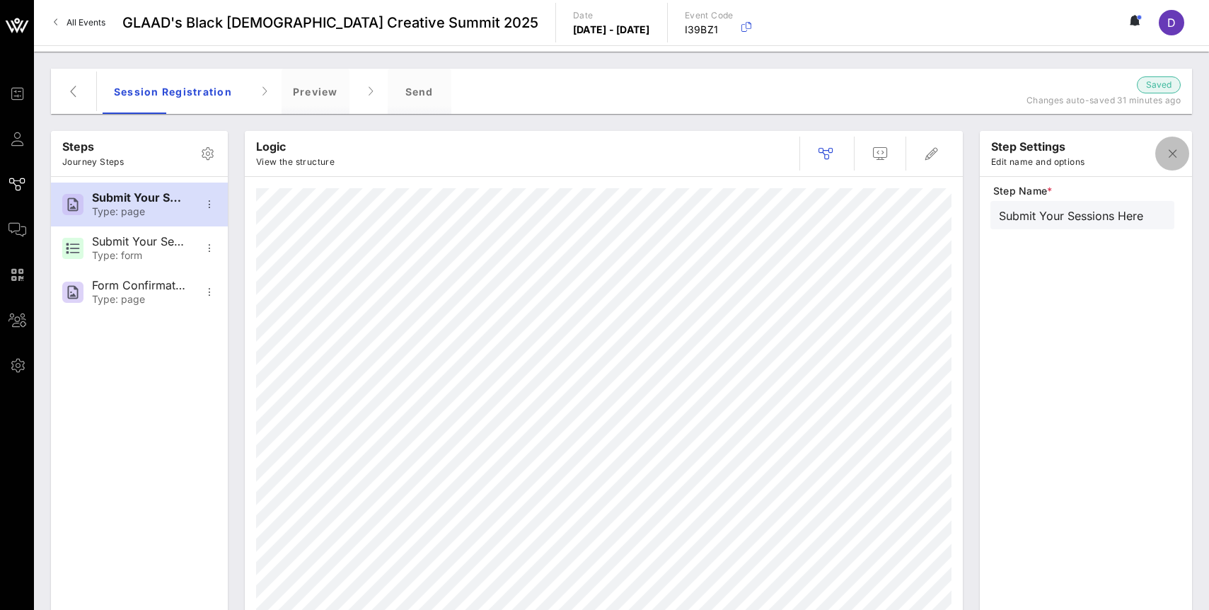
click at [1171, 146] on icon "button" at bounding box center [1172, 153] width 17 height 17
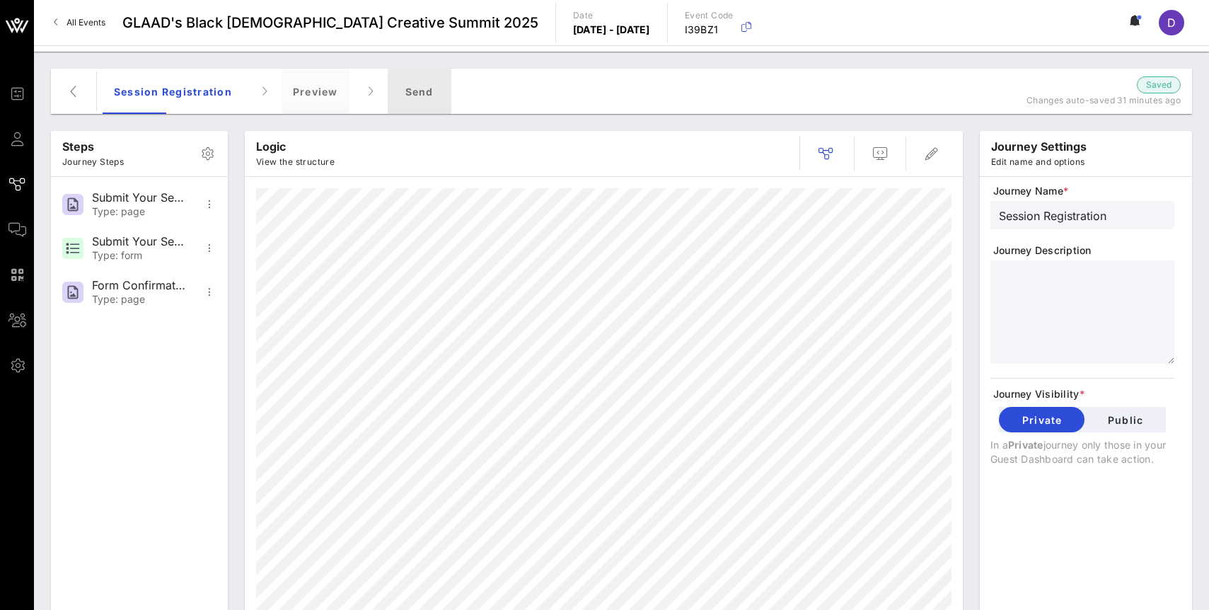
click at [404, 96] on div "Send" at bounding box center [420, 91] width 64 height 45
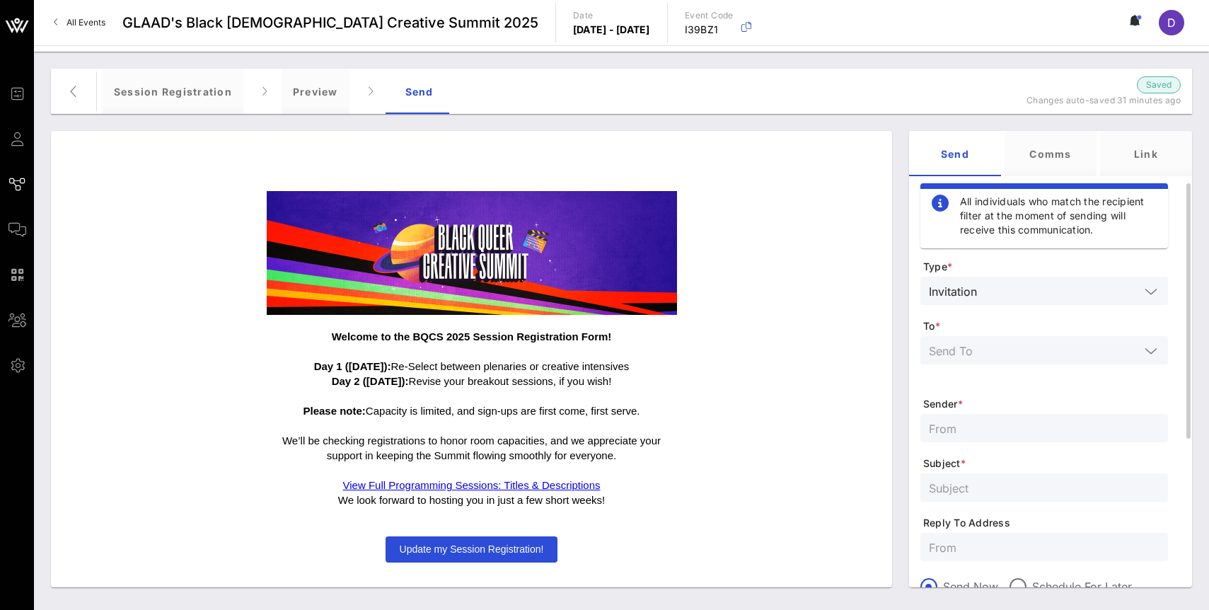
click at [995, 292] on input "text" at bounding box center [1061, 291] width 157 height 18
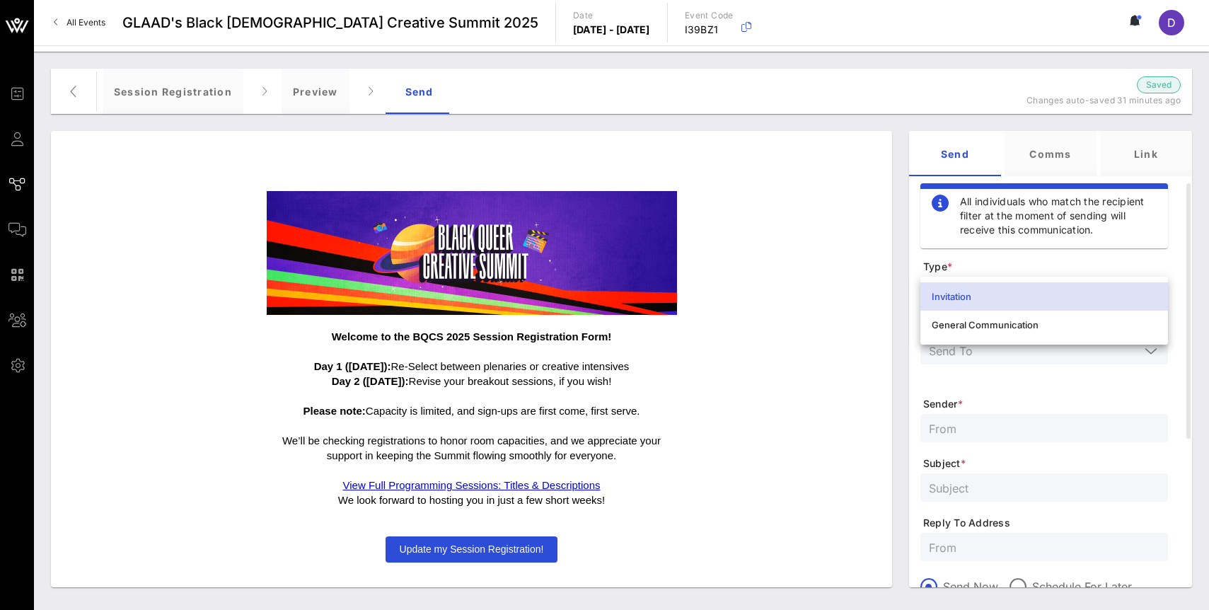
click at [1017, 297] on div "Invitation" at bounding box center [1044, 296] width 225 height 11
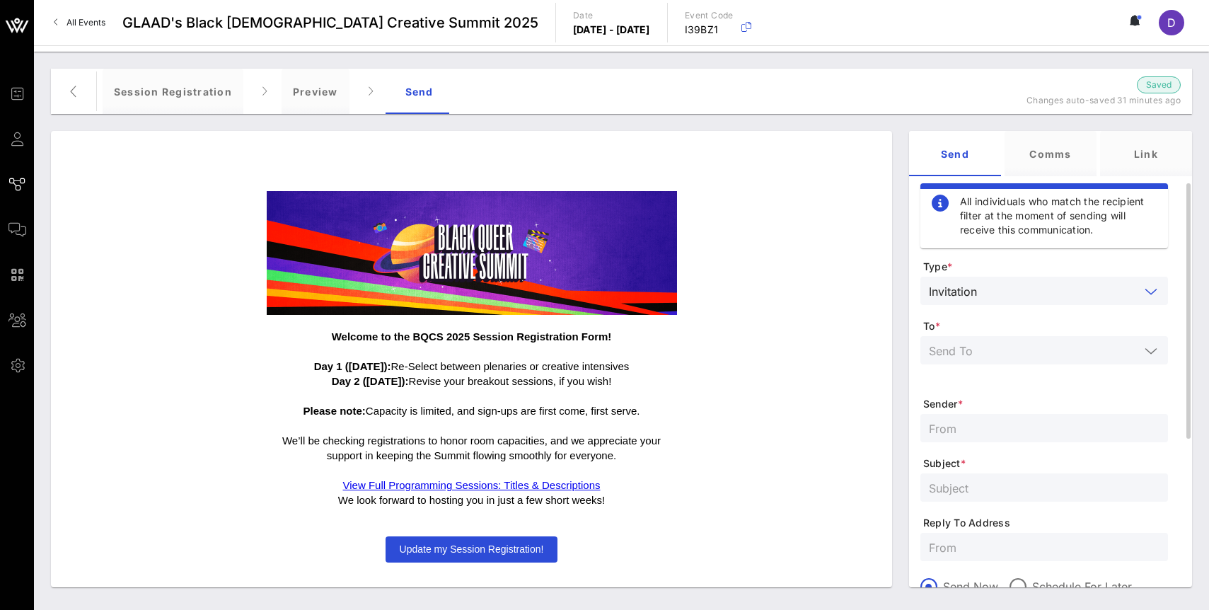
click at [1016, 297] on input "text" at bounding box center [1061, 291] width 157 height 18
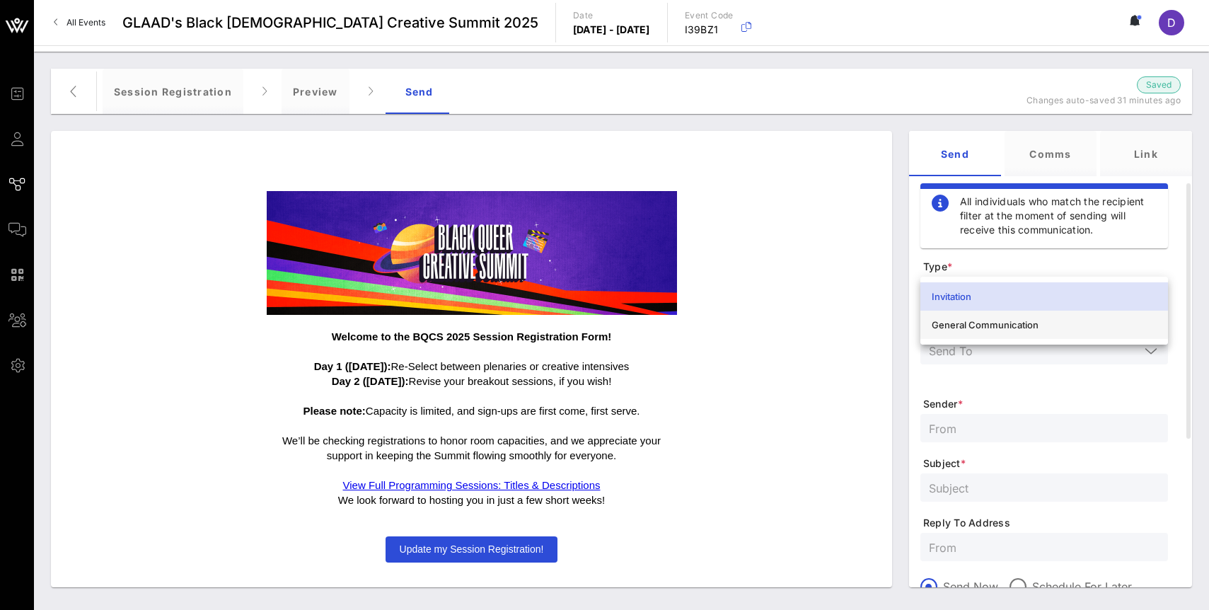
click at [1015, 326] on div "General Communication" at bounding box center [1044, 324] width 225 height 11
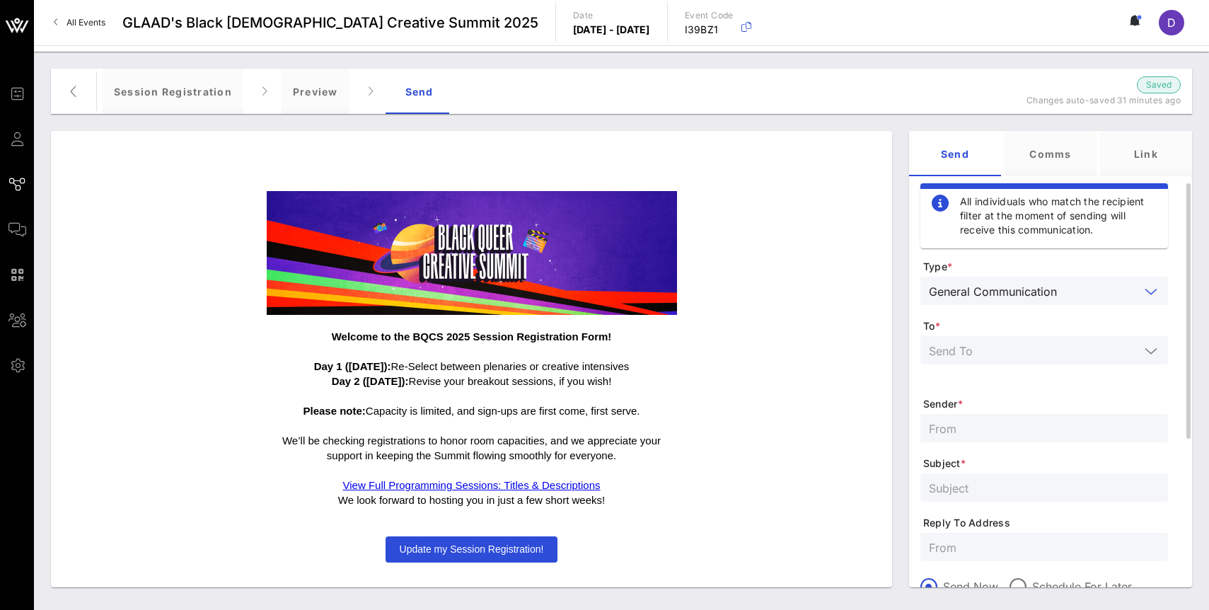
click at [1014, 345] on input "text" at bounding box center [1034, 350] width 211 height 18
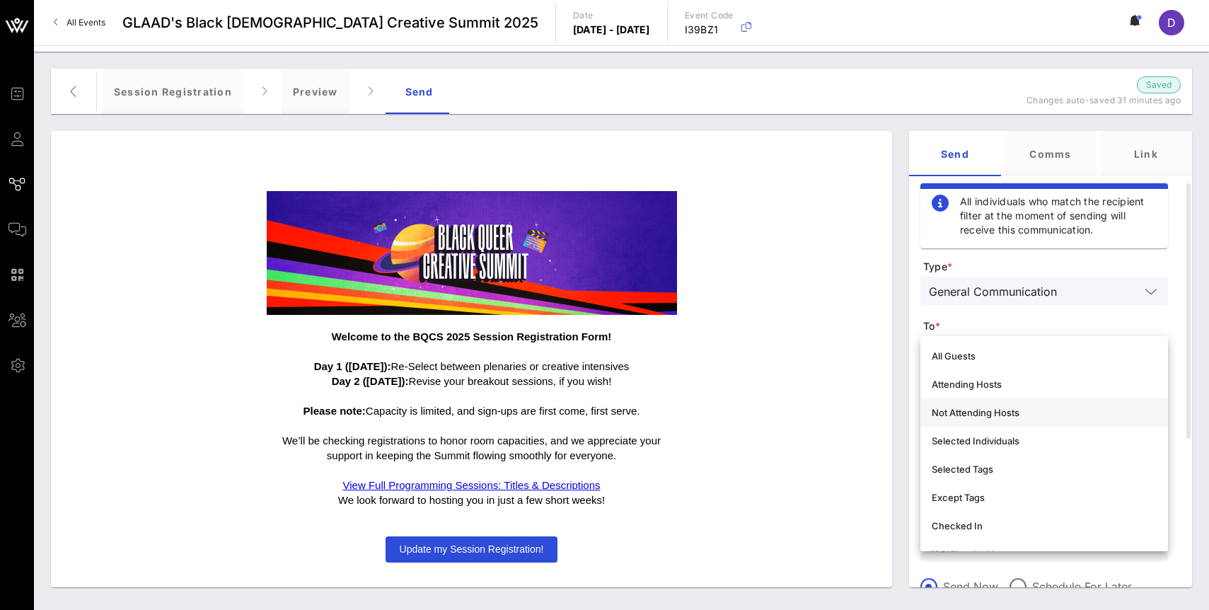
scroll to position [23, 0]
click at [1010, 435] on div "Selected Tags" at bounding box center [1044, 446] width 225 height 23
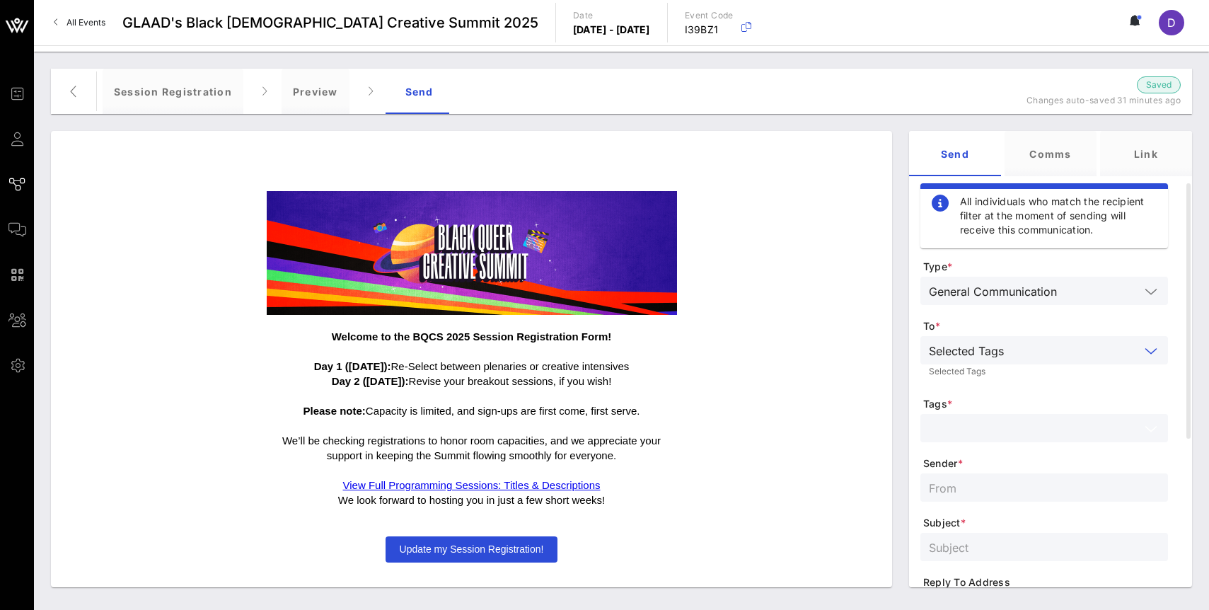
click at [1010, 435] on input "text" at bounding box center [1034, 428] width 211 height 18
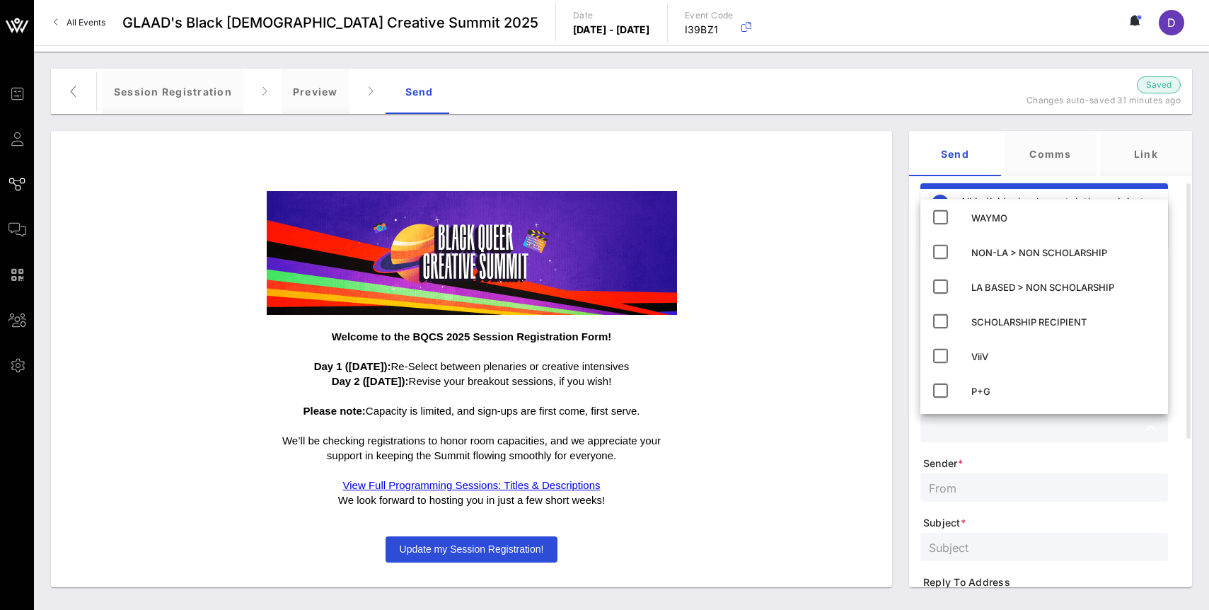
scroll to position [175, 0]
click at [991, 330] on div "SCHOLARSHIP RECIPIENT" at bounding box center [1064, 325] width 185 height 23
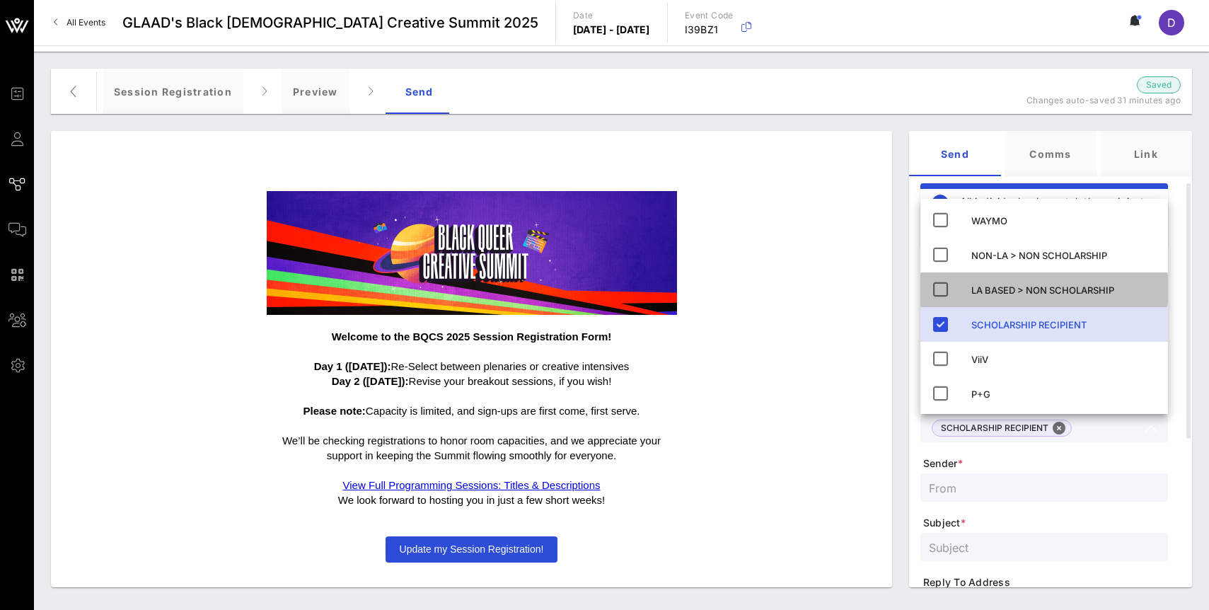
click at [933, 287] on icon at bounding box center [940, 289] width 17 height 17
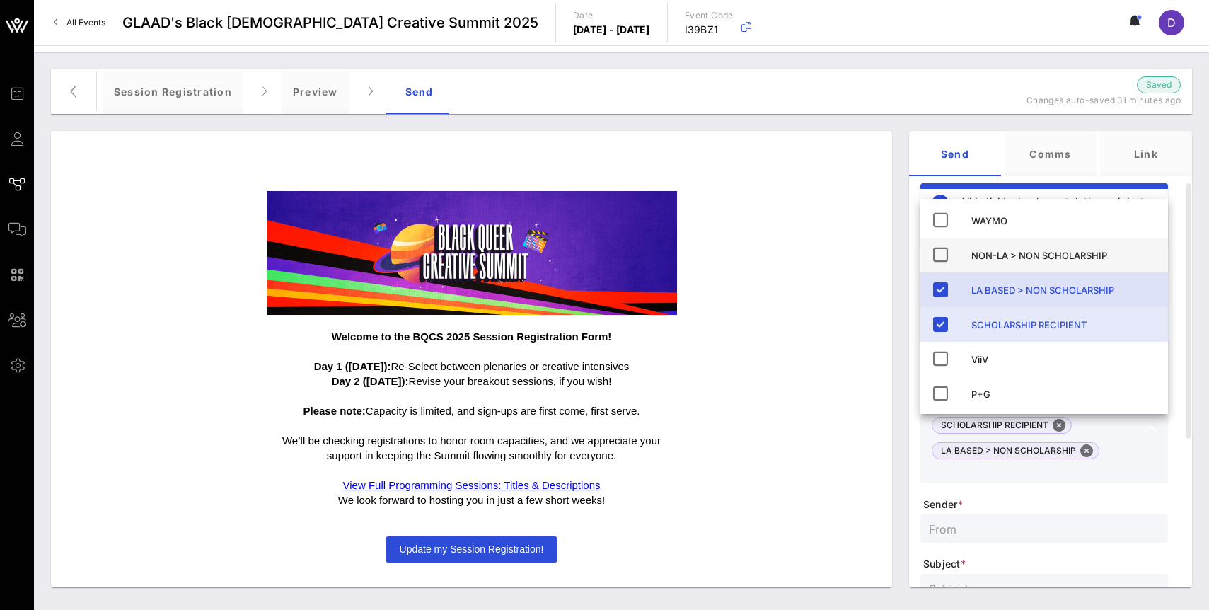
click at [936, 253] on icon at bounding box center [940, 254] width 17 height 17
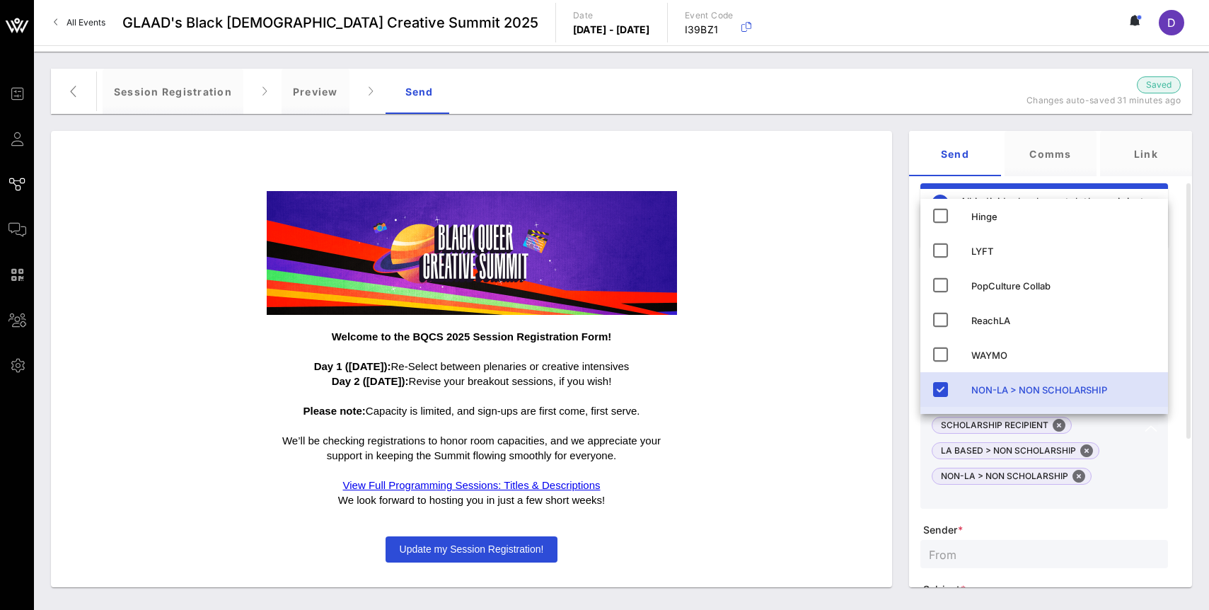
scroll to position [0, 0]
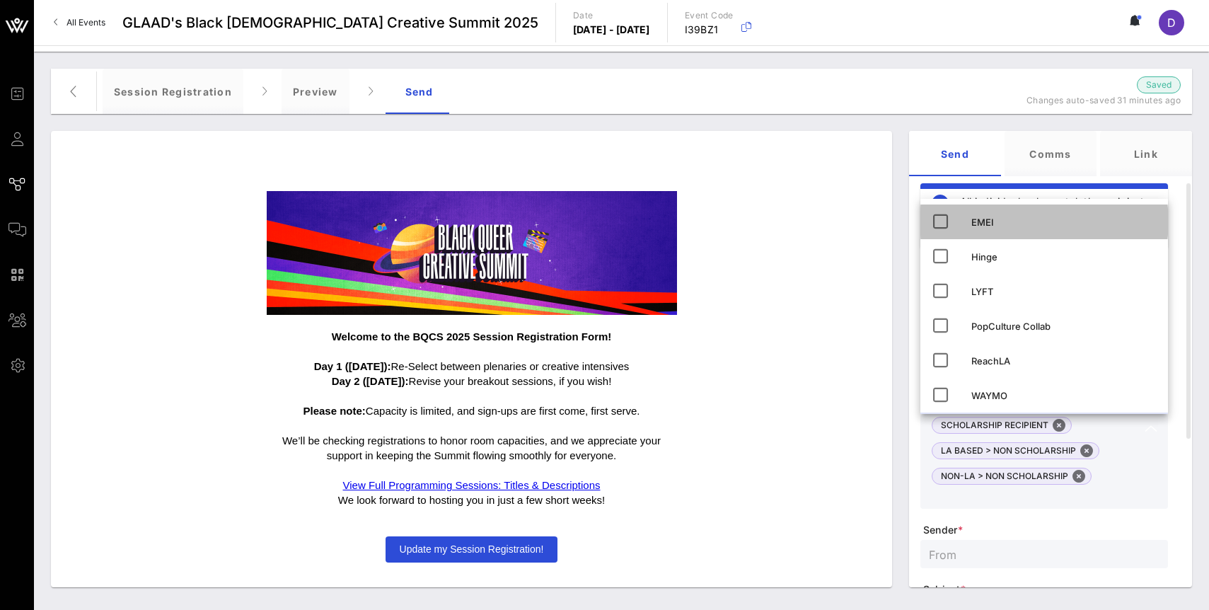
click at [936, 221] on icon at bounding box center [940, 221] width 17 height 17
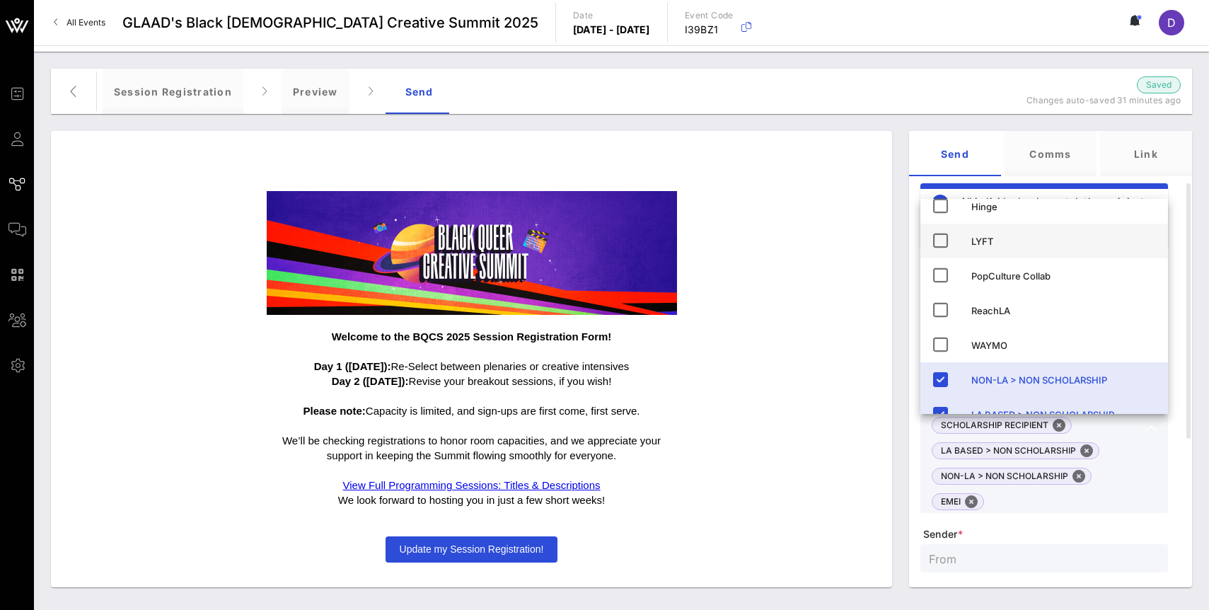
scroll to position [51, 0]
click at [939, 312] on icon at bounding box center [940, 309] width 17 height 17
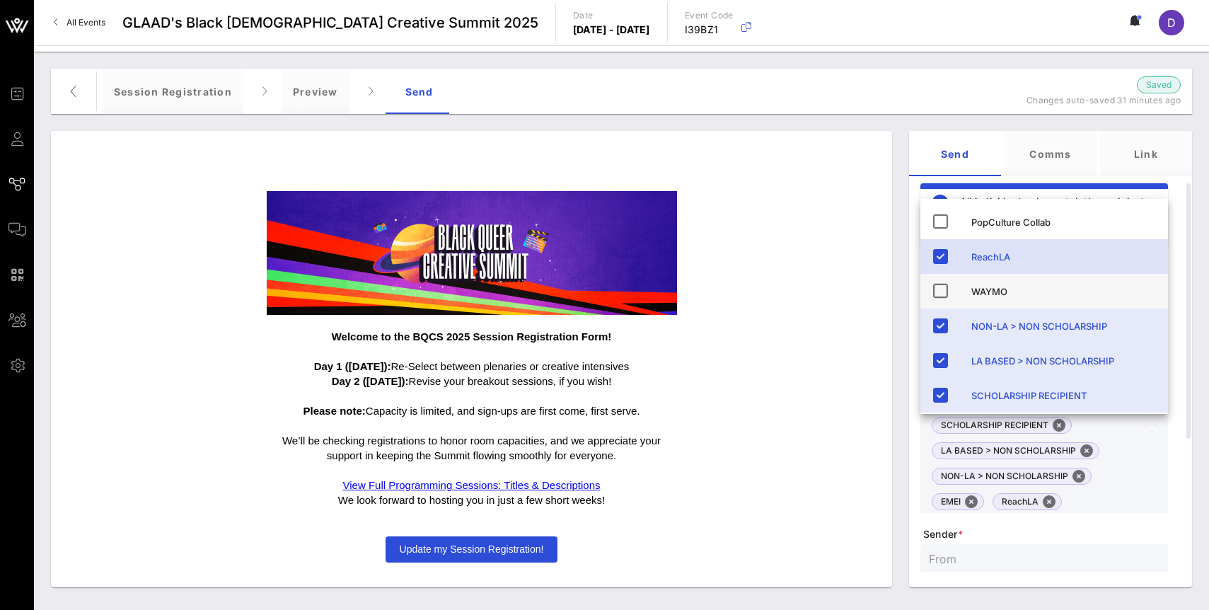
scroll to position [99, 0]
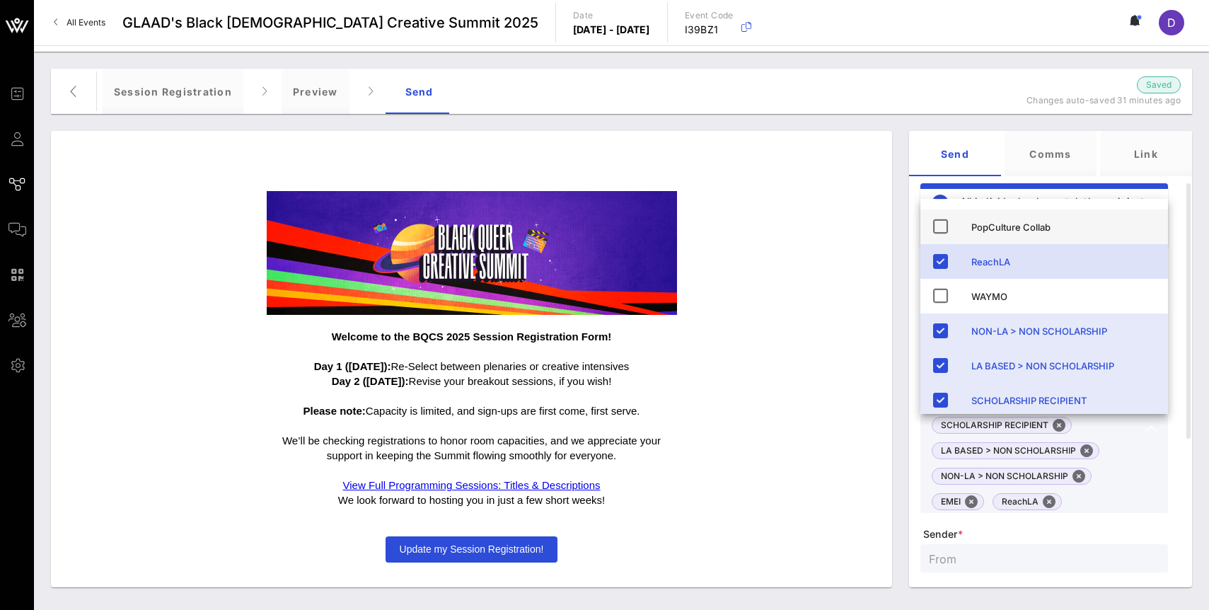
click at [938, 225] on icon at bounding box center [940, 226] width 17 height 17
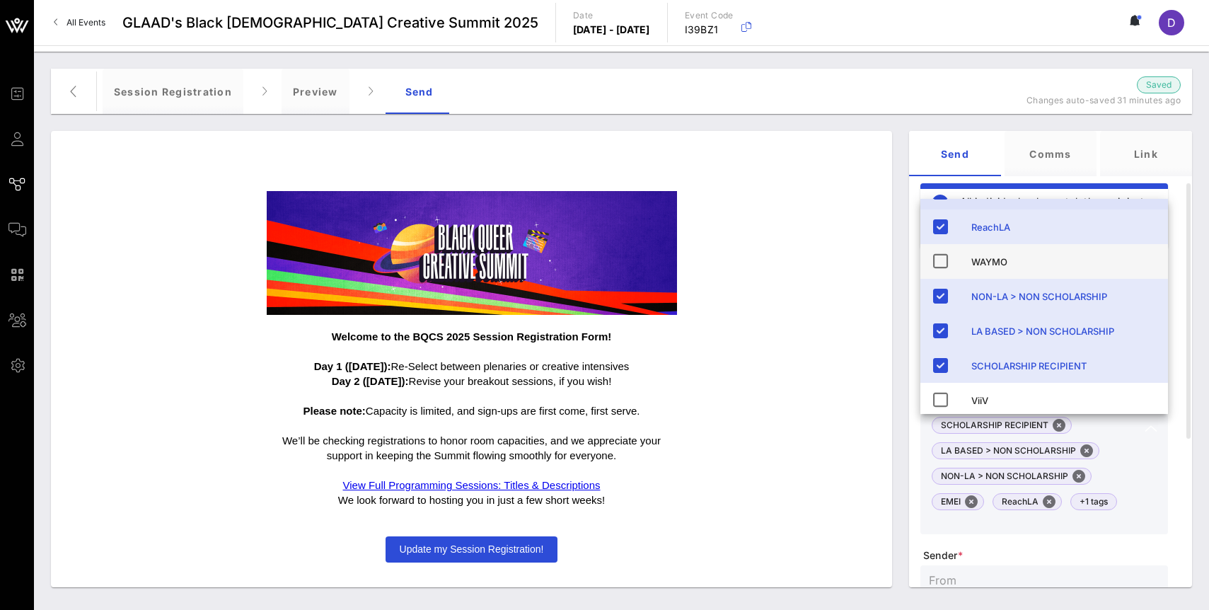
scroll to position [178, 0]
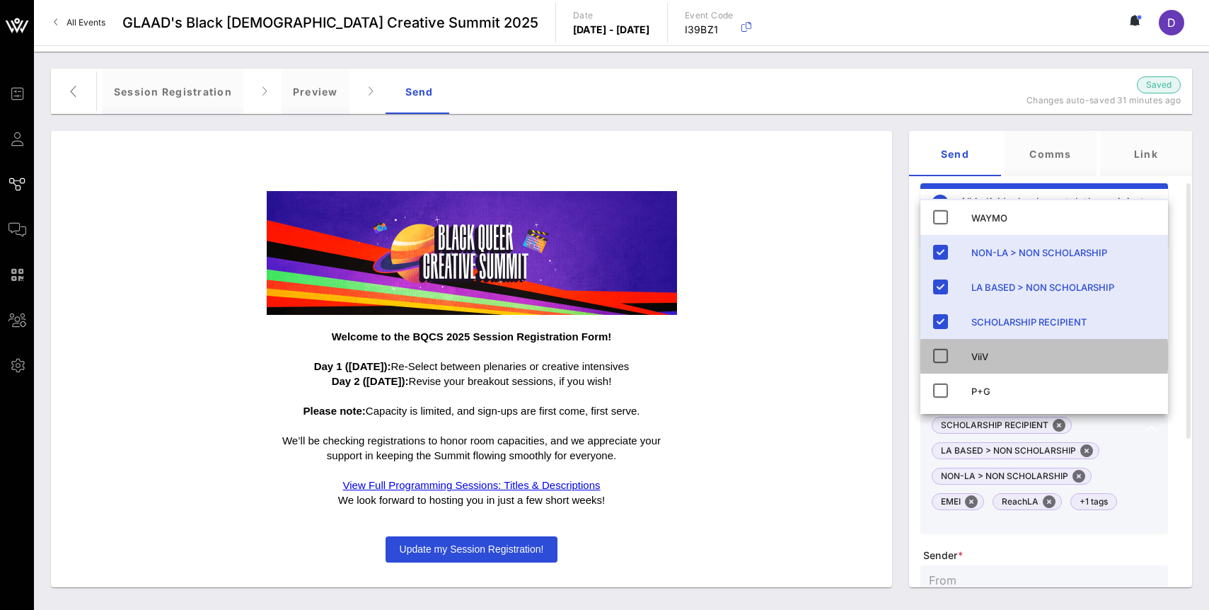
click at [942, 355] on icon at bounding box center [940, 355] width 17 height 17
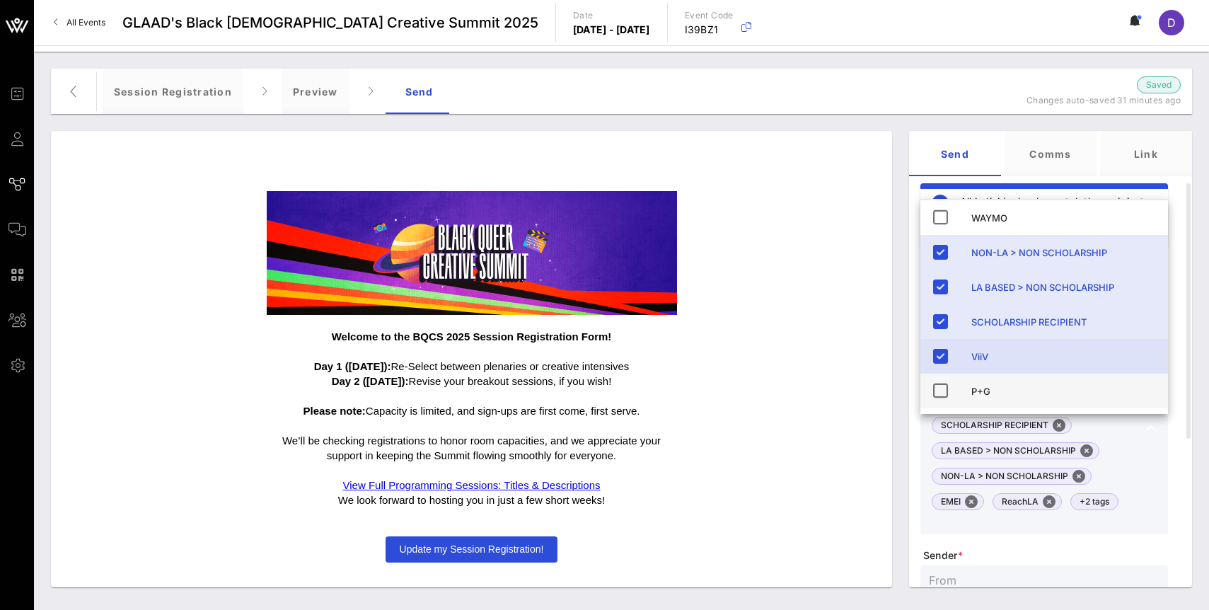
click at [943, 384] on icon at bounding box center [940, 390] width 17 height 17
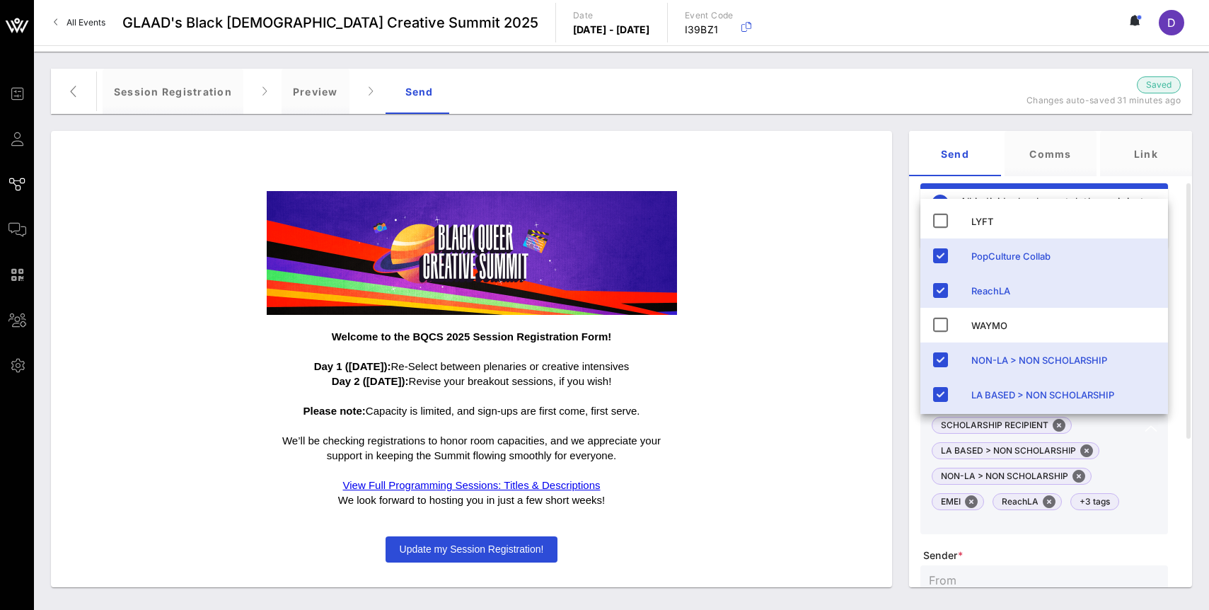
scroll to position [0, 0]
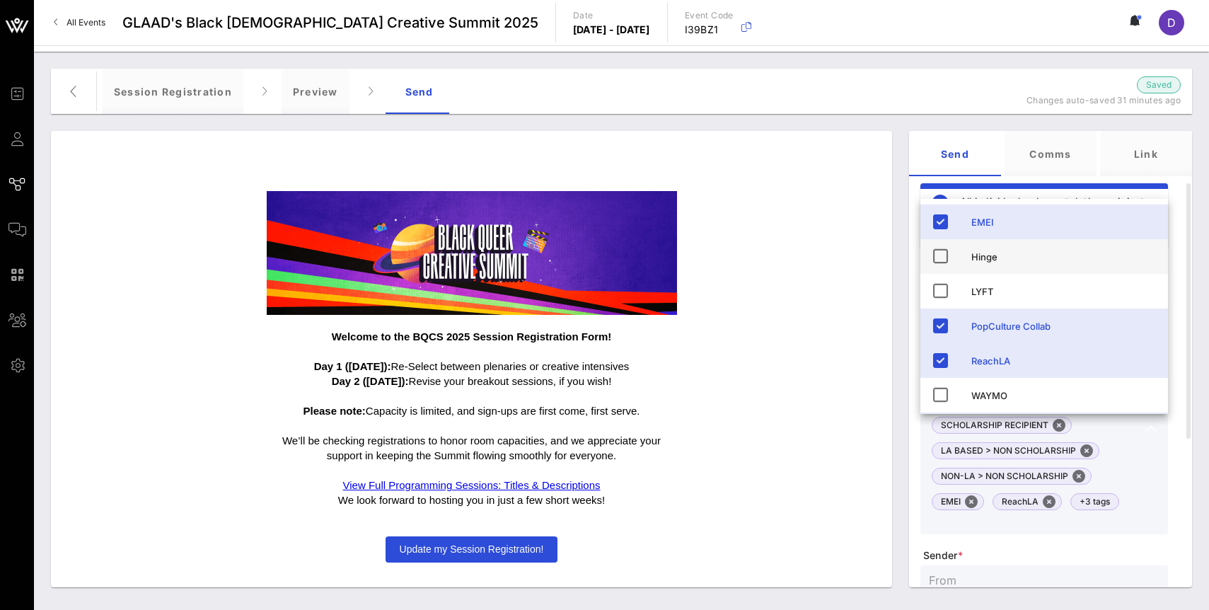
click at [941, 257] on icon at bounding box center [940, 256] width 17 height 17
click at [941, 261] on icon at bounding box center [940, 256] width 17 height 17
click at [1000, 122] on div "Send Comms Link All individuals who match the recipient filter at the moment of…" at bounding box center [1051, 358] width 300 height 473
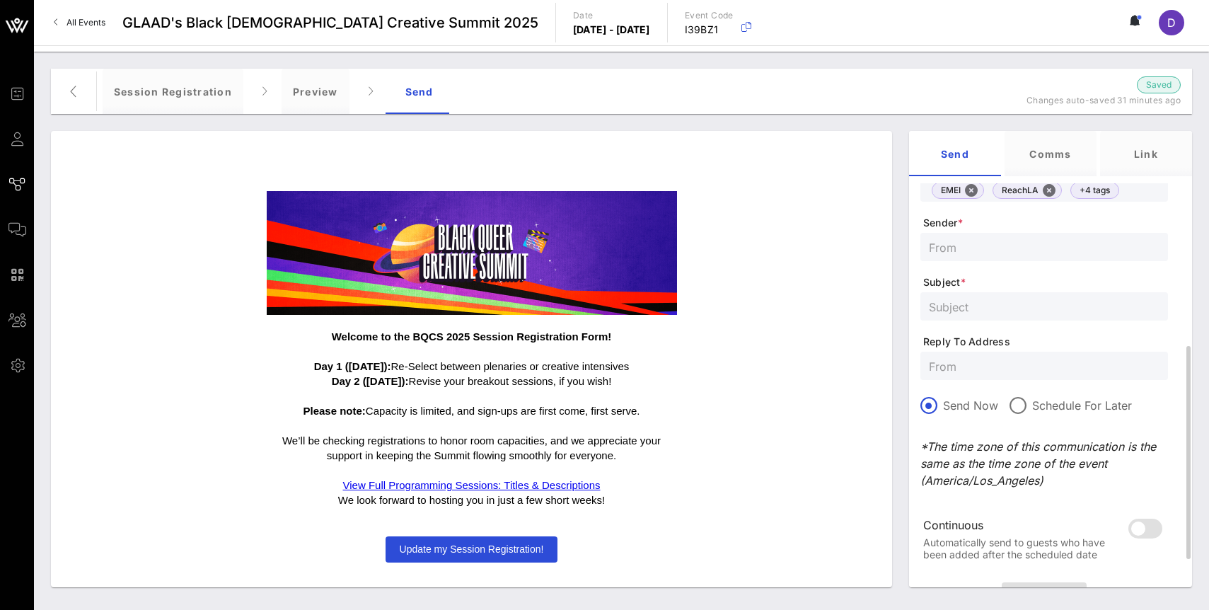
scroll to position [301, 0]
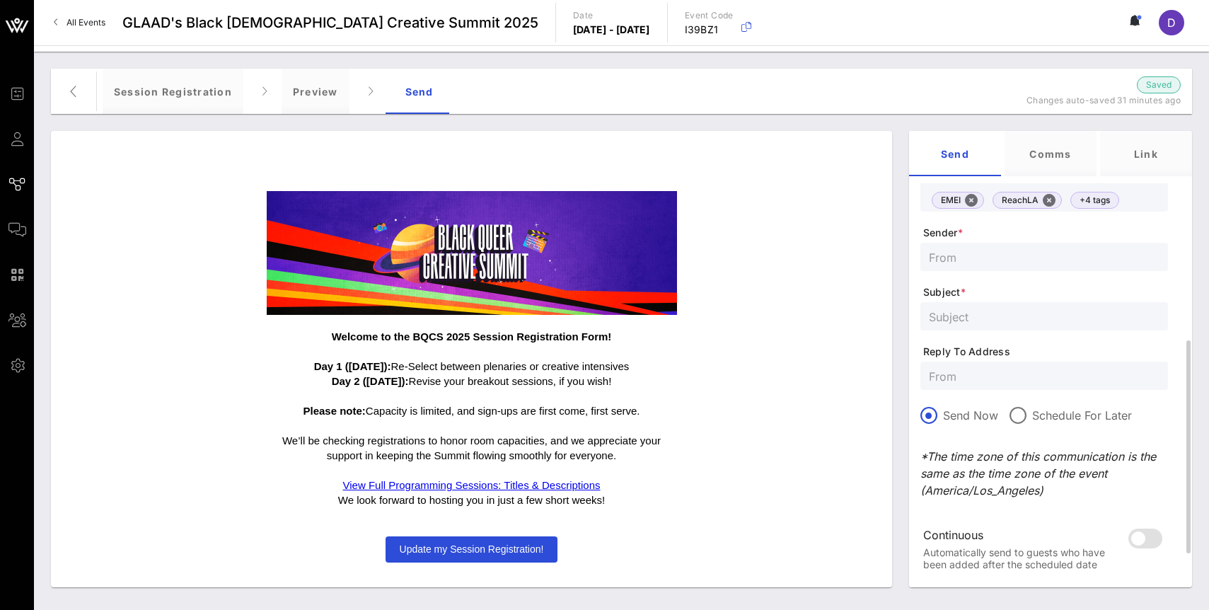
click at [1006, 252] on input "text" at bounding box center [1044, 257] width 231 height 18
type input "communities@glaad.org"
click at [1001, 321] on input "text" at bounding box center [1044, 316] width 231 height 18
paste input "We’ve Reopened Session Sign-Ups – Don’t Wait"
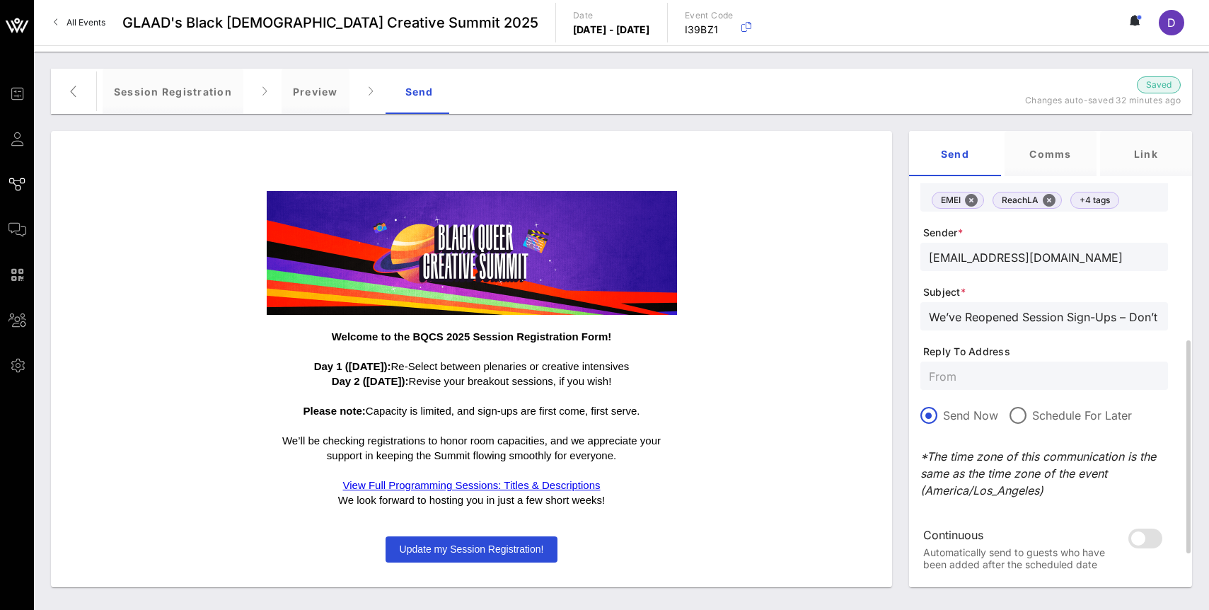
drag, startPoint x: 1130, startPoint y: 316, endPoint x: 921, endPoint y: 311, distance: 208.8
click at [921, 311] on div "We’ve Reopened Session Sign-Ups – Don’t Wait!" at bounding box center [1045, 316] width 248 height 28
click at [978, 316] on input "We’ve Reopened Session Sign-Ups – Don’t Wait!" at bounding box center [1044, 316] width 231 height 18
type input "We’ve Reopened Session Sign-Ups – Don’t Wait!"
click at [975, 381] on input "text" at bounding box center [1044, 376] width 231 height 18
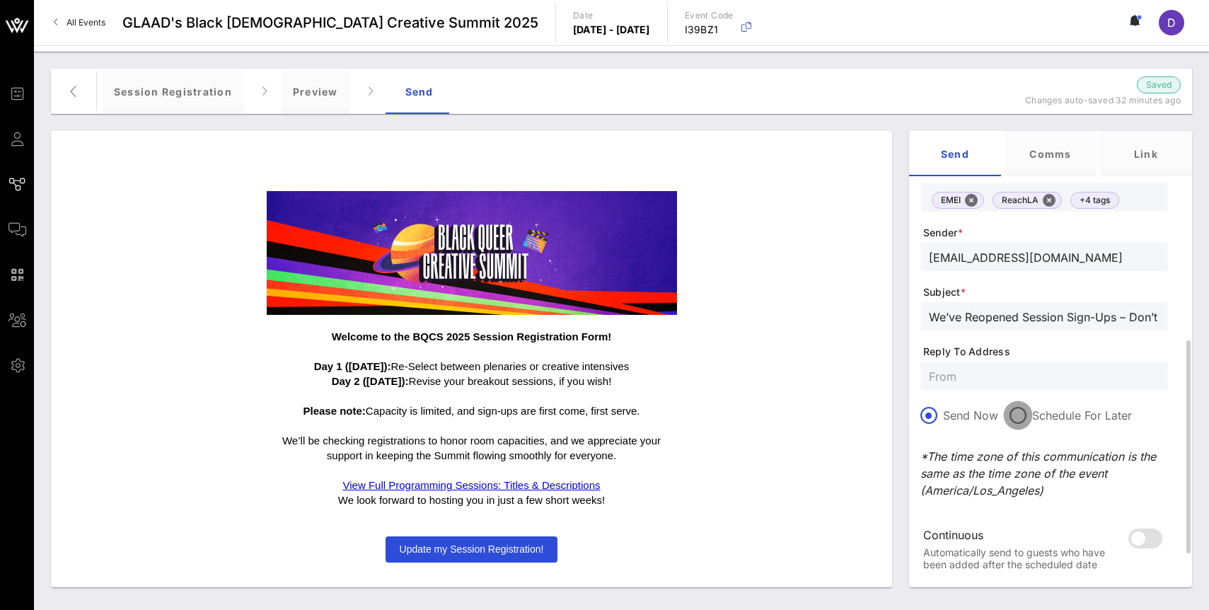
click at [1023, 416] on div at bounding box center [1018, 415] width 24 height 24
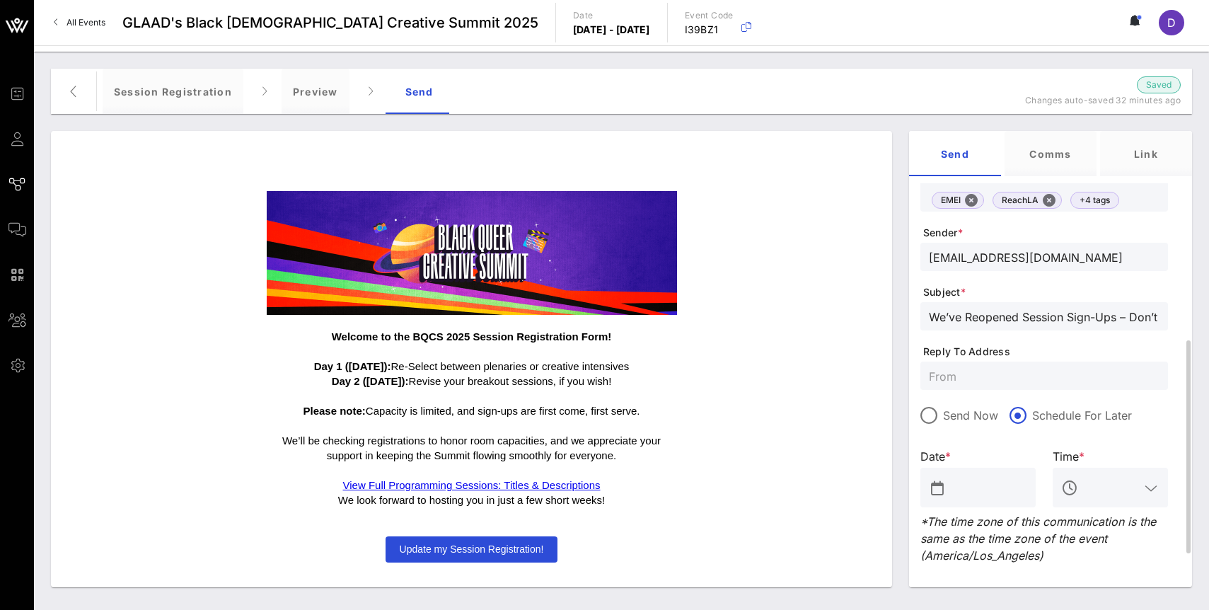
click at [968, 494] on input "text" at bounding box center [988, 487] width 79 height 23
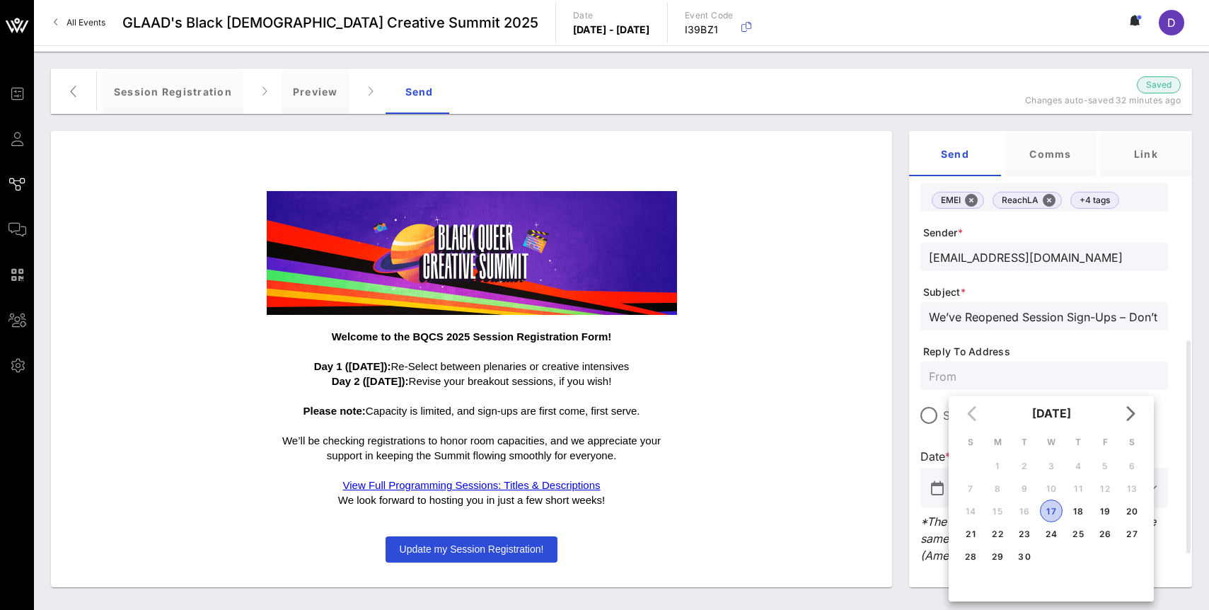
click at [1050, 512] on div "17" at bounding box center [1051, 511] width 21 height 11
type input "Sep 17, 2025"
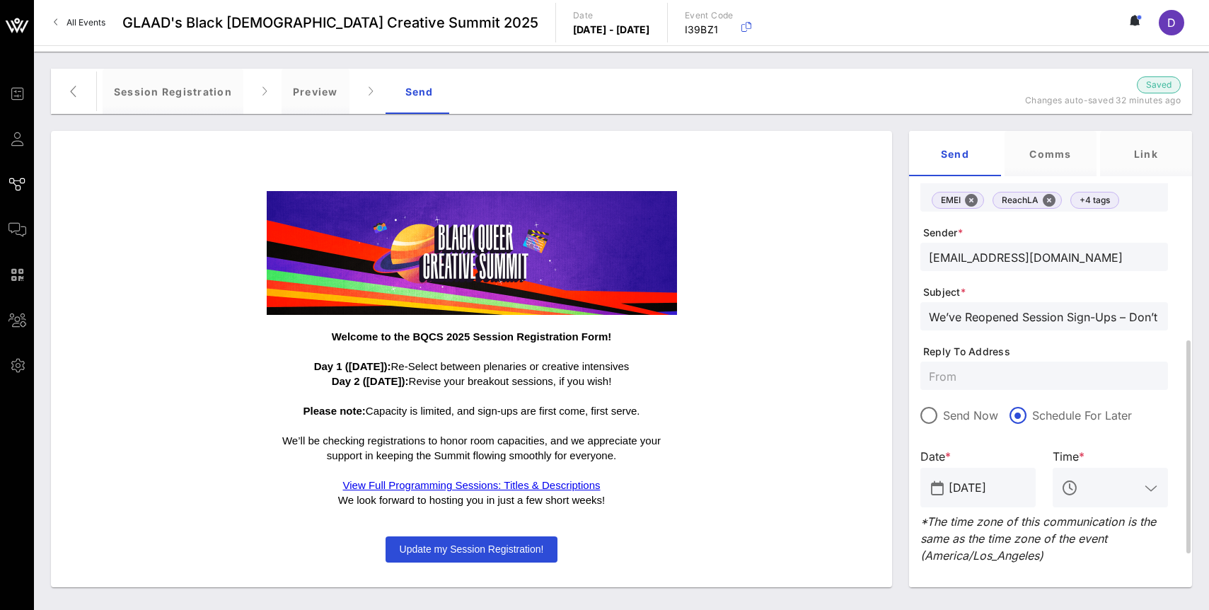
click at [1103, 479] on input "text" at bounding box center [1110, 487] width 59 height 23
click at [1117, 527] on div "11 AM" at bounding box center [1110, 530] width 93 height 13
type input "11 AM"
click at [1140, 424] on div "Send Now Schedule For Later" at bounding box center [1045, 423] width 248 height 33
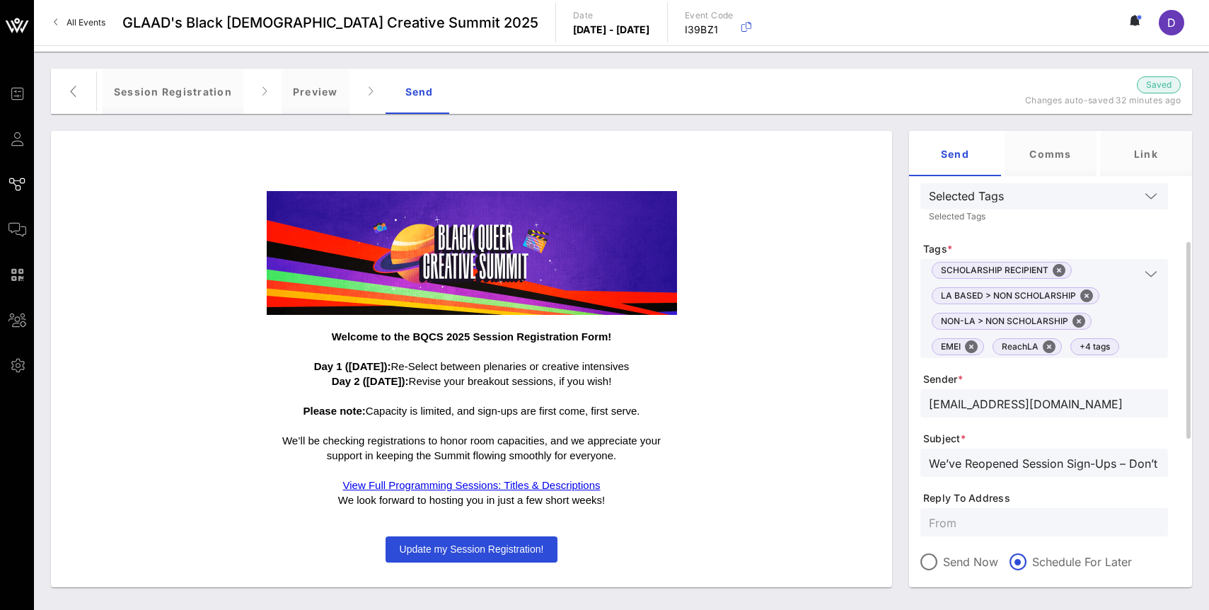
scroll to position [166, 0]
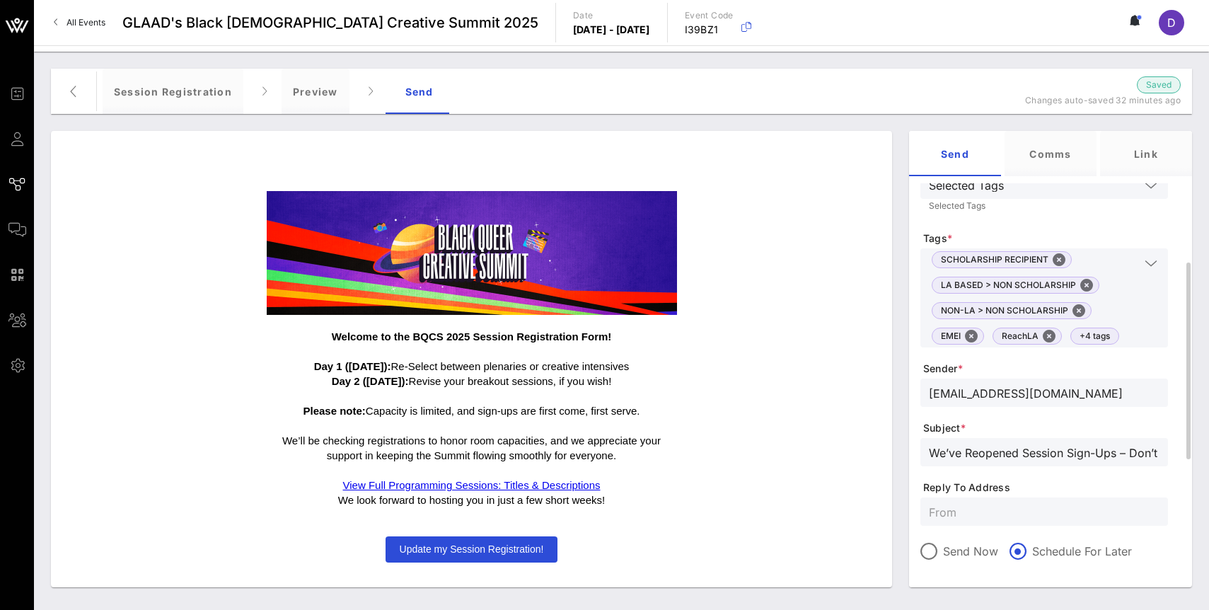
click at [1023, 454] on input "We’ve Reopened Session Sign-Ups – Don’t Wait!" at bounding box center [1044, 452] width 231 height 18
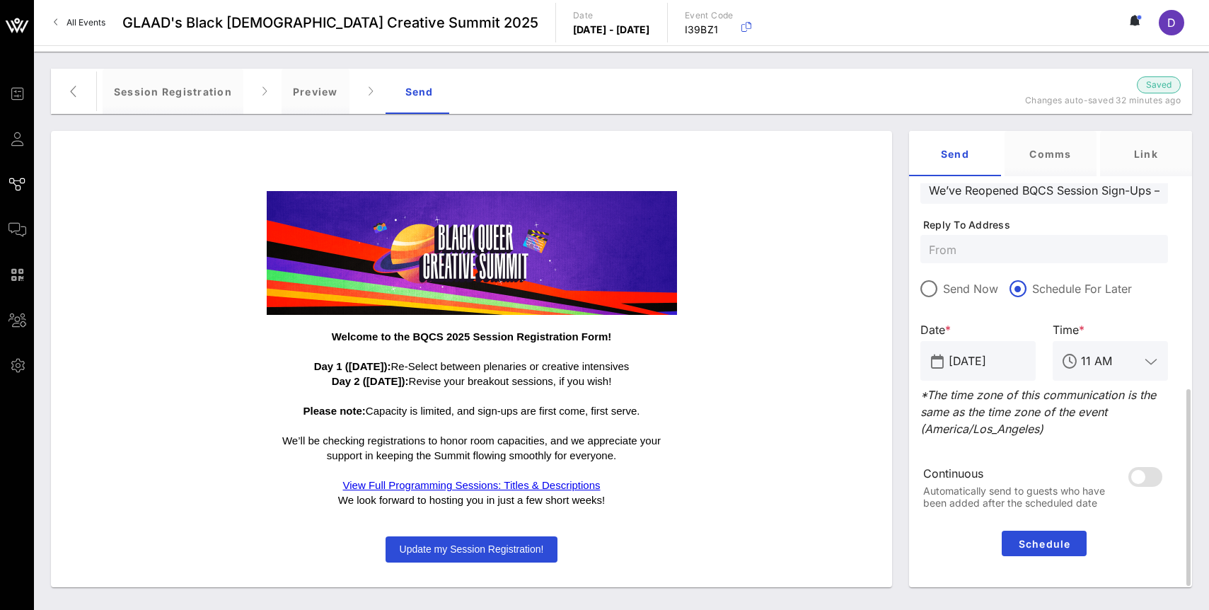
scroll to position [445, 0]
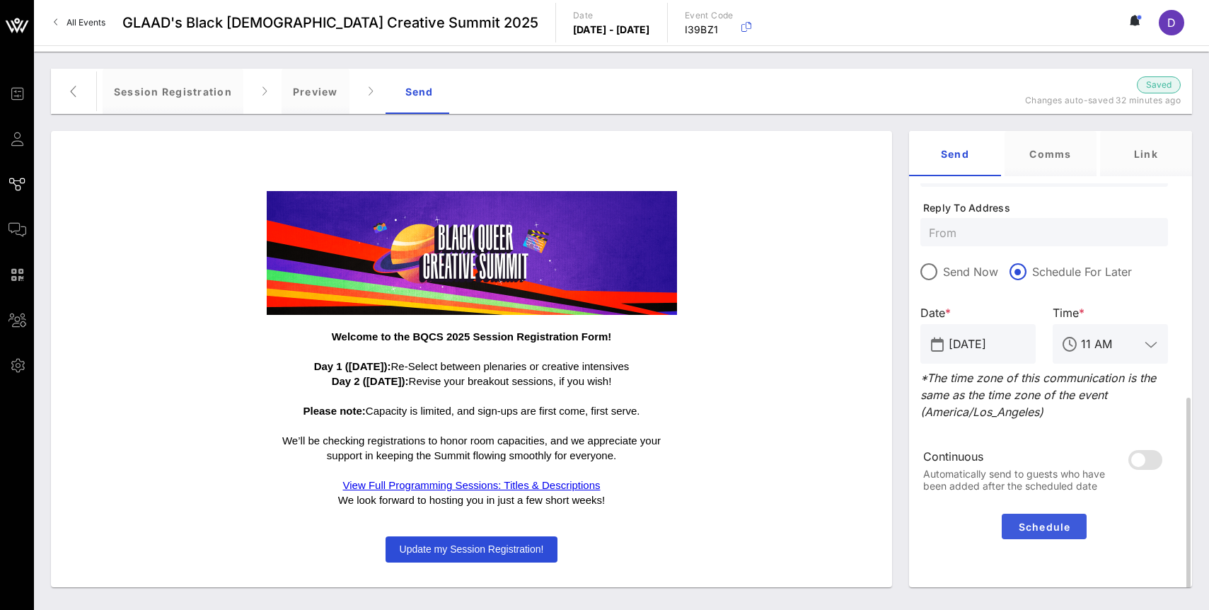
type input "We’ve Reopened BQCS Session Sign-Ups – Don’t Wait!"
click at [1045, 518] on button "Schedule" at bounding box center [1044, 526] width 85 height 25
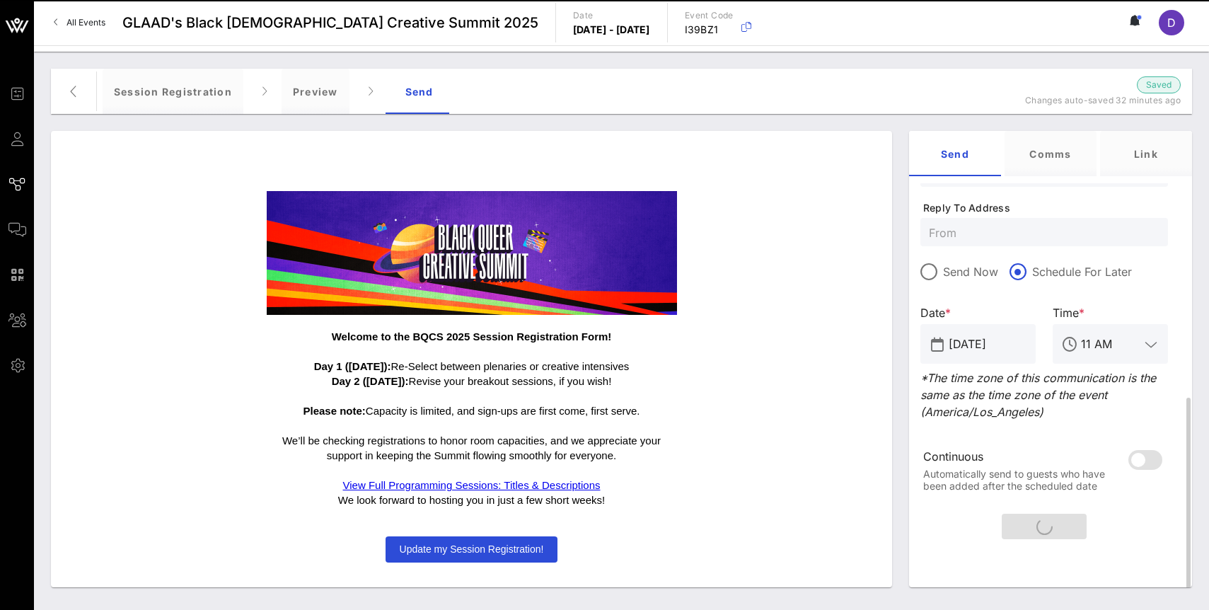
scroll to position [0, 0]
